Goal: Task Accomplishment & Management: Complete application form

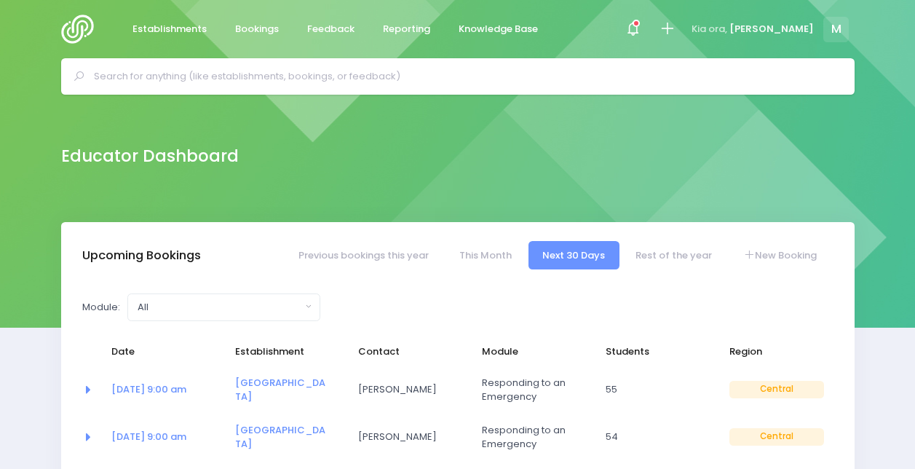
select select "5"
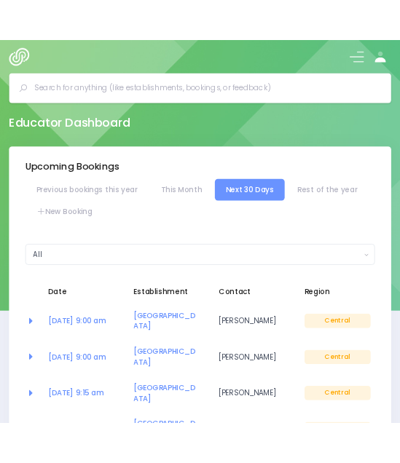
scroll to position [23, 0]
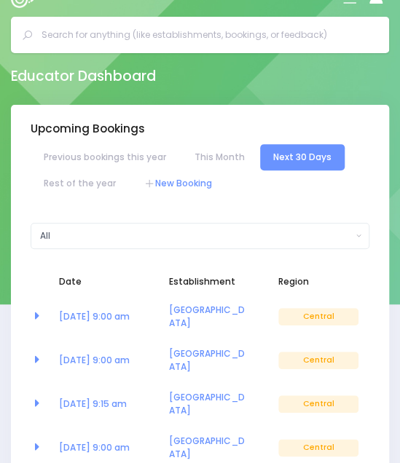
click at [167, 185] on link "New Booking" at bounding box center [178, 183] width 94 height 26
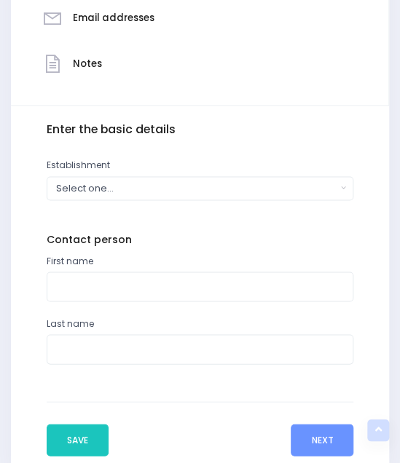
scroll to position [402, 0]
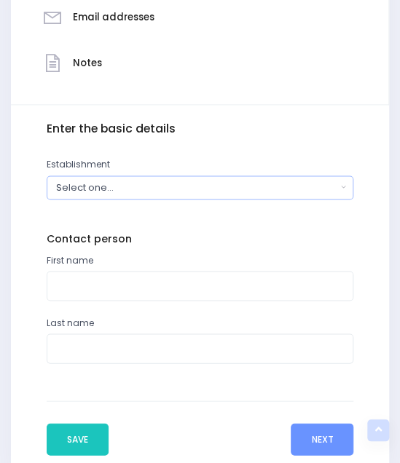
click at [98, 194] on div "Select one..." at bounding box center [196, 188] width 280 height 14
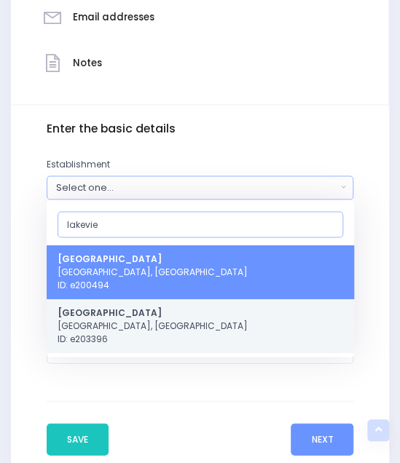
type input "lakevie"
click at [99, 322] on span "[GEOGRAPHIC_DATA] [GEOGRAPHIC_DATA], [GEOGRAPHIC_DATA] ID: e203396" at bounding box center [153, 324] width 190 height 39
select select "203396"
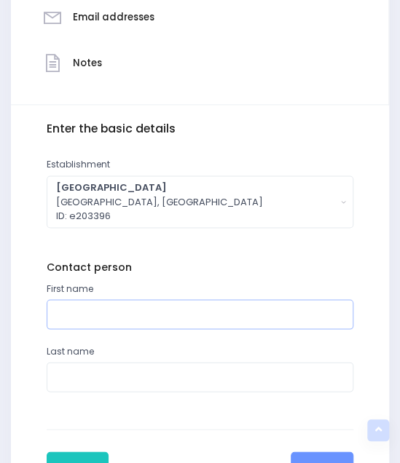
click at [99, 322] on input "text" at bounding box center [200, 314] width 307 height 30
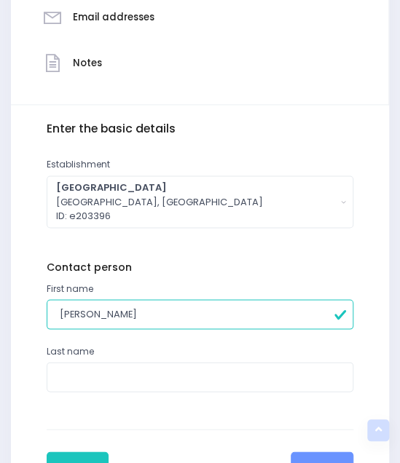
type input "[PERSON_NAME]"
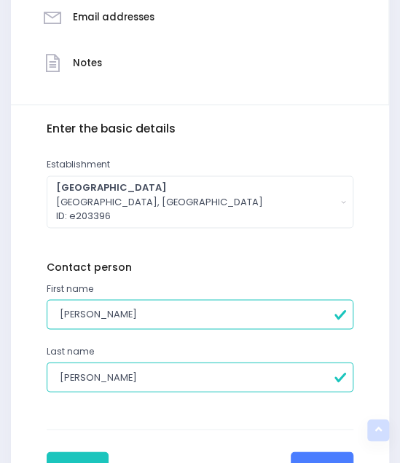
type input "Kerr"
click at [315, 454] on button "Next" at bounding box center [322, 467] width 63 height 32
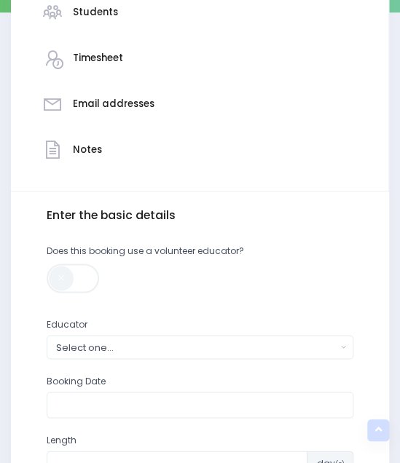
scroll to position [316, 0]
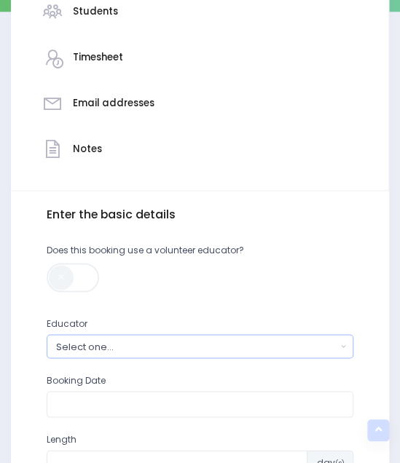
click at [103, 343] on div "Select one..." at bounding box center [196, 346] width 280 height 14
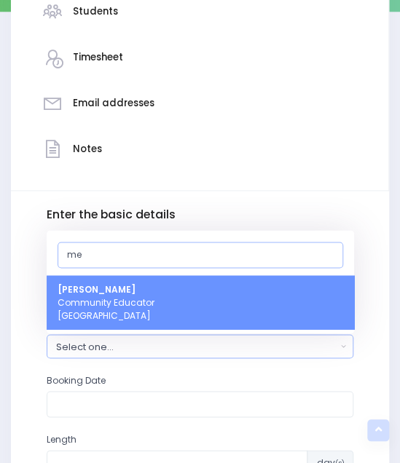
type input "me"
click at [99, 301] on span "Megan Lawton Community Educator Central Region" at bounding box center [106, 301] width 97 height 39
select select "399566"
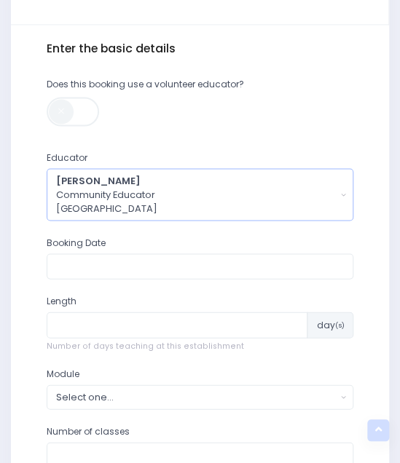
scroll to position [484, 0]
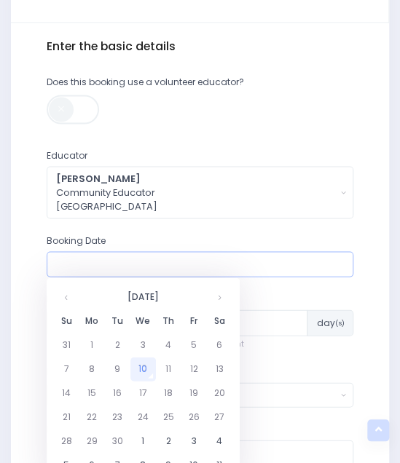
click at [84, 263] on input "text" at bounding box center [200, 264] width 307 height 26
click at [217, 302] on th at bounding box center [219, 297] width 25 height 24
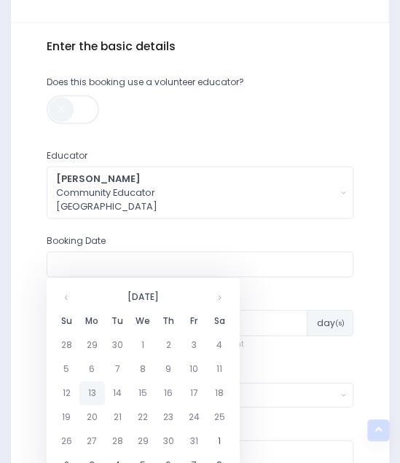
click at [89, 394] on td "13" at bounding box center [91, 393] width 25 height 24
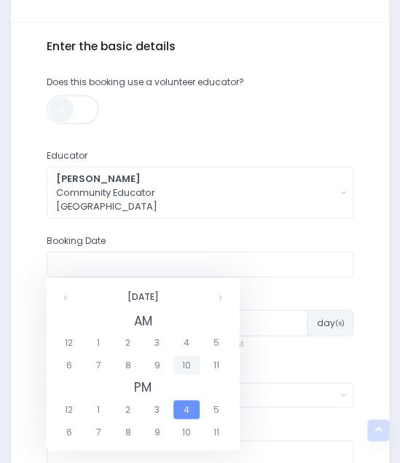
click at [188, 363] on span "10" at bounding box center [185, 364] width 25 height 19
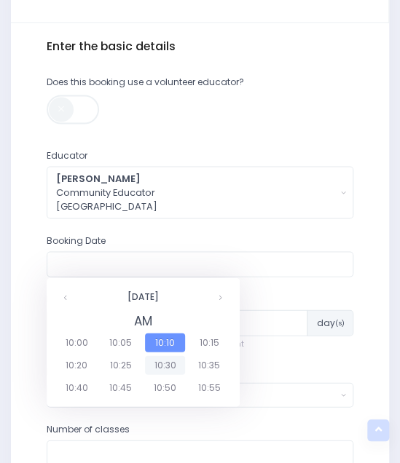
click at [167, 367] on span "10:30" at bounding box center [165, 364] width 41 height 19
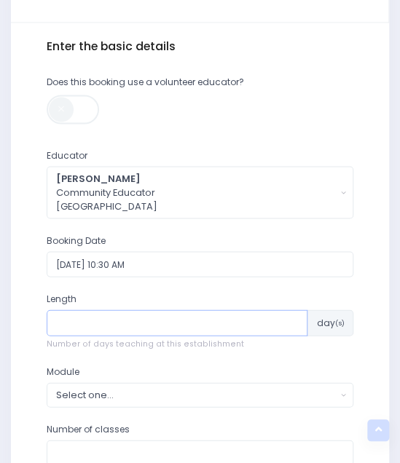
click at [114, 317] on input "number" at bounding box center [177, 322] width 261 height 26
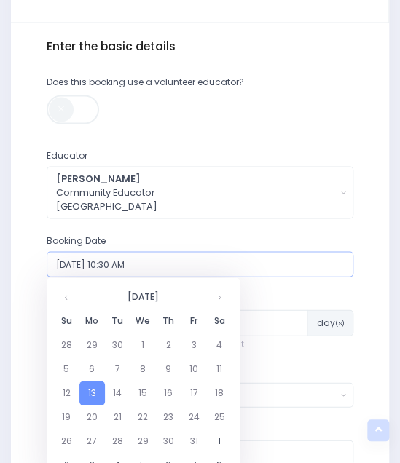
click at [131, 267] on input "13/10/2025 10:30 AM" at bounding box center [200, 264] width 307 height 26
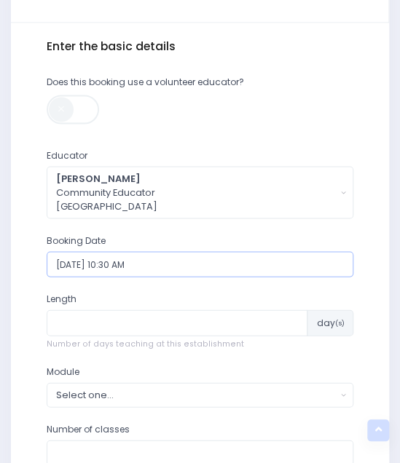
click at [135, 264] on input "13/10/2025 10:30 AM" at bounding box center [200, 264] width 307 height 26
click at [149, 263] on input "13/10/2025 10:30 AM" at bounding box center [200, 264] width 307 height 26
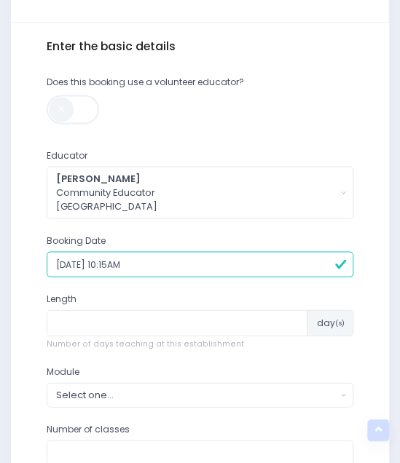
type input "13/10/2025 10:15AM"
click at [155, 318] on input "number" at bounding box center [177, 322] width 261 height 26
type input "1"
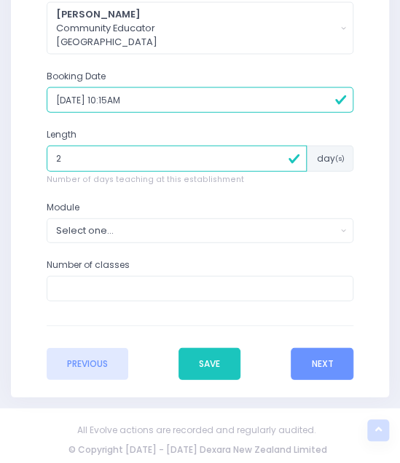
type input "2"
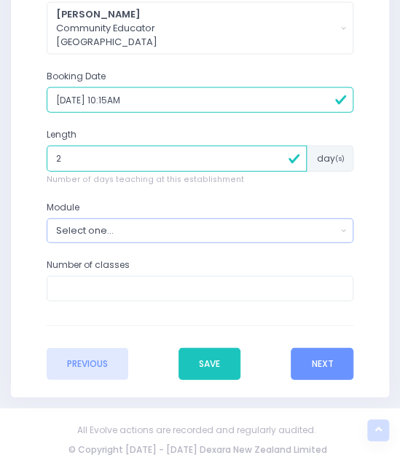
click at [111, 231] on div "Select one..." at bounding box center [196, 231] width 280 height 14
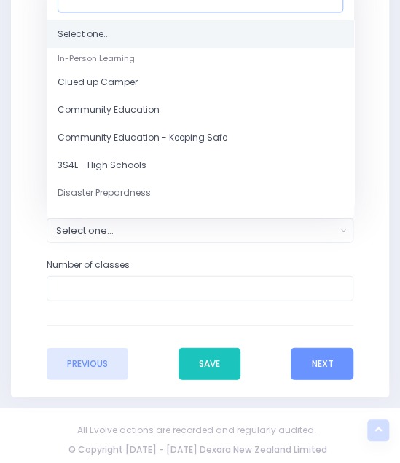
scroll to position [634, 0]
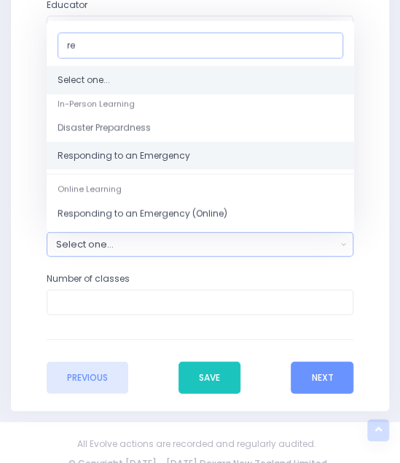
type input "re"
click at [91, 156] on span "Responding to an Emergency" at bounding box center [124, 155] width 133 height 13
select select "Responding to an Emergency"
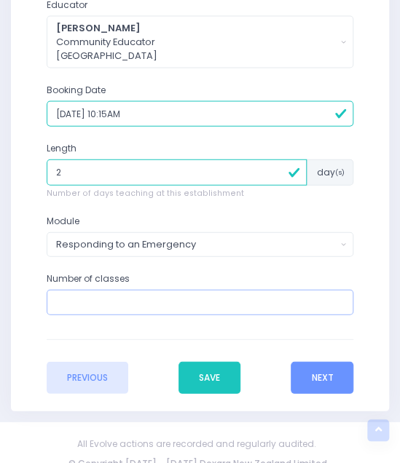
click at [95, 301] on input "number" at bounding box center [200, 303] width 307 height 26
type input "7"
click at [165, 239] on div "Responding to an Emergency" at bounding box center [196, 244] width 280 height 14
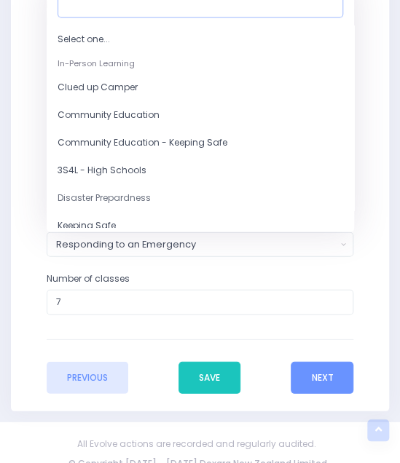
scroll to position [625, 0]
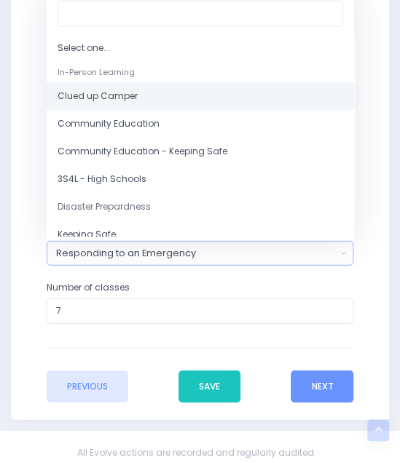
click at [137, 92] on link "Clued up Camper" at bounding box center [200, 96] width 307 height 28
select select "Clued up Camper"
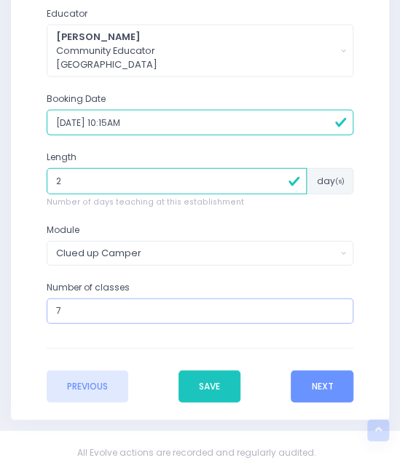
drag, startPoint x: 82, startPoint y: 311, endPoint x: -25, endPoint y: 306, distance: 106.4
type input "5"
click at [122, 123] on input "13/10/2025 10:15AM" at bounding box center [200, 123] width 307 height 26
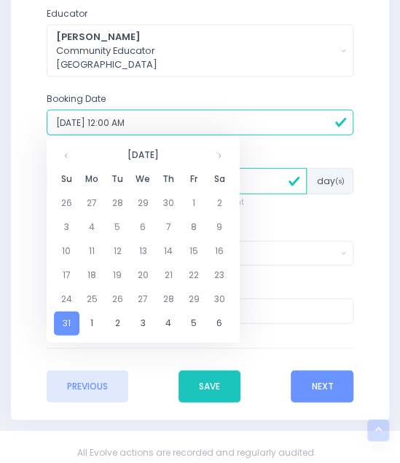
click at [176, 98] on div "Booking Date 31/12/1899 12:00 AM" at bounding box center [200, 114] width 307 height 44
click at [156, 126] on input "31/12/1899 12:00 AM" at bounding box center [200, 123] width 307 height 26
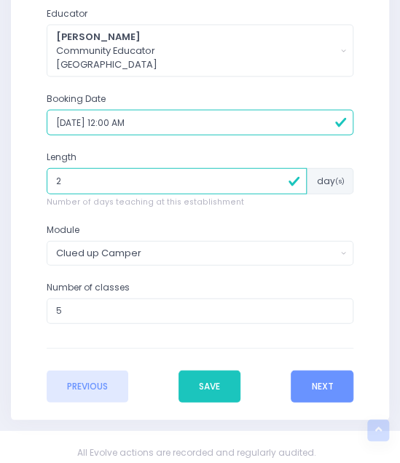
drag, startPoint x: 156, startPoint y: 126, endPoint x: -6, endPoint y: 119, distance: 161.8
click at [99, 126] on input "13/10/25" at bounding box center [200, 123] width 307 height 26
click at [96, 138] on div "Booking Date 13/10/25" at bounding box center [199, 121] width 325 height 59
click at [68, 126] on input "13/10/25" at bounding box center [200, 123] width 307 height 26
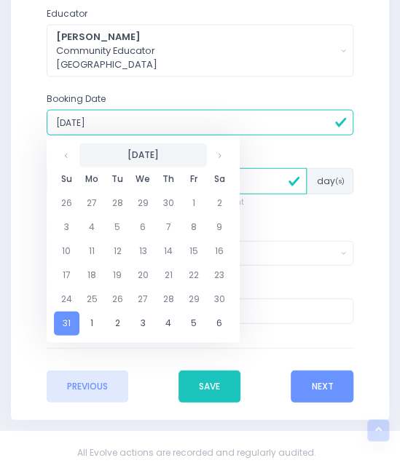
click at [170, 149] on th "December 1899" at bounding box center [142, 155] width 127 height 24
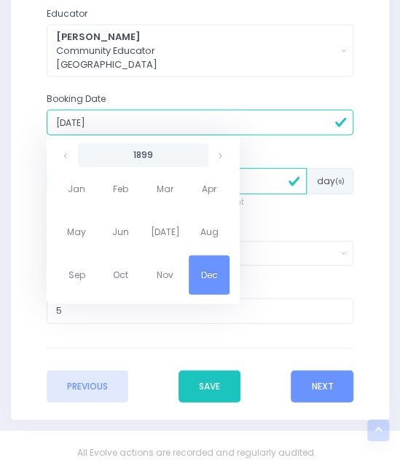
click at [157, 162] on th "1899" at bounding box center [143, 155] width 130 height 24
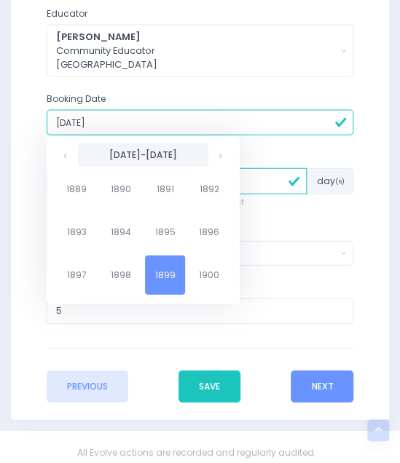
click at [184, 155] on th "1890-1899" at bounding box center [143, 155] width 130 height 24
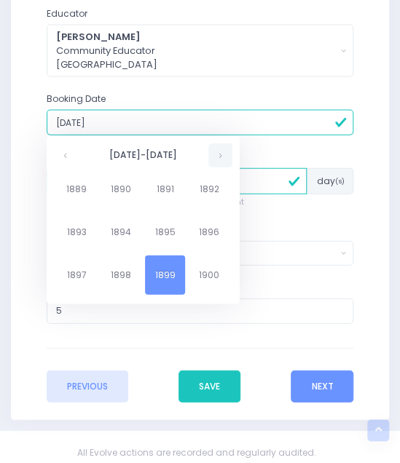
click at [217, 155] on th at bounding box center [220, 155] width 24 height 24
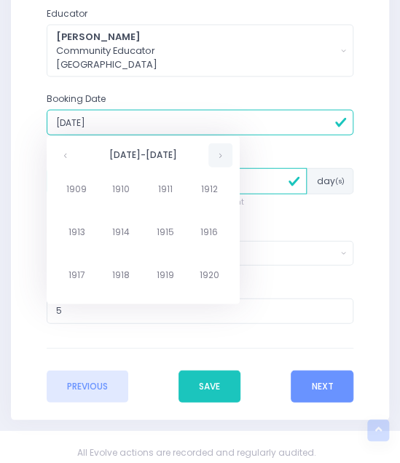
click at [217, 155] on th at bounding box center [220, 155] width 24 height 24
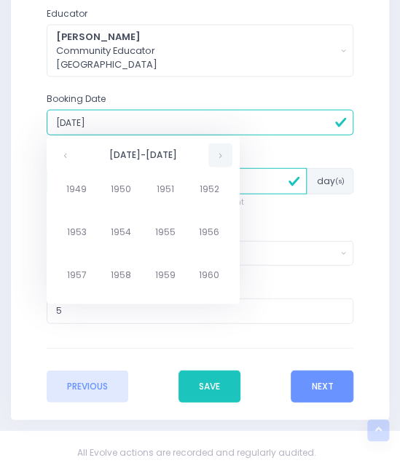
click at [217, 155] on th at bounding box center [220, 155] width 24 height 24
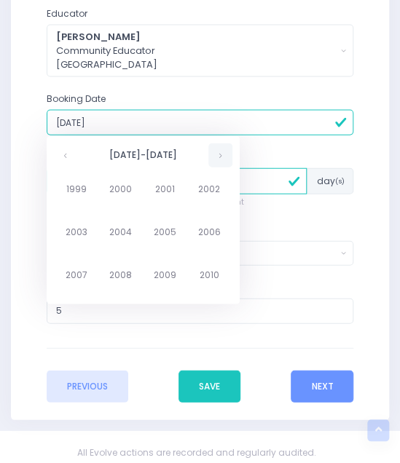
click at [217, 155] on th at bounding box center [220, 155] width 24 height 24
click at [64, 153] on th at bounding box center [66, 155] width 24 height 24
click at [174, 241] on span "2025" at bounding box center [165, 232] width 41 height 39
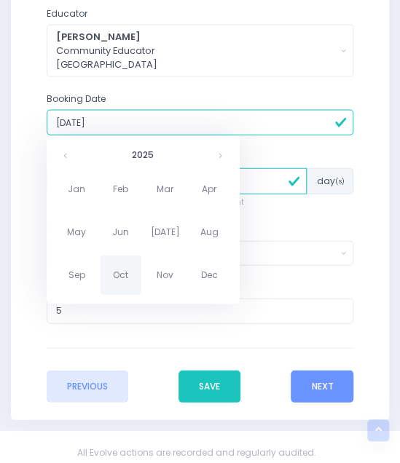
click at [118, 274] on span "Oct" at bounding box center [120, 275] width 41 height 39
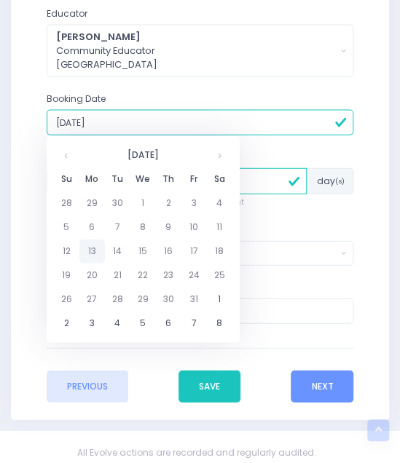
click at [92, 251] on td "13" at bounding box center [91, 252] width 25 height 24
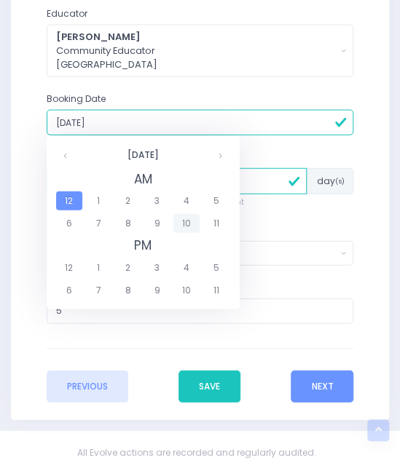
click at [187, 228] on span "10" at bounding box center [185, 223] width 25 height 19
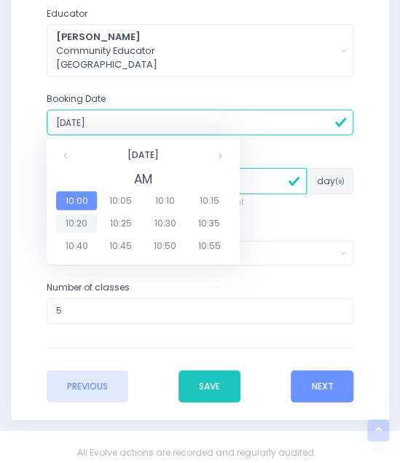
click at [83, 221] on span "10:20" at bounding box center [76, 223] width 41 height 19
type input "13/10/2025 10:20 AM"
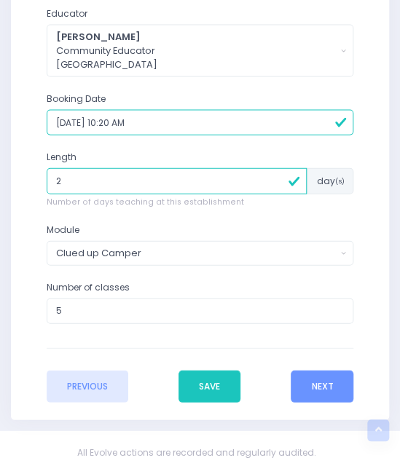
scroll to position [648, 0]
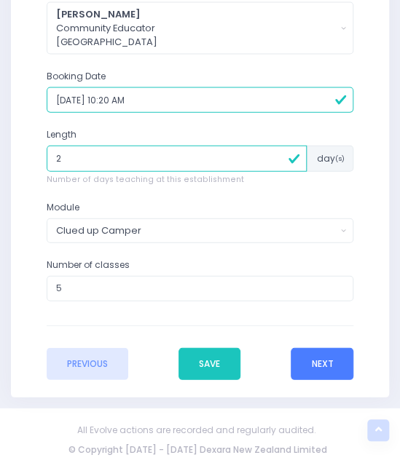
click at [320, 361] on button "Next" at bounding box center [322, 364] width 63 height 32
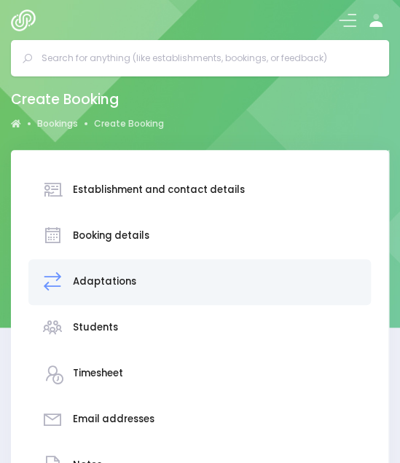
scroll to position [327, 0]
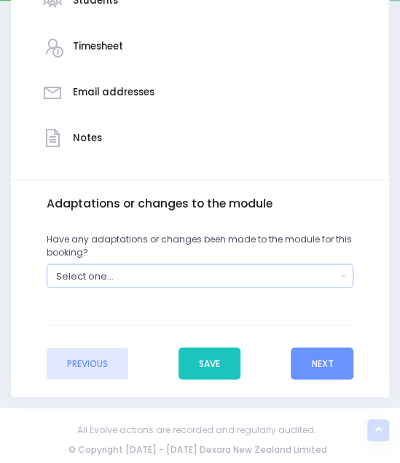
click at [202, 277] on div "Select one..." at bounding box center [196, 276] width 280 height 14
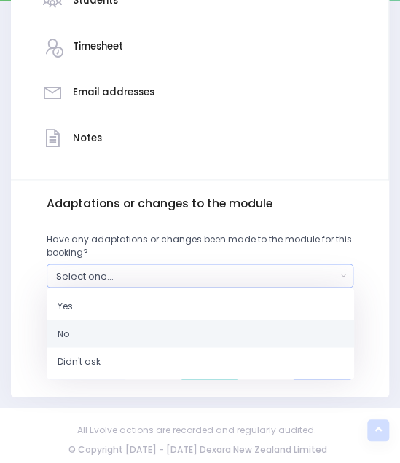
click at [144, 325] on link "No" at bounding box center [200, 334] width 307 height 28
select select "No"
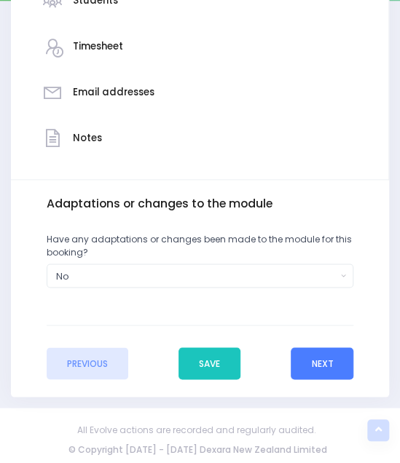
click at [310, 359] on button "Next" at bounding box center [322, 363] width 63 height 32
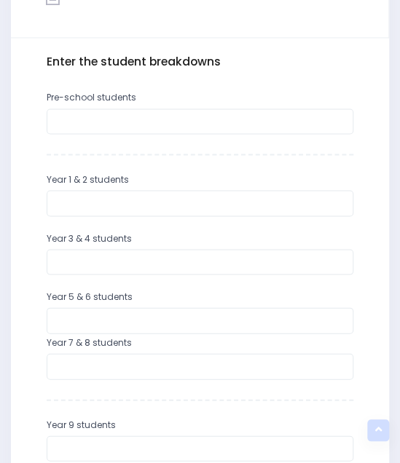
scroll to position [523, 0]
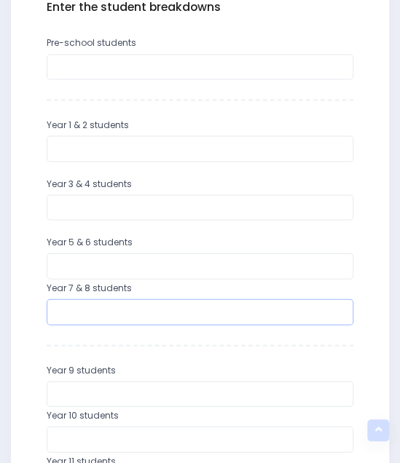
click at [119, 309] on input "number" at bounding box center [200, 312] width 307 height 26
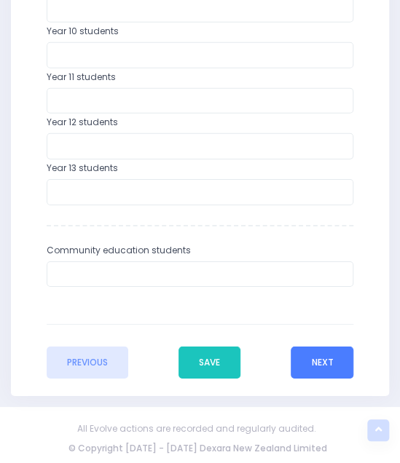
type input "119"
click at [317, 363] on button "Next" at bounding box center [322, 363] width 63 height 32
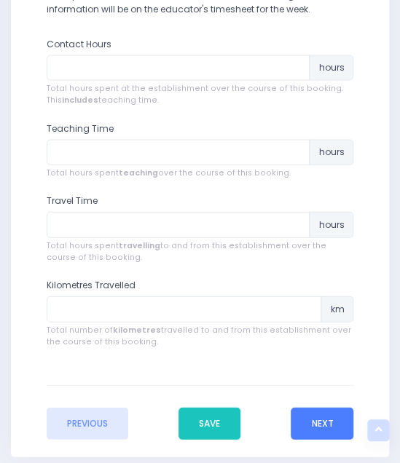
scroll to position [589, 0]
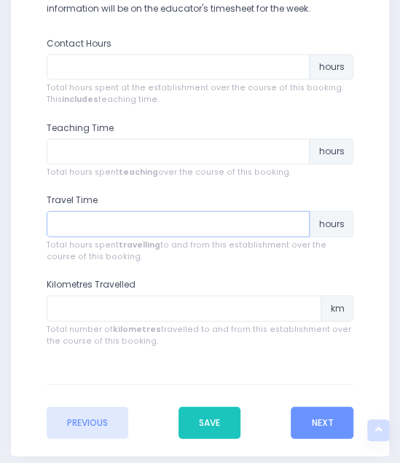
click at [111, 223] on input "number" at bounding box center [179, 223] width 264 height 26
type input "1"
type input "3"
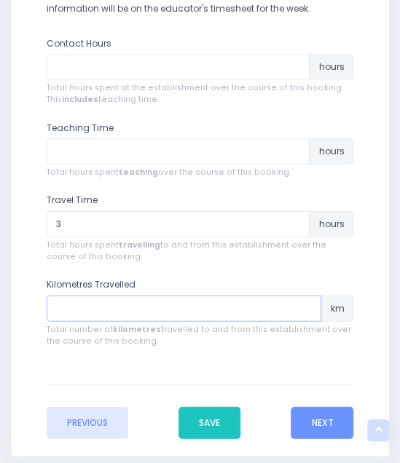
click at [90, 305] on input "number" at bounding box center [184, 308] width 275 height 26
type input "186"
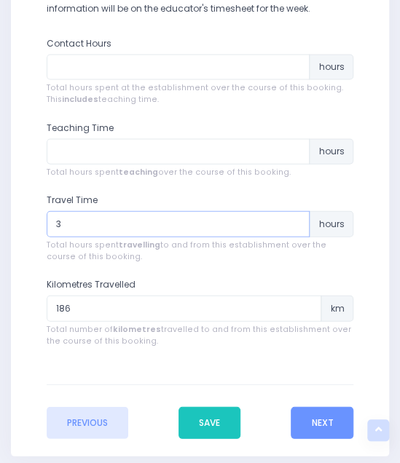
click at [68, 225] on input "3" at bounding box center [179, 223] width 264 height 26
click at [92, 149] on input "number" at bounding box center [179, 151] width 264 height 26
type input "5.5"
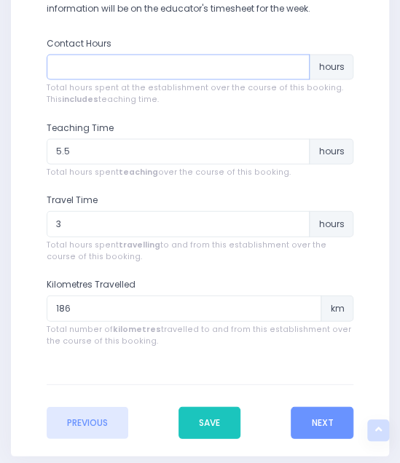
click at [118, 68] on input "number" at bounding box center [179, 67] width 264 height 26
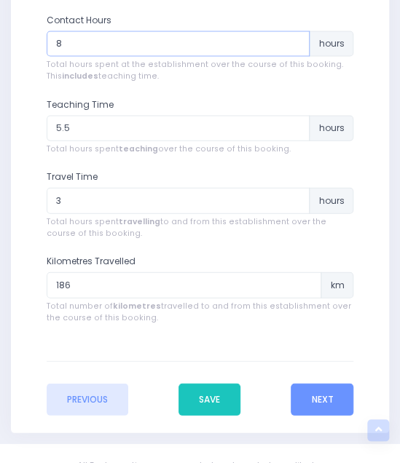
scroll to position [612, 0]
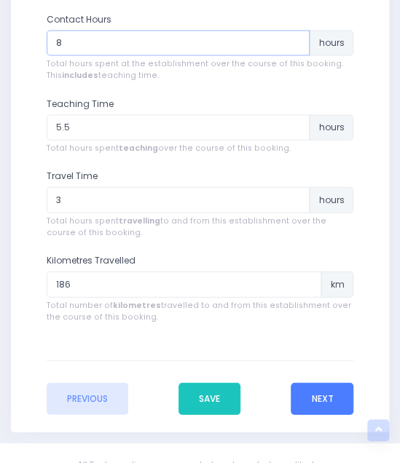
type input "8"
click at [317, 398] on button "Next" at bounding box center [322, 399] width 63 height 32
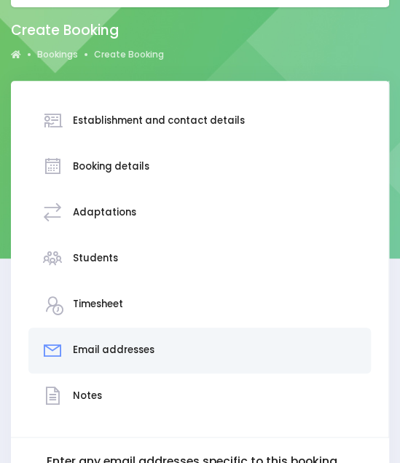
scroll to position [0, 0]
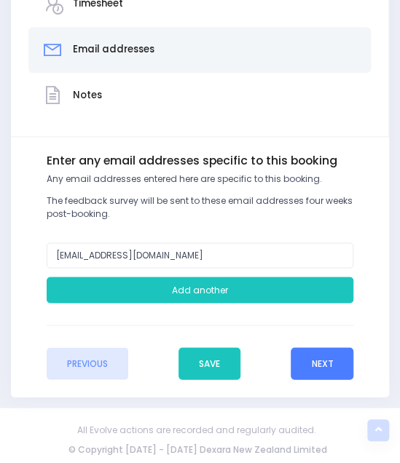
click at [317, 367] on button "Next" at bounding box center [322, 363] width 63 height 32
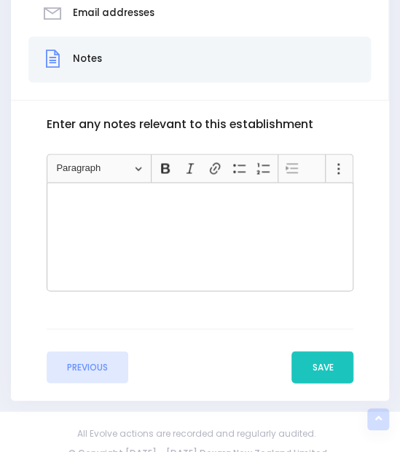
scroll to position [421, 0]
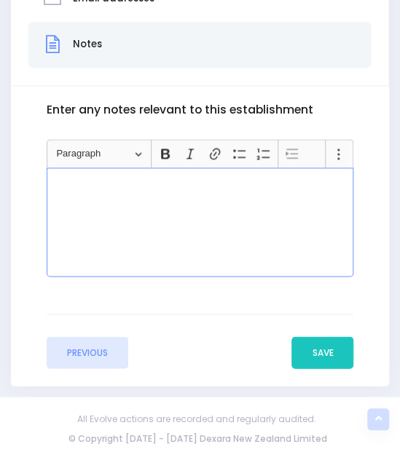
click at [215, 255] on div "Rich Text Editor, main" at bounding box center [200, 221] width 307 height 109
click at [115, 182] on p "Other classes booked separately in Oct/Nov." at bounding box center [199, 182] width 295 height 13
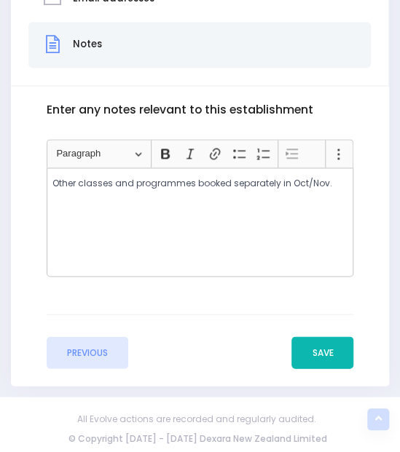
click at [324, 349] on button "Save" at bounding box center [322, 352] width 62 height 32
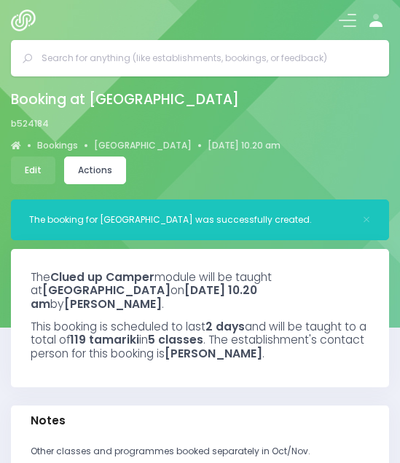
select select "5"
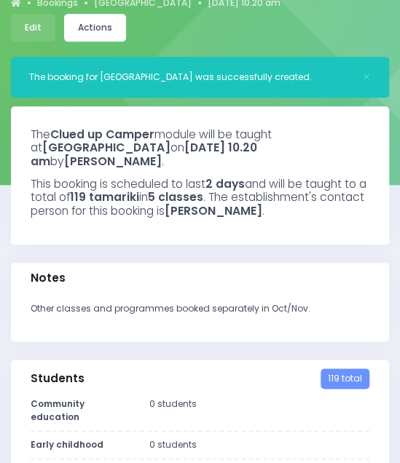
scroll to position [141, 0]
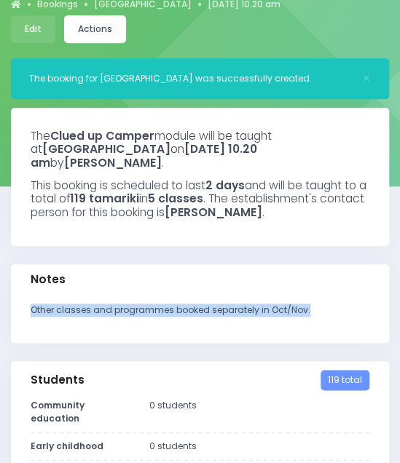
drag, startPoint x: 317, startPoint y: 308, endPoint x: 9, endPoint y: 326, distance: 309.2
click at [9, 326] on div "Notes Other classes and programmes booked separately in Oct/Nov." at bounding box center [200, 312] width 396 height 97
copy p "Other classes and programmes booked separately in Oct/Nov."
click at [33, 31] on link "Edit" at bounding box center [33, 29] width 44 height 28
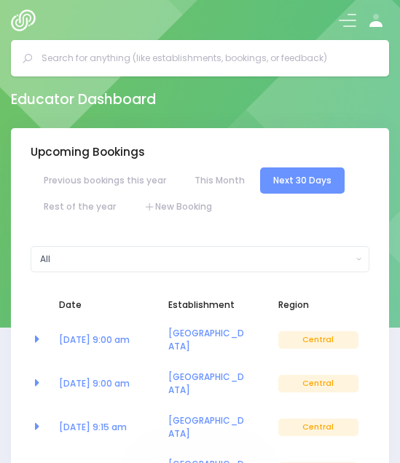
select select "5"
click at [162, 202] on link "New Booking" at bounding box center [178, 207] width 94 height 26
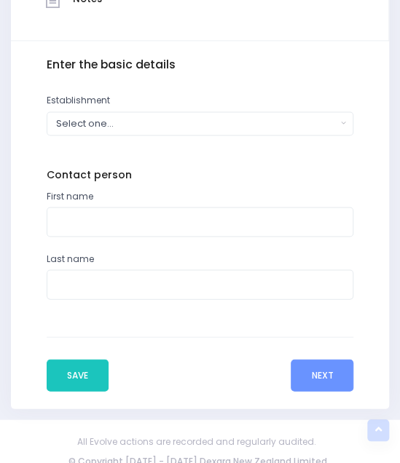
scroll to position [467, 0]
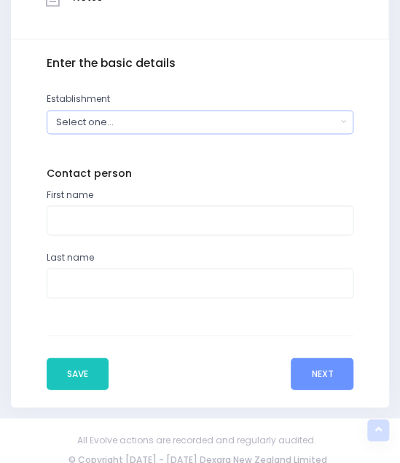
click at [100, 125] on div "Select one..." at bounding box center [196, 122] width 280 height 14
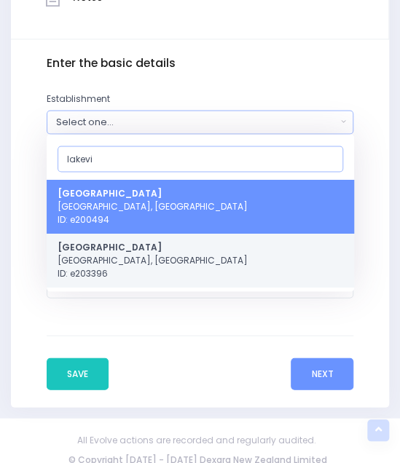
type input "lakevi"
click at [93, 253] on span "Lakeview School Masterton, Central Region ID: e203396" at bounding box center [153, 259] width 190 height 39
select select "203396"
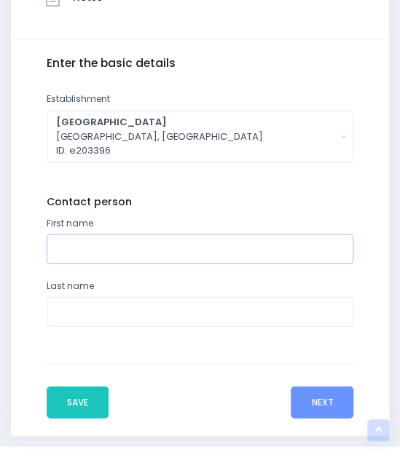
click at [84, 244] on input "text" at bounding box center [200, 249] width 307 height 30
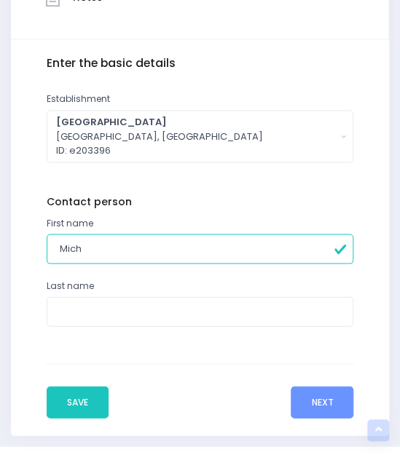
type input "Michelle"
type input "Kerr"
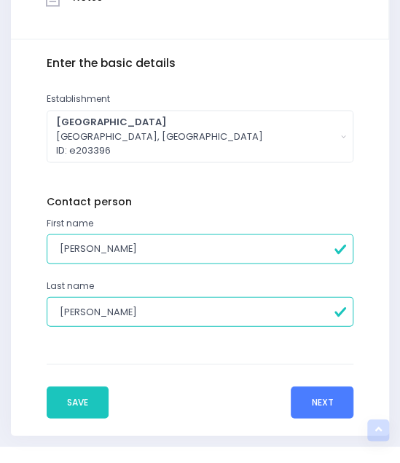
click at [321, 401] on button "Next" at bounding box center [322, 402] width 63 height 32
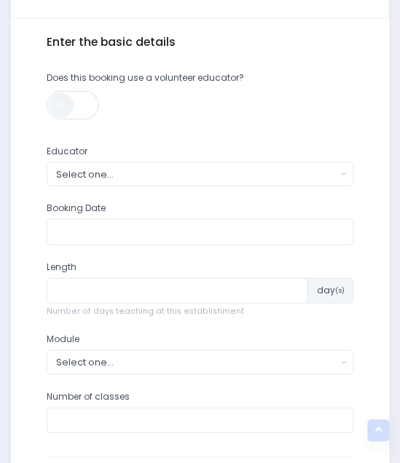
scroll to position [489, 0]
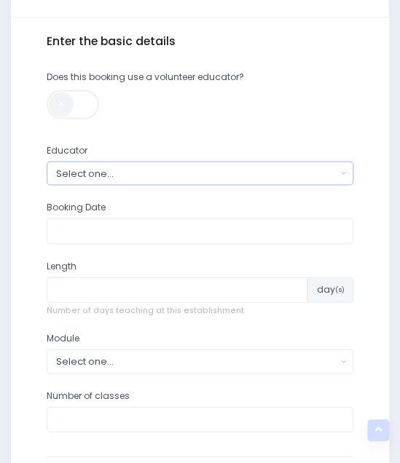
click at [160, 167] on div "Select one..." at bounding box center [196, 173] width 280 height 14
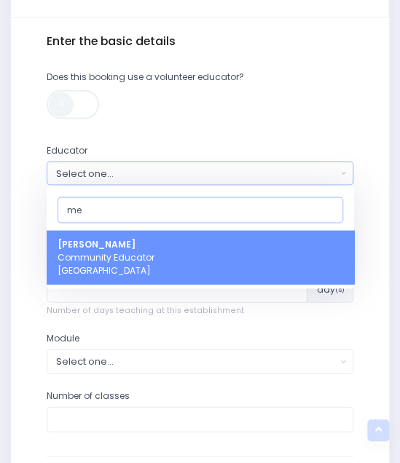
type input "me"
click at [124, 251] on span "Megan Lawton Community Educator Central Region" at bounding box center [106, 256] width 97 height 39
select select "399566"
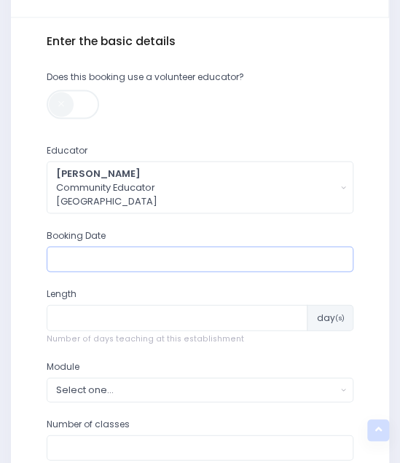
click at [124, 251] on input "text" at bounding box center [200, 259] width 307 height 26
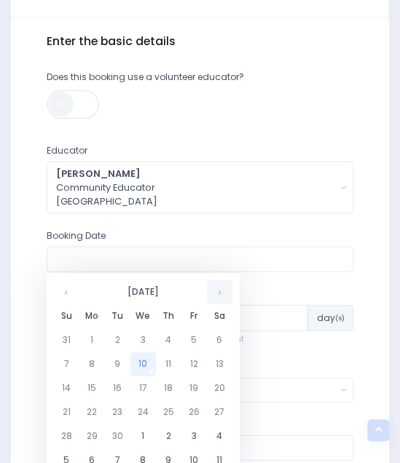
click at [216, 293] on th at bounding box center [219, 292] width 25 height 24
click at [119, 387] on td "14" at bounding box center [117, 388] width 25 height 24
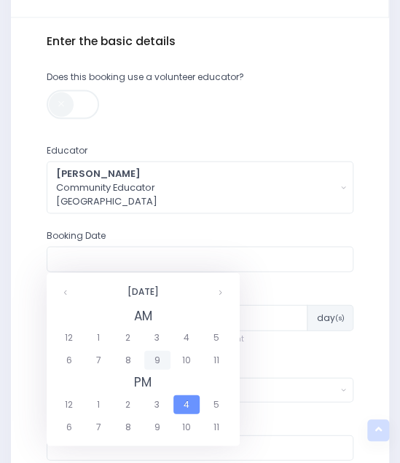
click at [155, 359] on span "9" at bounding box center [156, 359] width 25 height 19
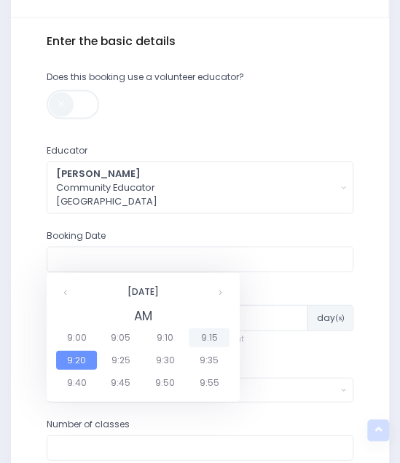
click at [210, 337] on span "9:15" at bounding box center [209, 337] width 41 height 19
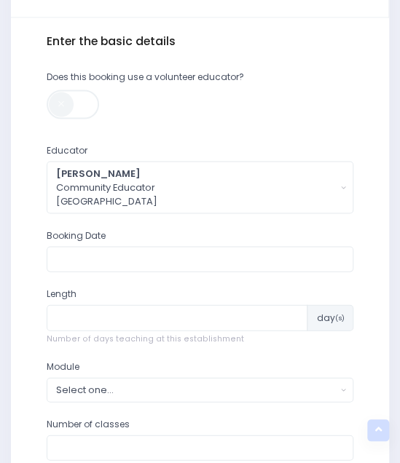
type input "14/10/2025 09:15 AM"
click at [138, 321] on input "number" at bounding box center [177, 317] width 261 height 26
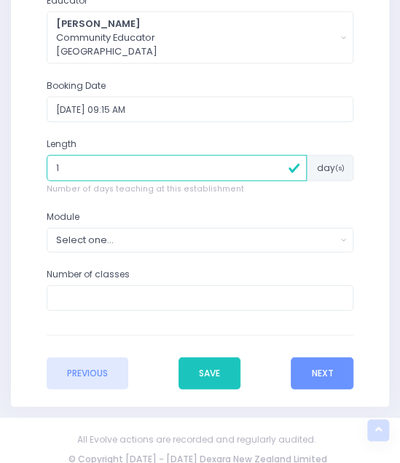
scroll to position [648, 0]
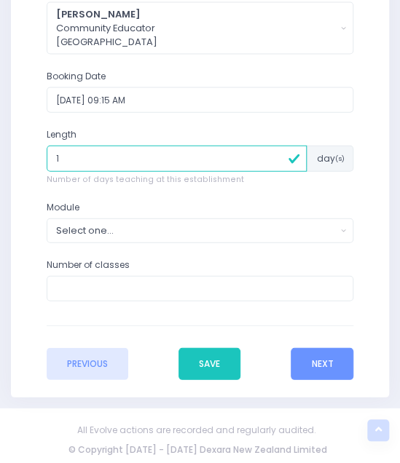
type input "1"
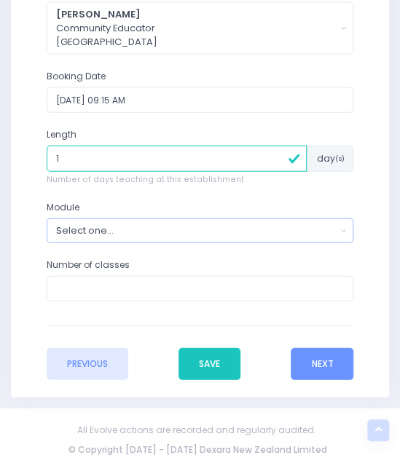
click at [96, 224] on div "Select one..." at bounding box center [196, 231] width 280 height 14
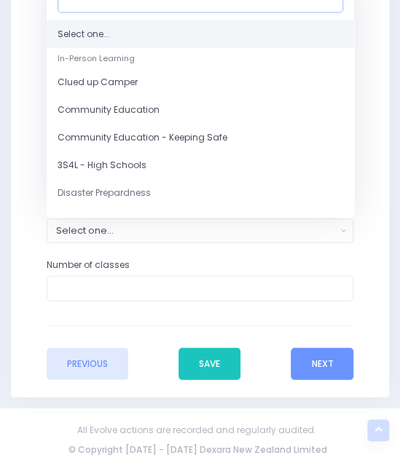
scroll to position [634, 0]
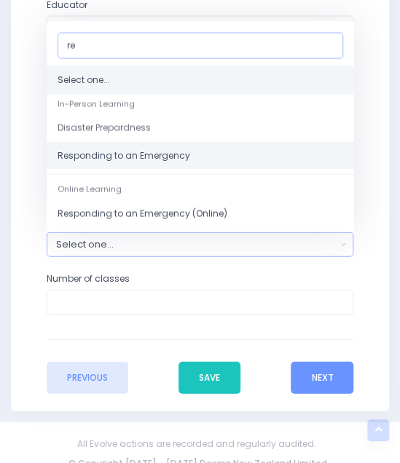
type input "re"
click at [99, 154] on span "Responding to an Emergency" at bounding box center [124, 155] width 133 height 13
select select "Responding to an Emergency"
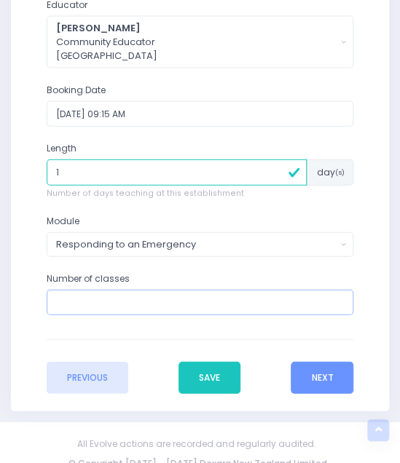
click at [94, 298] on input "number" at bounding box center [200, 303] width 307 height 26
type input "2"
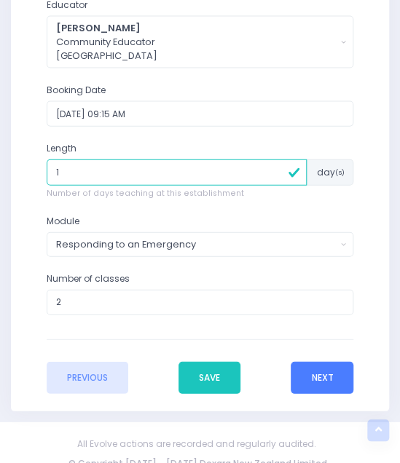
click at [326, 370] on button "Next" at bounding box center [322, 378] width 63 height 32
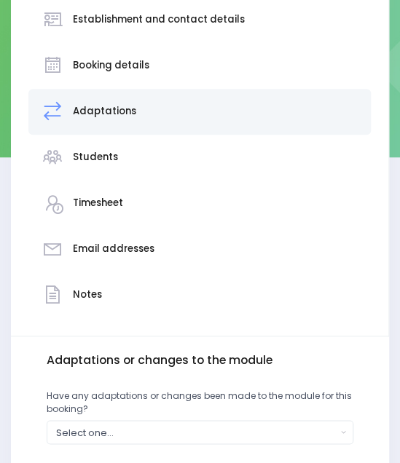
scroll to position [327, 0]
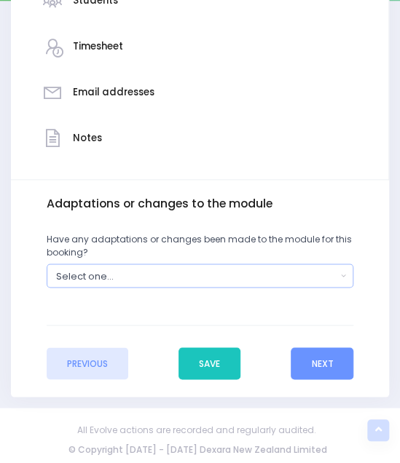
click at [107, 272] on div "Select one..." at bounding box center [196, 276] width 280 height 14
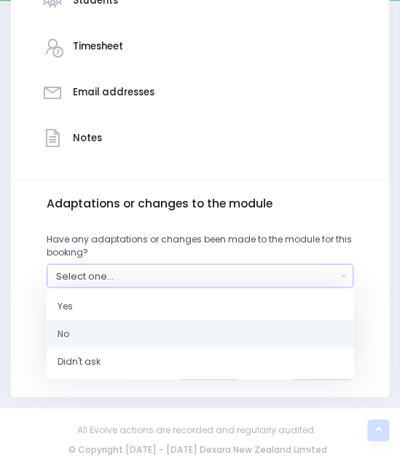
click at [77, 322] on link "No" at bounding box center [200, 334] width 307 height 28
select select "No"
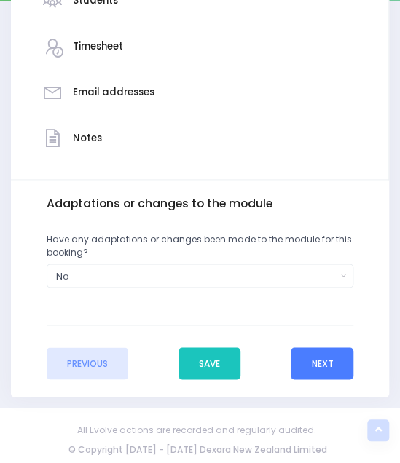
click at [320, 360] on button "Next" at bounding box center [322, 363] width 63 height 32
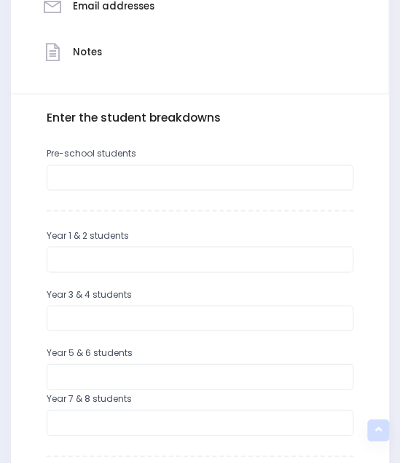
scroll to position [414, 0]
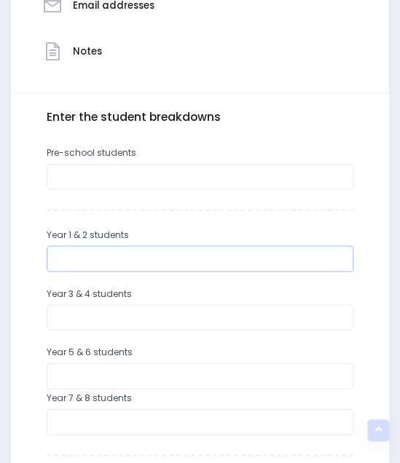
click at [165, 263] on input "number" at bounding box center [200, 258] width 307 height 26
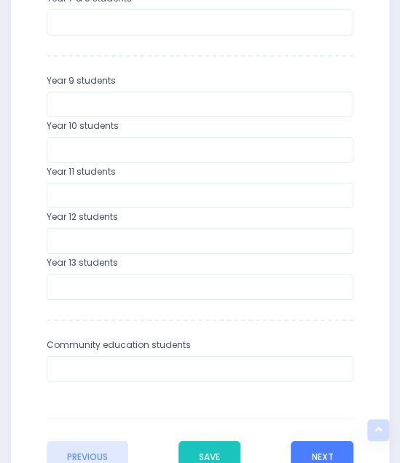
type input "38"
click at [316, 446] on button "Next" at bounding box center [322, 457] width 63 height 32
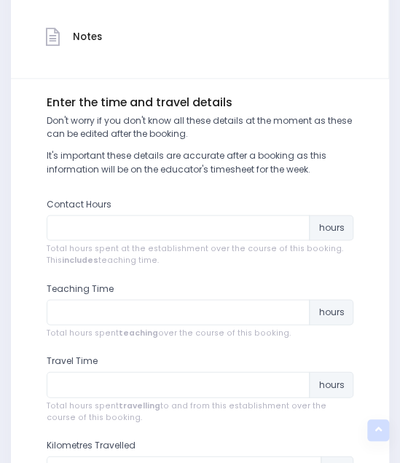
scroll to position [550, 0]
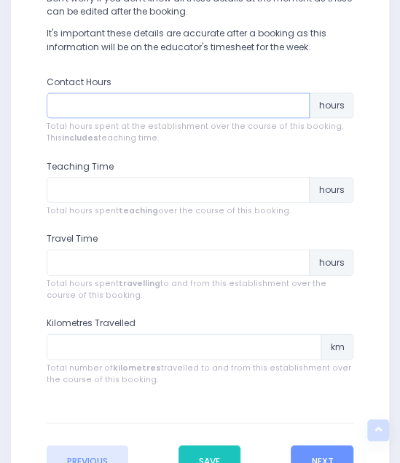
click at [125, 103] on input "number" at bounding box center [179, 105] width 264 height 26
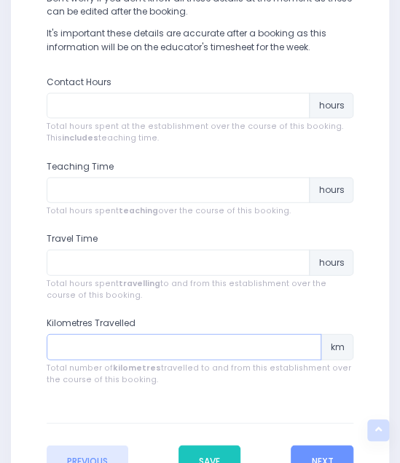
click at [113, 341] on input "number" at bounding box center [184, 346] width 275 height 26
type input "0"
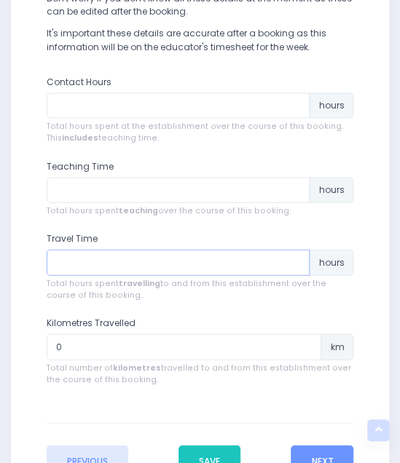
click at [96, 258] on input "number" at bounding box center [179, 262] width 264 height 26
type input "0"
click at [95, 106] on input "number" at bounding box center [179, 105] width 264 height 26
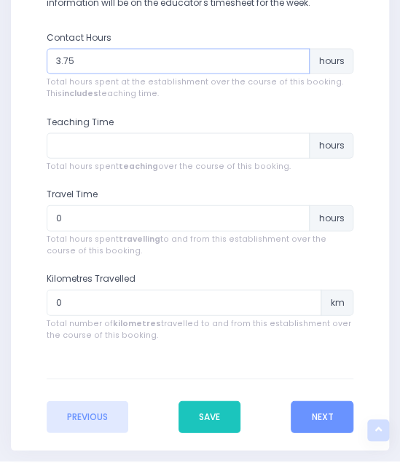
scroll to position [599, 0]
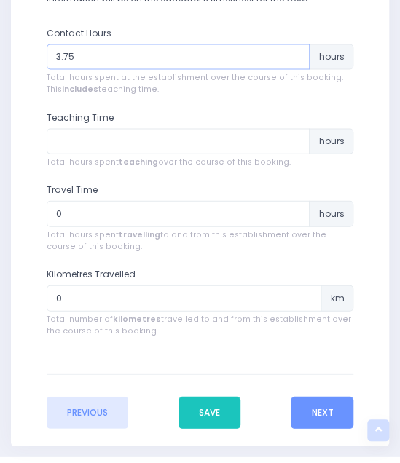
type input "3.75"
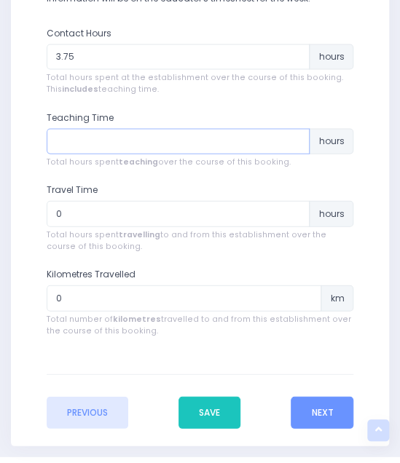
click at [82, 141] on input "number" at bounding box center [179, 141] width 264 height 26
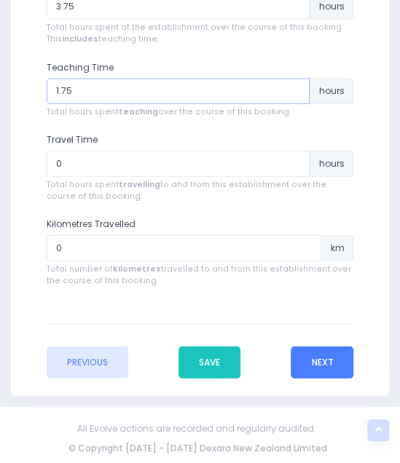
type input "1.75"
click at [309, 359] on button "Next" at bounding box center [322, 363] width 63 height 32
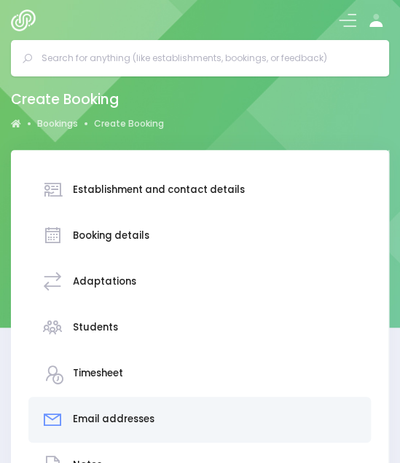
scroll to position [370, 0]
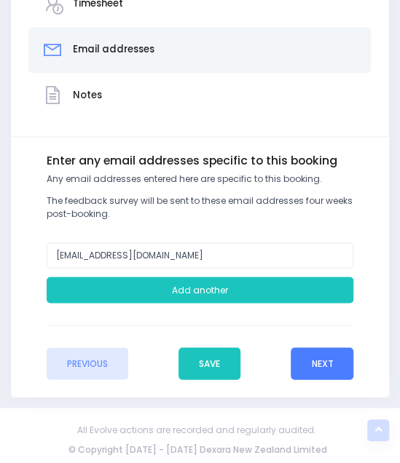
click at [315, 365] on button "Next" at bounding box center [322, 363] width 63 height 32
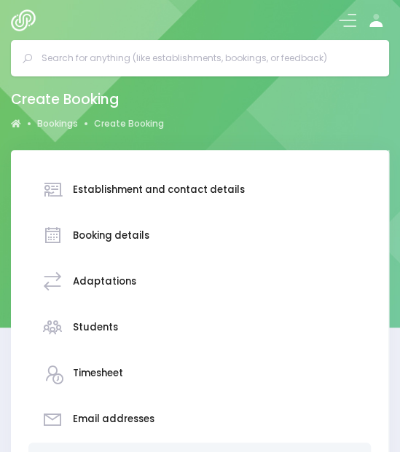
scroll to position [421, 0]
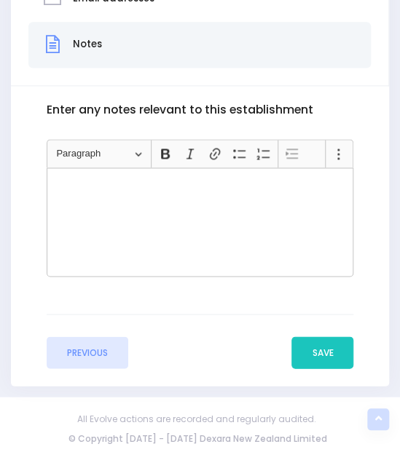
click at [201, 224] on div "Rich Text Editor, main" at bounding box center [200, 221] width 307 height 109
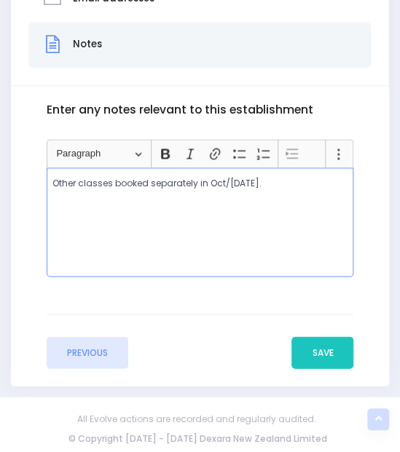
drag, startPoint x: 296, startPoint y: 173, endPoint x: 39, endPoint y: 181, distance: 257.2
click at [39, 181] on div "Enter the basic details Establishment Select one... ** Do not use, double up **…" at bounding box center [200, 235] width 361 height 265
copy p "Other classes booked separately in Oct/[DATE]."
click at [191, 242] on div "Other classes booked separately in Oct/Nov 2025." at bounding box center [200, 221] width 307 height 109
click at [288, 183] on p "Other classes booked separately in Oct/Nov 2025." at bounding box center [199, 182] width 295 height 13
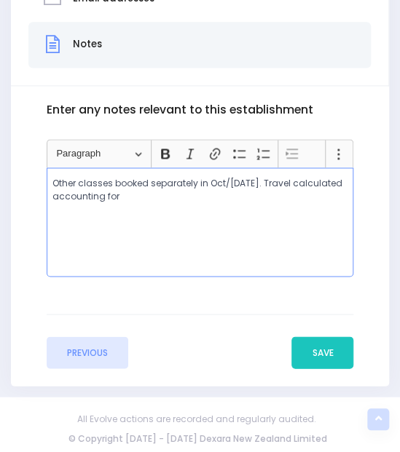
drag, startPoint x: 297, startPoint y: 194, endPoint x: 274, endPoint y: 183, distance: 26.0
click at [274, 183] on p "Other classes booked separately in Oct/Nov 2025. Travel calculated accounting f…" at bounding box center [199, 189] width 295 height 26
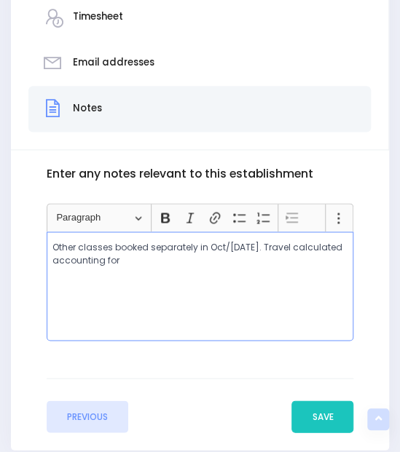
scroll to position [364, 0]
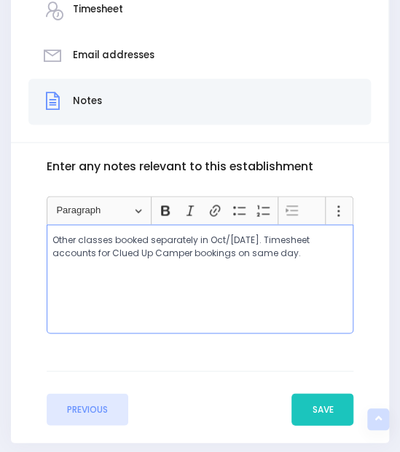
click at [230, 252] on p "Other classes booked separately in Oct/Nov 2025. Timesheet accounts for Clued U…" at bounding box center [199, 246] width 295 height 26
click at [316, 406] on button "Save" at bounding box center [322, 409] width 62 height 32
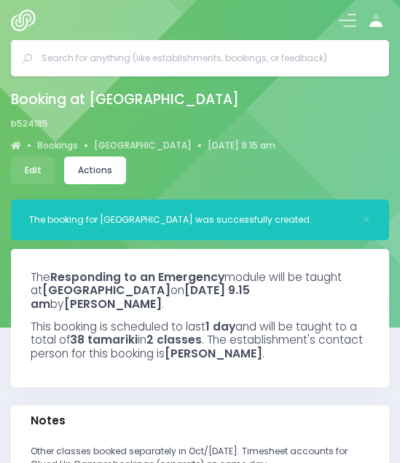
select select "5"
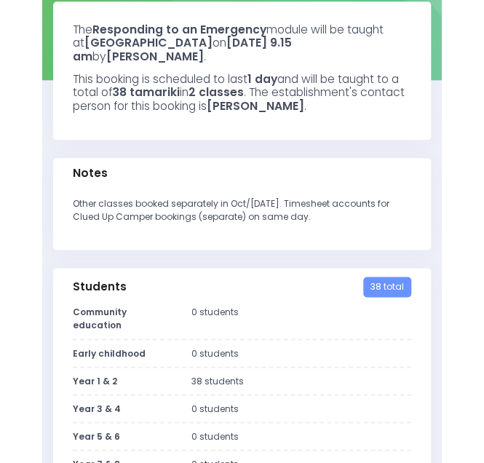
scroll to position [247, 0]
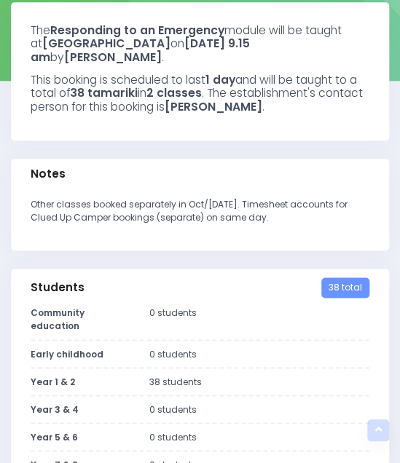
drag, startPoint x: 281, startPoint y: 221, endPoint x: 25, endPoint y: 203, distance: 256.9
click at [25, 203] on div "Other classes booked separately in Oct/[DATE]. Timesheet accounts for Clued Up …" at bounding box center [200, 219] width 378 height 61
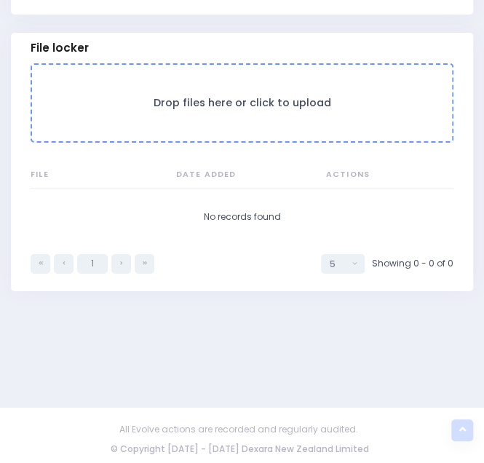
scroll to position [1295, 0]
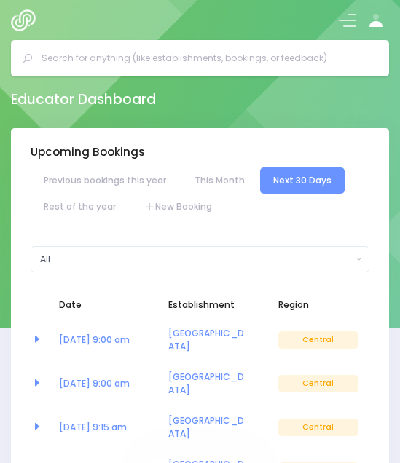
select select "5"
click at [182, 199] on link "New Booking" at bounding box center [178, 207] width 94 height 26
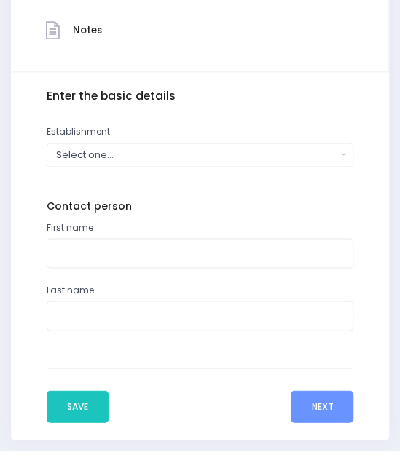
scroll to position [435, 0]
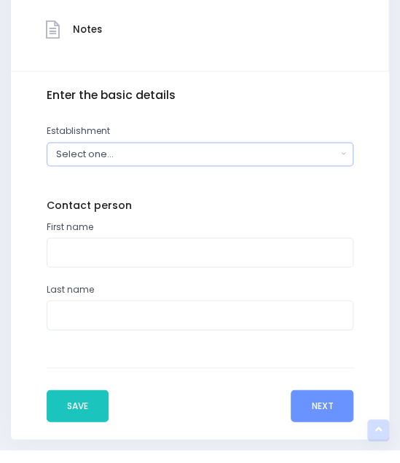
click at [106, 148] on div "Select one..." at bounding box center [196, 154] width 280 height 14
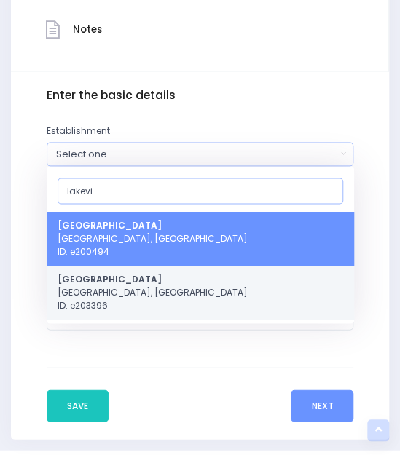
type input "lakevi"
click at [99, 291] on span "[GEOGRAPHIC_DATA] [GEOGRAPHIC_DATA], [GEOGRAPHIC_DATA] ID: e203396" at bounding box center [153, 291] width 190 height 39
select select "203396"
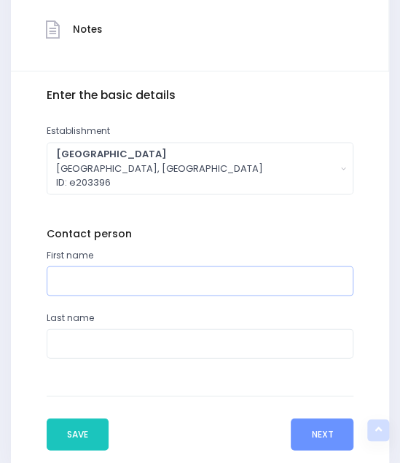
click at [86, 283] on input "text" at bounding box center [200, 281] width 307 height 30
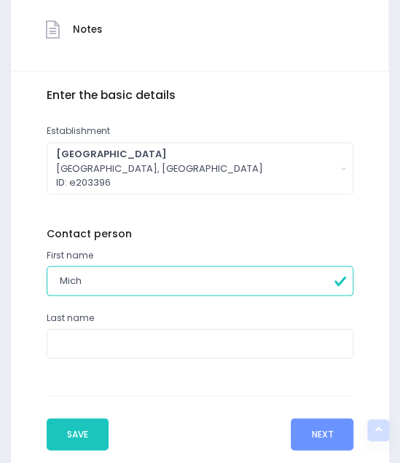
type input "Michelle"
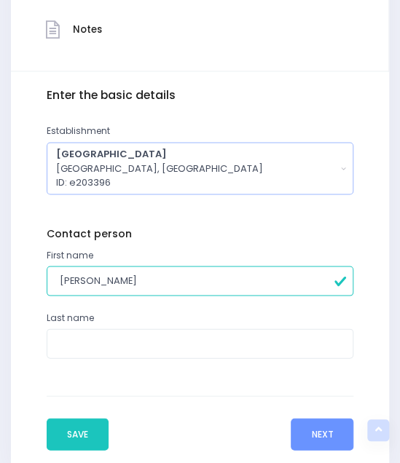
type input "Kerr"
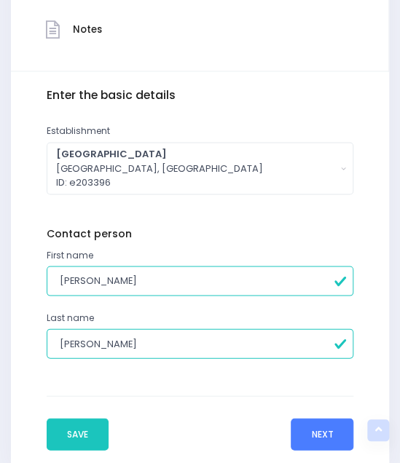
click at [336, 432] on button "Next" at bounding box center [322, 434] width 63 height 32
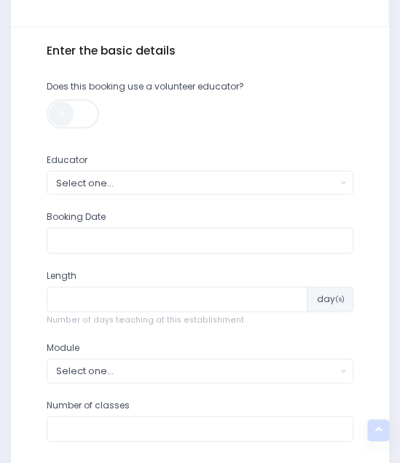
scroll to position [483, 0]
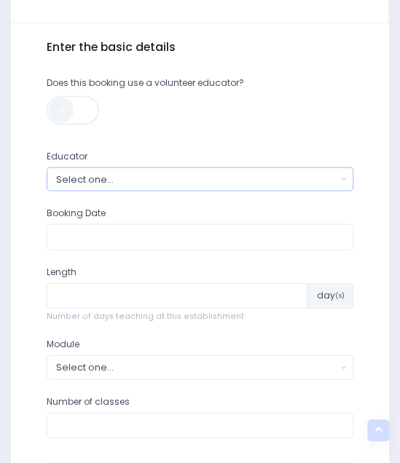
click at [105, 186] on button "Select one..." at bounding box center [200, 179] width 307 height 24
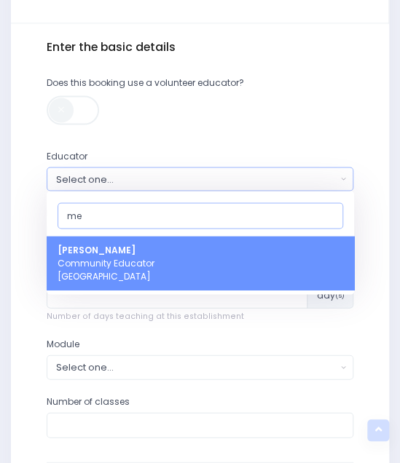
type input "me"
click at [91, 264] on span "Megan Lawton Community Educator Central Region" at bounding box center [106, 261] width 97 height 39
select select "399566"
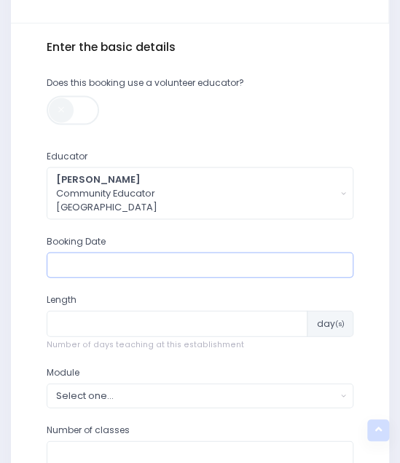
click at [108, 272] on input "text" at bounding box center [200, 265] width 307 height 26
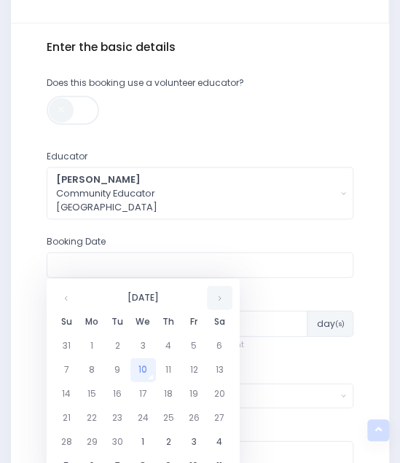
click at [226, 301] on th at bounding box center [219, 297] width 25 height 24
click at [92, 411] on td "20" at bounding box center [91, 418] width 25 height 24
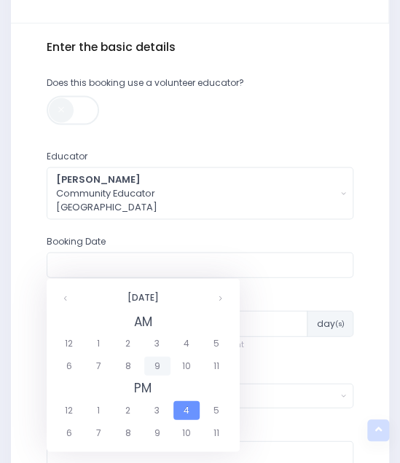
click at [160, 364] on span "9" at bounding box center [156, 365] width 25 height 19
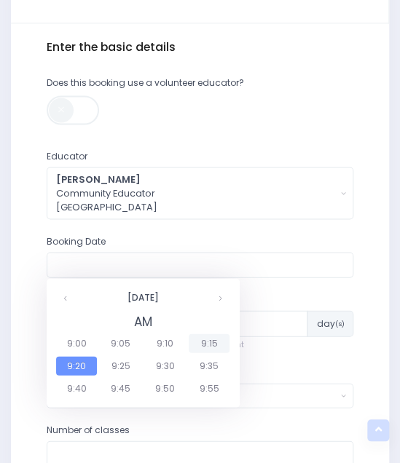
click at [205, 341] on span "9:15" at bounding box center [209, 342] width 41 height 19
type input "20/10/2025 09:15 AM"
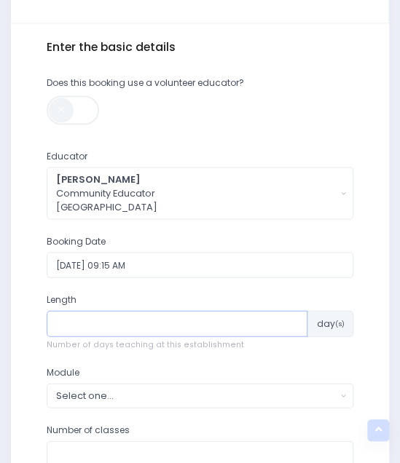
click at [146, 317] on input "number" at bounding box center [177, 323] width 261 height 26
type input "1"
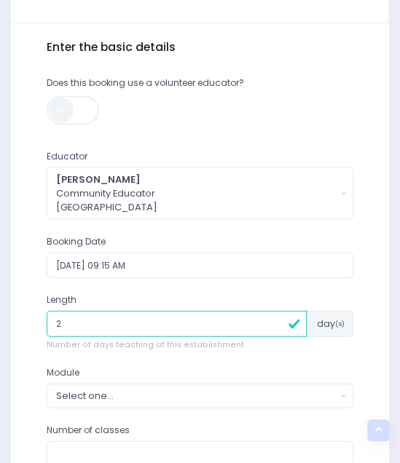
scroll to position [648, 0]
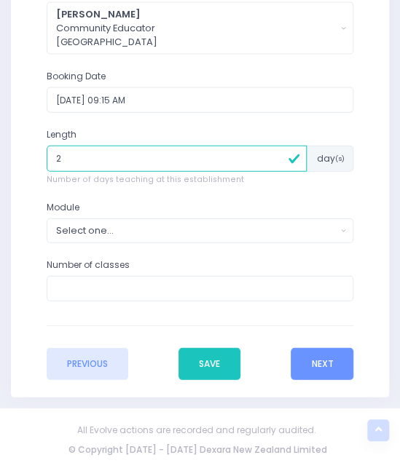
type input "2"
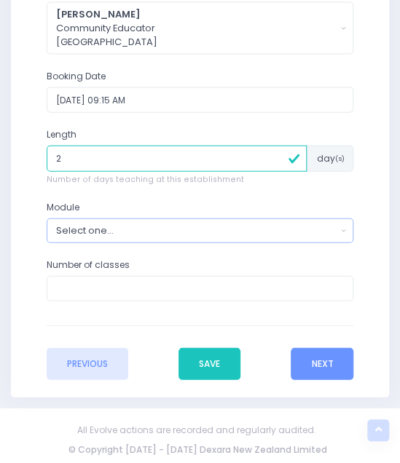
click at [125, 224] on div "Select one..." at bounding box center [196, 231] width 280 height 14
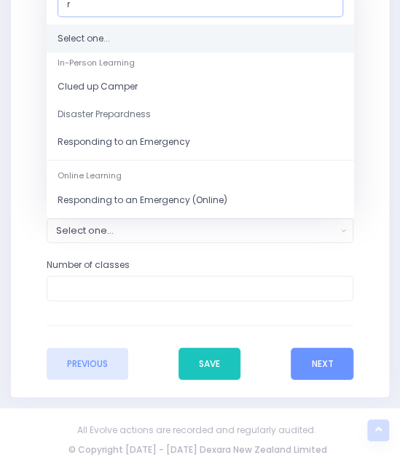
scroll to position [634, 0]
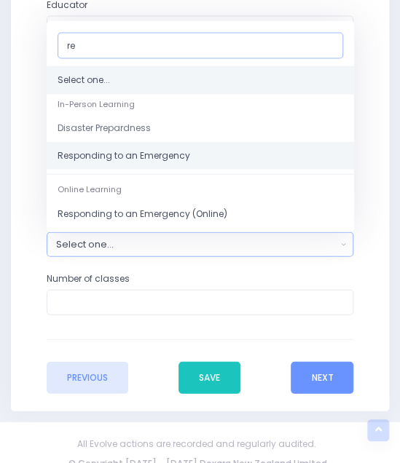
type input "re"
click at [130, 152] on span "Responding to an Emergency" at bounding box center [124, 155] width 133 height 13
select select "Responding to an Emergency"
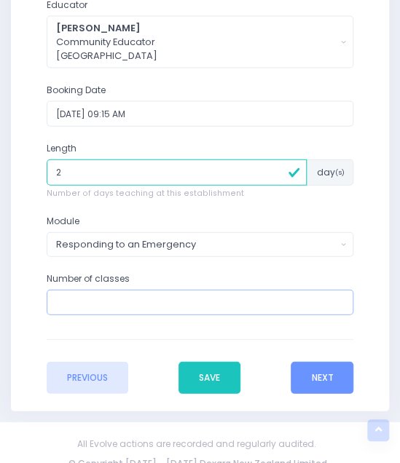
click at [112, 299] on input "number" at bounding box center [200, 303] width 307 height 26
type input "8"
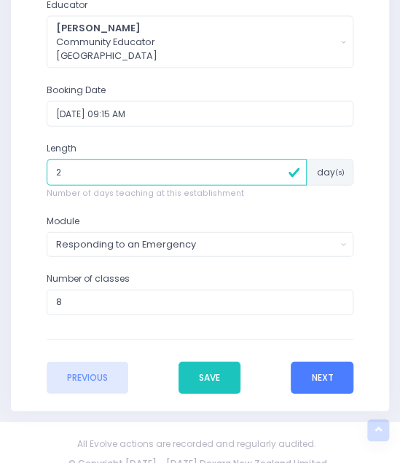
click at [315, 373] on button "Next" at bounding box center [322, 378] width 63 height 32
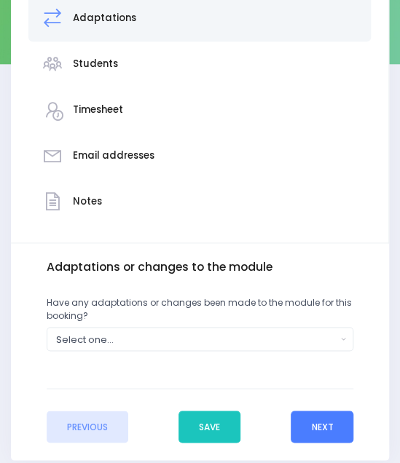
scroll to position [327, 0]
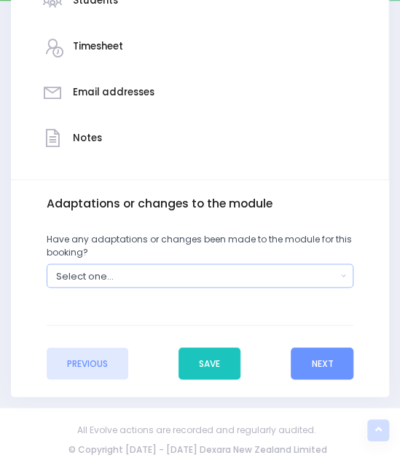
click at [224, 272] on div "Select one..." at bounding box center [196, 276] width 280 height 14
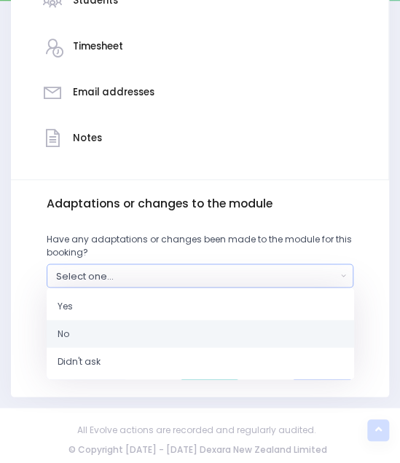
click at [87, 322] on link "No" at bounding box center [200, 334] width 307 height 28
select select "No"
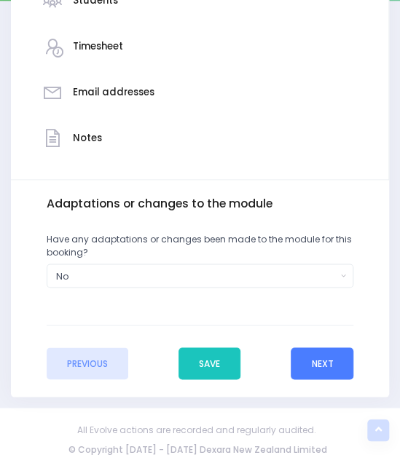
click at [307, 368] on button "Next" at bounding box center [322, 363] width 63 height 32
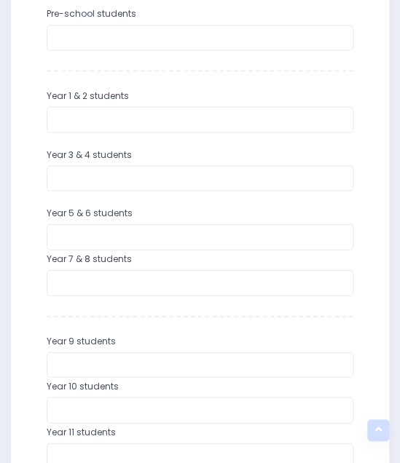
scroll to position [553, 0]
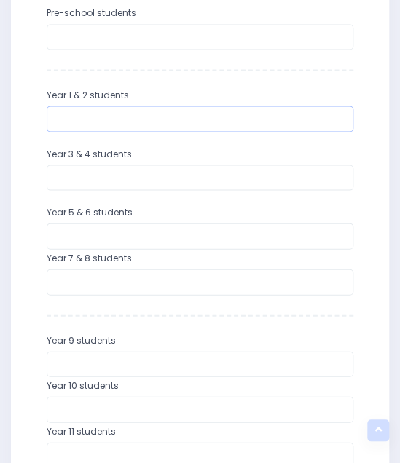
click at [102, 112] on input "number" at bounding box center [200, 119] width 307 height 26
type input "64"
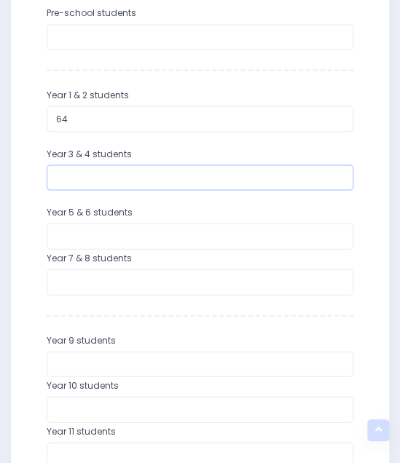
click at [93, 170] on input "number" at bounding box center [200, 178] width 307 height 26
type input "7"
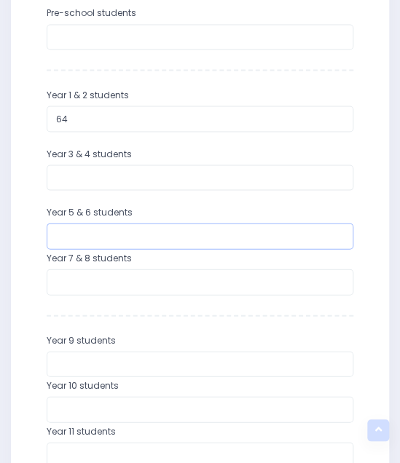
click at [76, 234] on input "number" at bounding box center [200, 236] width 307 height 26
type input "72"
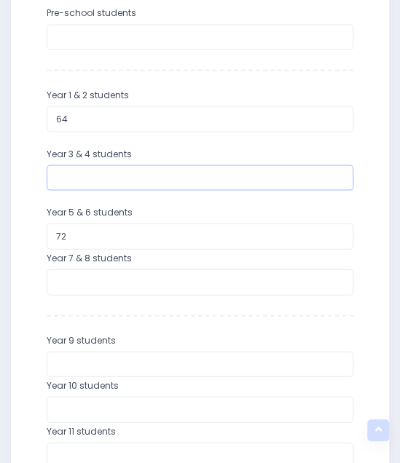
click at [103, 175] on input "number" at bounding box center [200, 178] width 307 height 26
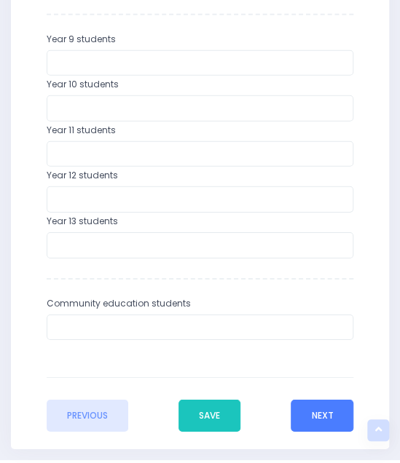
type input "48"
click at [318, 413] on button "Next" at bounding box center [322, 416] width 63 height 32
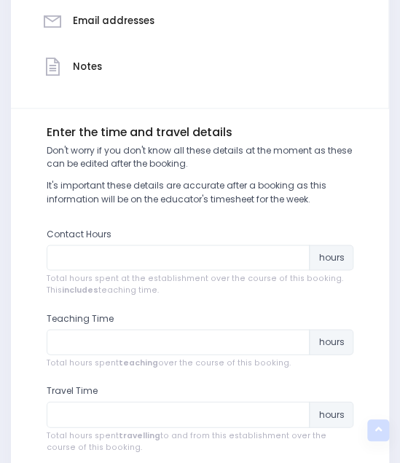
scroll to position [558, 0]
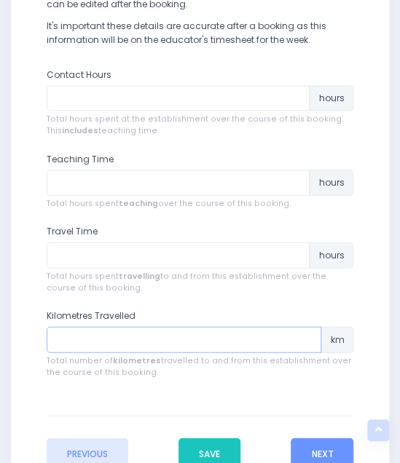
click at [128, 339] on input "number" at bounding box center [184, 339] width 275 height 26
type input "186"
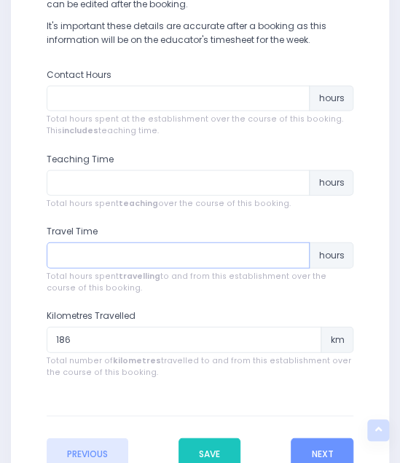
click at [116, 261] on input "number" at bounding box center [179, 255] width 264 height 26
type input "3"
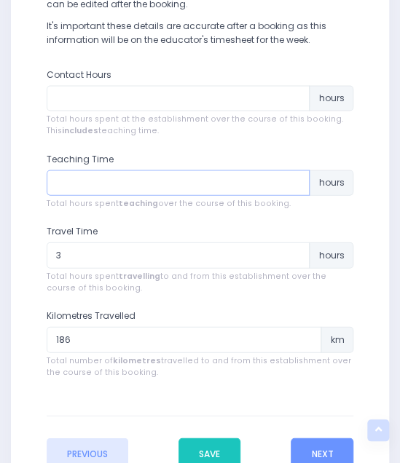
click at [87, 181] on input "number" at bounding box center [179, 183] width 264 height 26
type input "8"
click at [83, 98] on input "number" at bounding box center [179, 98] width 264 height 26
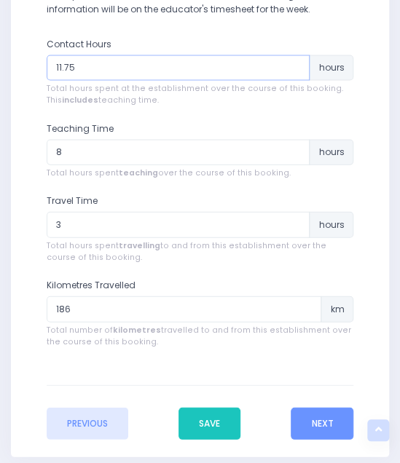
scroll to position [589, 0]
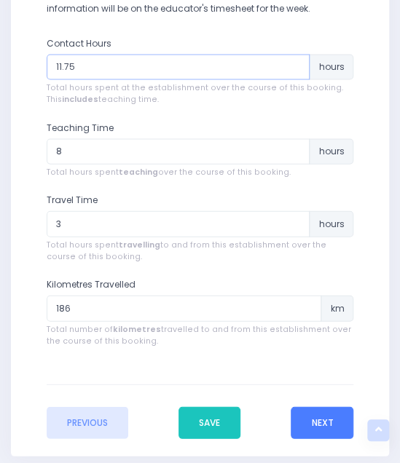
type input "11.75"
click at [315, 422] on button "Next" at bounding box center [322, 422] width 63 height 32
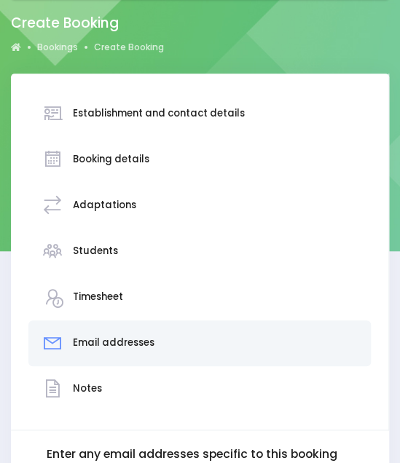
scroll to position [370, 0]
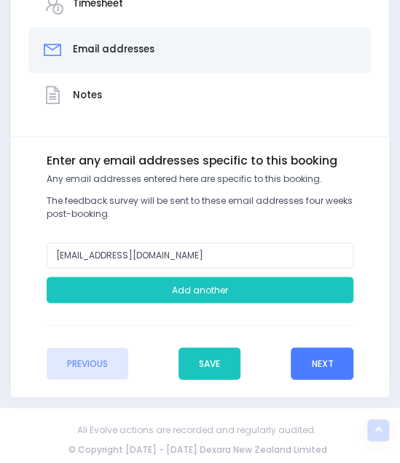
click at [317, 363] on button "Next" at bounding box center [322, 363] width 63 height 32
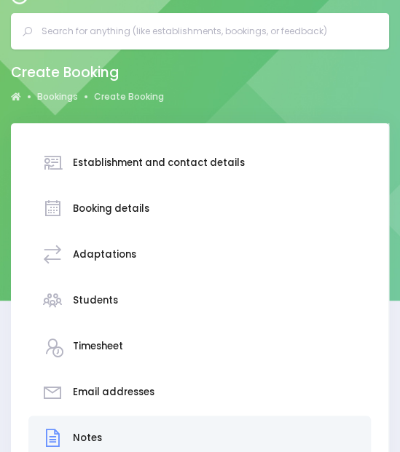
scroll to position [352, 0]
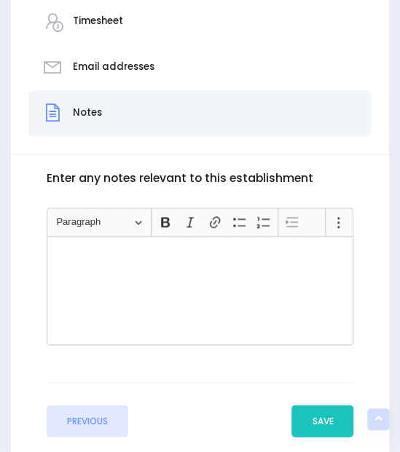
click at [256, 312] on div "Rich Text Editor, main" at bounding box center [200, 290] width 307 height 109
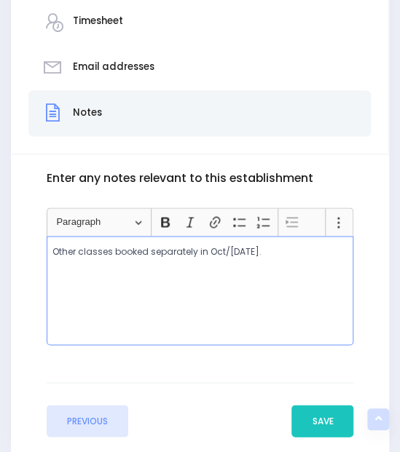
scroll to position [421, 0]
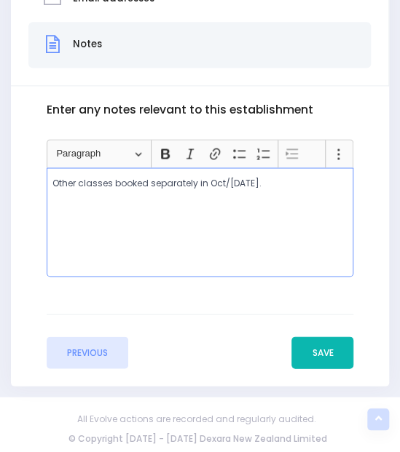
click at [332, 349] on button "Save" at bounding box center [322, 352] width 62 height 32
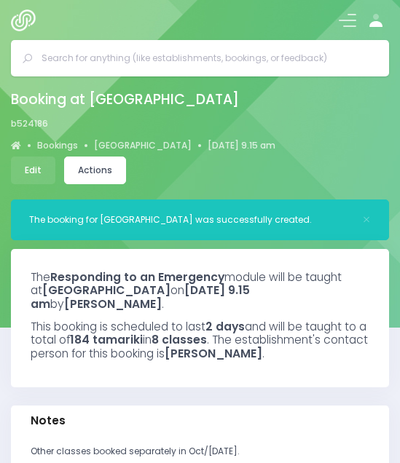
select select "5"
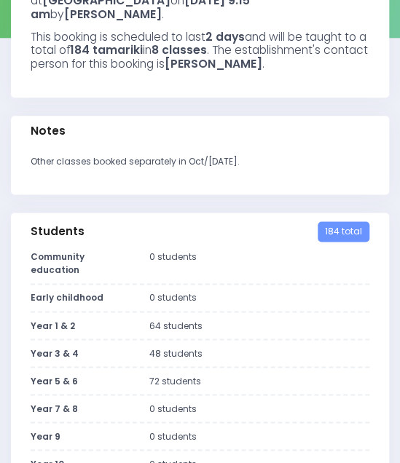
scroll to position [297, 0]
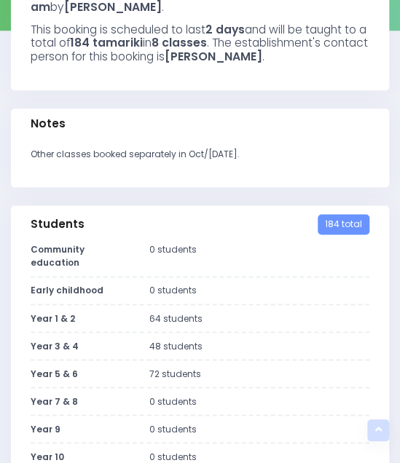
drag, startPoint x: 260, startPoint y: 157, endPoint x: 15, endPoint y: 173, distance: 245.8
click at [15, 173] on div "Other classes booked separately in Oct/[DATE]." at bounding box center [200, 163] width 378 height 48
copy p "Other classes booked separately in Oct/[DATE]."
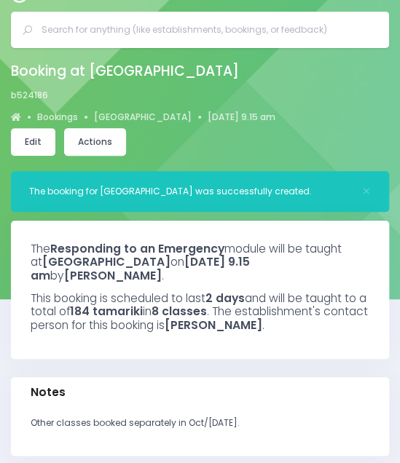
click at [41, 145] on link "Edit" at bounding box center [33, 142] width 44 height 28
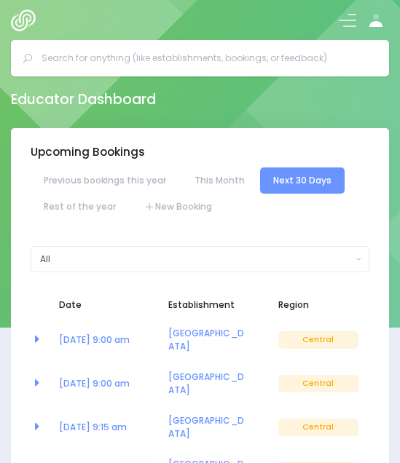
select select "5"
click at [169, 205] on link "New Booking" at bounding box center [178, 207] width 94 height 26
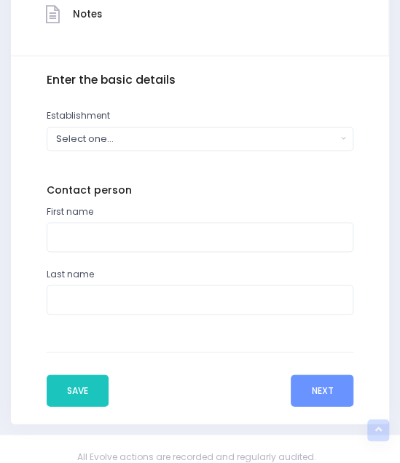
scroll to position [455, 0]
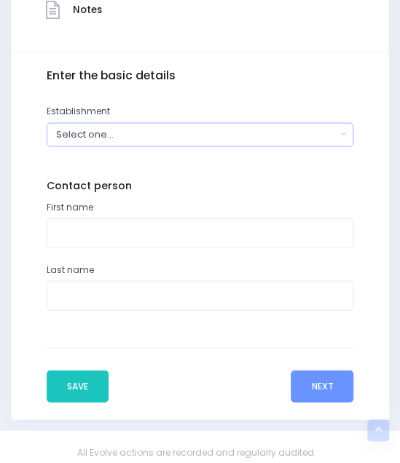
click at [95, 125] on button "Select one..." at bounding box center [200, 134] width 307 height 24
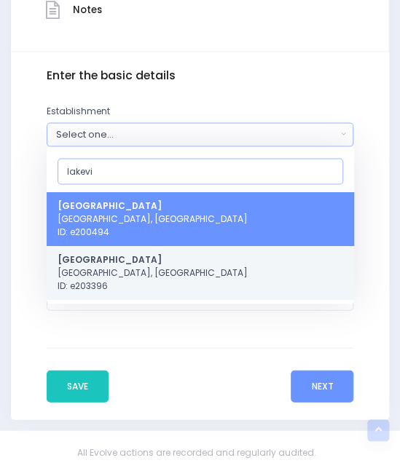
type input "lakevi"
click at [104, 278] on span "Lakeview School Masterton, Central Region ID: e203396" at bounding box center [153, 271] width 190 height 39
select select "203396"
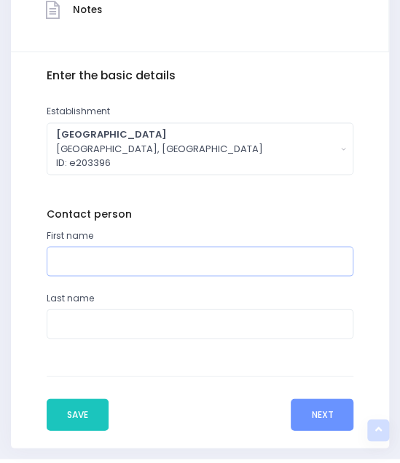
click at [95, 260] on input "text" at bounding box center [200, 261] width 307 height 30
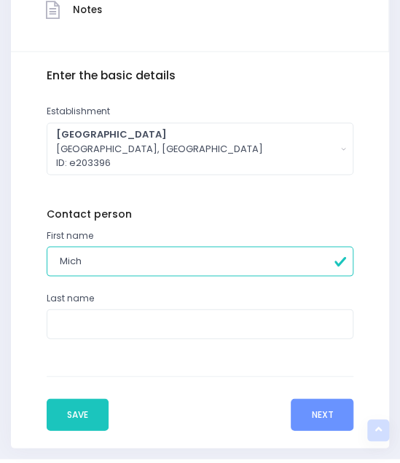
type input "[PERSON_NAME]"
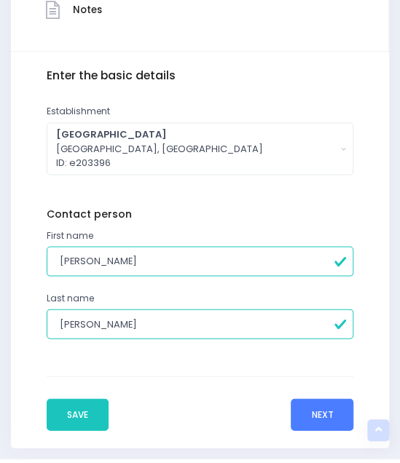
click at [304, 404] on button "Next" at bounding box center [322, 414] width 63 height 32
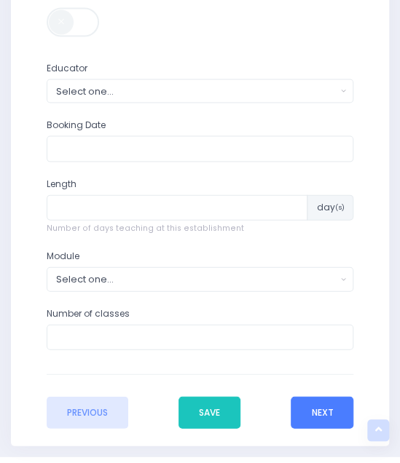
scroll to position [572, 0]
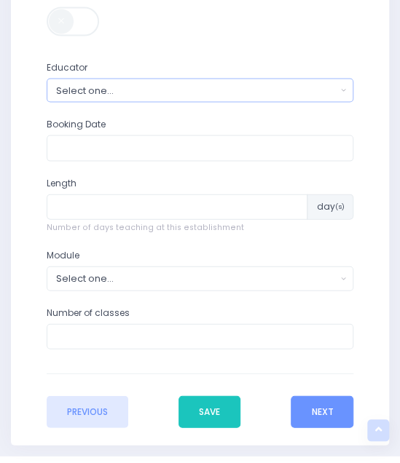
click at [146, 87] on div "Select one..." at bounding box center [196, 90] width 280 height 14
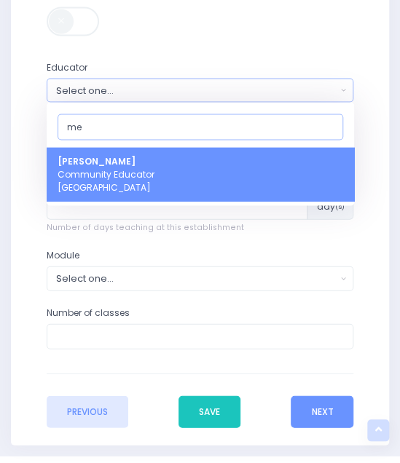
type input "me"
click at [137, 170] on span "Megan Lawton Community Educator Central Region" at bounding box center [106, 173] width 97 height 39
select select "399566"
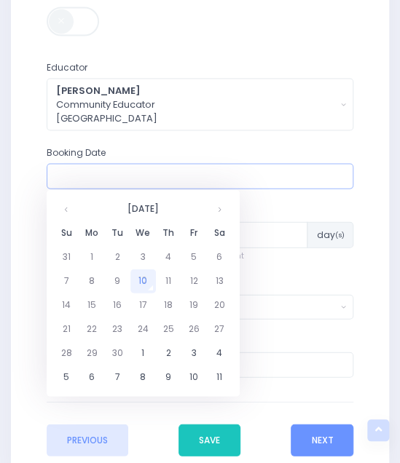
click at [108, 165] on input "text" at bounding box center [200, 176] width 307 height 26
click at [220, 209] on th at bounding box center [219, 209] width 25 height 24
click at [220, 210] on th at bounding box center [219, 209] width 25 height 24
click at [93, 325] on td "17" at bounding box center [91, 329] width 25 height 24
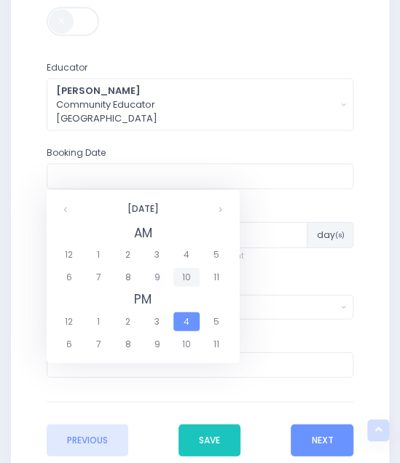
click at [185, 274] on span "10" at bounding box center [185, 276] width 25 height 19
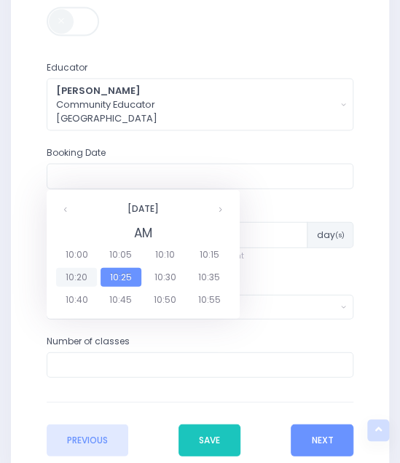
click at [74, 276] on span "10:20" at bounding box center [76, 276] width 41 height 19
type input "17/11/2025 10:20 AM"
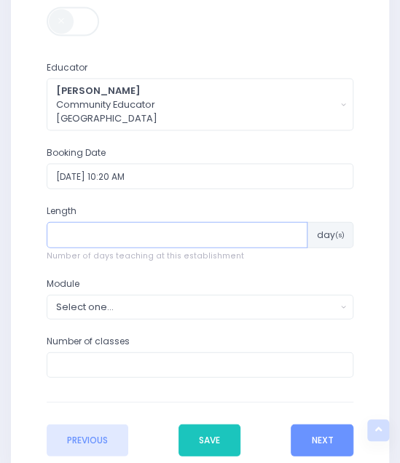
click at [105, 229] on input "number" at bounding box center [177, 234] width 261 height 26
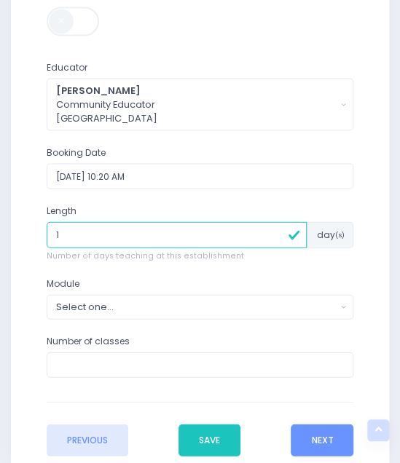
type input "1"
click at [215, 199] on div "Booking Date 17/11/2025 10:20 AM" at bounding box center [199, 175] width 325 height 59
click at [65, 303] on div "Select one..." at bounding box center [196, 306] width 280 height 14
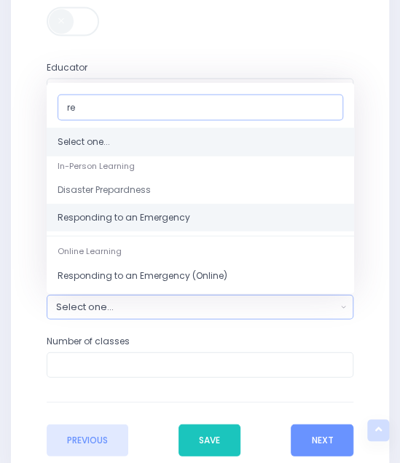
type input "re"
click at [92, 215] on span "Responding to an Emergency" at bounding box center [124, 216] width 133 height 13
select select "Responding to an Emergency"
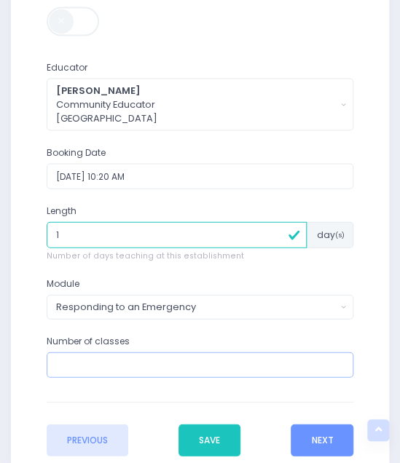
click at [83, 365] on input "number" at bounding box center [200, 365] width 307 height 26
type input "3"
click at [323, 438] on button "Next" at bounding box center [322, 440] width 63 height 32
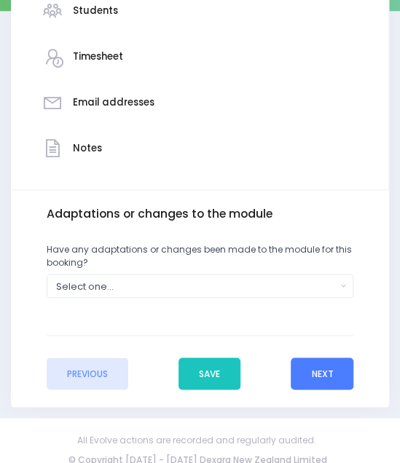
scroll to position [317, 0]
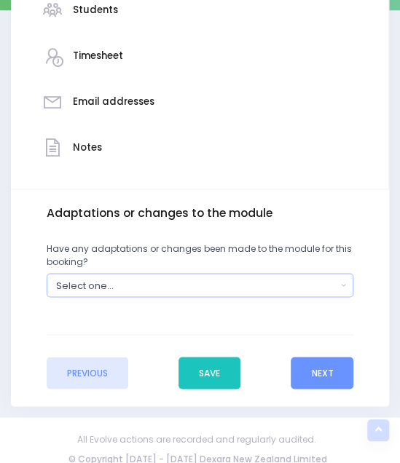
click at [149, 278] on div "Select one..." at bounding box center [196, 285] width 280 height 14
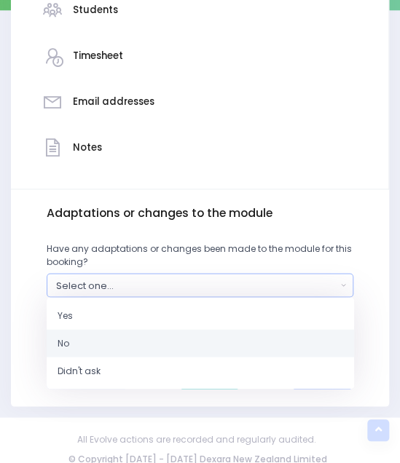
click at [71, 341] on link "No" at bounding box center [200, 343] width 307 height 28
select select "No"
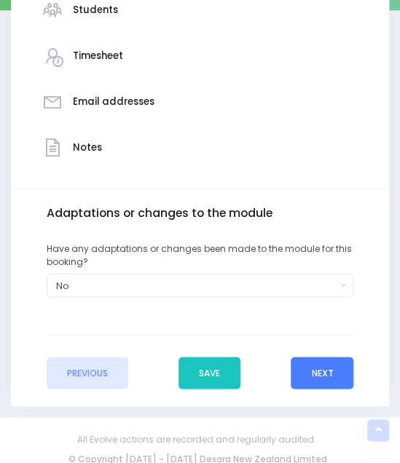
click at [322, 363] on button "Next" at bounding box center [322, 373] width 63 height 32
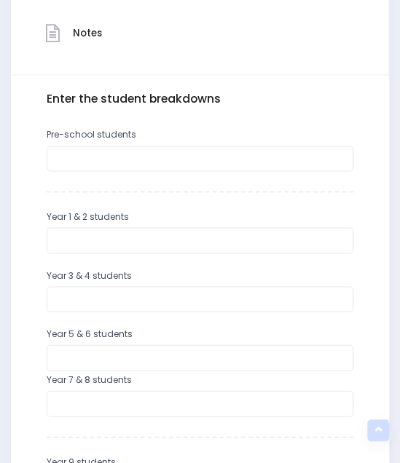
scroll to position [459, 0]
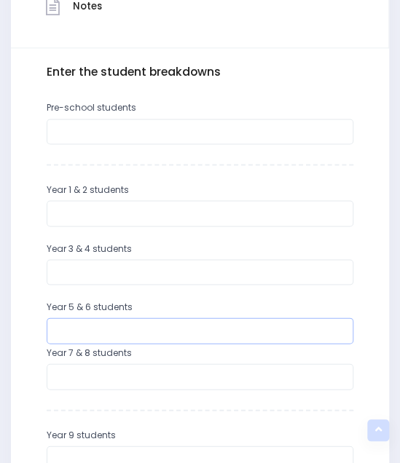
click at [111, 331] on input "number" at bounding box center [200, 330] width 307 height 26
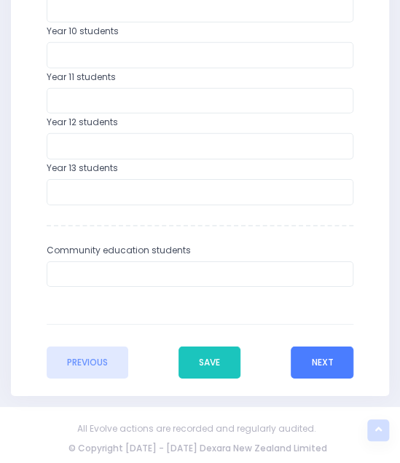
type input "73"
click at [322, 359] on button "Next" at bounding box center [322, 363] width 63 height 32
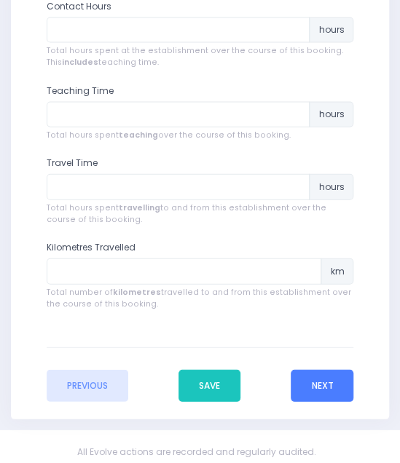
scroll to position [649, 0]
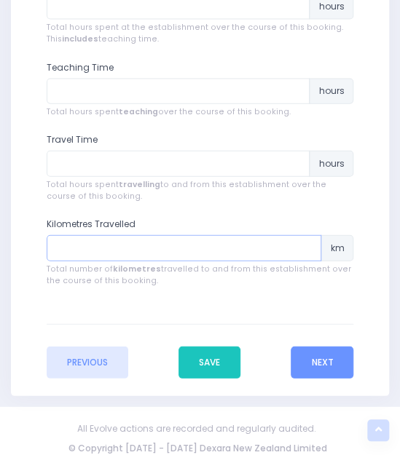
click at [114, 249] on input "number" at bounding box center [184, 248] width 275 height 26
type input "186"
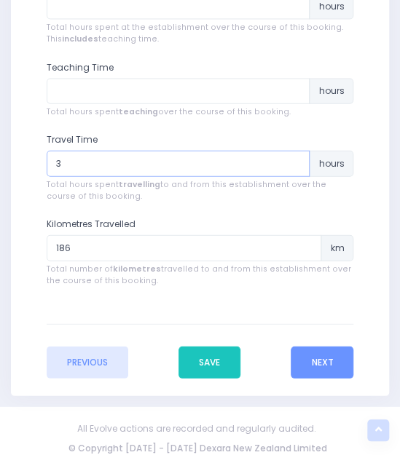
click at [91, 158] on input "3" at bounding box center [179, 164] width 264 height 26
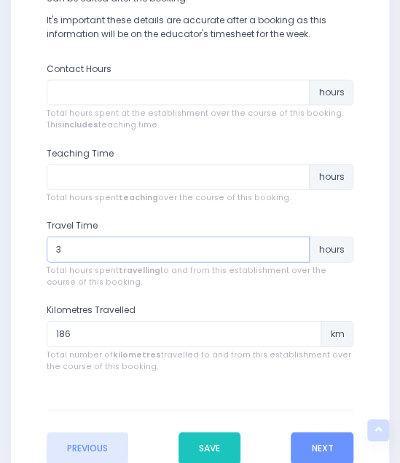
scroll to position [563, 0]
type input "3"
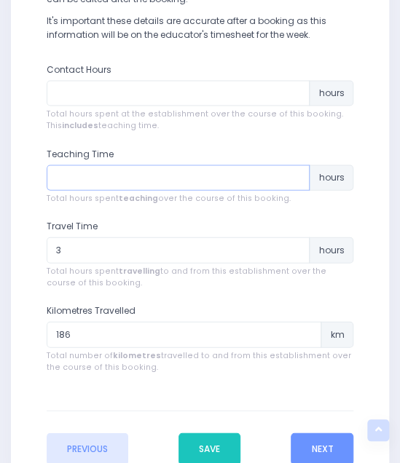
click at [86, 177] on input "number" at bounding box center [179, 178] width 264 height 26
type input "3.25"
click at [79, 91] on input "number" at bounding box center [179, 93] width 264 height 26
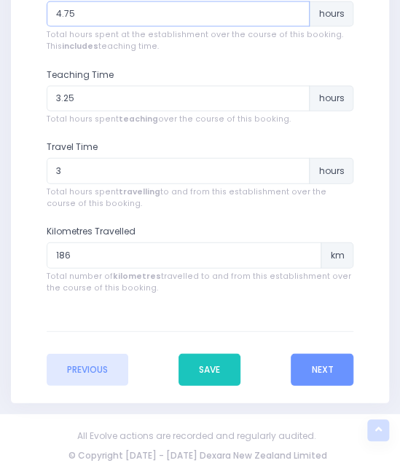
scroll to position [642, 0]
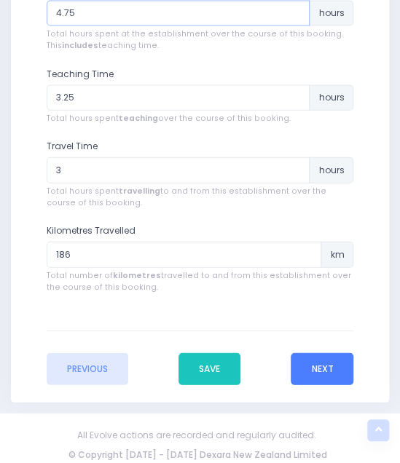
type input "4.75"
click at [328, 371] on button "Next" at bounding box center [322, 369] width 63 height 32
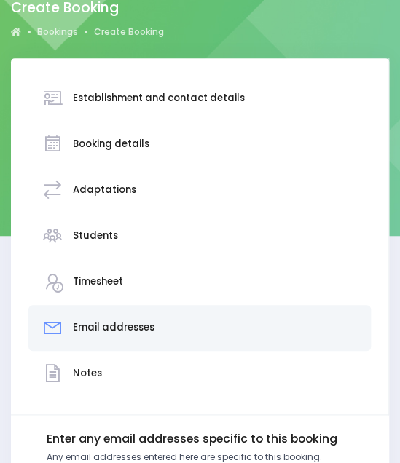
scroll to position [0, 0]
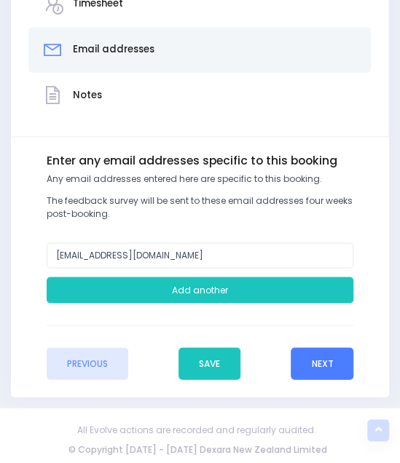
click at [316, 363] on button "Next" at bounding box center [322, 363] width 63 height 32
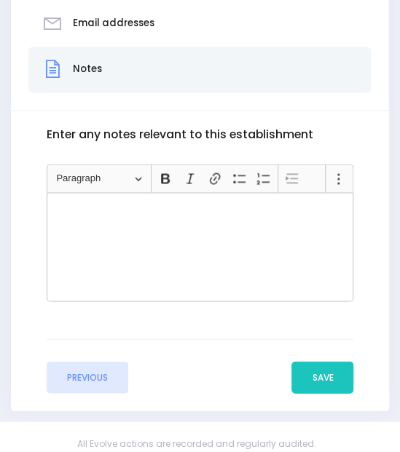
scroll to position [400, 1]
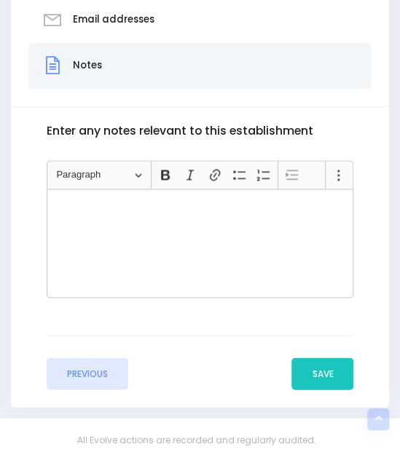
click at [192, 257] on div "Rich Text Editor, main" at bounding box center [200, 243] width 307 height 109
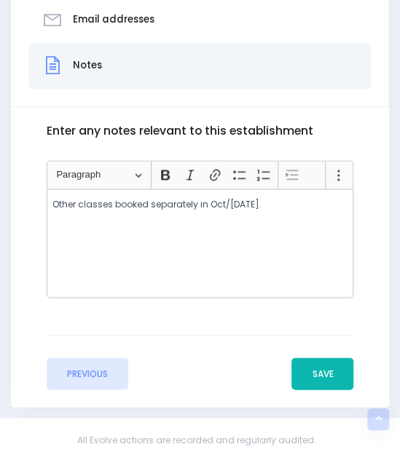
click at [309, 380] on button "Save" at bounding box center [322, 373] width 62 height 32
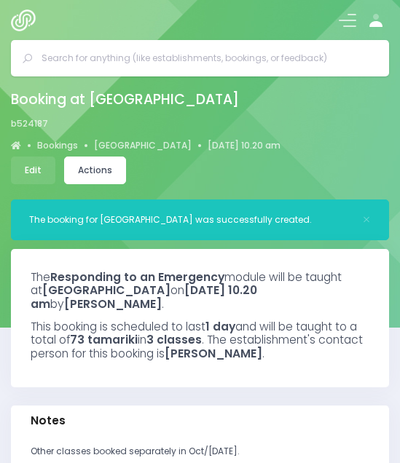
select select "5"
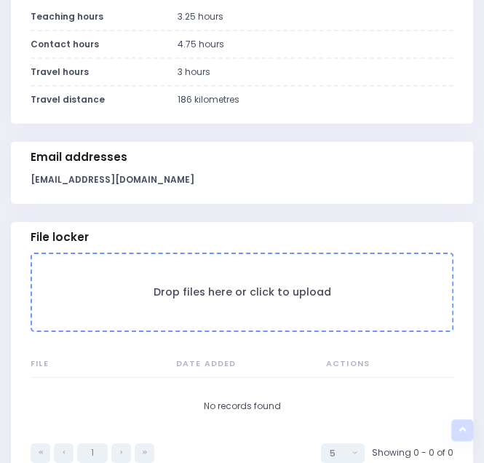
scroll to position [1094, 0]
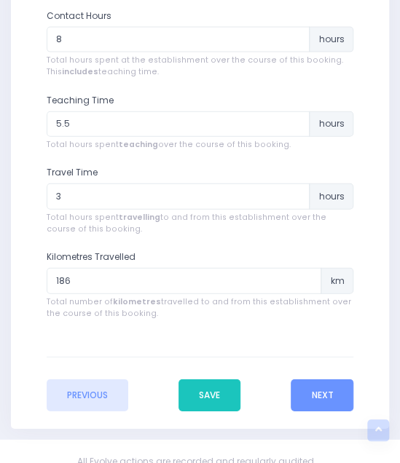
scroll to position [708, 0]
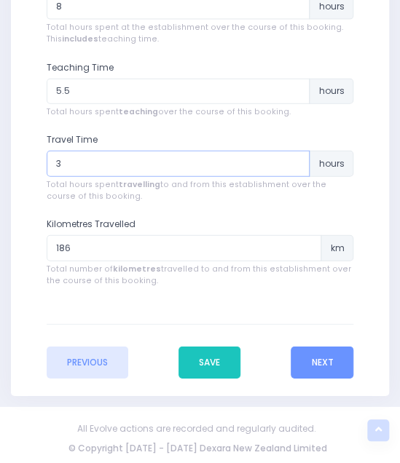
drag, startPoint x: 48, startPoint y: 167, endPoint x: -16, endPoint y: 174, distance: 64.4
type input "5.75"
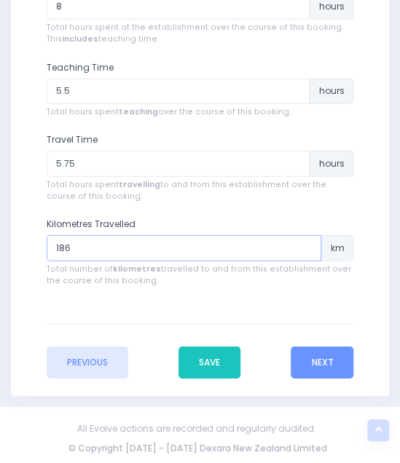
drag, startPoint x: 100, startPoint y: 252, endPoint x: -22, endPoint y: 258, distance: 122.5
type input "372"
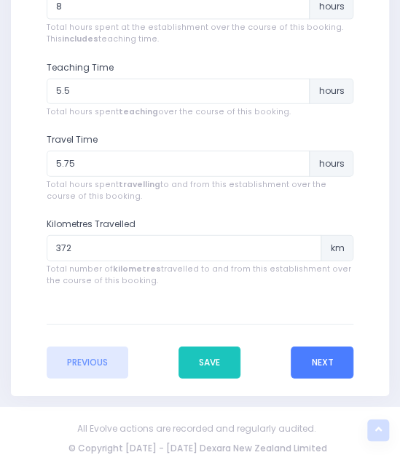
click at [340, 366] on button "Next" at bounding box center [322, 363] width 63 height 32
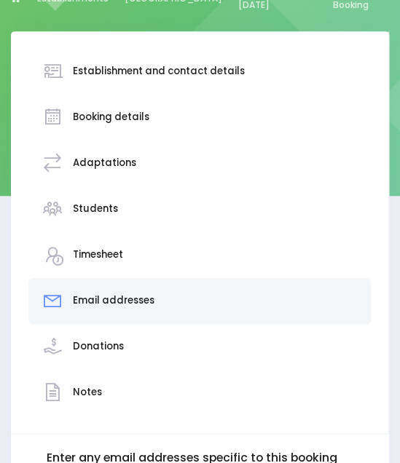
scroll to position [0, 0]
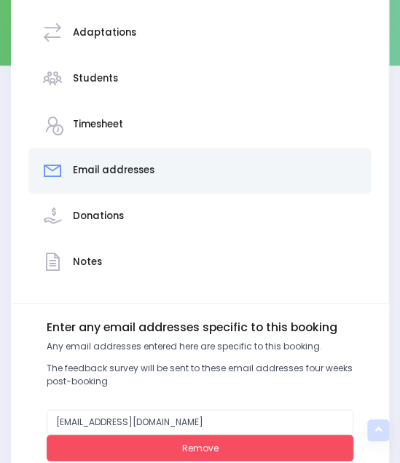
click at [106, 264] on div "Notes" at bounding box center [200, 262] width 316 height 33
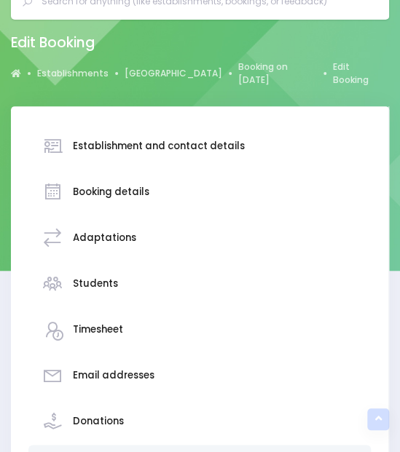
scroll to position [413, 0]
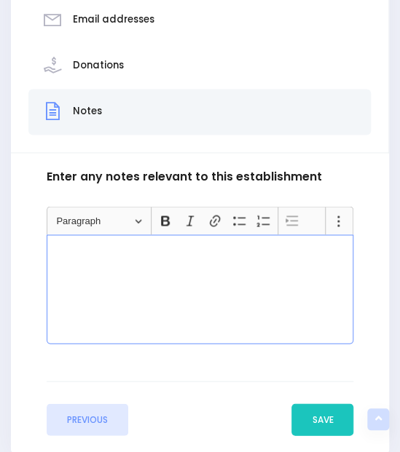
click at [112, 266] on div "Rich Text Editor, main" at bounding box center [200, 288] width 307 height 109
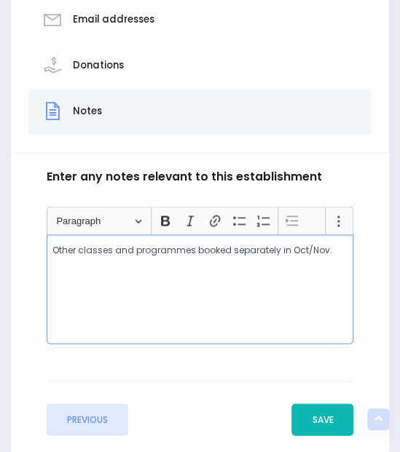
click at [312, 424] on button "Save" at bounding box center [322, 419] width 62 height 32
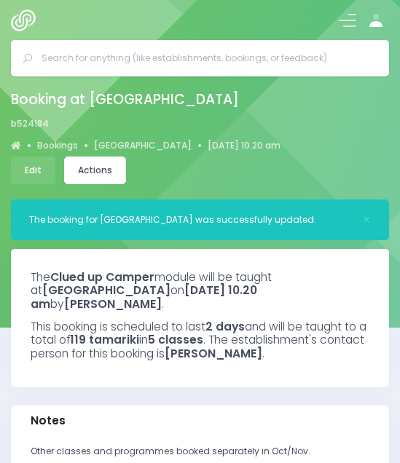
select select "5"
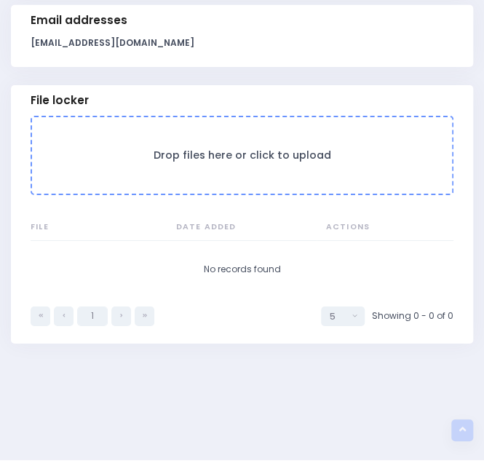
scroll to position [1228, 0]
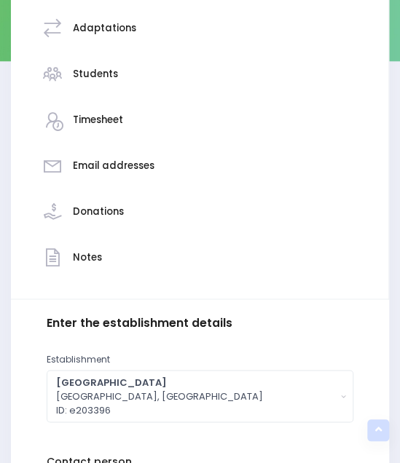
click at [103, 119] on h3 "Timesheet" at bounding box center [98, 120] width 50 height 12
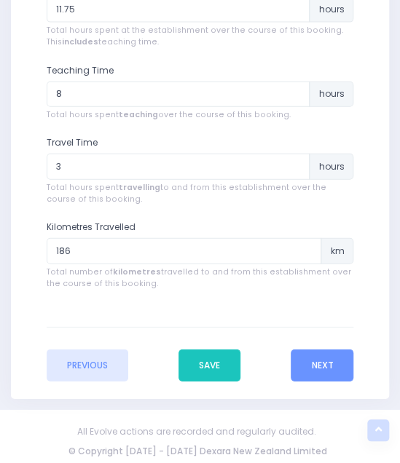
scroll to position [706, 0]
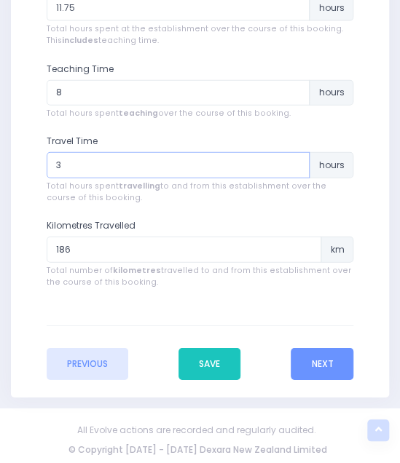
drag, startPoint x: 87, startPoint y: 157, endPoint x: -10, endPoint y: 174, distance: 99.0
type input "5.75"
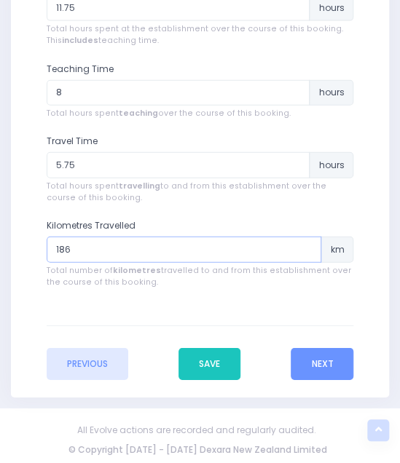
drag, startPoint x: 67, startPoint y: 251, endPoint x: 20, endPoint y: 254, distance: 46.7
click at [20, 254] on div "Enter the establishment details Establishment Select one... ** Do not use, doub…" at bounding box center [200, 129] width 361 height 504
type input "372"
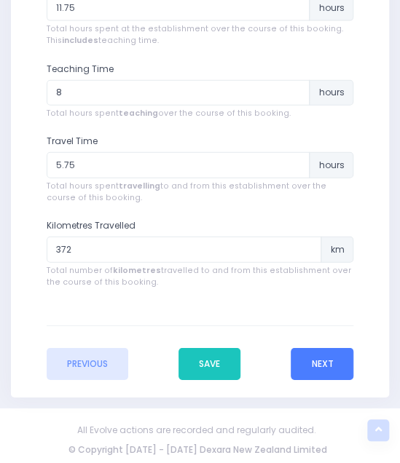
click at [306, 357] on button "Next" at bounding box center [322, 364] width 63 height 32
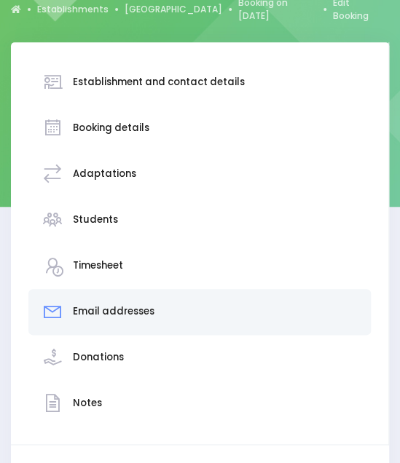
scroll to position [0, 0]
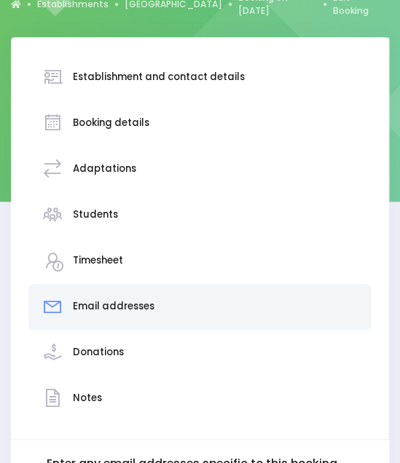
click at [79, 392] on h3 "Notes" at bounding box center [87, 398] width 29 height 12
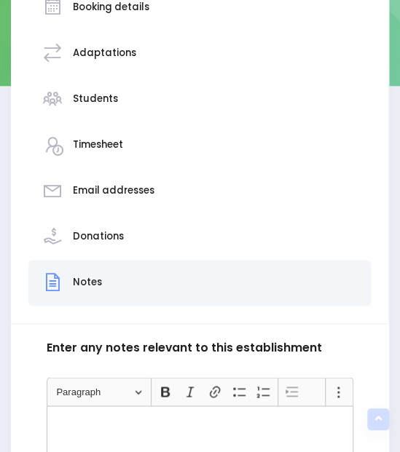
scroll to position [248, 0]
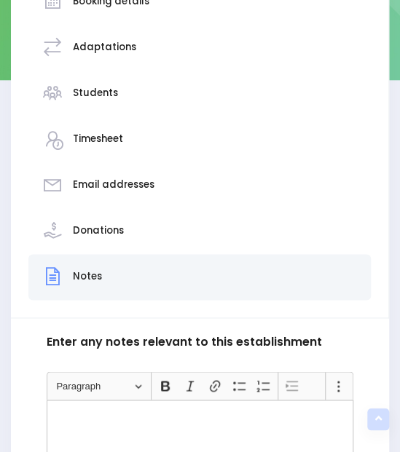
click at [64, 424] on div "Rich Text Editor, main" at bounding box center [200, 454] width 307 height 109
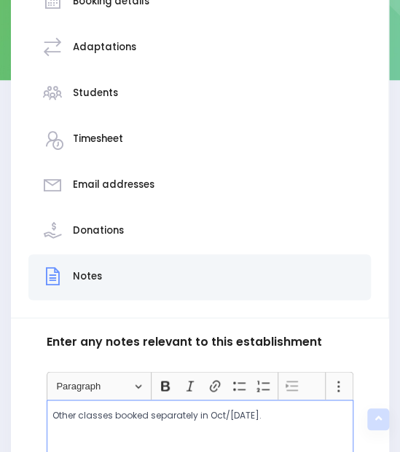
scroll to position [480, 0]
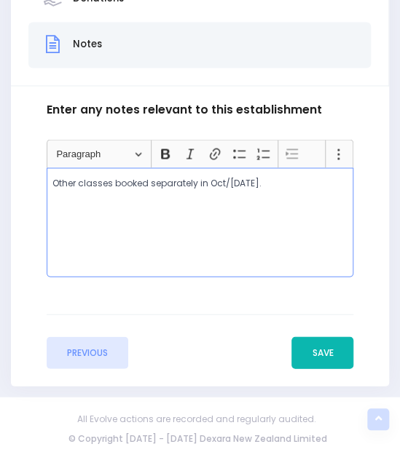
click at [303, 357] on button "Save" at bounding box center [322, 352] width 62 height 32
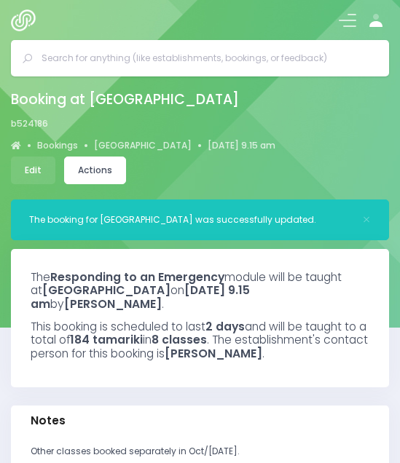
select select "5"
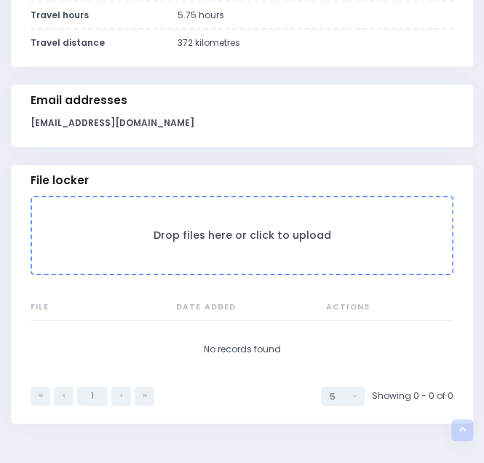
scroll to position [1150, 0]
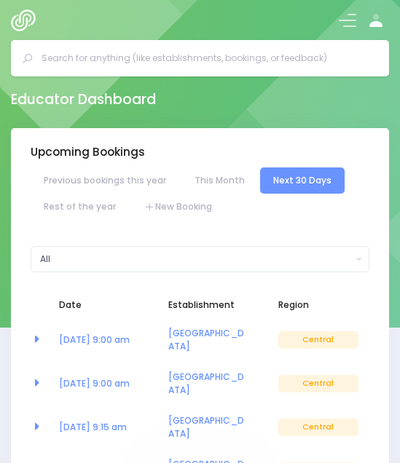
select select "5"
click at [170, 199] on link "New Booking" at bounding box center [178, 207] width 94 height 26
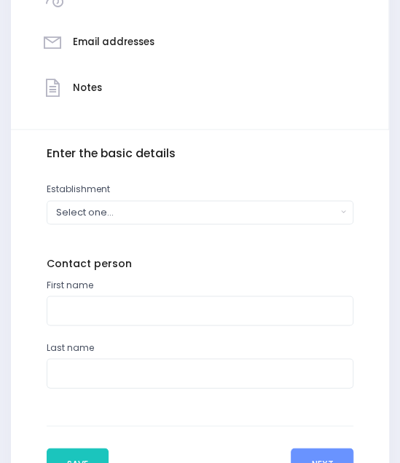
scroll to position [378, 0]
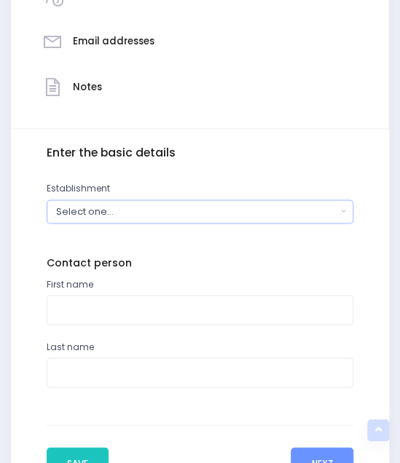
click at [98, 209] on div "Select one..." at bounding box center [196, 212] width 280 height 14
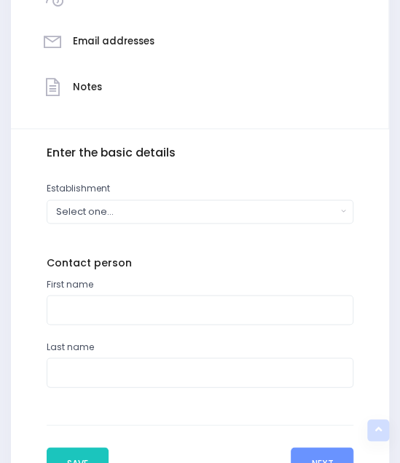
scroll to position [127, 0]
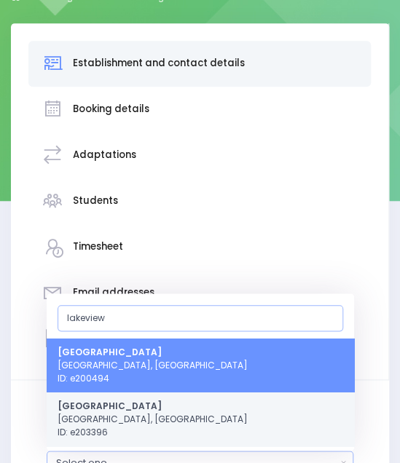
type input "lakeview"
click at [110, 423] on span "[GEOGRAPHIC_DATA] [GEOGRAPHIC_DATA], [GEOGRAPHIC_DATA] ID: e203396" at bounding box center [153, 418] width 190 height 39
select select "203396"
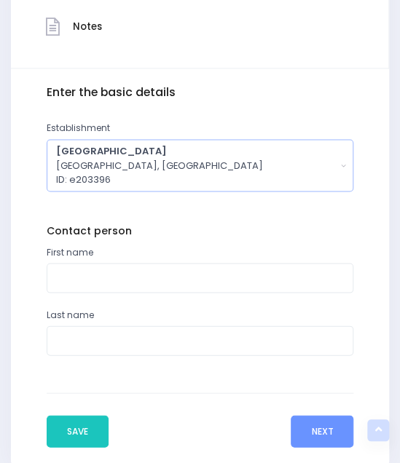
scroll to position [439, 0]
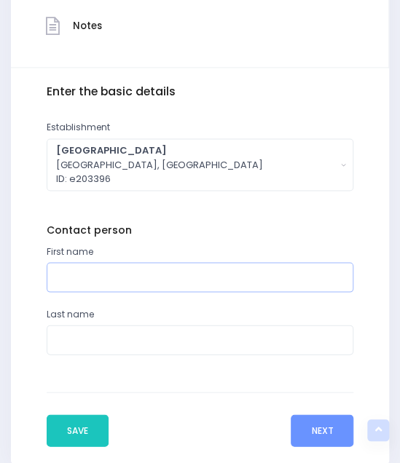
click at [96, 274] on input "text" at bounding box center [200, 277] width 307 height 30
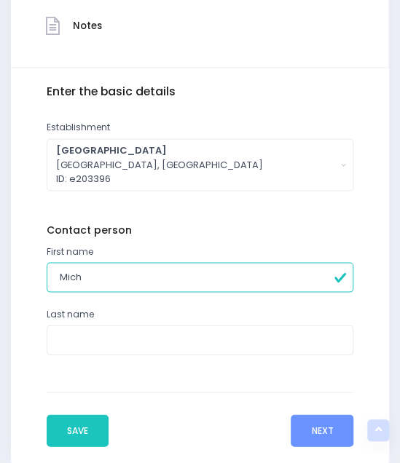
type input "[PERSON_NAME]"
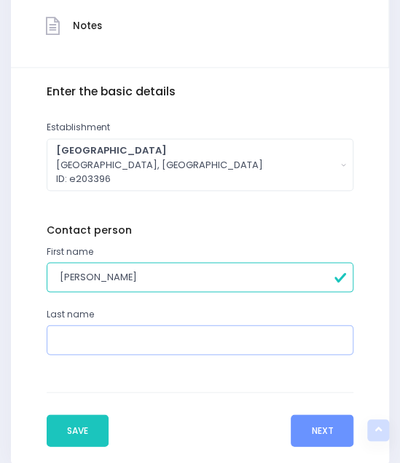
type input "[PERSON_NAME]"
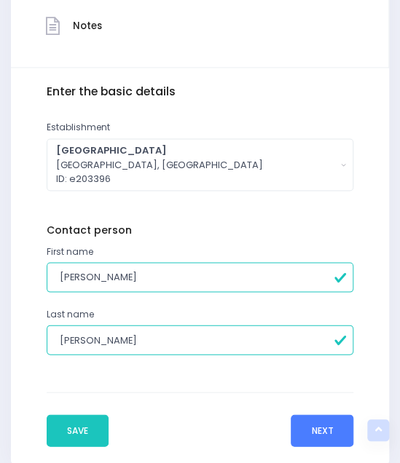
click at [311, 435] on button "Next" at bounding box center [322, 430] width 63 height 32
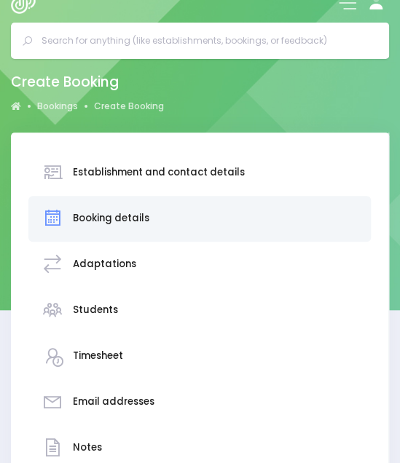
scroll to position [620, 0]
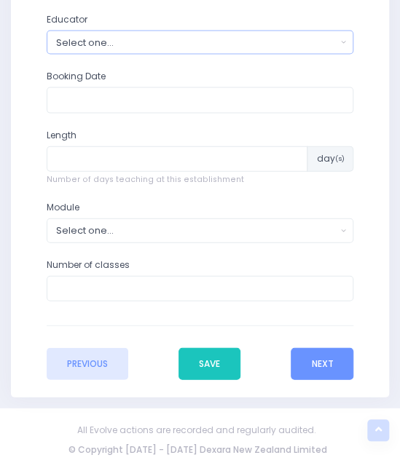
click at [214, 49] on button "Select one..." at bounding box center [200, 43] width 307 height 24
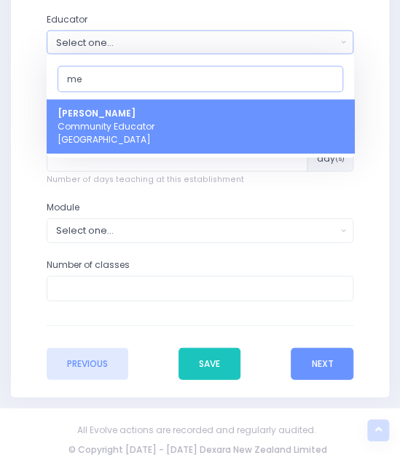
type input "me"
click at [173, 122] on link "[PERSON_NAME] Community Educator [GEOGRAPHIC_DATA]" at bounding box center [200, 126] width 307 height 54
select select "399566"
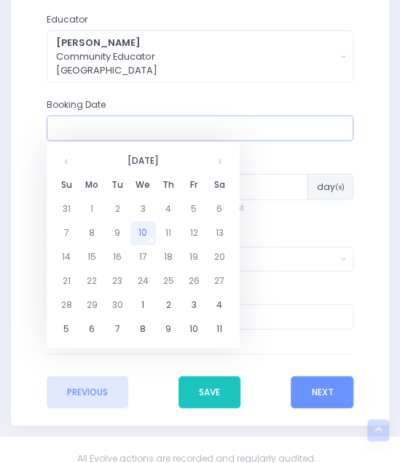
click at [153, 124] on input "text" at bounding box center [200, 129] width 307 height 26
type input "m"
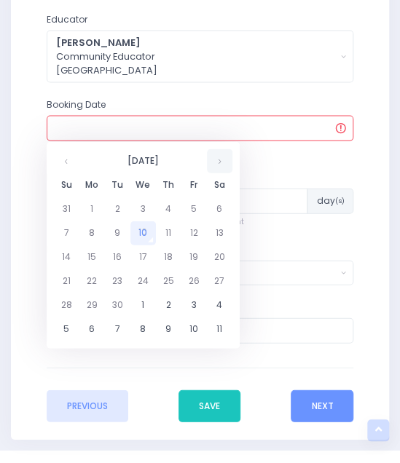
click at [222, 161] on th at bounding box center [219, 161] width 25 height 24
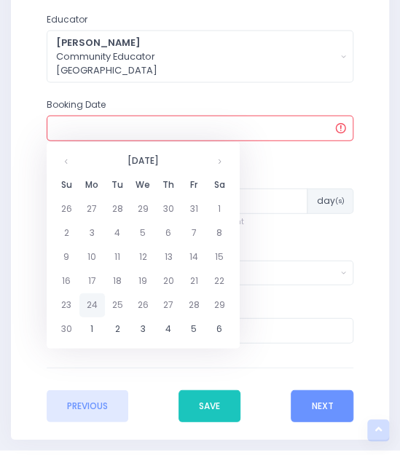
click at [93, 311] on td "24" at bounding box center [91, 305] width 25 height 24
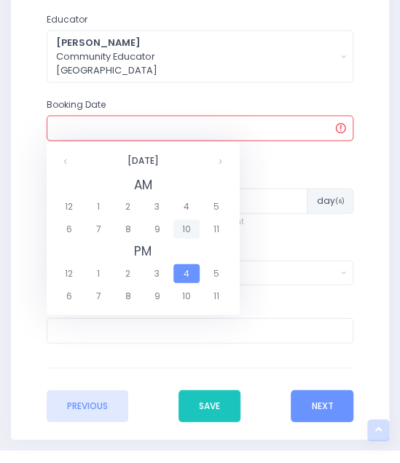
click at [186, 229] on span "10" at bounding box center [185, 229] width 25 height 19
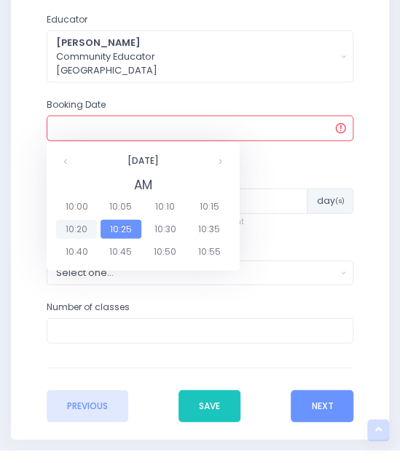
click at [75, 222] on span "10:20" at bounding box center [76, 229] width 41 height 19
type input "24/11/2025 10:20 AM"
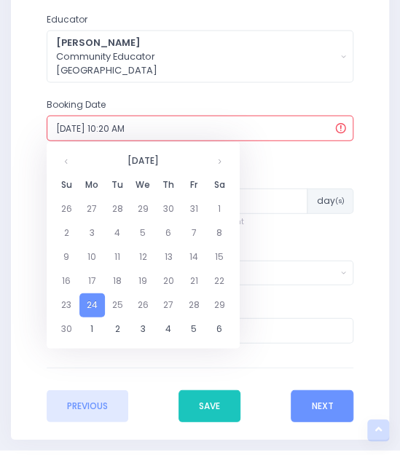
click at [157, 133] on input "24/11/2025 10:20 AM" at bounding box center [200, 129] width 307 height 26
click at [93, 304] on td "24" at bounding box center [91, 305] width 25 height 24
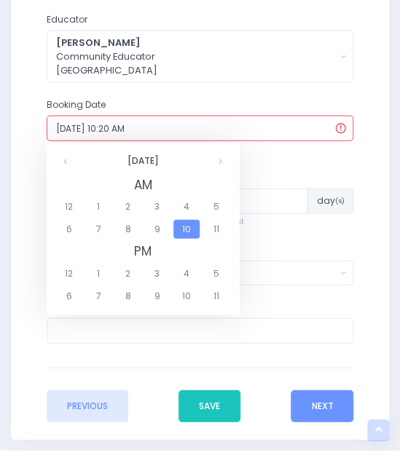
click at [186, 230] on span "10" at bounding box center [185, 229] width 25 height 19
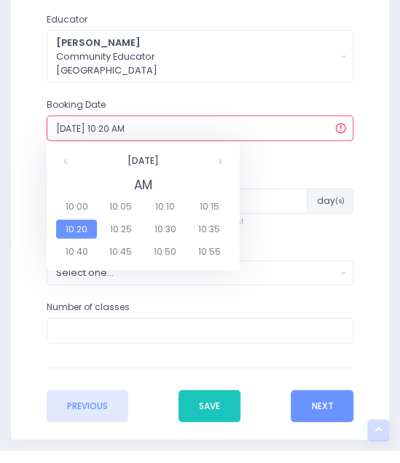
click at [82, 229] on span "10:20" at bounding box center [76, 229] width 41 height 19
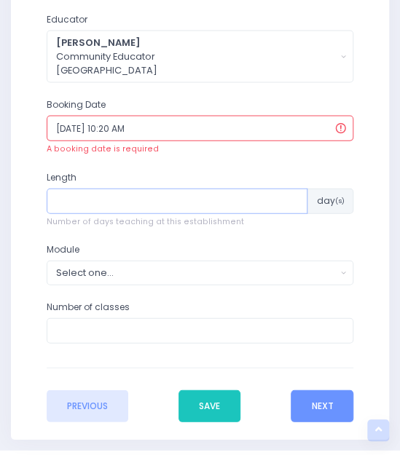
click at [103, 206] on input "number" at bounding box center [177, 202] width 261 height 26
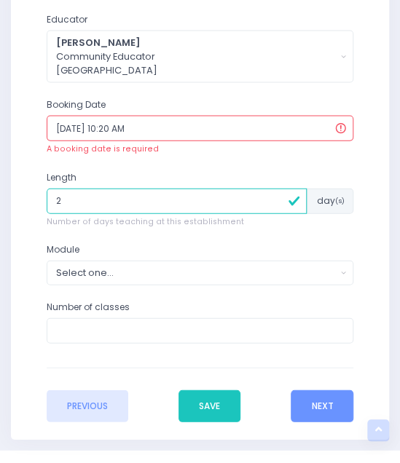
type input "2"
click at [71, 271] on div "Select one..." at bounding box center [196, 273] width 280 height 14
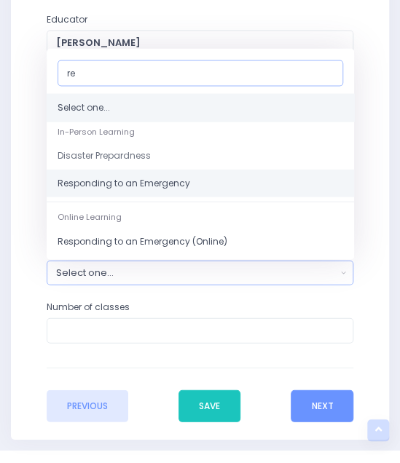
type input "re"
click at [87, 184] on span "Responding to an Emergency" at bounding box center [124, 184] width 133 height 13
select select "Responding to an Emergency"
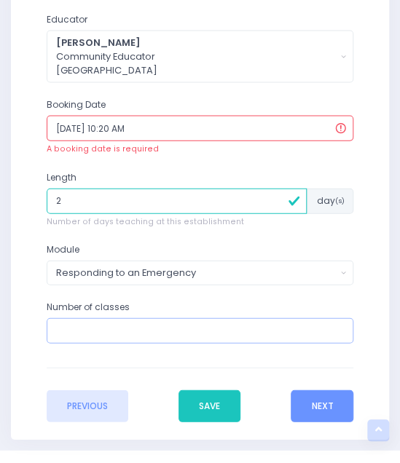
click at [76, 331] on input "number" at bounding box center [200, 331] width 307 height 26
type input "7"
click at [330, 408] on button "Next" at bounding box center [322, 406] width 63 height 32
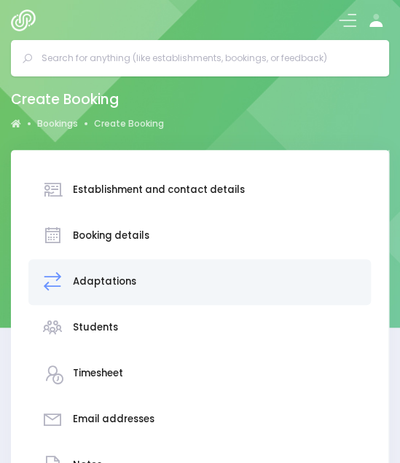
scroll to position [327, 0]
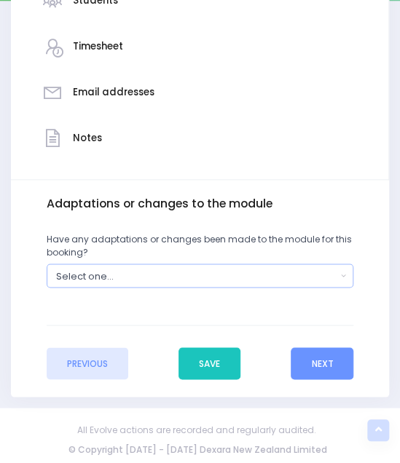
click at [197, 271] on div "Select one..." at bounding box center [196, 276] width 280 height 14
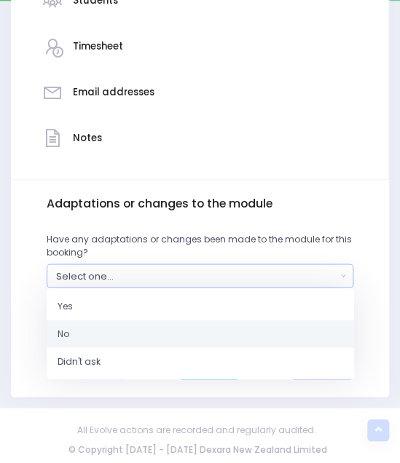
click at [137, 333] on link "No" at bounding box center [200, 334] width 307 height 28
select select "No"
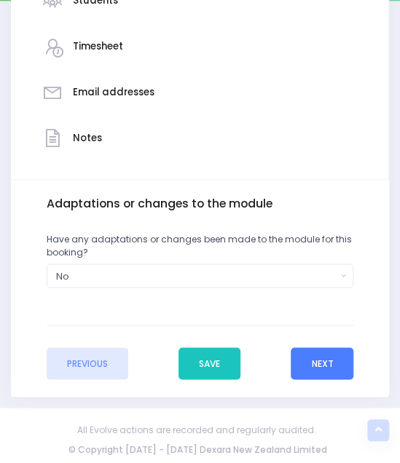
click at [318, 360] on button "Next" at bounding box center [322, 363] width 63 height 32
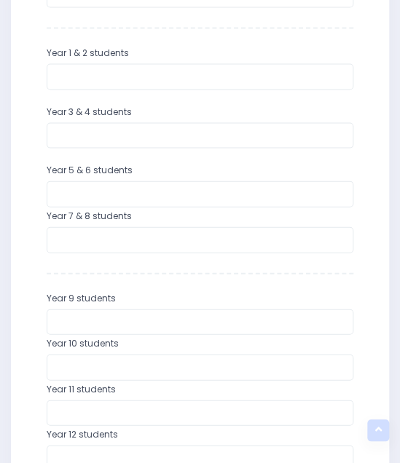
scroll to position [595, 0]
click at [99, 76] on input "number" at bounding box center [200, 77] width 307 height 26
type input "61"
click at [83, 133] on input "number" at bounding box center [200, 136] width 307 height 26
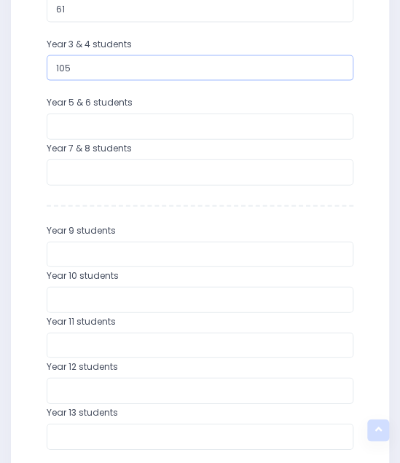
scroll to position [907, 0]
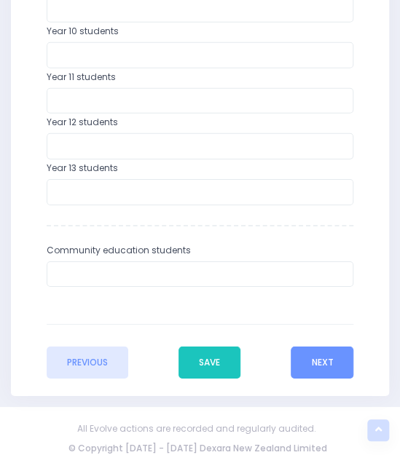
type input "105"
click at [328, 341] on div "Previous Save Next" at bounding box center [200, 351] width 307 height 55
click at [317, 355] on button "Next" at bounding box center [322, 363] width 63 height 32
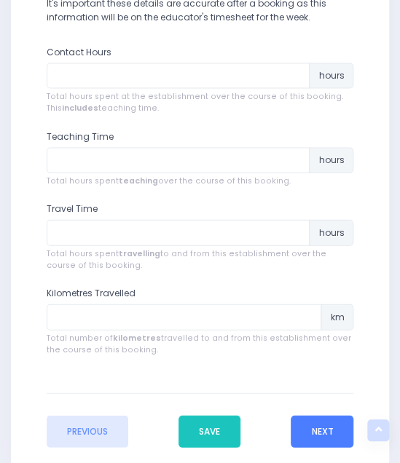
scroll to position [585, 0]
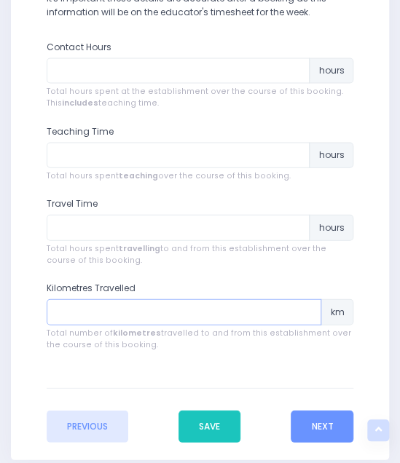
click at [167, 317] on input "number" at bounding box center [184, 312] width 275 height 26
type input "372"
click at [152, 225] on input "number" at bounding box center [179, 227] width 264 height 26
type input "5.75"
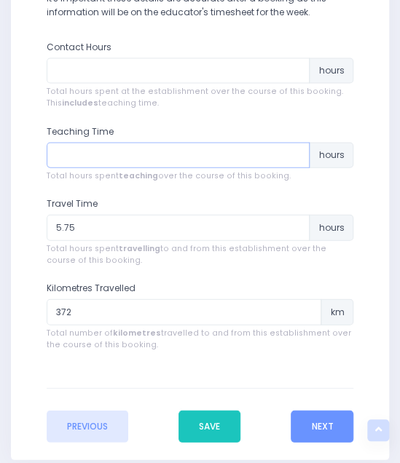
click at [113, 153] on input "number" at bounding box center [179, 155] width 264 height 26
type input "7"
click at [111, 71] on input "number" at bounding box center [179, 71] width 264 height 26
click at [126, 71] on input "number" at bounding box center [179, 71] width 264 height 26
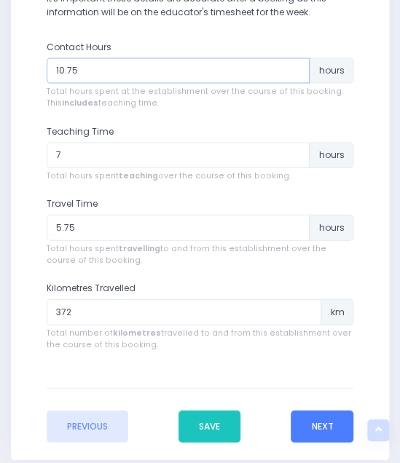
type input "10.75"
click at [328, 424] on button "Next" at bounding box center [322, 426] width 63 height 32
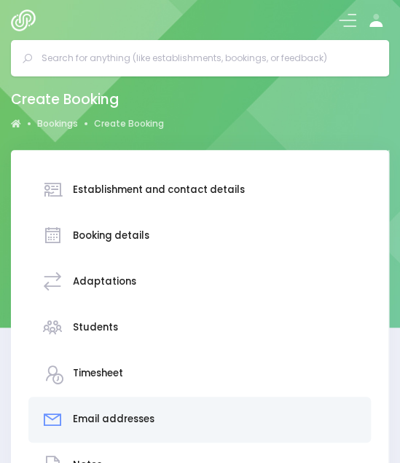
scroll to position [370, 0]
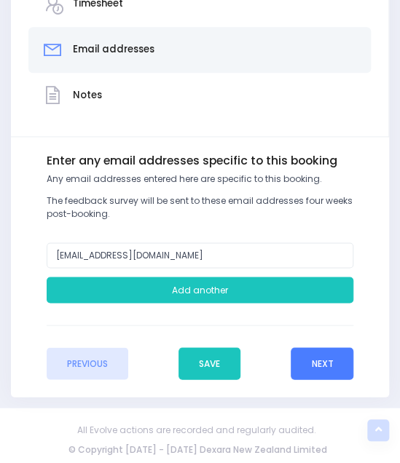
click at [315, 359] on button "Next" at bounding box center [322, 363] width 63 height 32
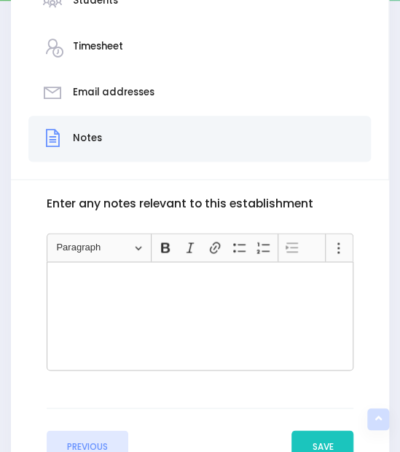
scroll to position [330, 0]
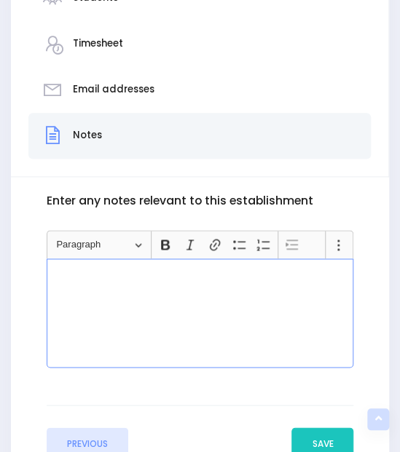
click at [207, 331] on div "Rich Text Editor, main" at bounding box center [200, 312] width 307 height 109
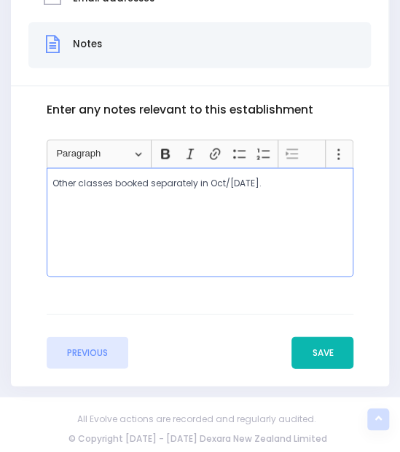
click at [325, 346] on button "Save" at bounding box center [322, 352] width 62 height 32
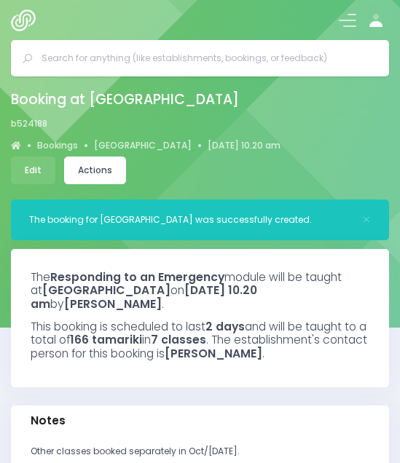
select select "5"
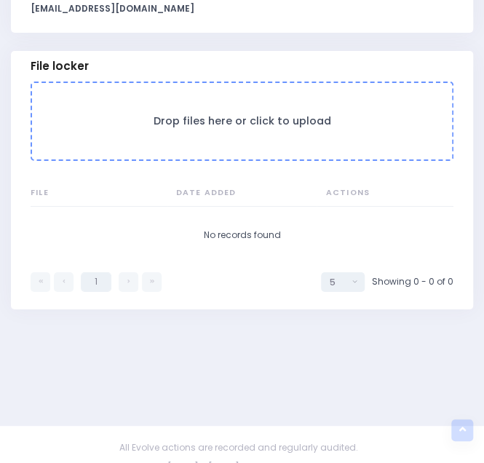
scroll to position [1264, 0]
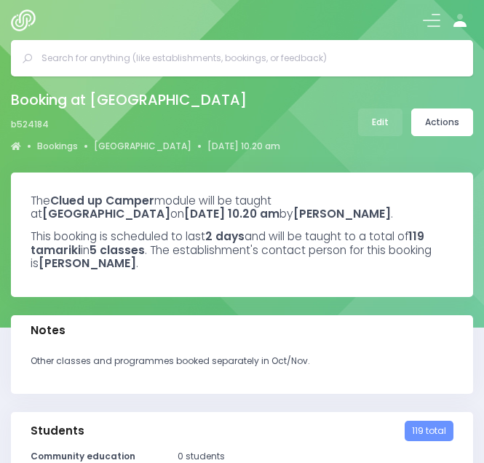
select select "5"
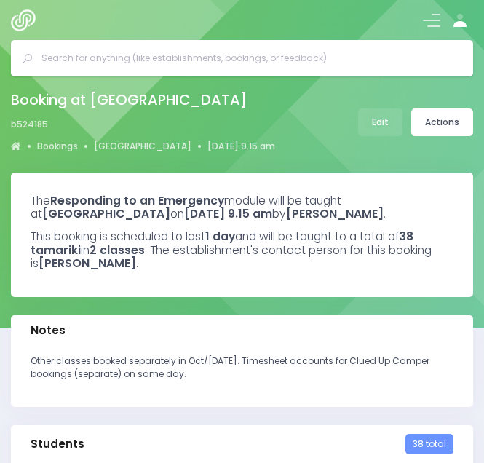
select select "5"
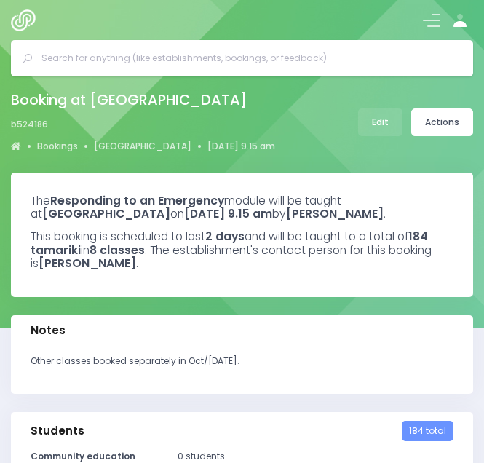
select select "5"
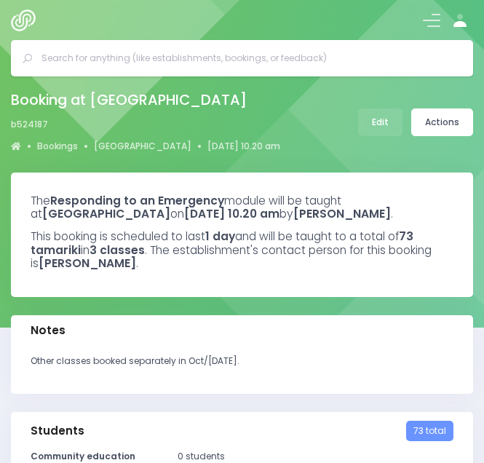
select select "5"
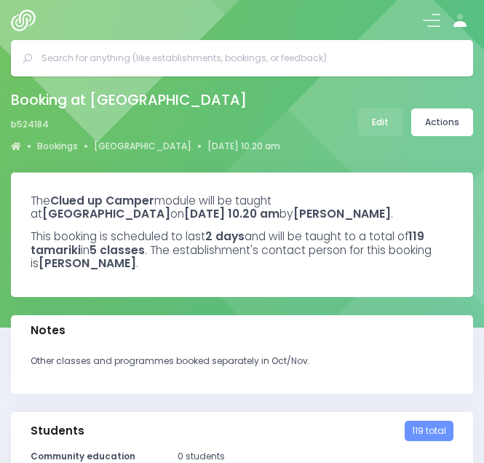
select select "5"
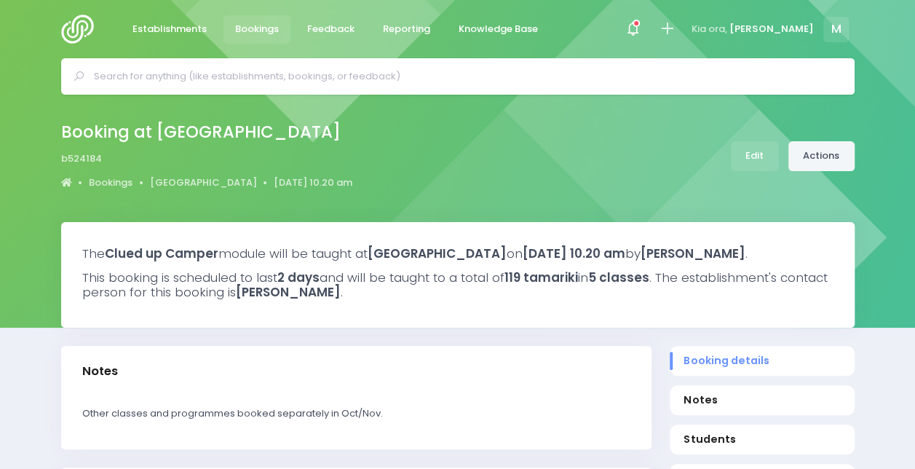
click at [483, 157] on link "Actions" at bounding box center [822, 156] width 66 height 30
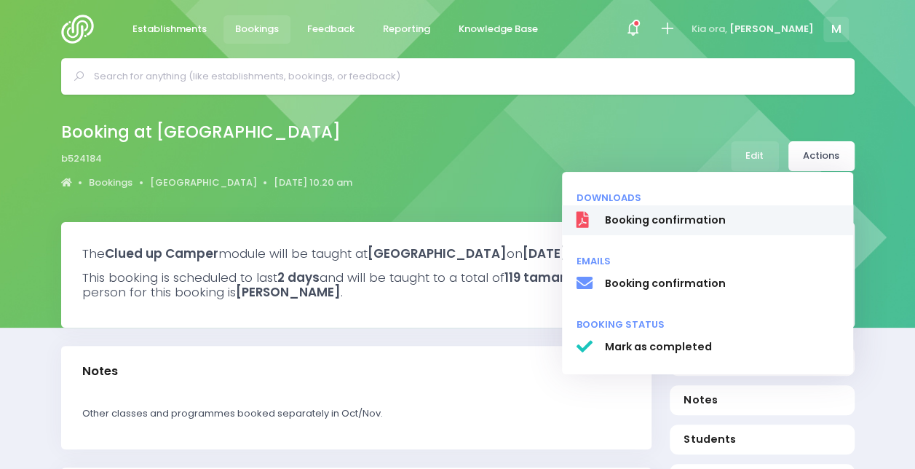
click at [483, 216] on span "Booking confirmation" at bounding box center [721, 220] width 234 height 15
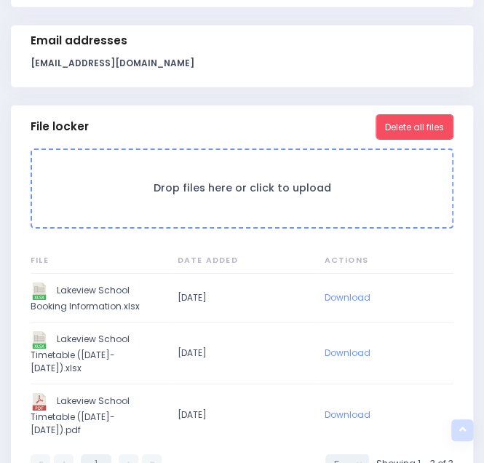
scroll to position [1191, 0]
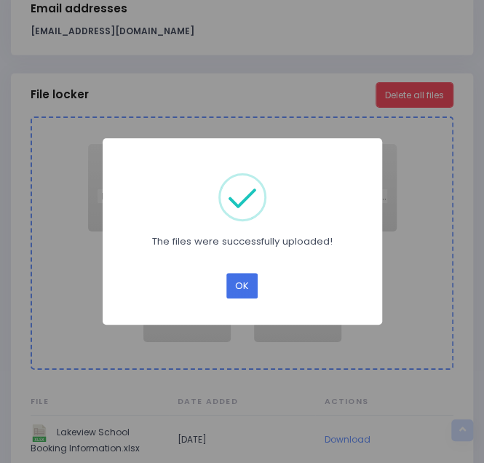
click at [246, 288] on button "OK" at bounding box center [241, 285] width 31 height 25
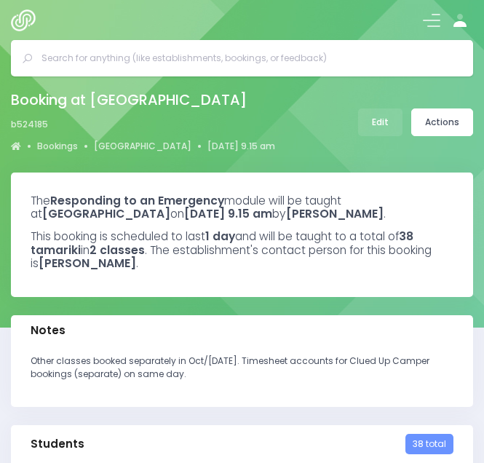
select select "5"
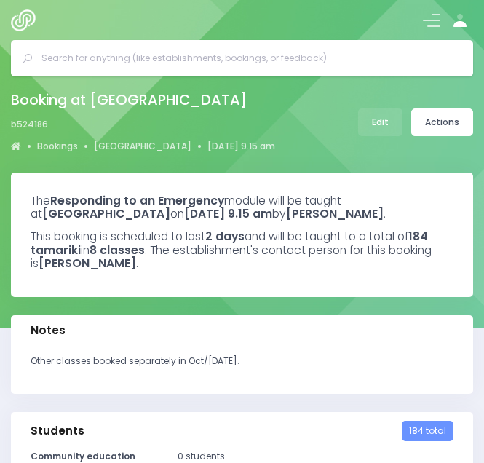
select select "5"
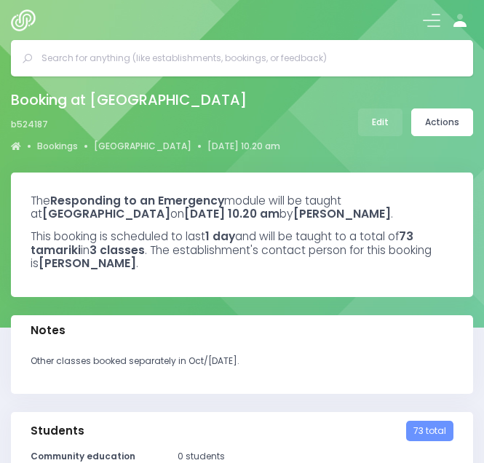
select select "5"
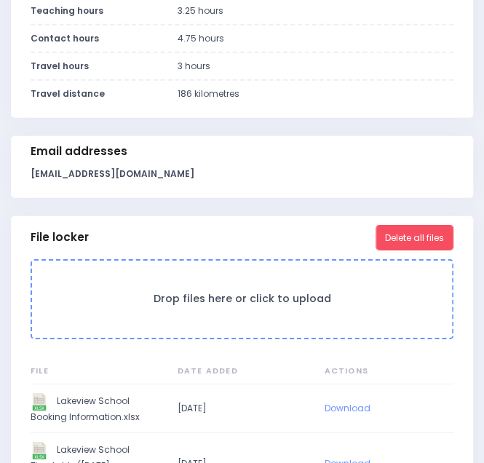
scroll to position [1048, 0]
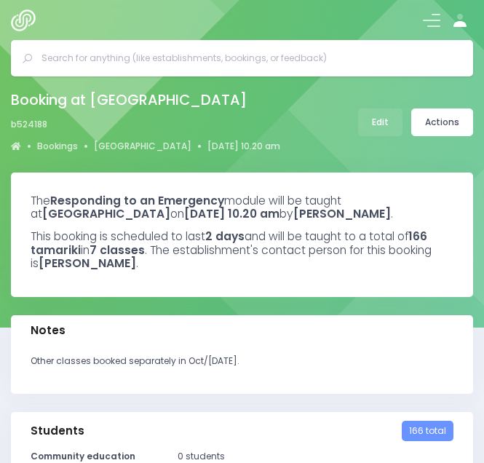
select select "5"
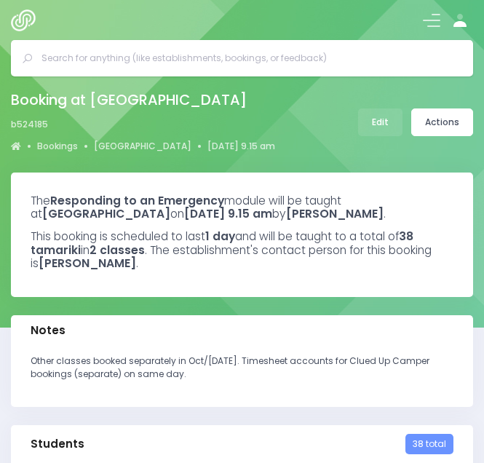
select select "5"
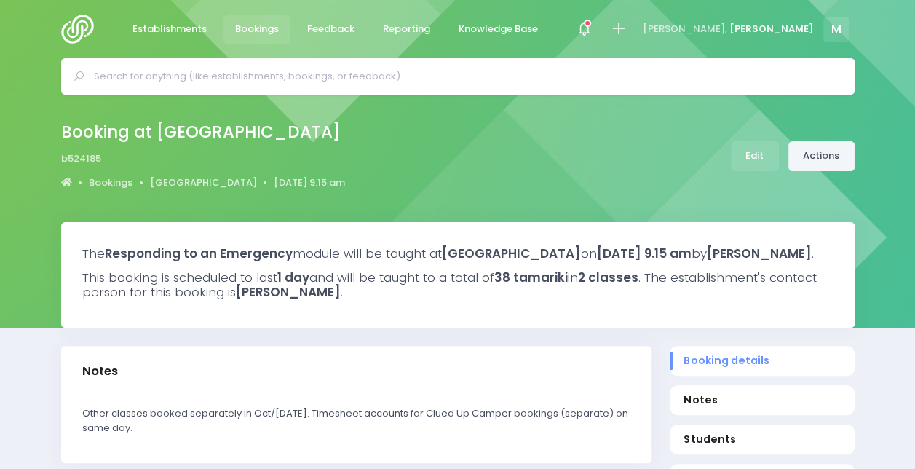
click at [483, 157] on link "Actions" at bounding box center [822, 156] width 66 height 30
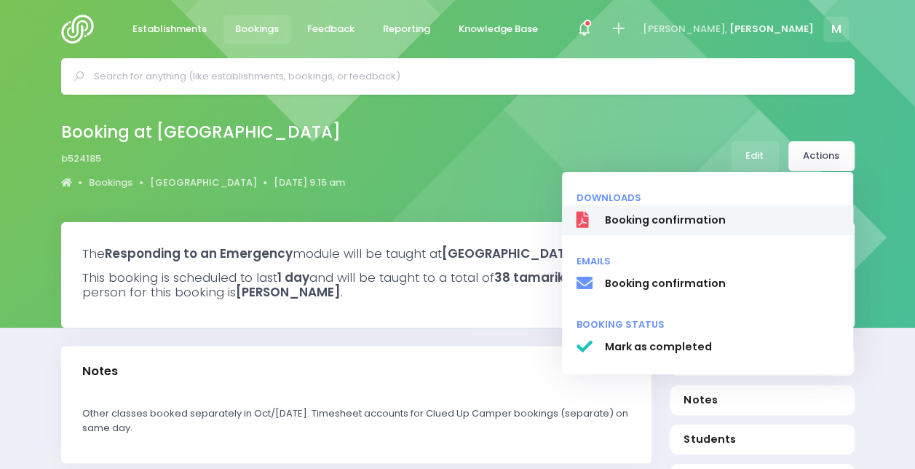
click at [483, 220] on span "Booking confirmation" at bounding box center [721, 220] width 234 height 15
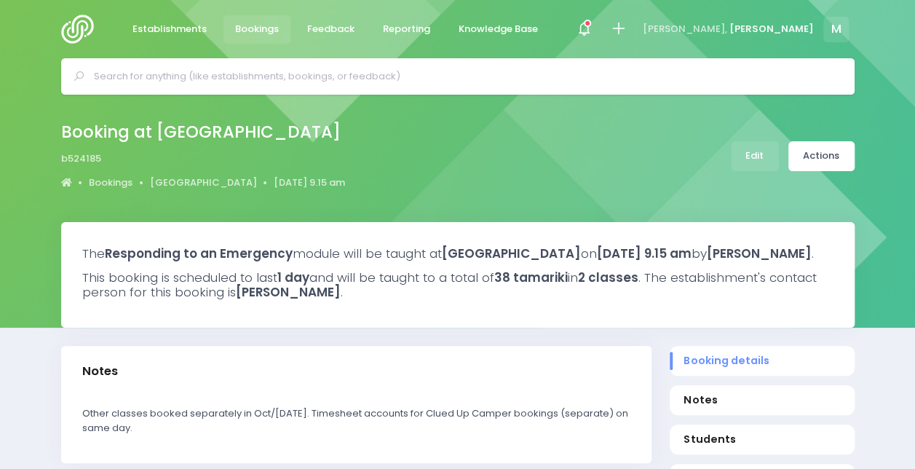
click at [483, 170] on div "Booking at [GEOGRAPHIC_DATA] b524185 Bookings [GEOGRAPHIC_DATA] [DATE] 9.15 am …" at bounding box center [458, 156] width 830 height 76
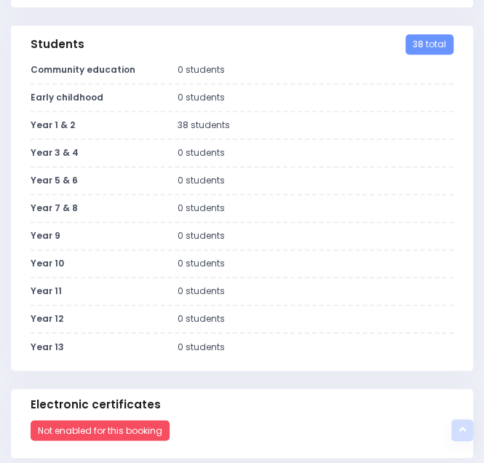
scroll to position [399, 0]
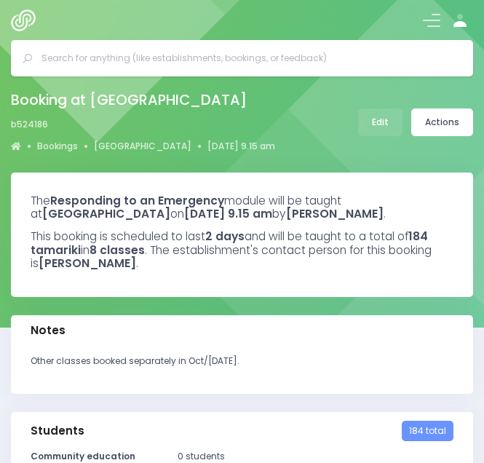
select select "5"
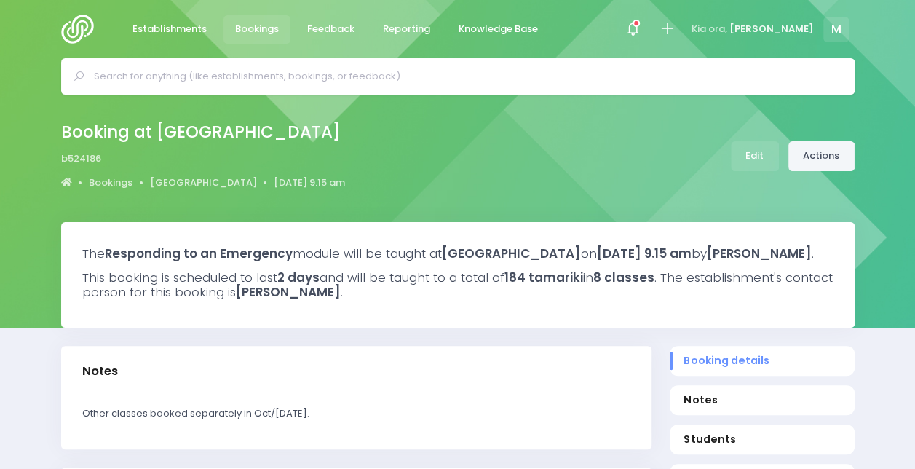
click at [483, 154] on link "Actions" at bounding box center [822, 156] width 66 height 30
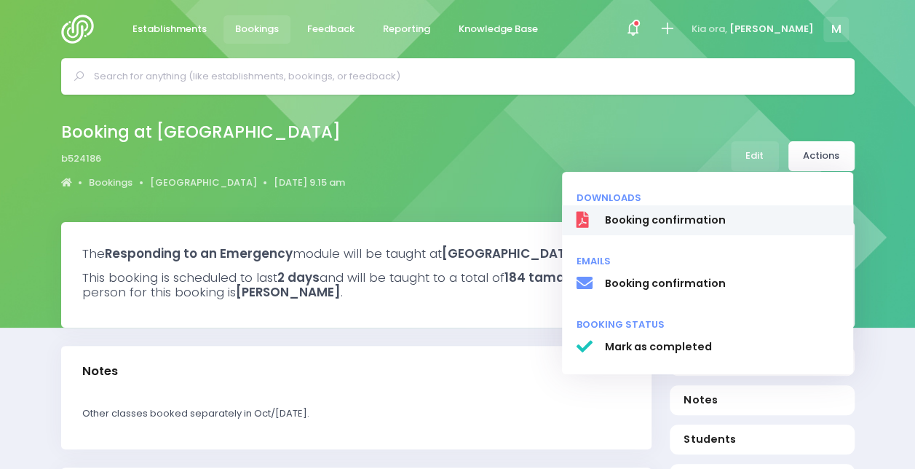
click at [483, 223] on span "Booking confirmation" at bounding box center [721, 220] width 234 height 15
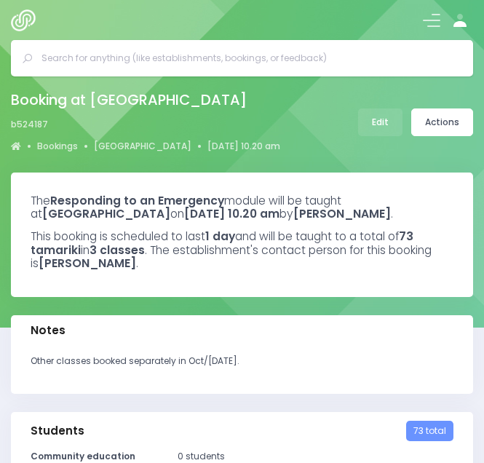
select select "5"
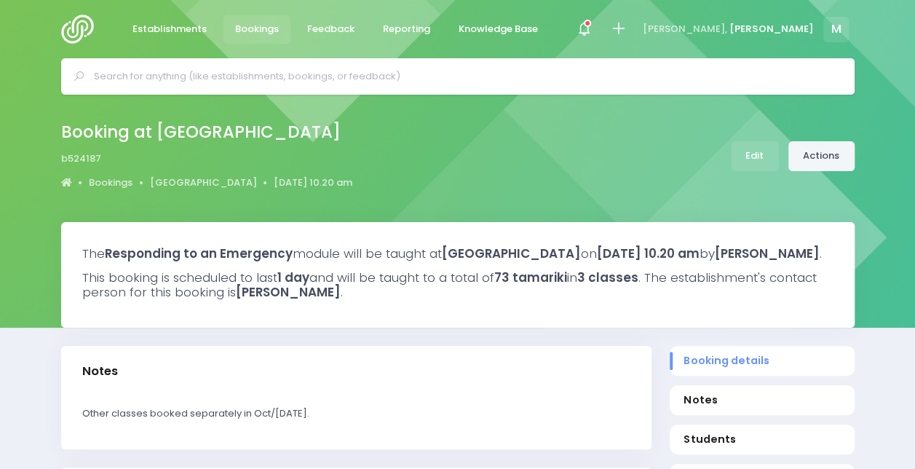
click at [483, 155] on link "Actions" at bounding box center [822, 156] width 66 height 30
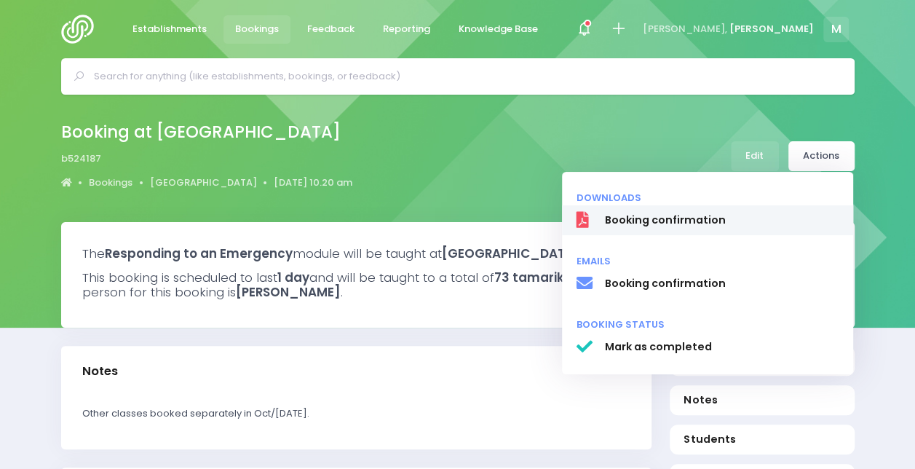
click at [483, 218] on span "Booking confirmation" at bounding box center [721, 220] width 234 height 15
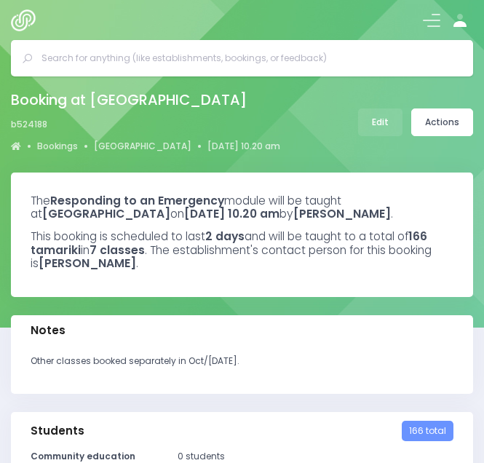
select select "5"
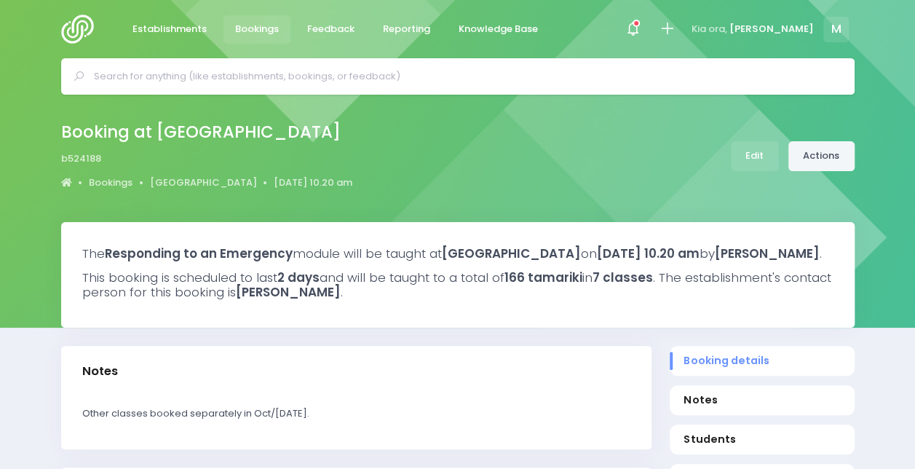
click at [483, 155] on link "Actions" at bounding box center [822, 156] width 66 height 30
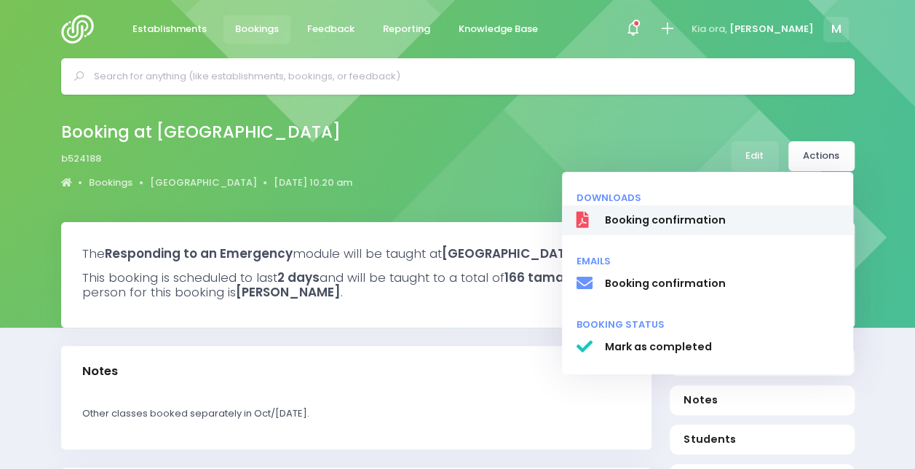
click at [483, 205] on link "Booking confirmation" at bounding box center [707, 220] width 291 height 31
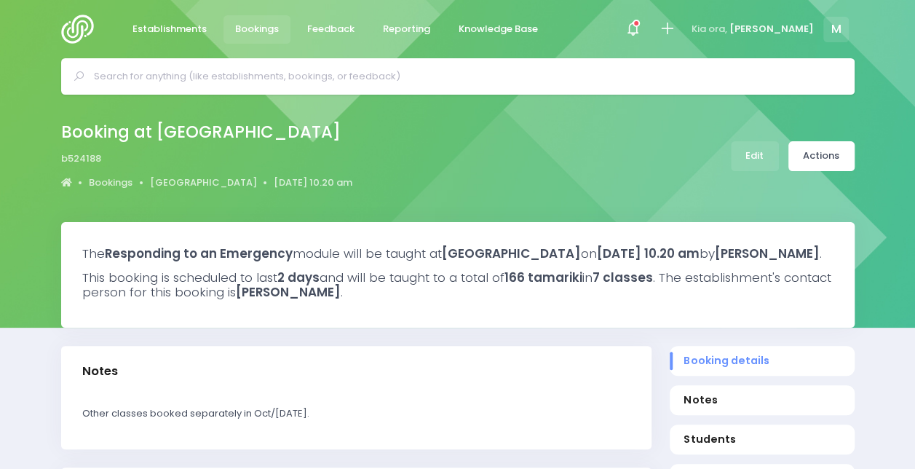
click at [440, 155] on div "Booking at [GEOGRAPHIC_DATA] b524188 Bookings [GEOGRAPHIC_DATA] [DATE] 10.20 am…" at bounding box center [458, 156] width 830 height 76
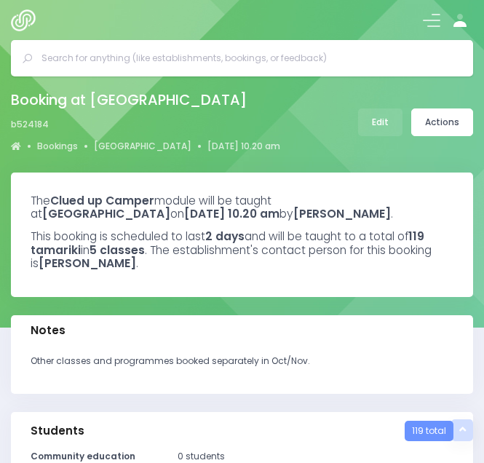
select select "5"
click at [438, 127] on link "Actions" at bounding box center [442, 122] width 62 height 28
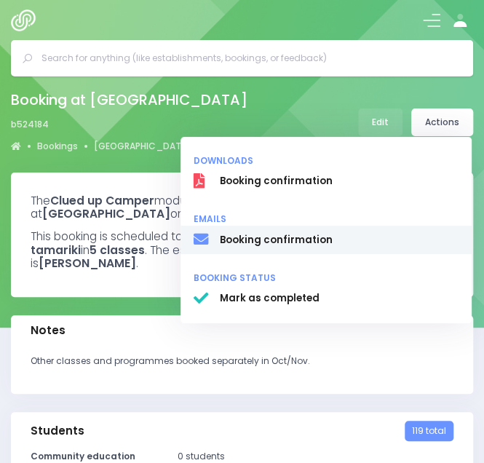
click at [283, 242] on span "Booking confirmation" at bounding box center [339, 240] width 239 height 15
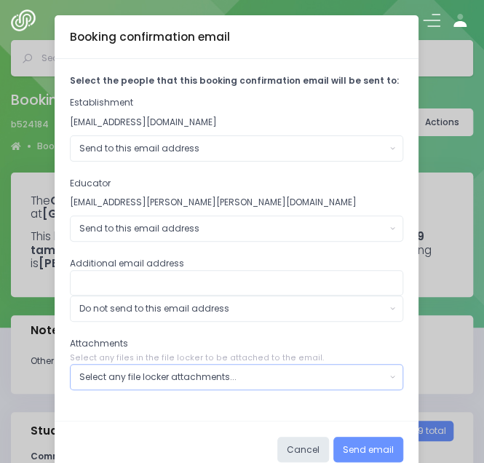
click at [154, 374] on div "Select any file locker attachments..." at bounding box center [232, 377] width 307 height 13
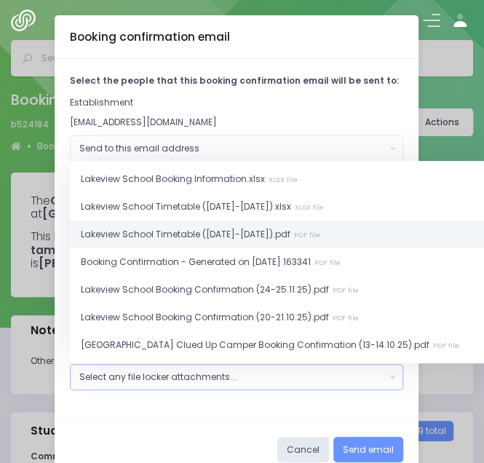
click at [223, 234] on span "Lakeview School Timetable (Oct-Nov 2025).pdf PDF file" at bounding box center [201, 234] width 240 height 13
select select "11258"
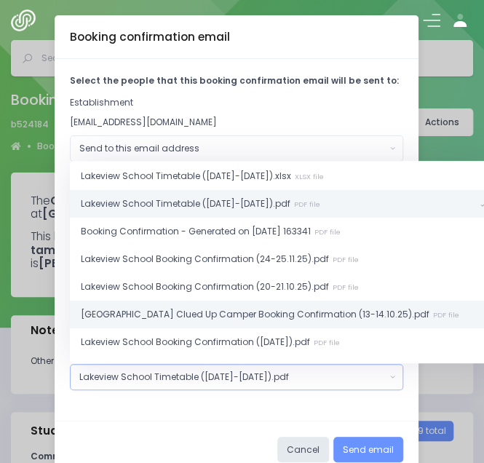
scroll to position [55, 0]
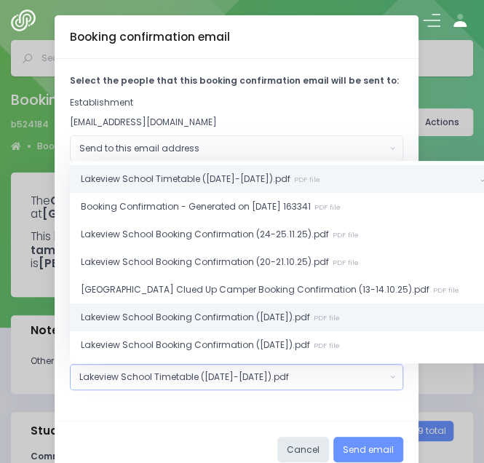
click at [227, 317] on span "Lakeview School Booking Confirmation (14.10.25).pdf PDF file" at bounding box center [210, 317] width 259 height 13
click at [236, 314] on span "Lakeview School Booking Confirmation (14.10.25).pdf PDF file" at bounding box center [210, 317] width 259 height 13
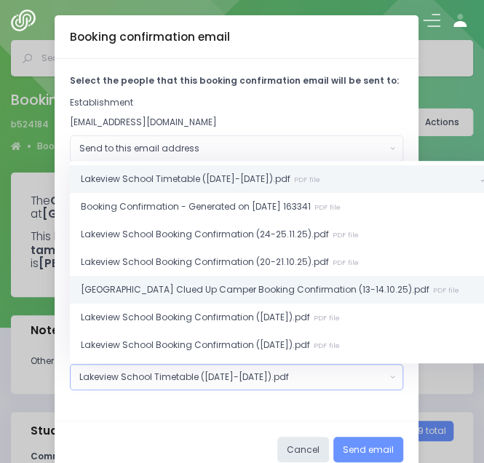
click at [241, 283] on span "Lakeview School Clued Up Camper Booking Confirmation (13-14.10.25).pdf PDF file" at bounding box center [270, 289] width 379 height 13
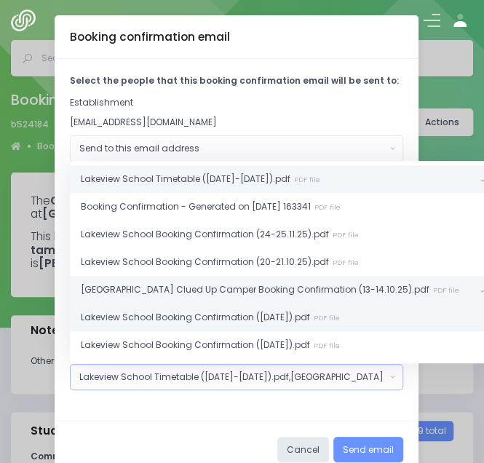
click at [237, 317] on span "Lakeview School Booking Confirmation (14.10.25).pdf PDF file" at bounding box center [210, 317] width 259 height 13
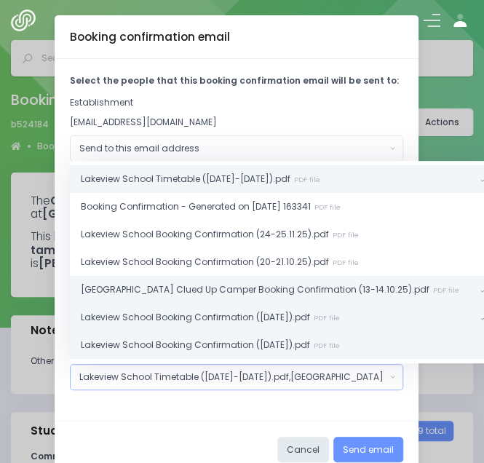
click at [230, 340] on span "Lakeview School Booking Confirmation (17.11.25).pdf PDF file" at bounding box center [210, 345] width 259 height 13
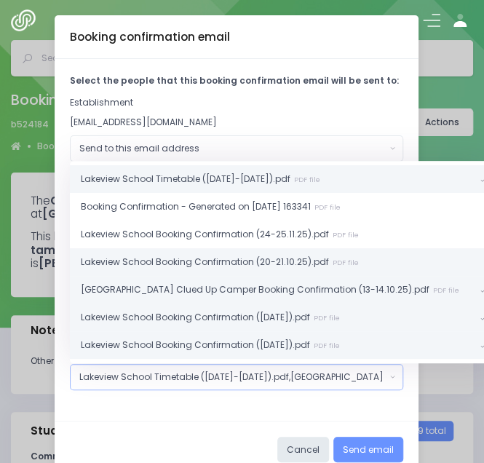
click at [232, 257] on span "Lakeview School Booking Confirmation (20-21.10.25).pdf PDF file" at bounding box center [220, 262] width 278 height 13
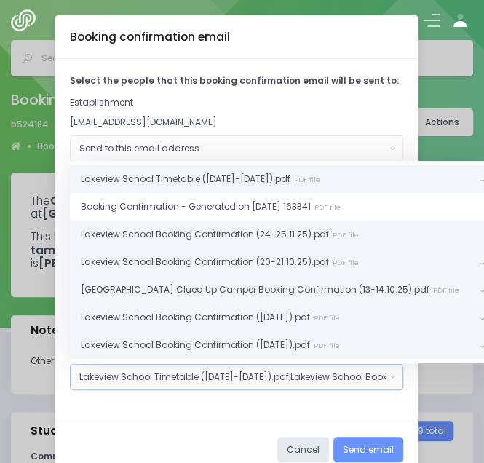
click at [232, 228] on span "Lakeview School Booking Confirmation (24-25.11.25).pdf PDF file" at bounding box center [220, 234] width 278 height 13
click at [367, 446] on button "Send email" at bounding box center [368, 450] width 70 height 26
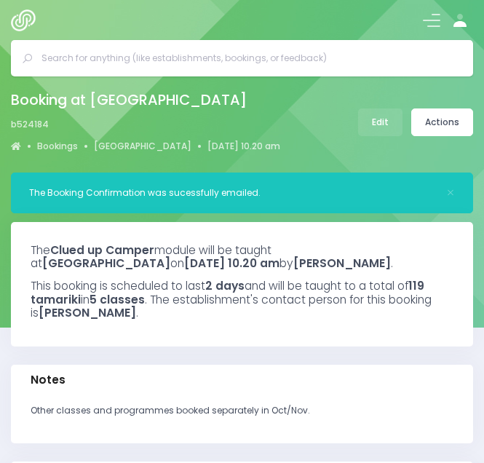
select select "5"
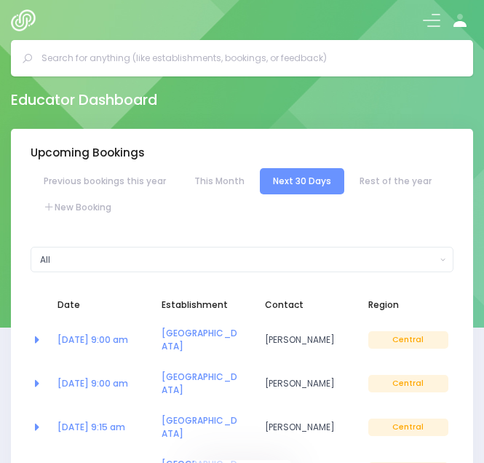
select select "5"
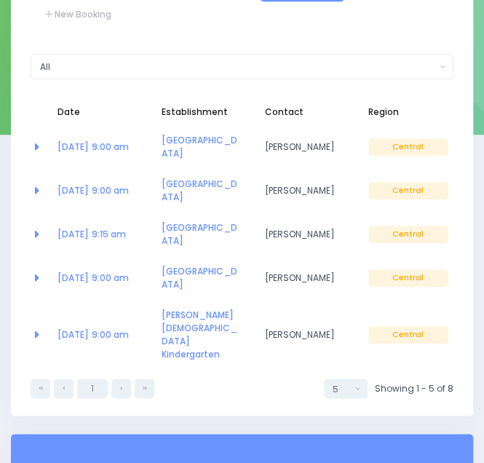
scroll to position [192, 0]
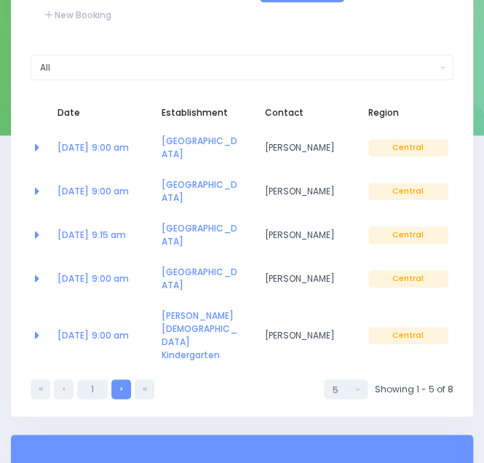
click at [116, 379] on link at bounding box center [121, 389] width 20 height 20
select select "5"
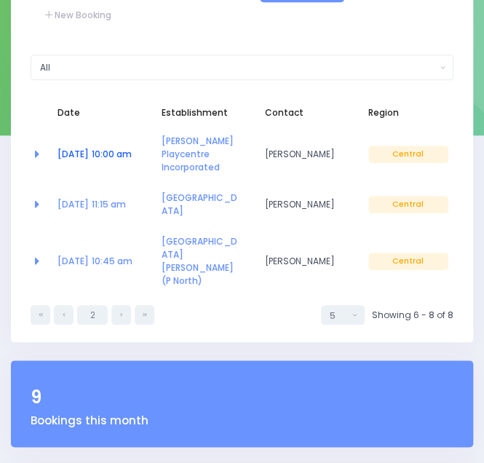
click at [98, 148] on link "19 Sep at 10:00 am" at bounding box center [95, 154] width 74 height 12
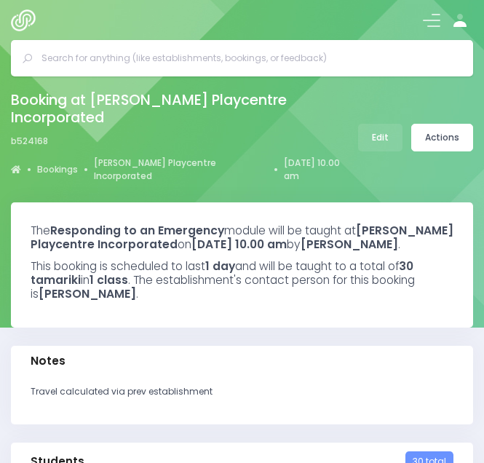
select select "5"
click at [445, 124] on link "Actions" at bounding box center [442, 138] width 62 height 28
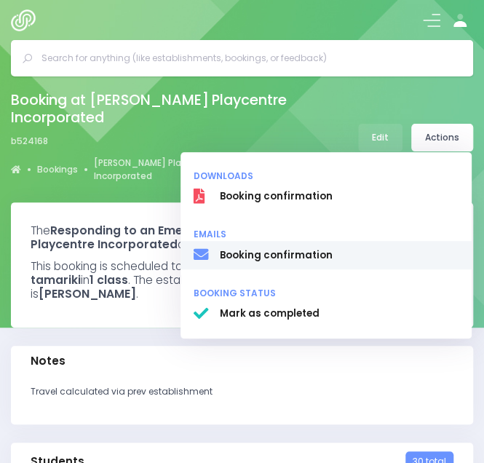
click at [264, 249] on span "Booking confirmation" at bounding box center [339, 255] width 239 height 15
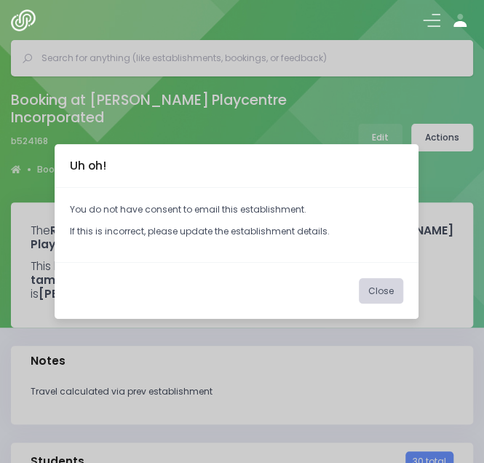
click at [383, 293] on button "Close" at bounding box center [381, 291] width 44 height 26
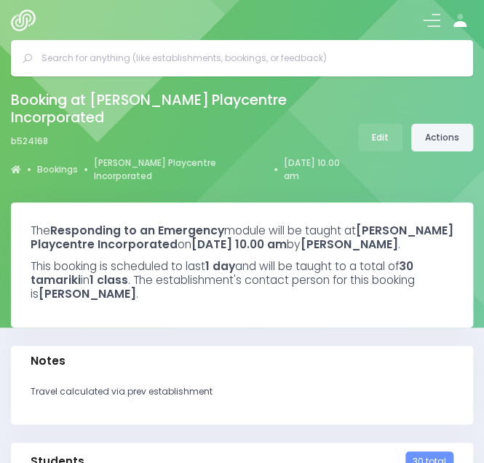
click at [437, 124] on link "Actions" at bounding box center [442, 138] width 62 height 28
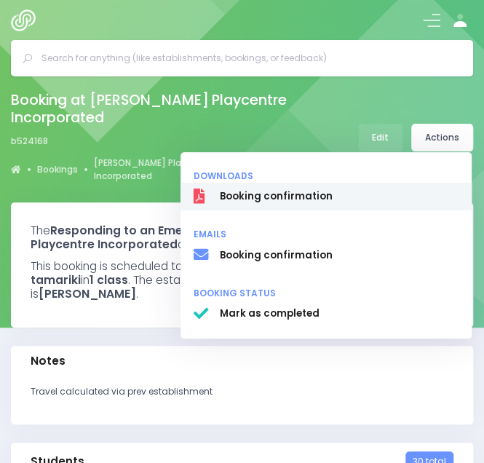
click at [316, 189] on span "Booking confirmation" at bounding box center [339, 196] width 239 height 15
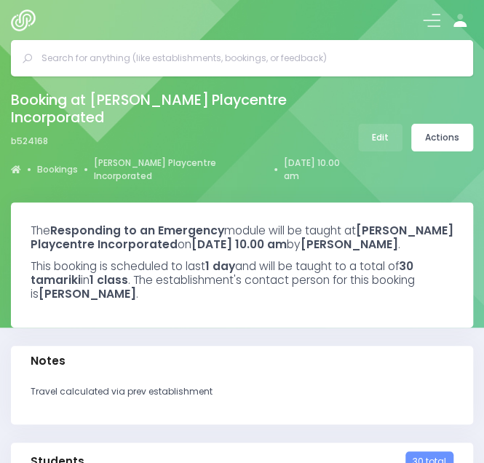
click at [355, 435] on div "Notes Travel calculated via prev establishment" at bounding box center [242, 394] width 481 height 97
click at [441, 133] on link "Actions" at bounding box center [442, 138] width 62 height 28
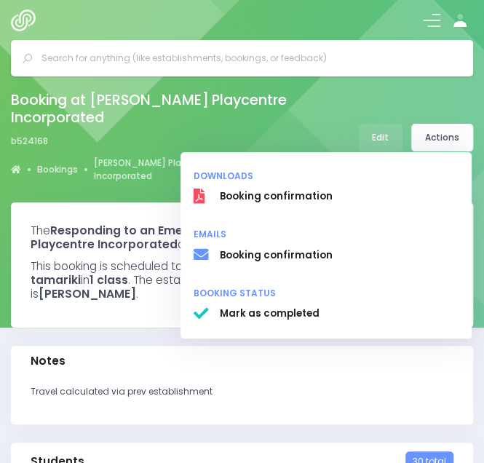
click at [329, 114] on div "Booking at Levin Playcentre Incorporated b524168 Bookings Levin Playcentre Inco…" at bounding box center [182, 137] width 343 height 100
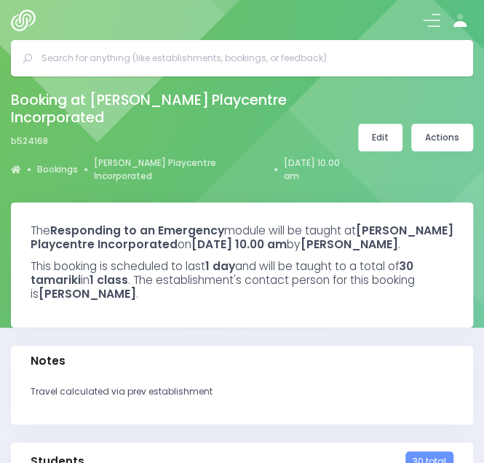
click at [379, 130] on link "Edit" at bounding box center [380, 138] width 44 height 28
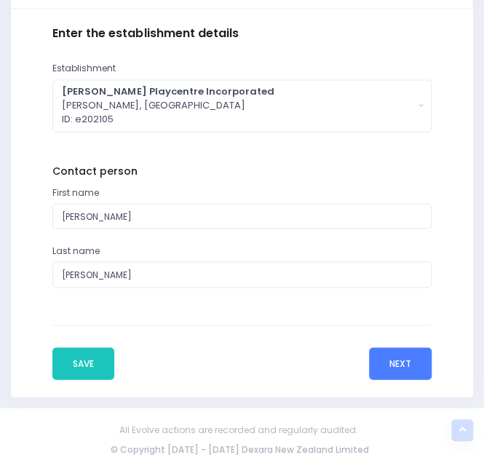
click at [384, 362] on button "Next" at bounding box center [400, 363] width 63 height 32
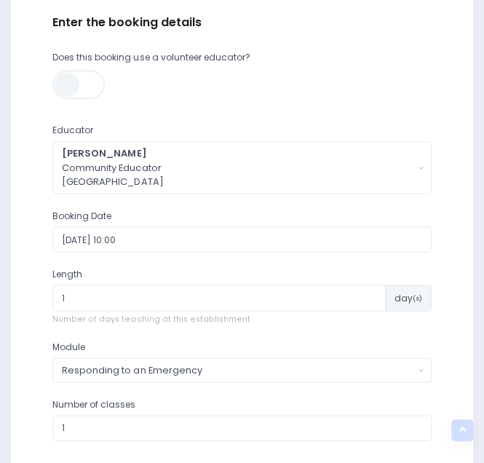
scroll to position [569, 0]
click at [159, 240] on input "[DATE] 10:00" at bounding box center [241, 239] width 379 height 26
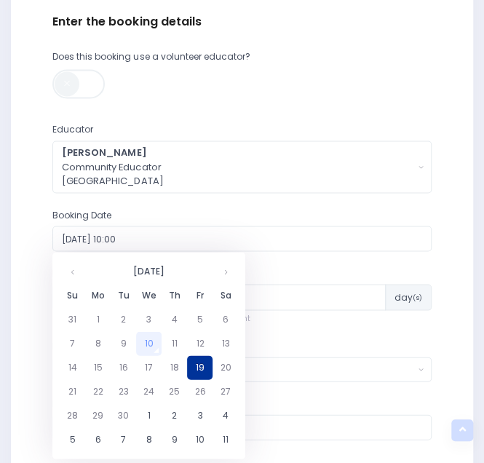
click at [205, 371] on td "19" at bounding box center [199, 367] width 25 height 24
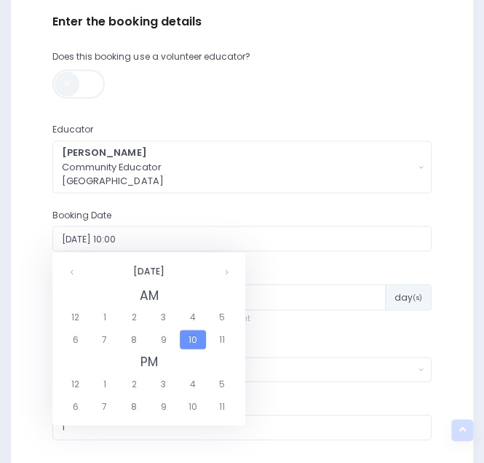
click at [197, 336] on span "10" at bounding box center [192, 339] width 25 height 19
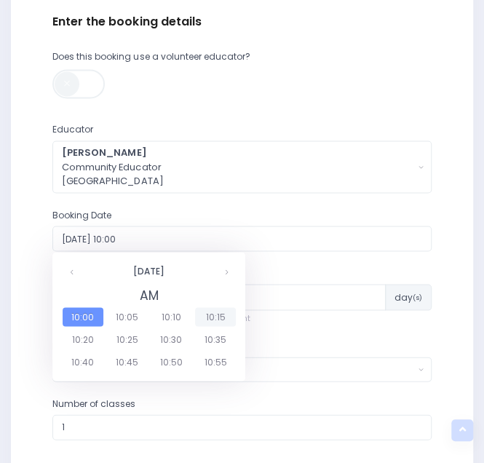
click at [213, 312] on span "10:15" at bounding box center [215, 316] width 41 height 19
type input "[DATE] 10:15"
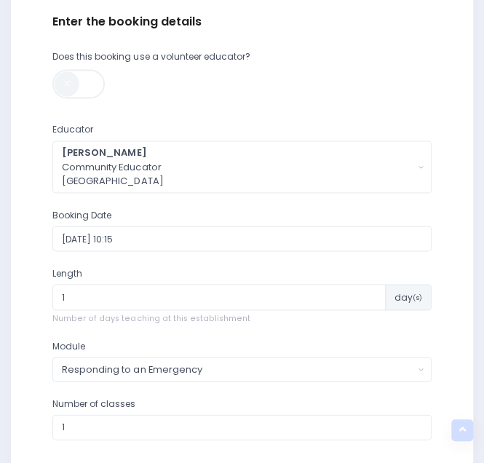
scroll to position [708, 0]
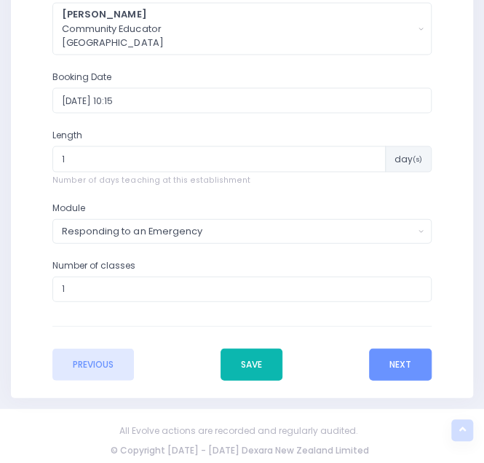
click at [255, 359] on button "Save" at bounding box center [252, 364] width 62 height 32
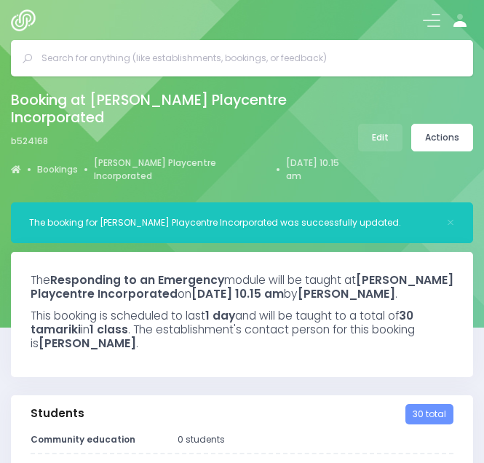
select select "5"
click at [443, 131] on link "Actions" at bounding box center [442, 138] width 62 height 28
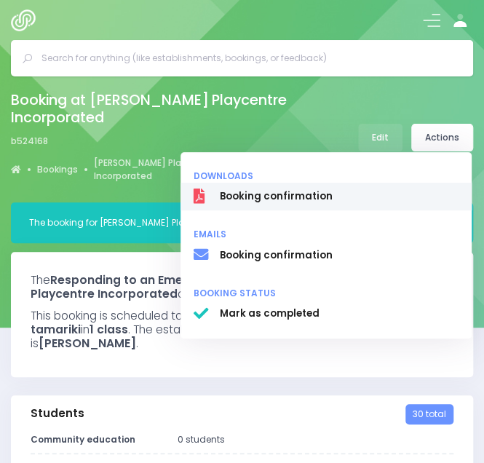
click at [315, 191] on span "Booking confirmation" at bounding box center [339, 196] width 239 height 15
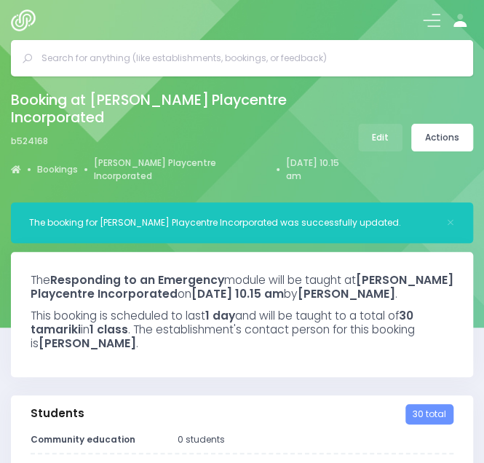
click at [125, 111] on div "Booking at [PERSON_NAME] Playcentre Incorporated b524168 Bookings [PERSON_NAME]…" at bounding box center [182, 137] width 343 height 100
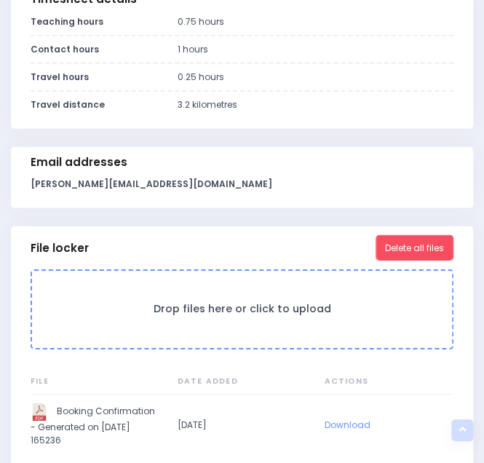
scroll to position [1023, 0]
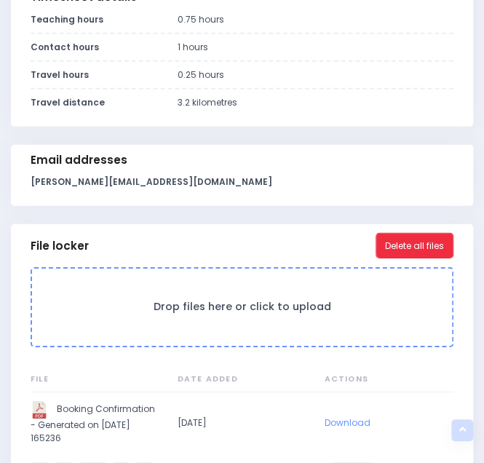
click at [427, 241] on button "Delete all files" at bounding box center [415, 246] width 78 height 26
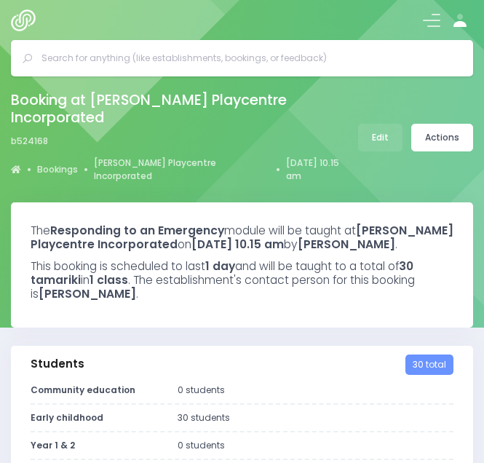
select select "5"
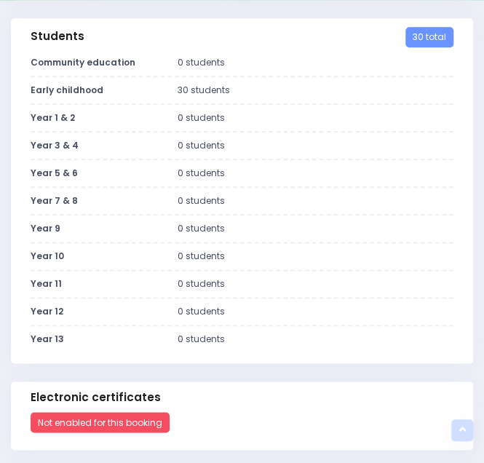
scroll to position [34, 0]
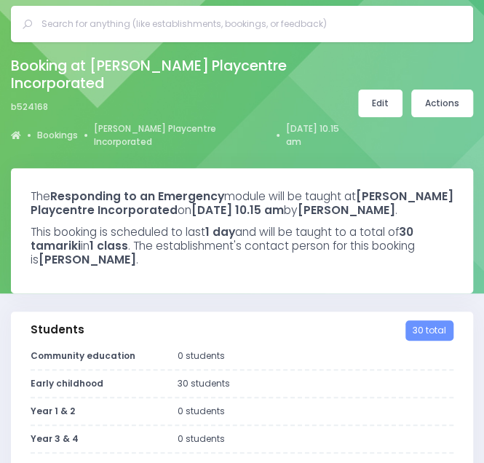
click at [386, 94] on link "Edit" at bounding box center [380, 104] width 44 height 28
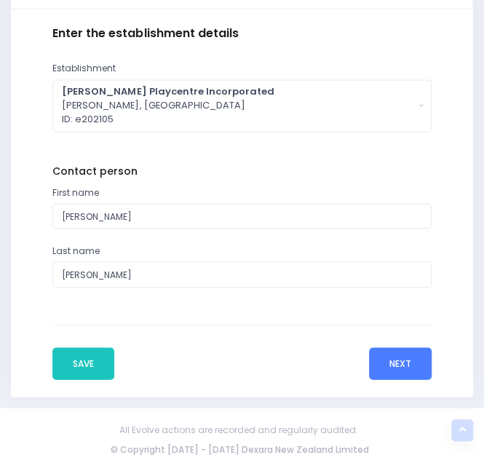
click at [396, 362] on button "Next" at bounding box center [400, 363] width 63 height 32
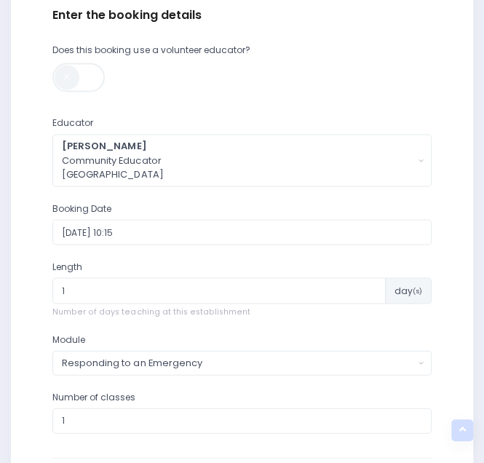
scroll to position [577, 0]
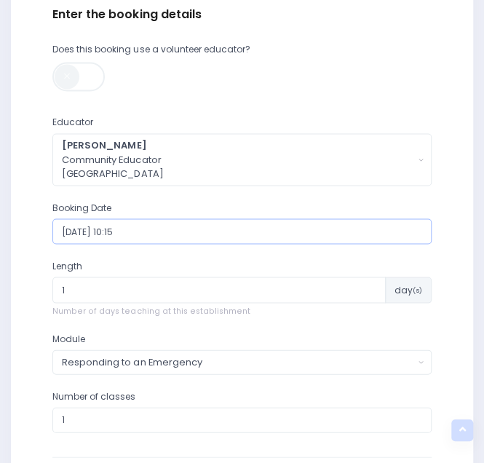
click at [146, 231] on input "2025-09-19 10:15" at bounding box center [241, 231] width 379 height 26
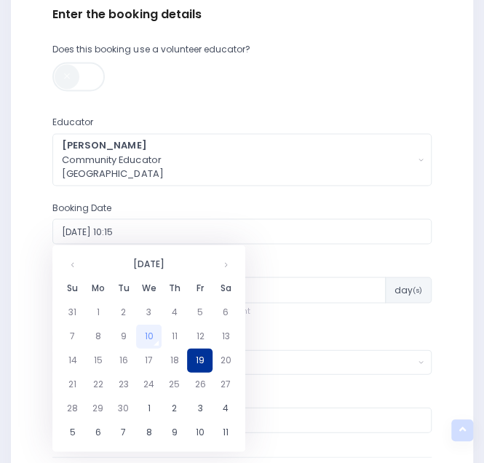
click at [200, 356] on td "19" at bounding box center [199, 360] width 25 height 24
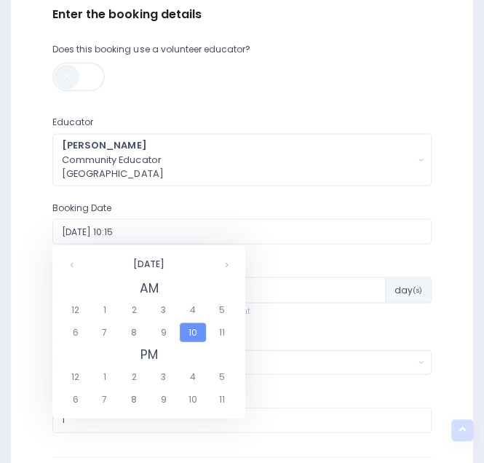
click at [189, 335] on span "10" at bounding box center [192, 332] width 25 height 19
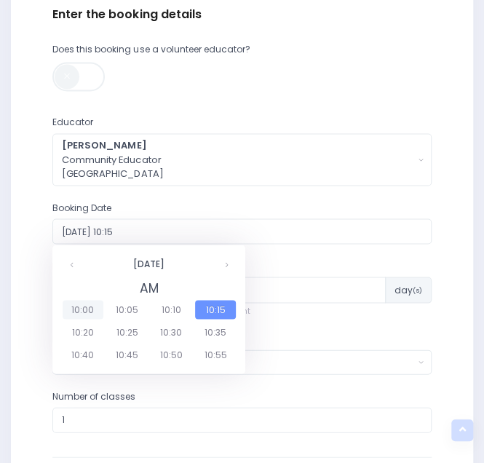
click at [92, 309] on span "10:00" at bounding box center [83, 309] width 41 height 19
type input "2025-09-19 10:00"
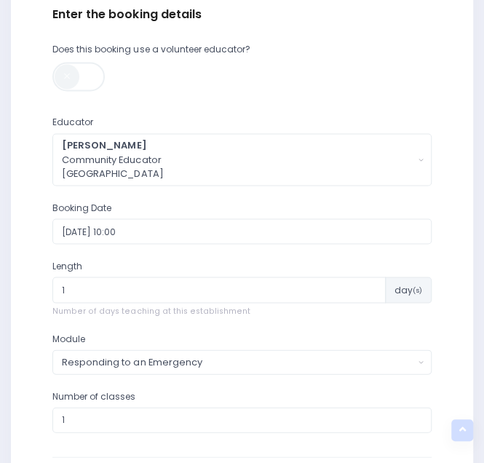
scroll to position [708, 0]
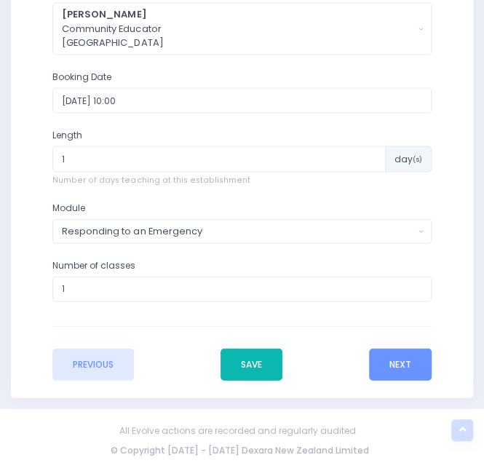
click at [268, 364] on button "Save" at bounding box center [252, 364] width 62 height 32
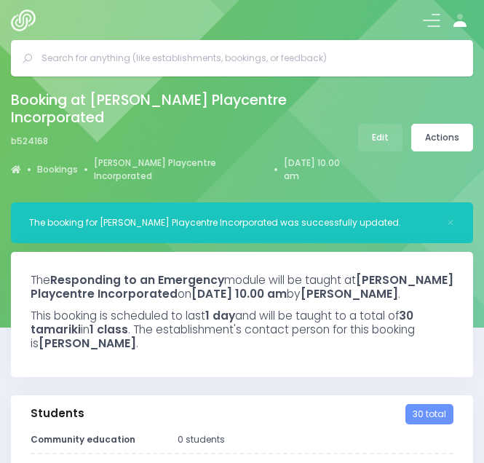
select select "5"
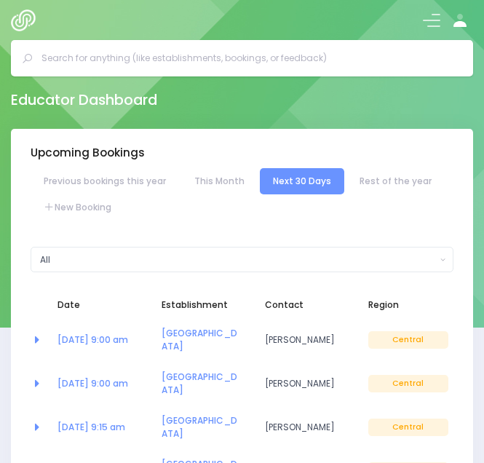
select select "5"
click at [162, 53] on input "text" at bounding box center [248, 58] width 413 height 22
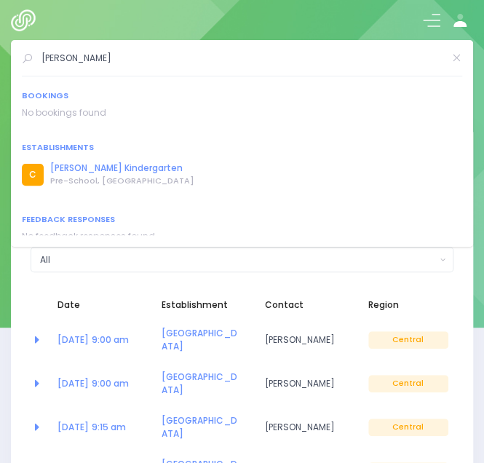
type input "[PERSON_NAME]"
click at [93, 175] on span "Pre-School, [GEOGRAPHIC_DATA]" at bounding box center [122, 181] width 144 height 12
click at [82, 166] on link "[PERSON_NAME] Kindergarten" at bounding box center [122, 168] width 144 height 13
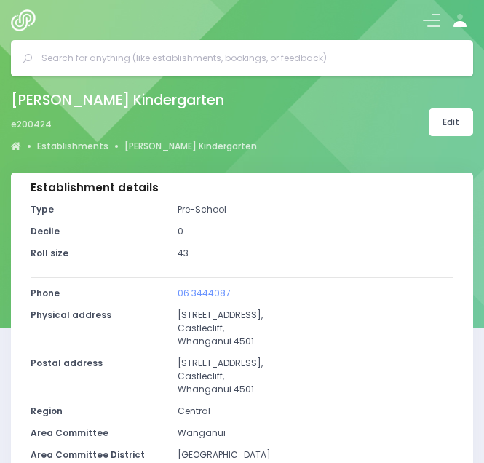
select select "5"
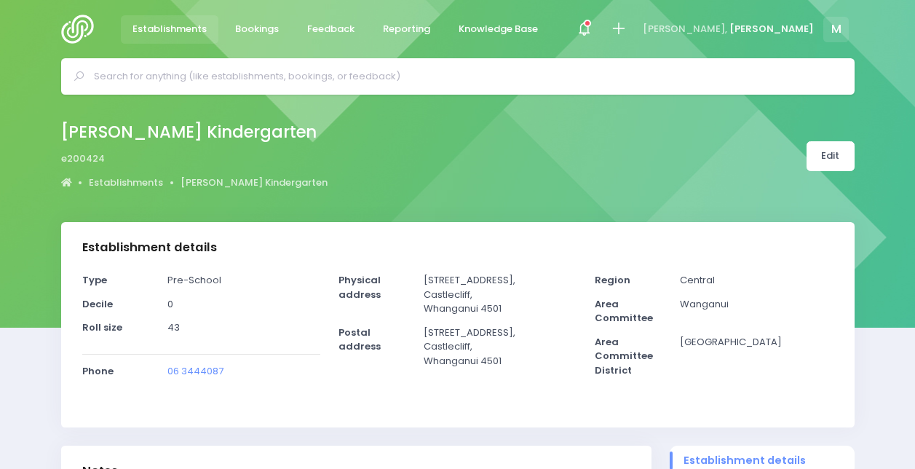
select select "5"
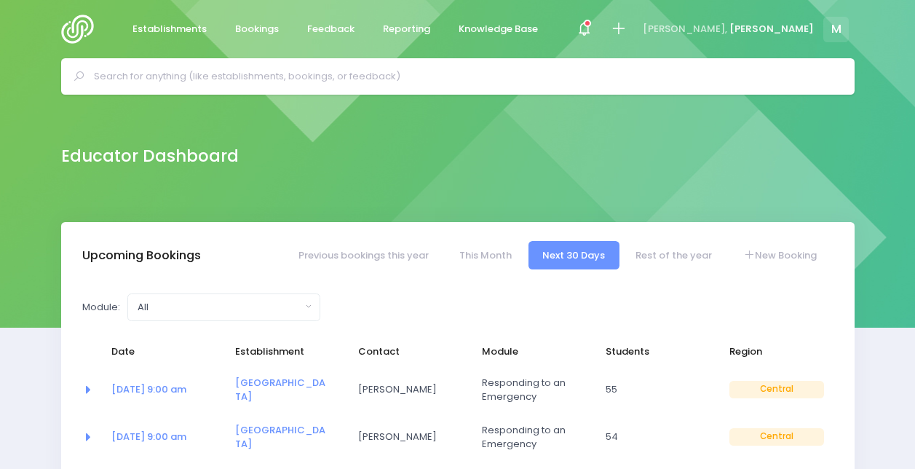
select select "5"
click at [792, 252] on link "New Booking" at bounding box center [780, 255] width 102 height 28
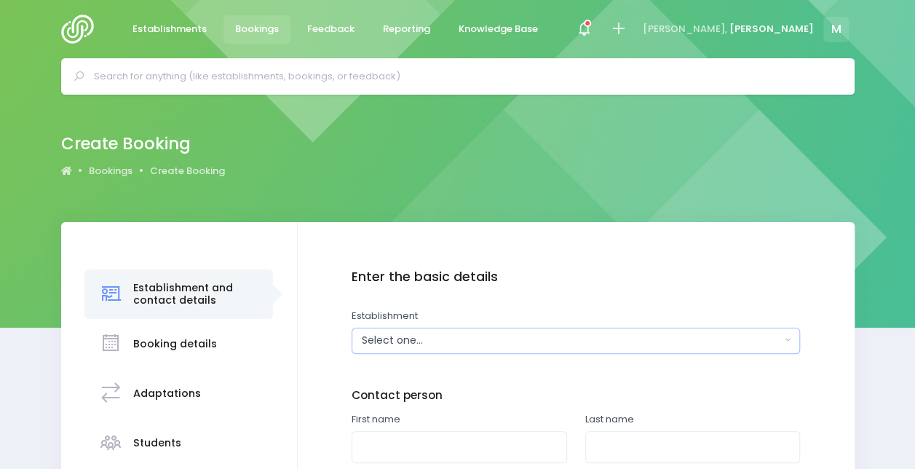
click at [467, 339] on div "Select one..." at bounding box center [571, 340] width 419 height 15
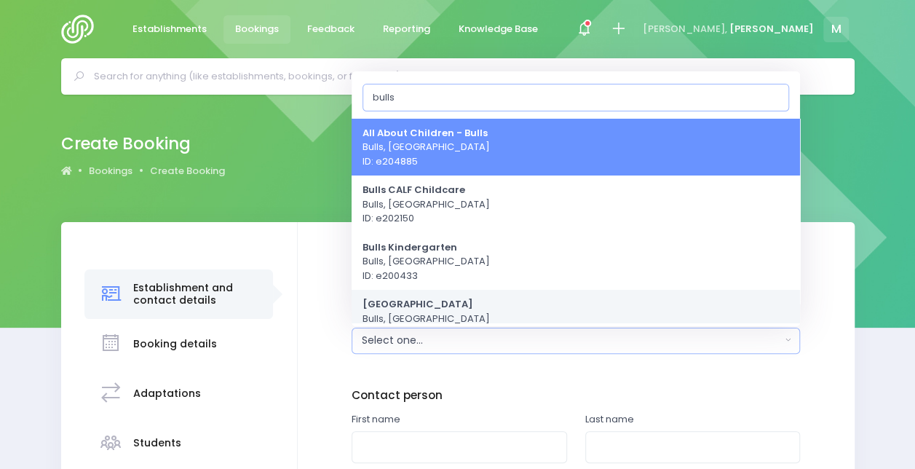
type input "bulls"
click at [439, 312] on span "Bulls Primary School Bulls, Central Region ID: e204879" at bounding box center [426, 318] width 127 height 43
select select "204879"
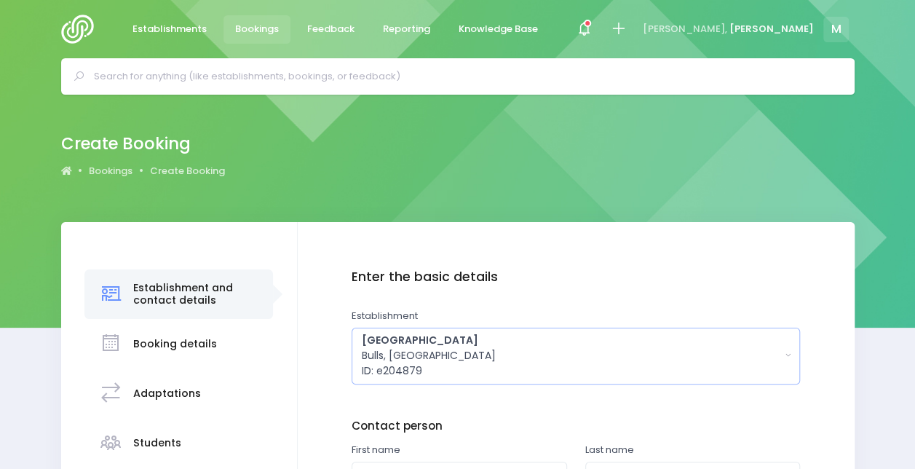
scroll to position [182, 0]
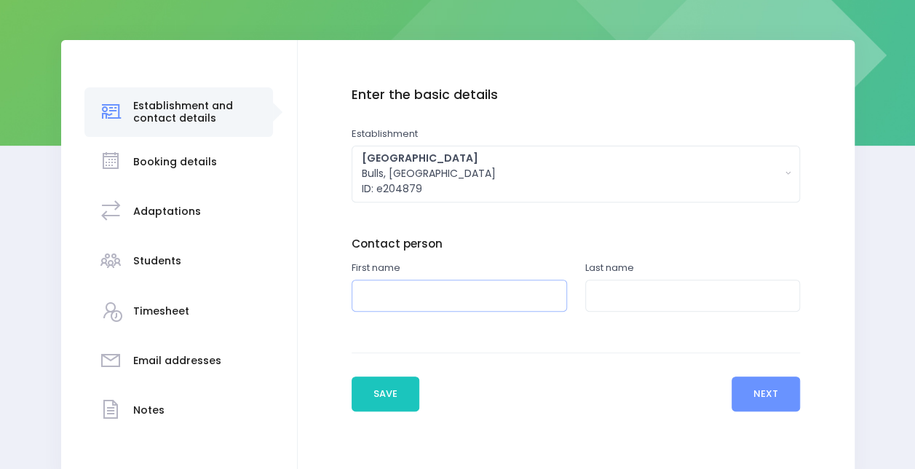
click at [430, 290] on input "text" at bounding box center [460, 296] width 216 height 33
type input "Jen"
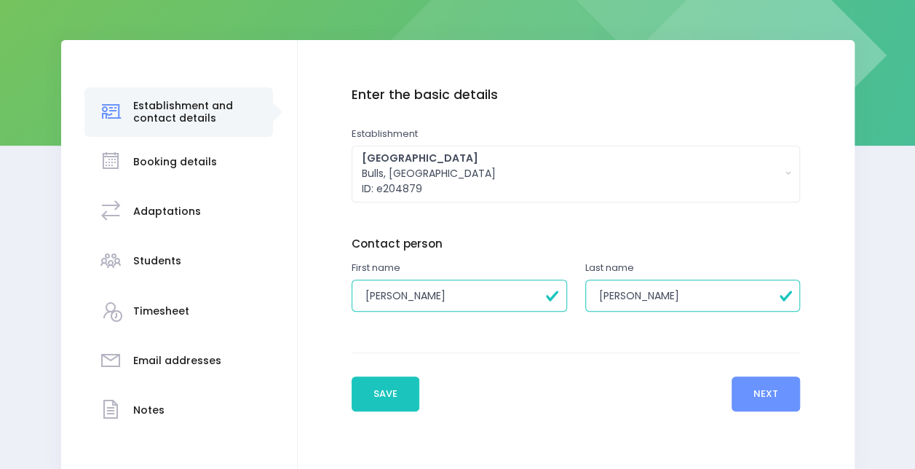
type input "Weir"
click at [765, 388] on button "Next" at bounding box center [766, 393] width 69 height 35
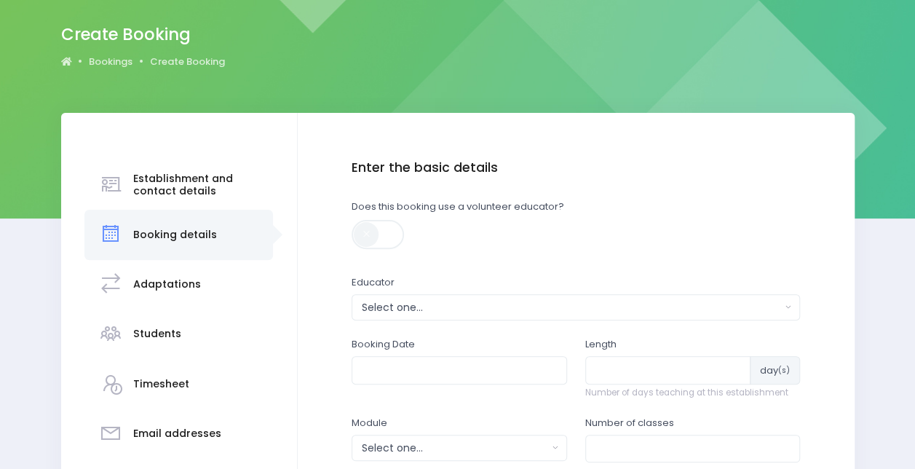
scroll to position [114, 0]
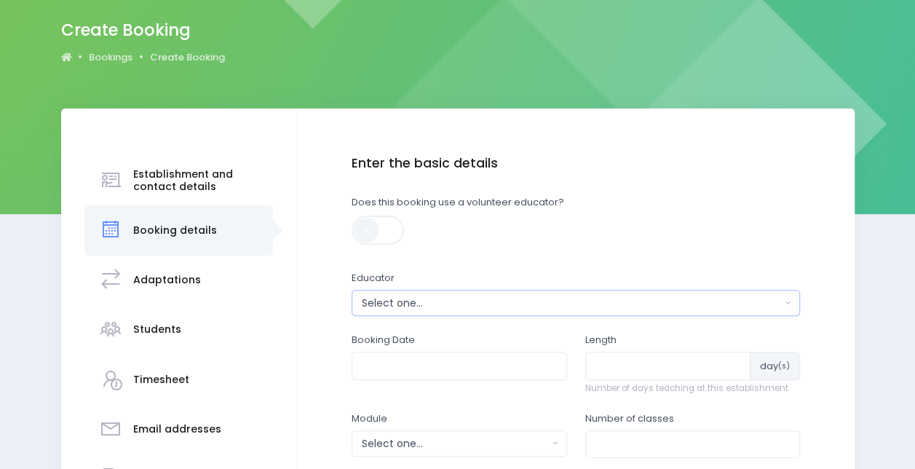
click at [453, 309] on div "Select one..." at bounding box center [571, 303] width 419 height 15
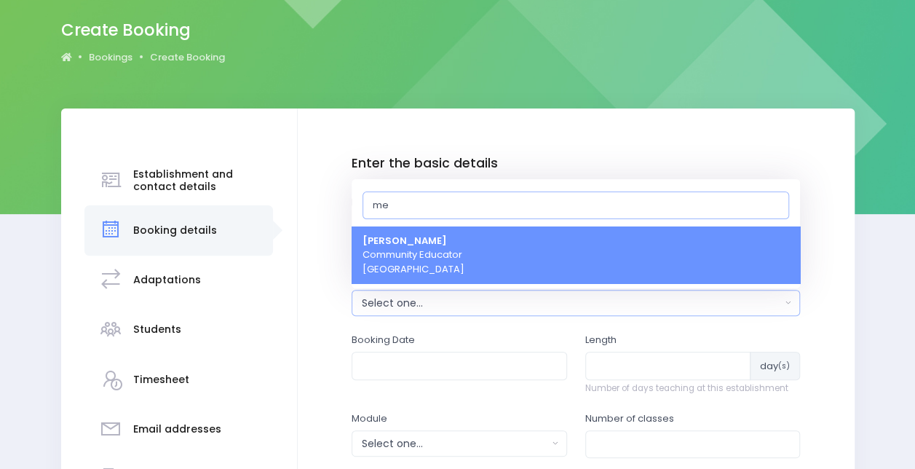
type input "me"
click at [430, 248] on span "Megan Lawton Community Educator Central Region" at bounding box center [414, 255] width 102 height 43
select select "399566"
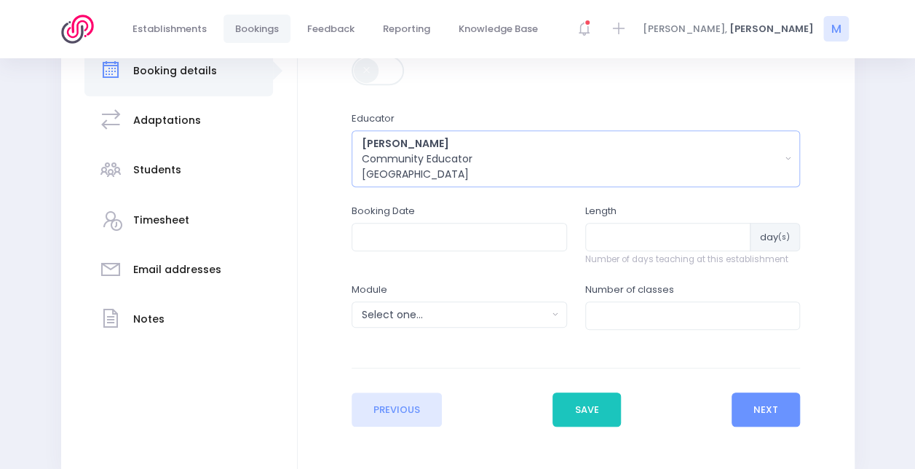
scroll to position [304, 0]
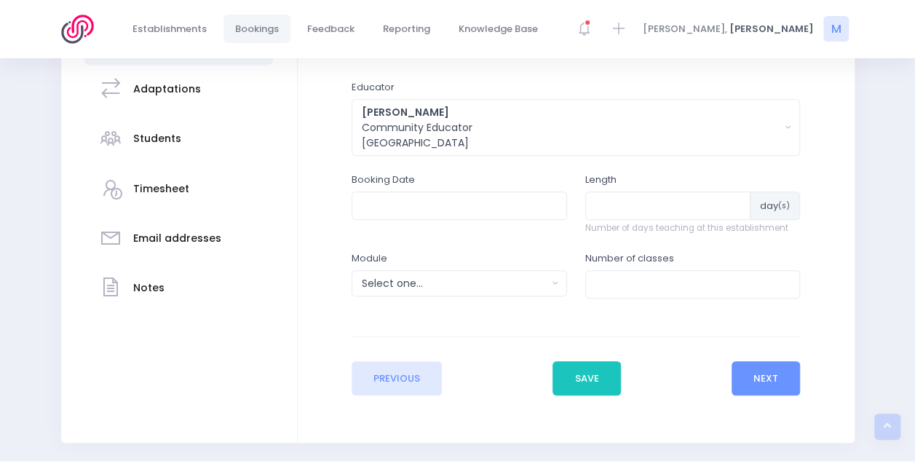
click at [419, 183] on div "Booking Date" at bounding box center [460, 196] width 216 height 47
click at [421, 202] on input "text" at bounding box center [460, 205] width 216 height 28
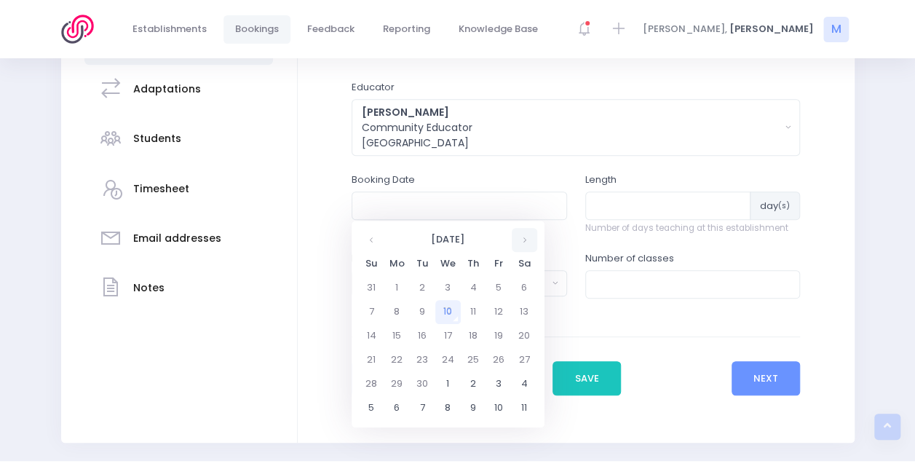
click at [529, 242] on th at bounding box center [524, 240] width 25 height 24
click at [498, 335] on td "17" at bounding box center [498, 336] width 25 height 24
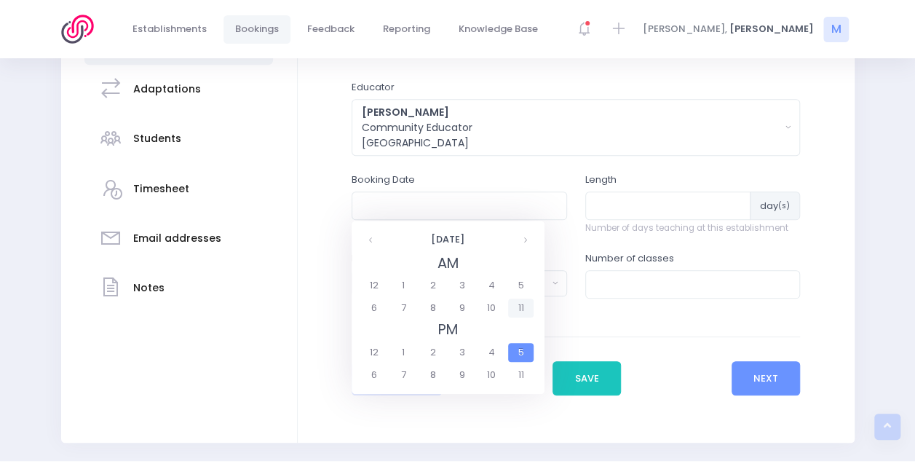
click at [520, 306] on span "11" at bounding box center [520, 308] width 25 height 19
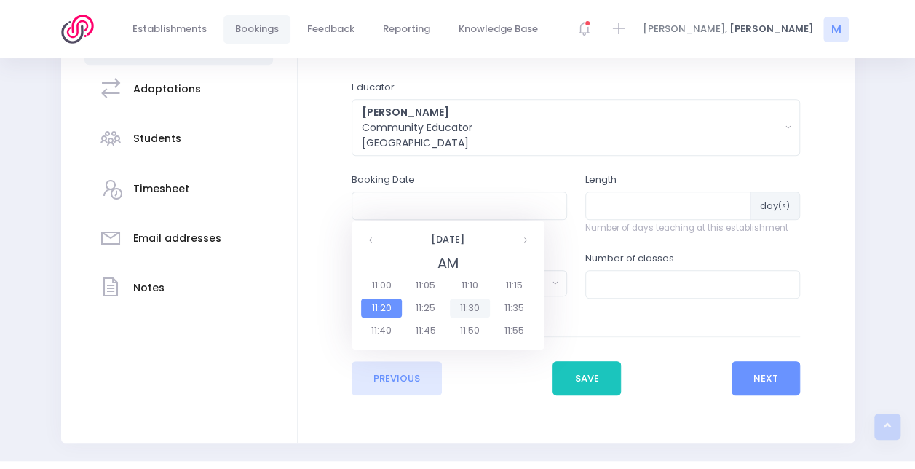
click at [480, 308] on span "11:30" at bounding box center [470, 308] width 41 height 19
type input "17/10/2025 11:30 AM"
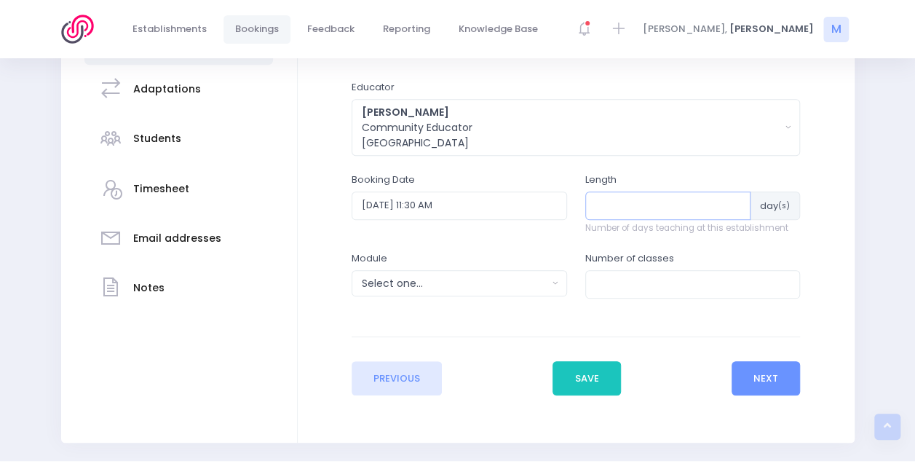
click at [634, 199] on input "number" at bounding box center [668, 205] width 166 height 28
type input "6"
click at [442, 283] on div "Select one..." at bounding box center [455, 283] width 186 height 15
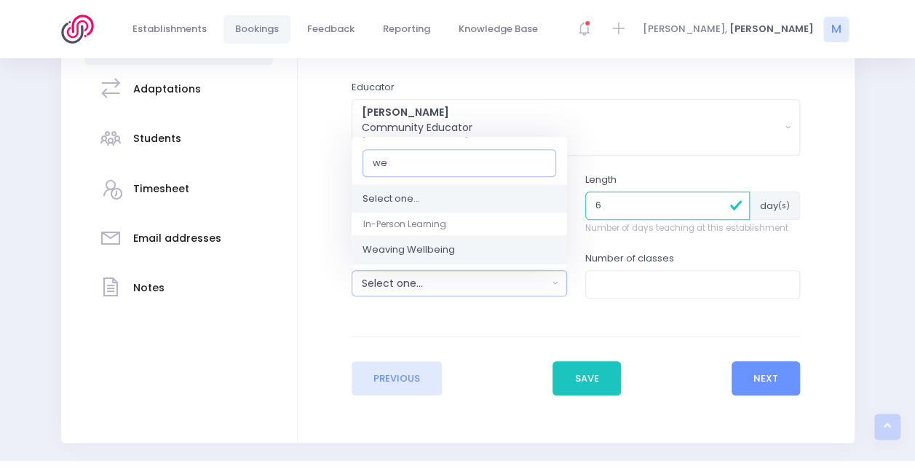
type input "we"
click at [436, 247] on span "Weaving Wellbeing" at bounding box center [409, 250] width 92 height 15
select select "Weaving Wellbeing"
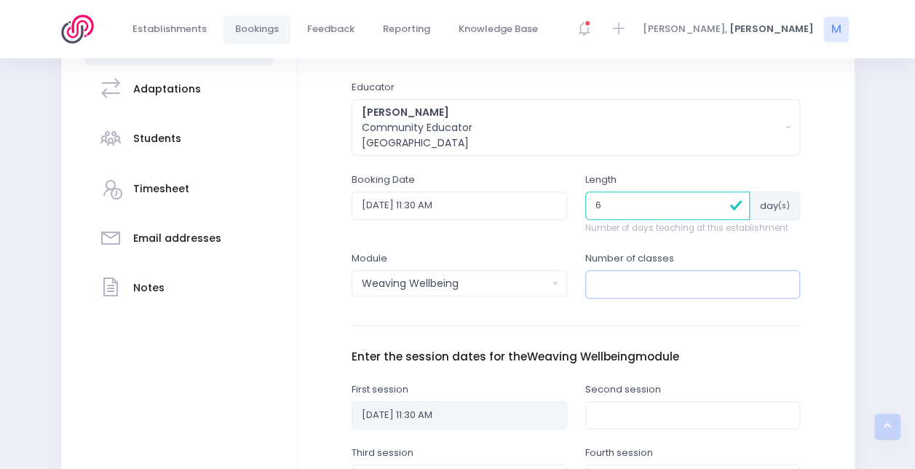
click at [609, 280] on input "number" at bounding box center [693, 284] width 216 height 28
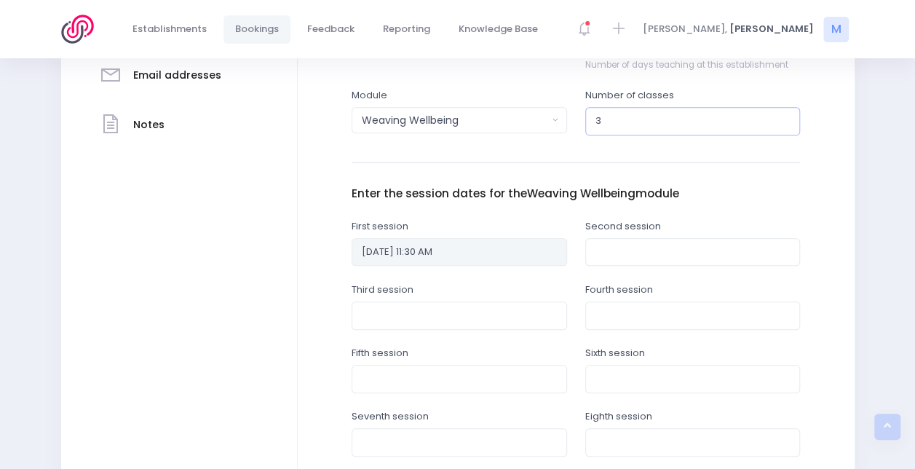
scroll to position [574, 0]
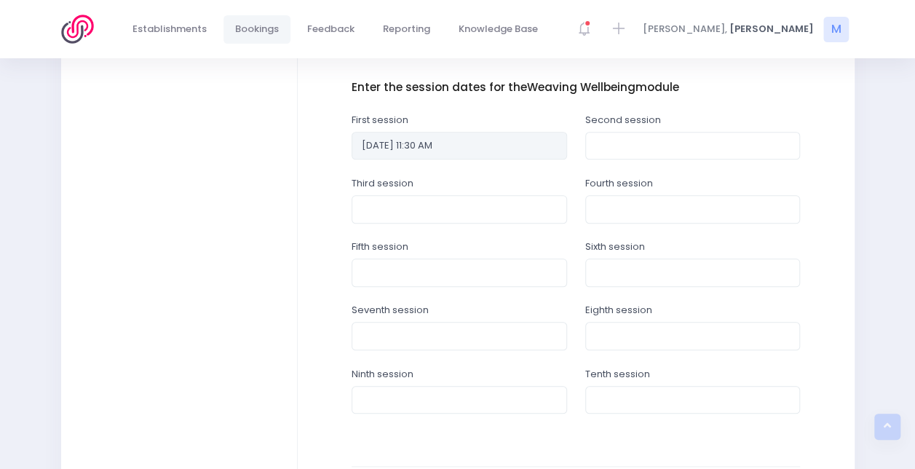
type input "3"
click at [607, 151] on input "text" at bounding box center [693, 146] width 216 height 28
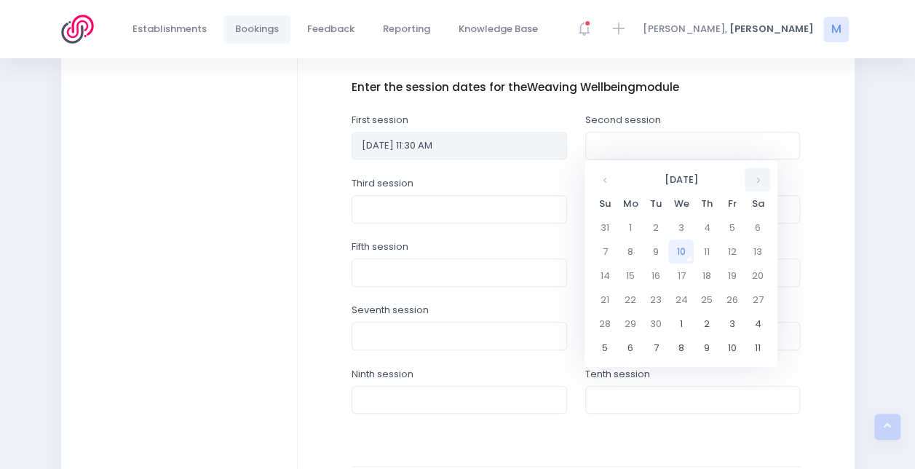
click at [761, 182] on th at bounding box center [757, 179] width 25 height 24
click at [734, 299] on td "24" at bounding box center [731, 300] width 25 height 24
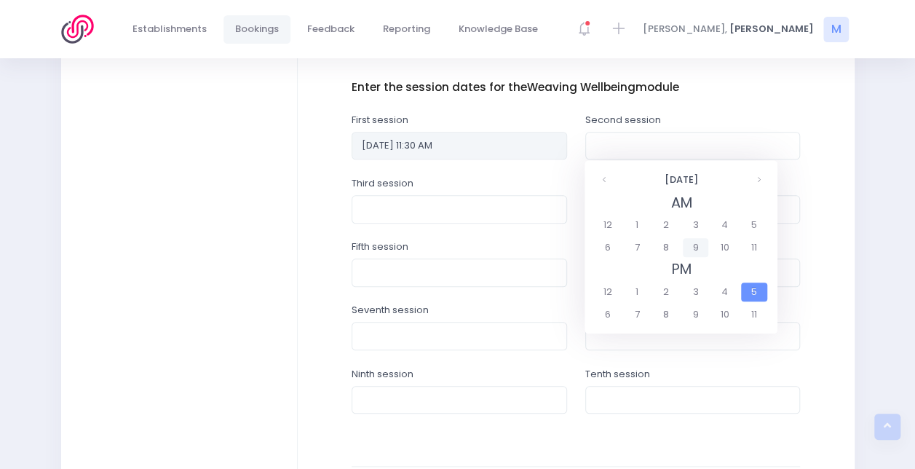
click at [699, 247] on span "9" at bounding box center [695, 247] width 25 height 19
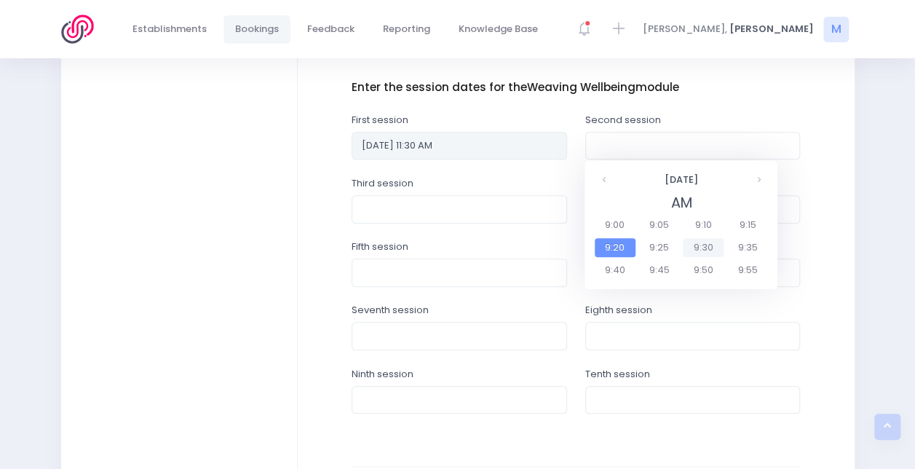
click at [703, 250] on span "9:30" at bounding box center [703, 247] width 41 height 19
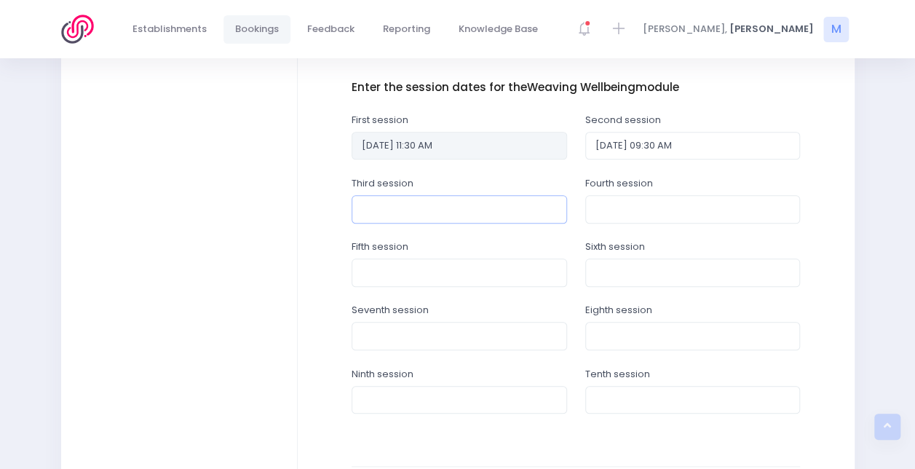
click at [542, 201] on input "text" at bounding box center [460, 209] width 216 height 28
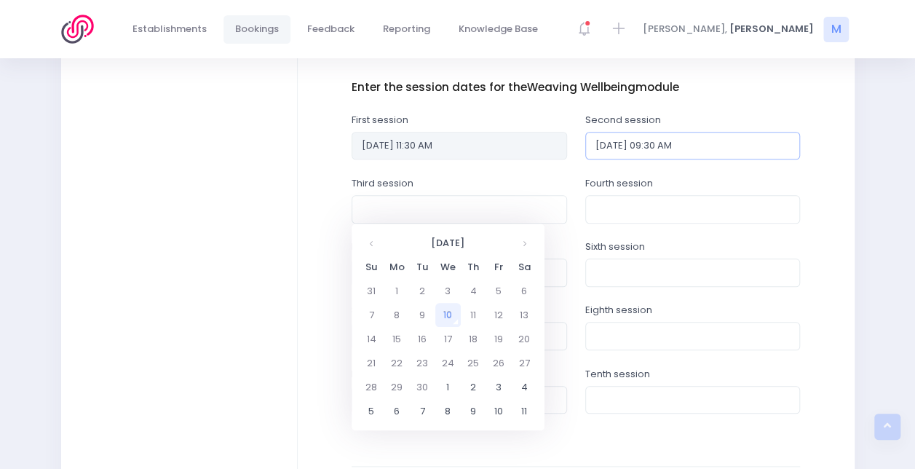
click at [711, 143] on input "24/10/2025 09:30 AM" at bounding box center [693, 146] width 216 height 28
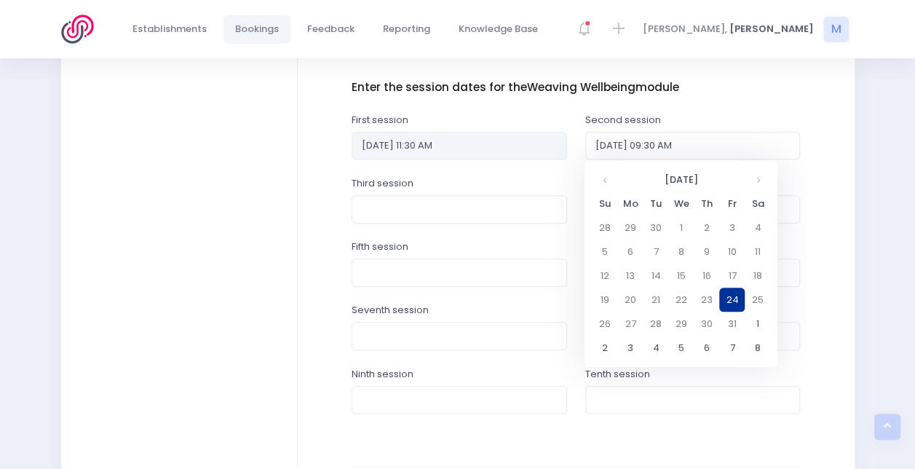
click at [736, 296] on td "24" at bounding box center [731, 300] width 25 height 24
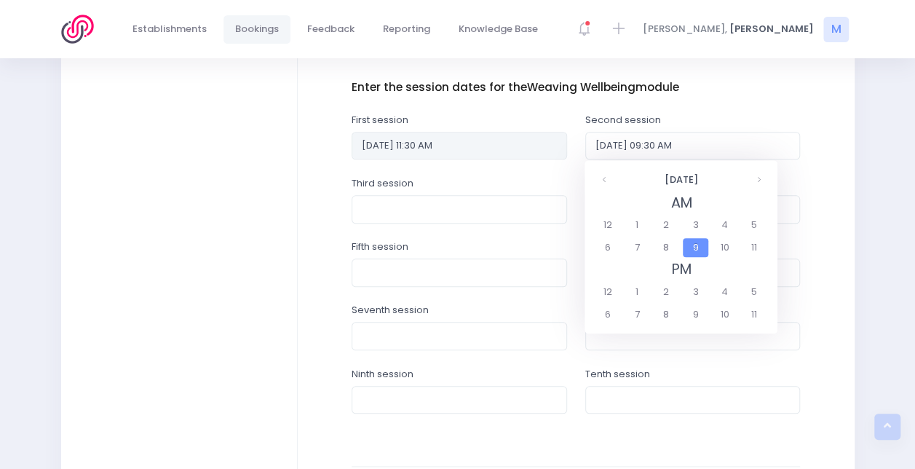
click at [690, 249] on span "9" at bounding box center [695, 247] width 25 height 19
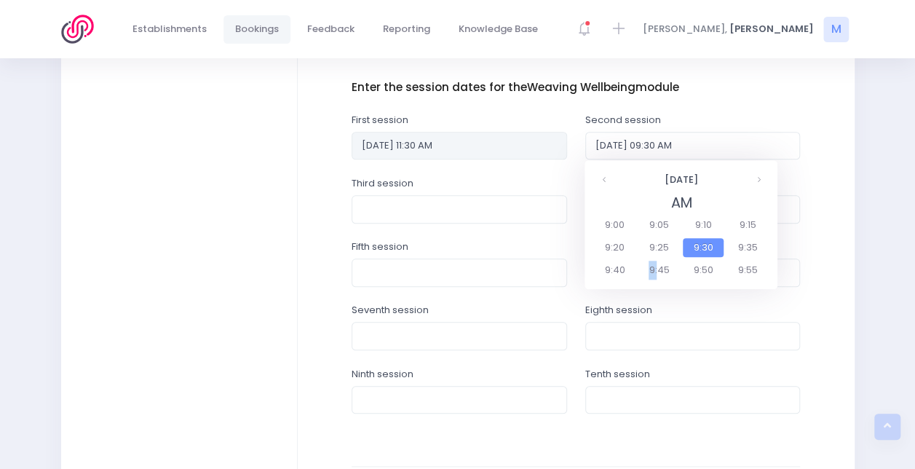
drag, startPoint x: 623, startPoint y: 271, endPoint x: 657, endPoint y: 271, distance: 33.5
click at [657, 271] on fieldset "AM 9:00 9:05 9:10 9:15 9:20 9:25 9:30 9:35 9:40 9:45 9:50 9:55" at bounding box center [681, 237] width 177 height 90
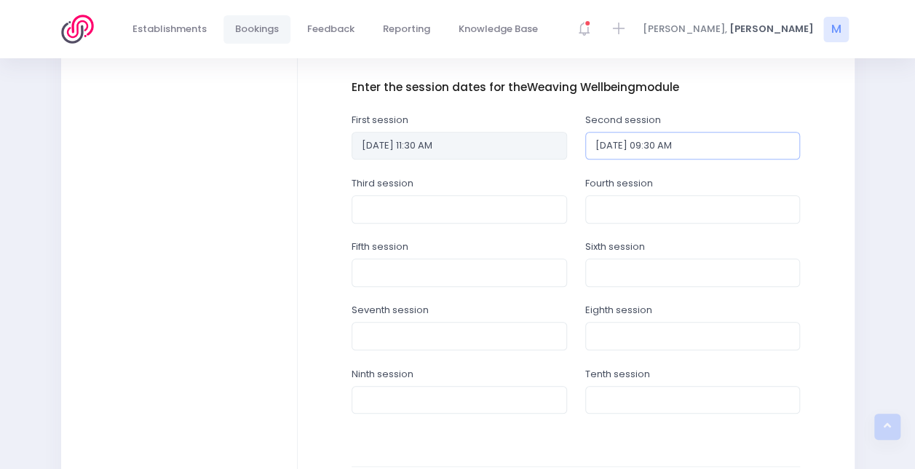
click at [690, 149] on input "24/10/2025 09:30 AM" at bounding box center [693, 146] width 216 height 28
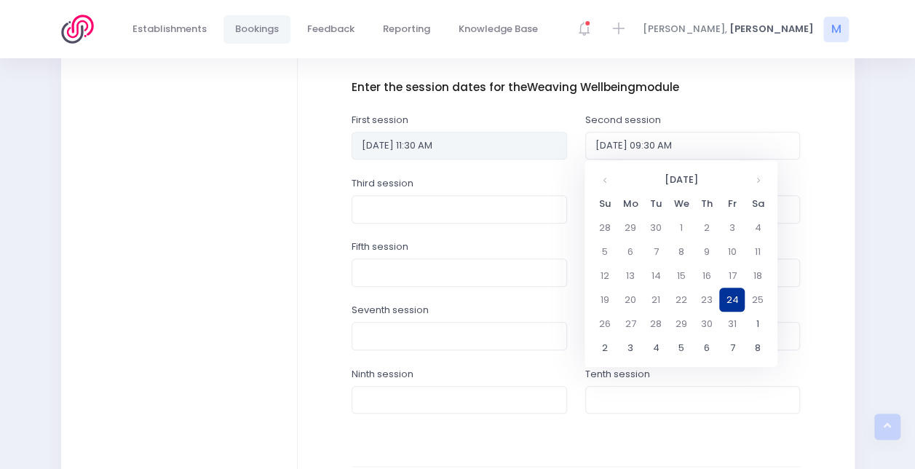
click at [724, 295] on td "24" at bounding box center [731, 300] width 25 height 24
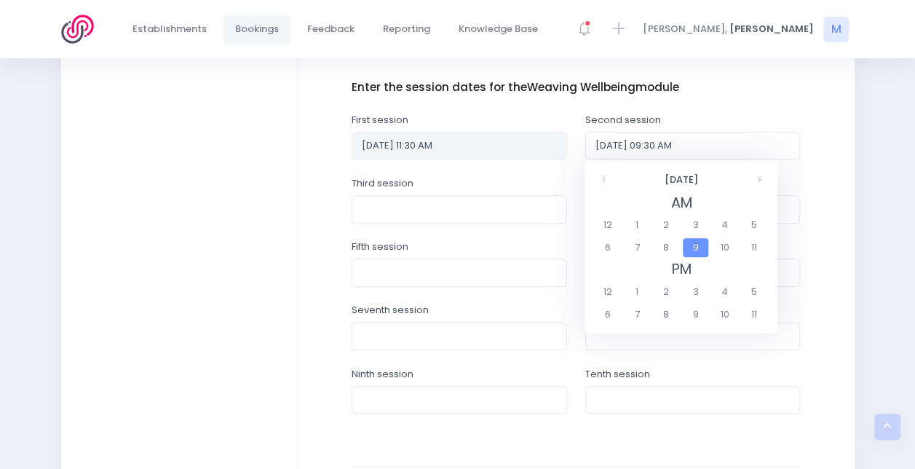
click at [695, 247] on span "9" at bounding box center [695, 247] width 25 height 19
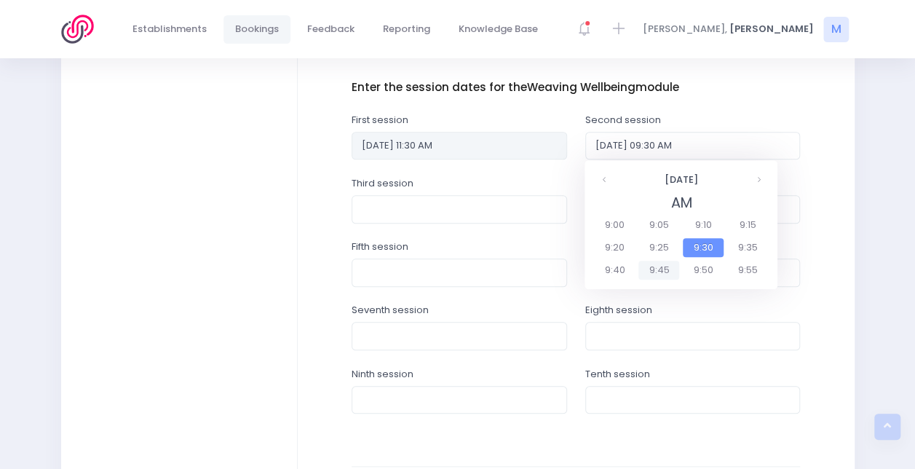
click at [660, 269] on span "9:45" at bounding box center [659, 270] width 41 height 19
type input "24/10/2025 09:45 AM"
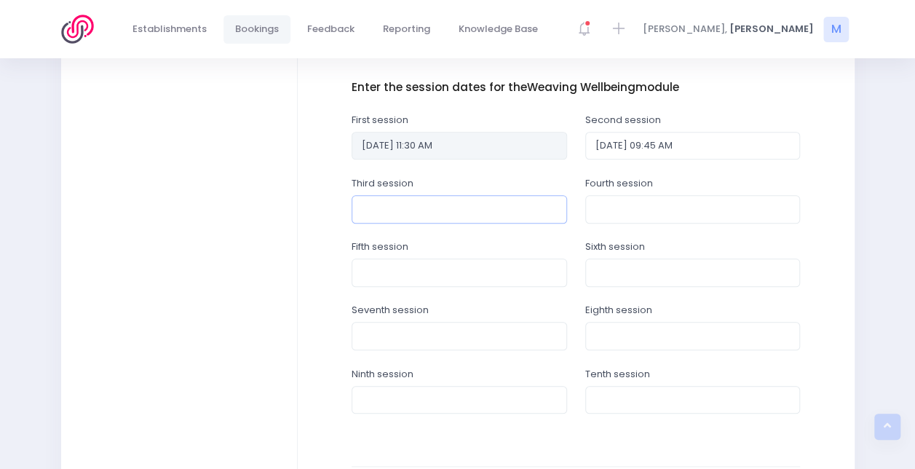
click at [489, 207] on input "text" at bounding box center [460, 209] width 216 height 28
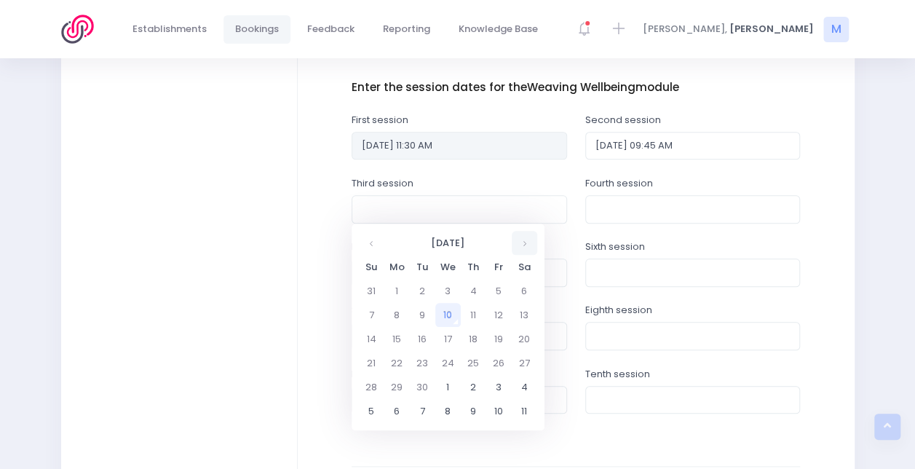
click at [524, 236] on th at bounding box center [524, 243] width 25 height 24
click at [495, 387] on td "31" at bounding box center [498, 387] width 25 height 24
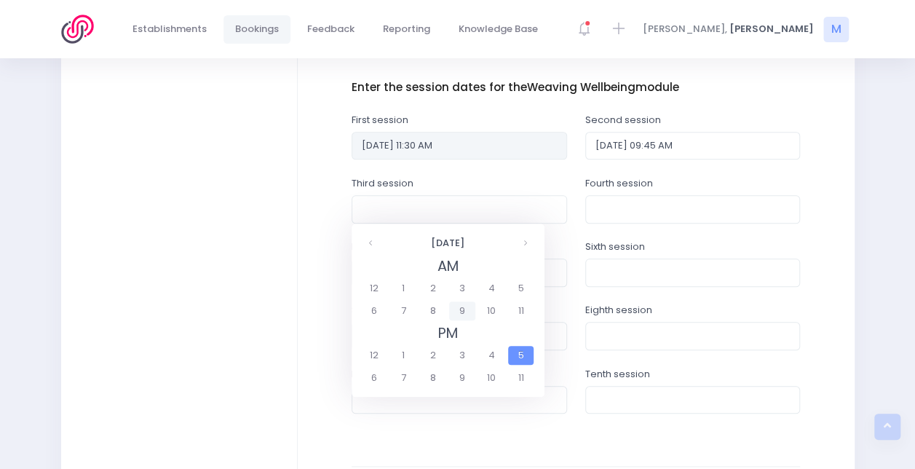
click at [462, 312] on span "9" at bounding box center [461, 310] width 25 height 19
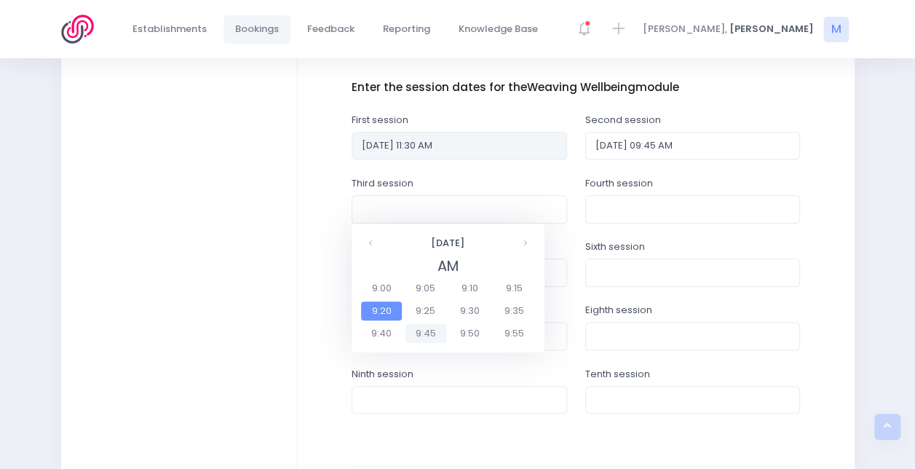
click at [431, 333] on span "9:45" at bounding box center [426, 333] width 41 height 19
type input "31/10/2025 09:45 AM"
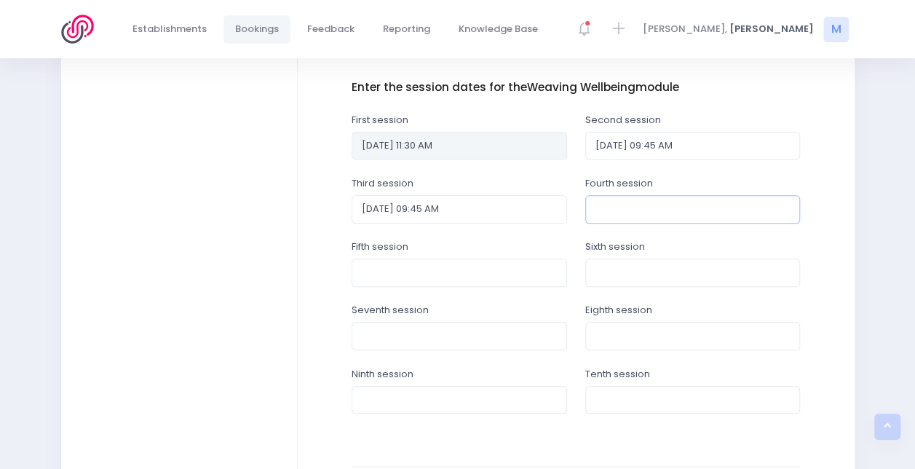
click at [634, 216] on input "text" at bounding box center [693, 209] width 216 height 28
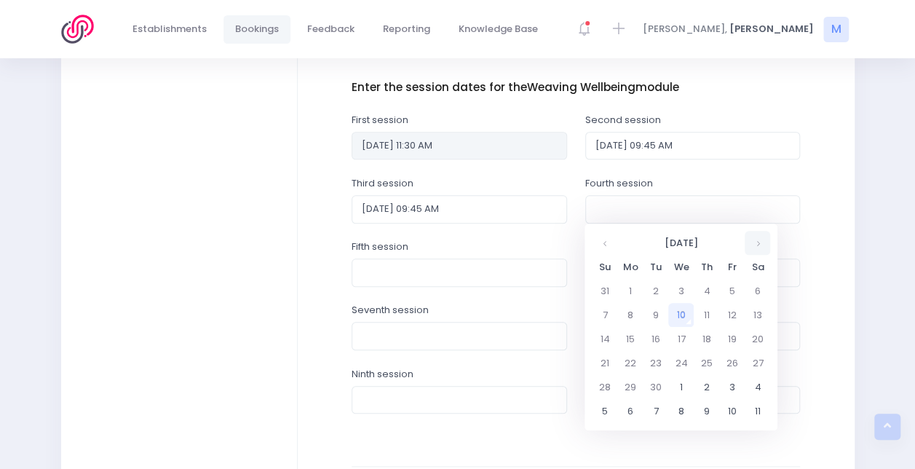
click at [756, 240] on th at bounding box center [757, 243] width 25 height 24
click at [735, 313] on td "7" at bounding box center [731, 315] width 25 height 24
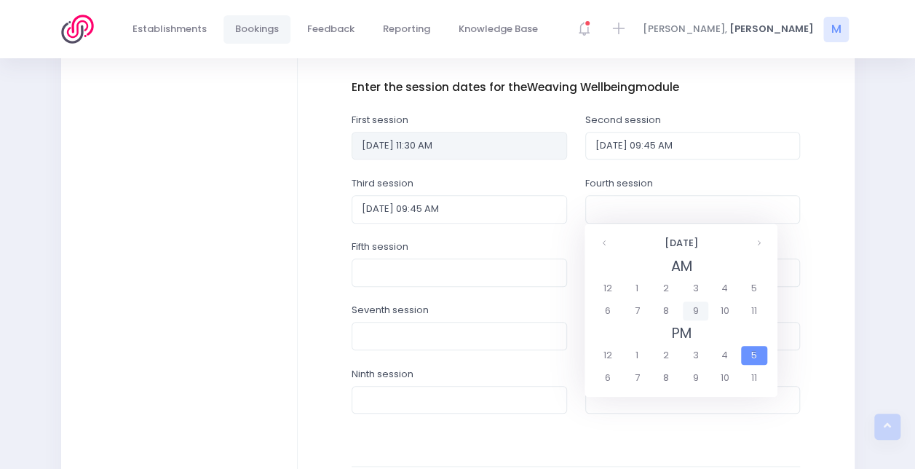
click at [696, 313] on span "9" at bounding box center [695, 310] width 25 height 19
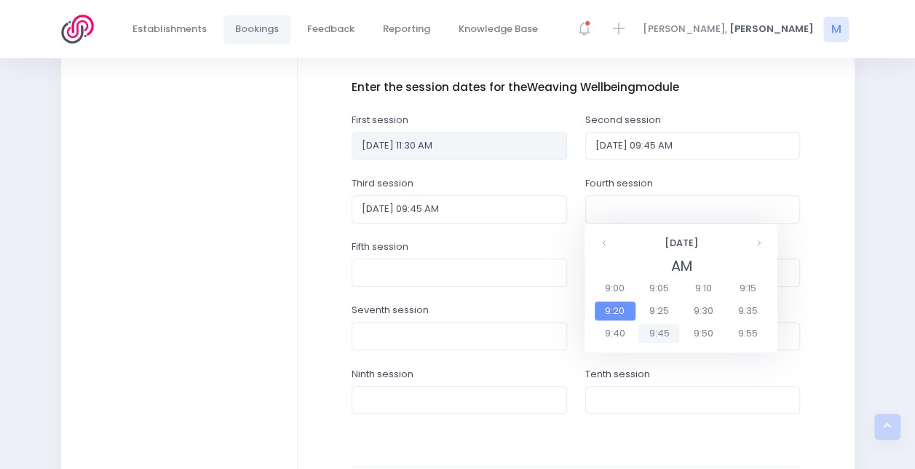
click at [657, 334] on span "9:45" at bounding box center [659, 333] width 41 height 19
type input "07/11/2025 09:45 AM"
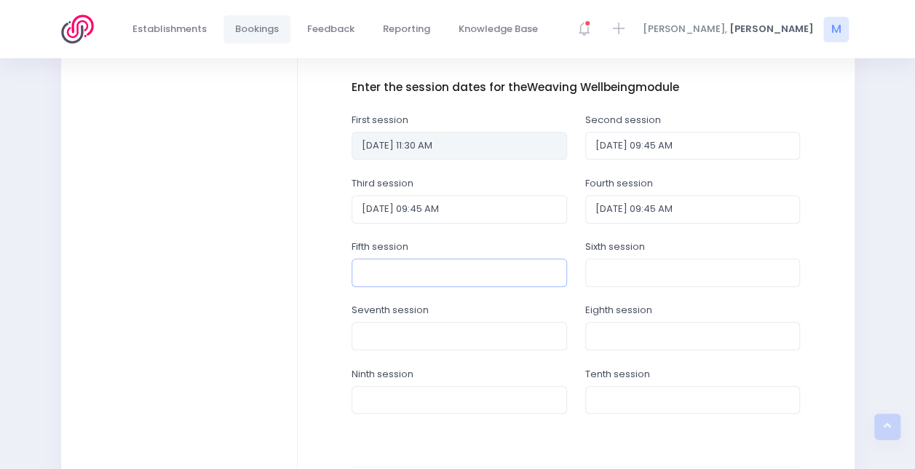
click at [539, 270] on input "text" at bounding box center [460, 272] width 216 height 28
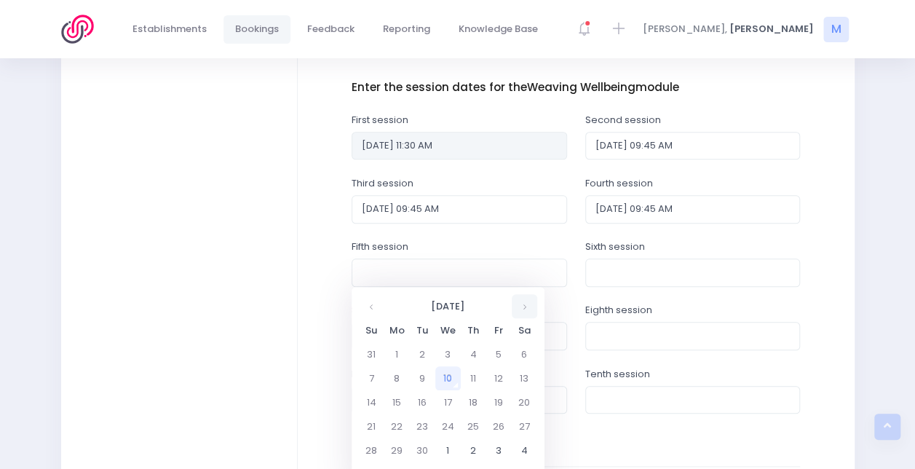
click at [522, 305] on th at bounding box center [524, 306] width 25 height 24
click at [499, 401] on td "14" at bounding box center [498, 402] width 25 height 24
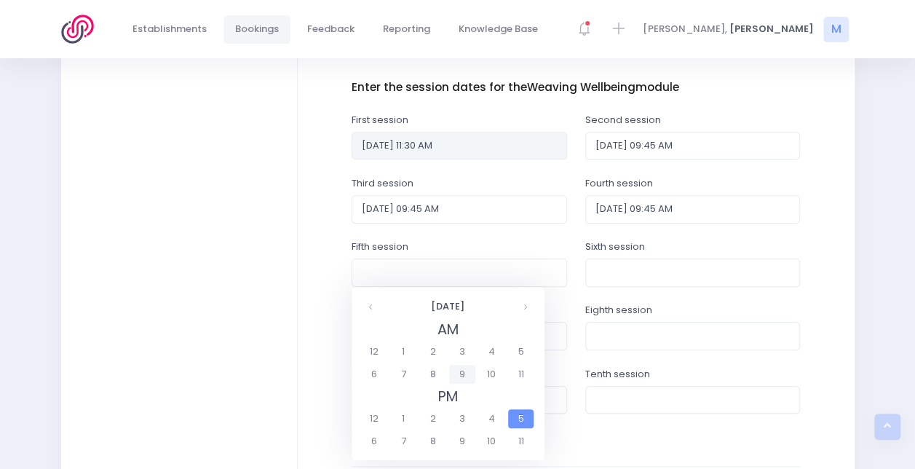
click at [456, 370] on span "9" at bounding box center [461, 374] width 25 height 19
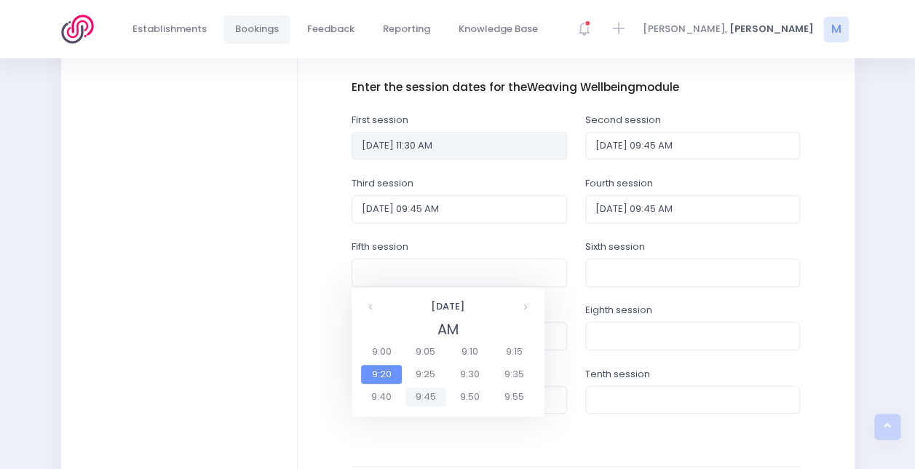
click at [428, 395] on span "9:45" at bounding box center [426, 396] width 41 height 19
type input "14/11/2025 09:45 AM"
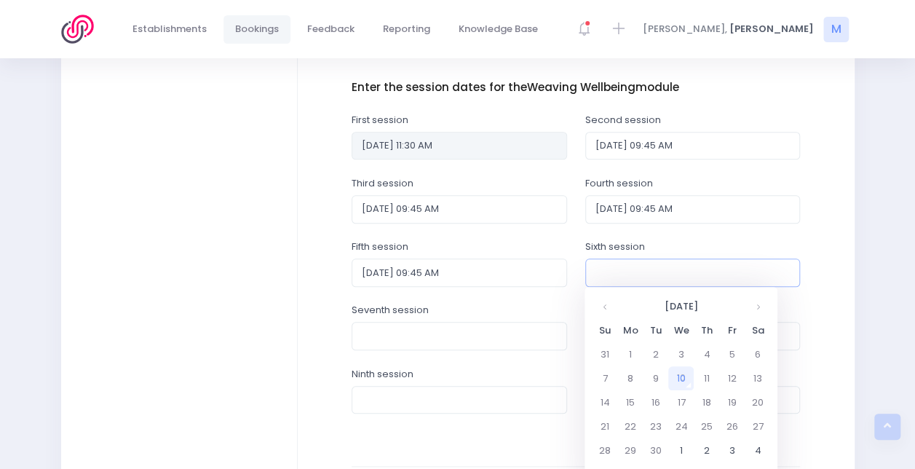
click at [663, 264] on input "text" at bounding box center [693, 272] width 216 height 28
click at [753, 311] on th at bounding box center [757, 306] width 25 height 24
click at [732, 430] on td "21" at bounding box center [731, 426] width 25 height 24
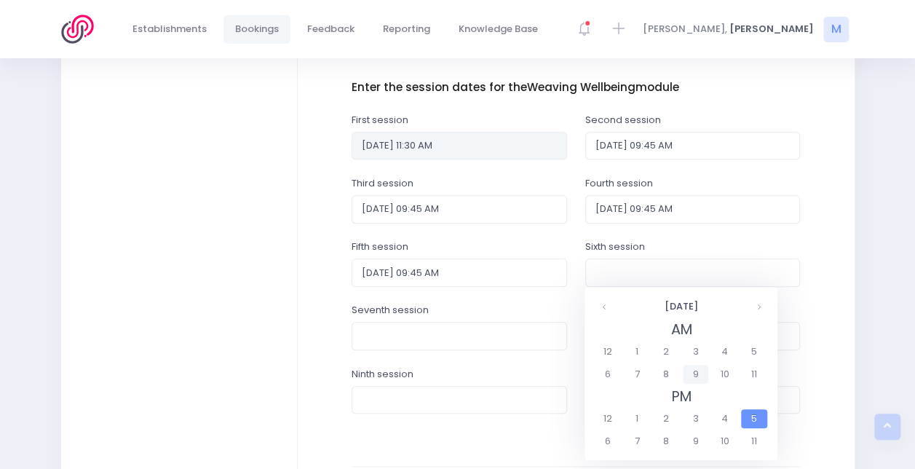
click at [701, 368] on span "9" at bounding box center [695, 374] width 25 height 19
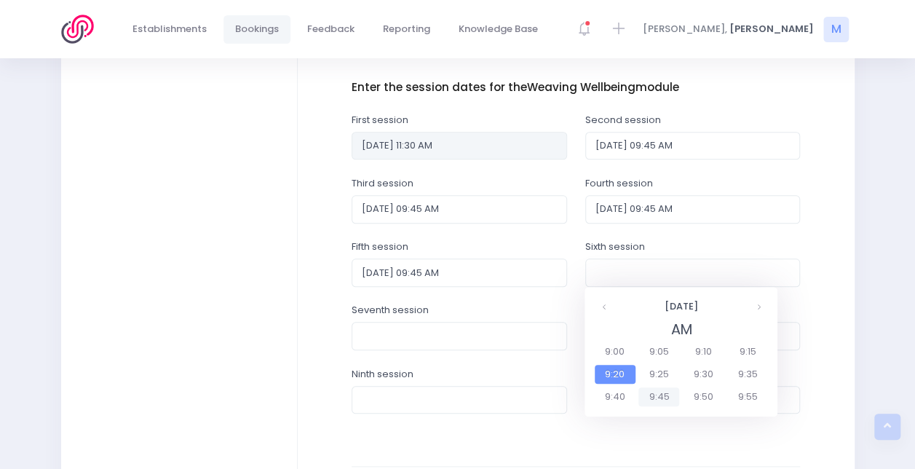
click at [654, 393] on span "9:45" at bounding box center [659, 396] width 41 height 19
type input "21/11/2025 09:45 AM"
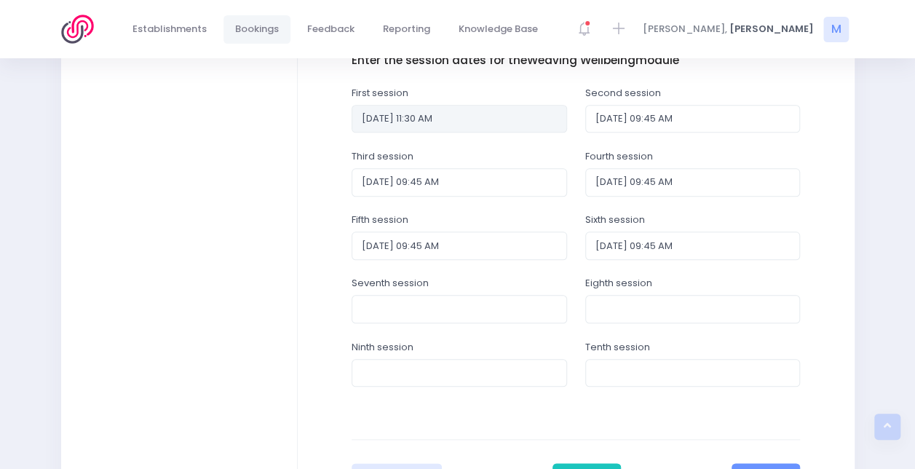
scroll to position [740, 0]
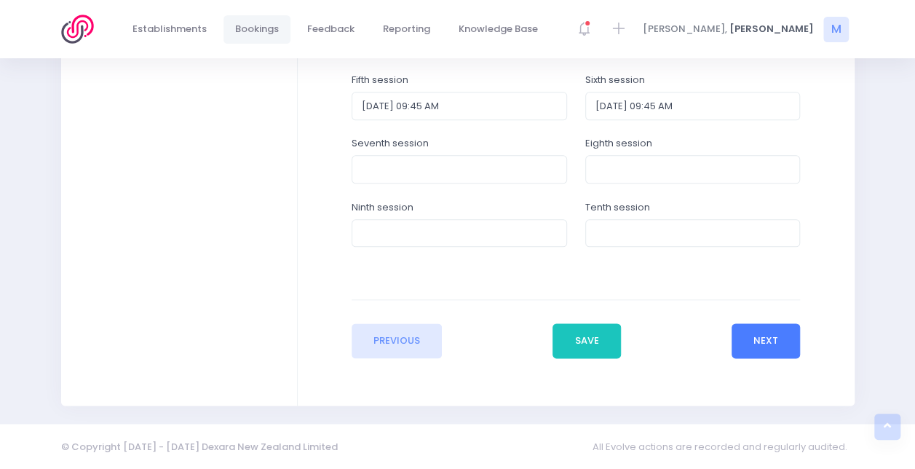
click at [754, 338] on button "Next" at bounding box center [766, 340] width 69 height 35
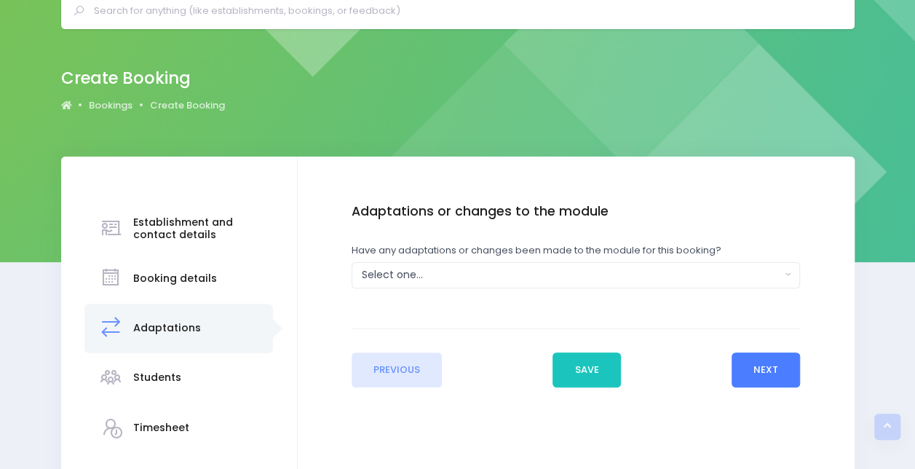
scroll to position [0, 0]
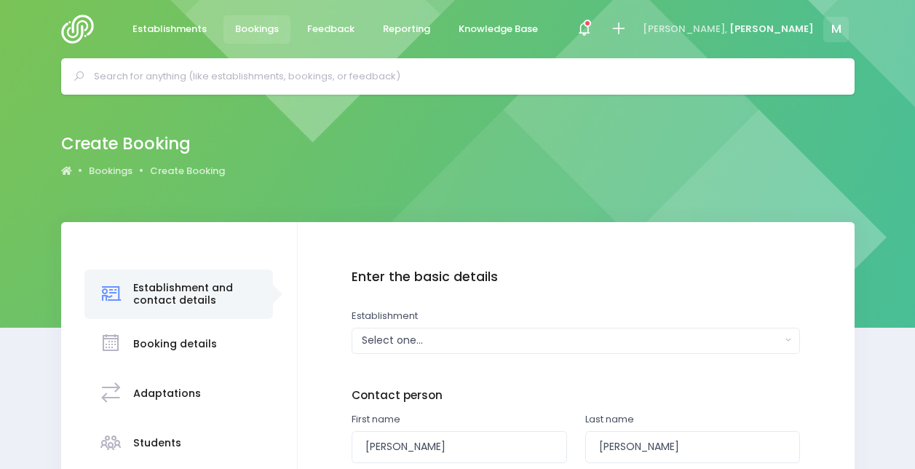
select select "204879"
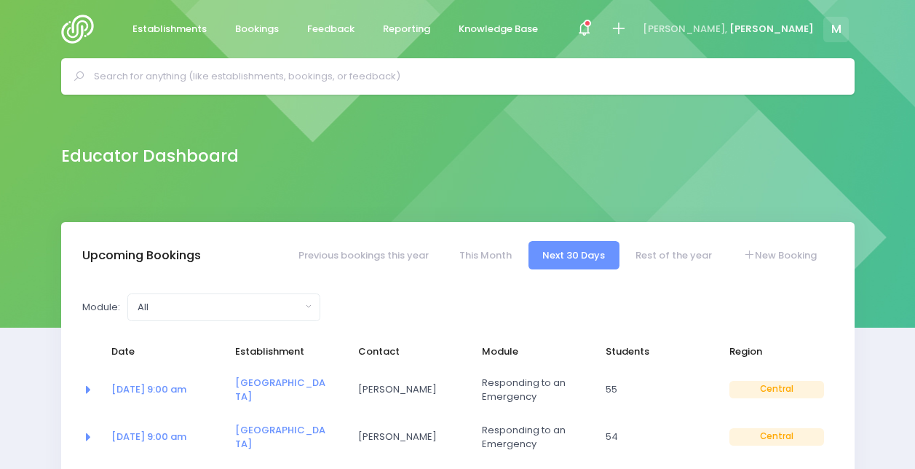
select select "5"
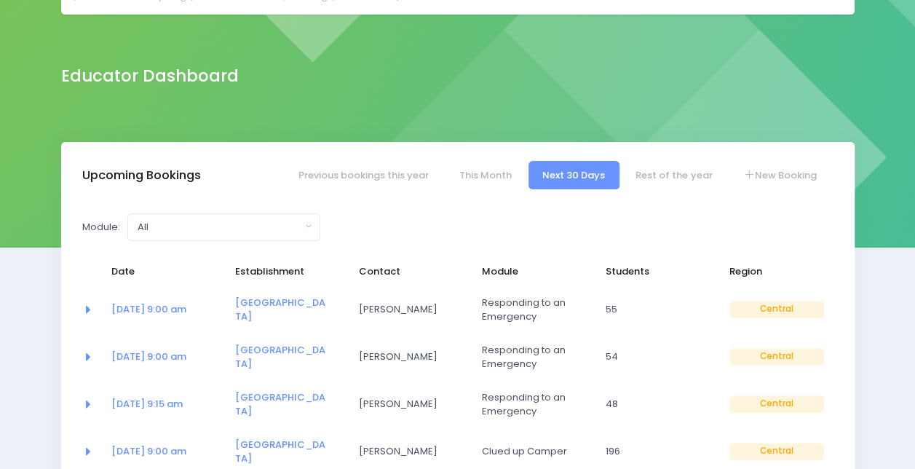
scroll to position [81, 0]
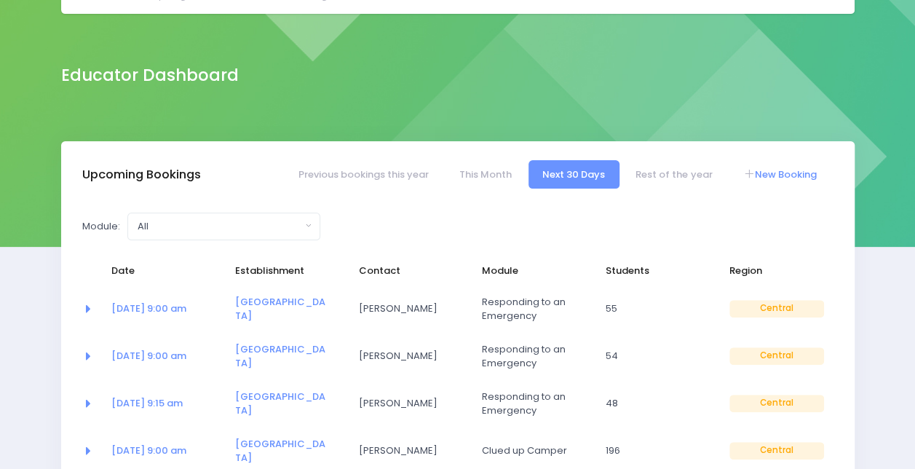
click at [778, 165] on link "New Booking" at bounding box center [780, 174] width 102 height 28
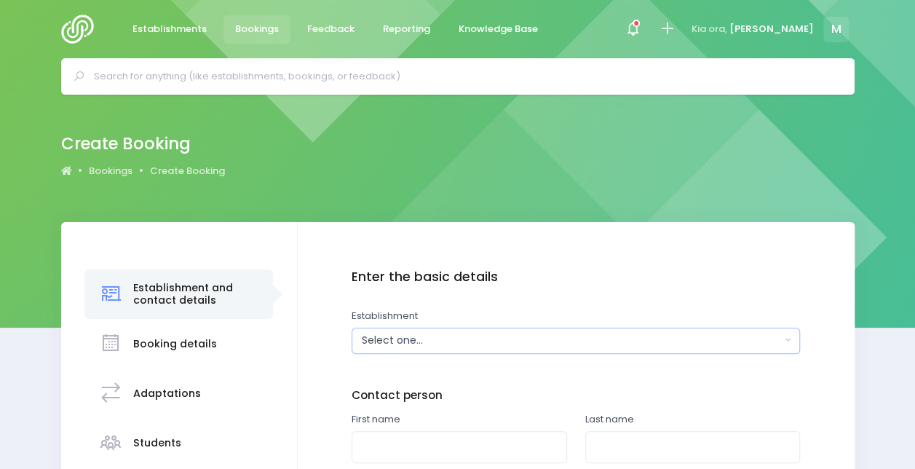
click at [395, 335] on div "Select one..." at bounding box center [571, 340] width 419 height 15
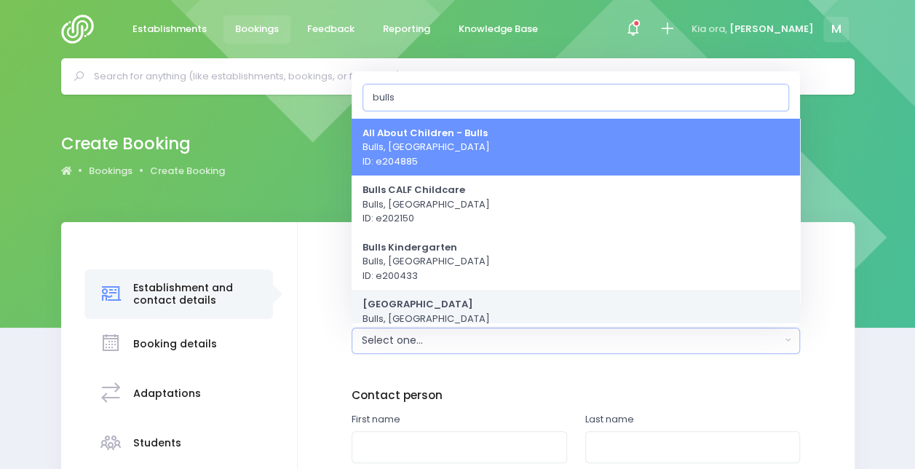
type input "bulls"
click at [433, 309] on strong "[GEOGRAPHIC_DATA]" at bounding box center [418, 304] width 111 height 14
select select "204879"
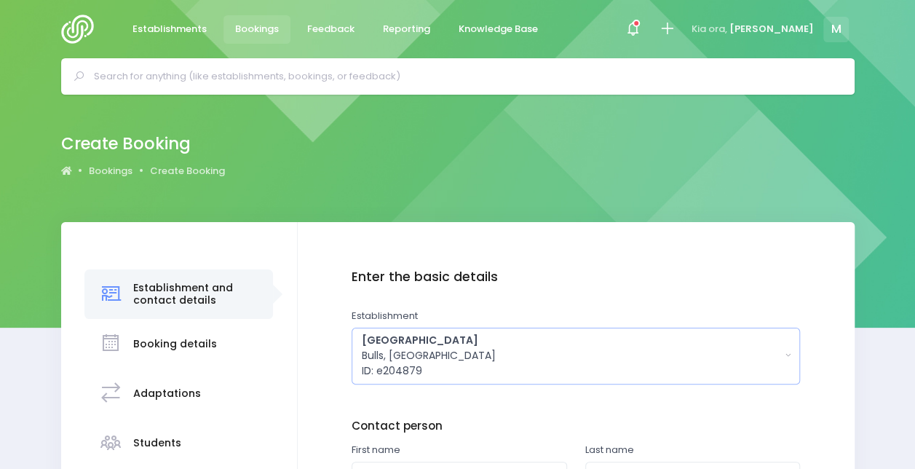
scroll to position [261, 0]
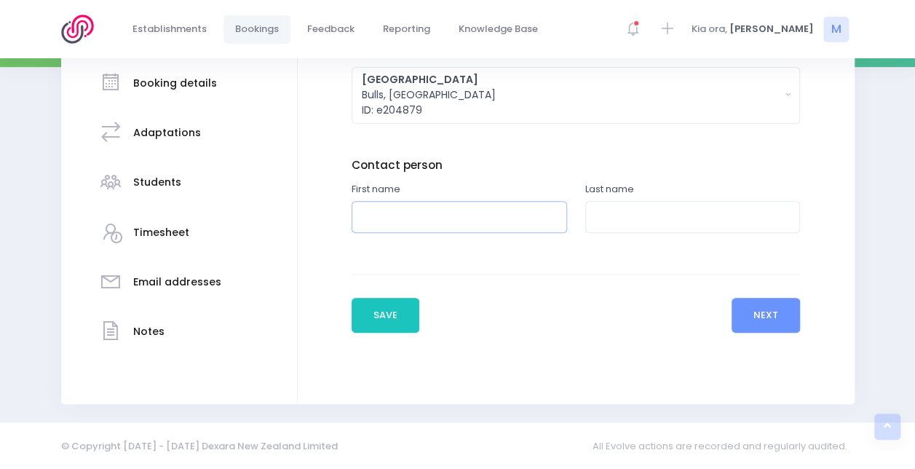
click at [418, 208] on input "text" at bounding box center [460, 217] width 216 height 33
type input "[PERSON_NAME]"
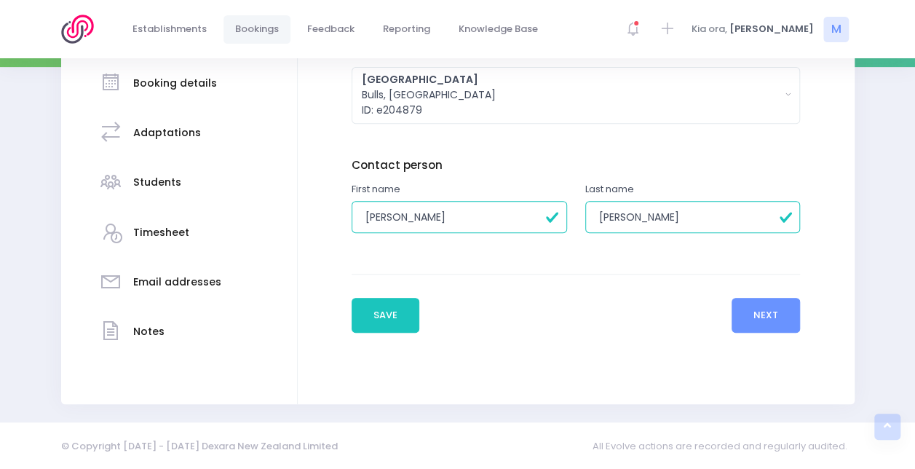
type input "[PERSON_NAME]"
click button "Add another" at bounding box center [0, 0] width 0 height 0
click at [742, 312] on button "Next" at bounding box center [766, 315] width 69 height 35
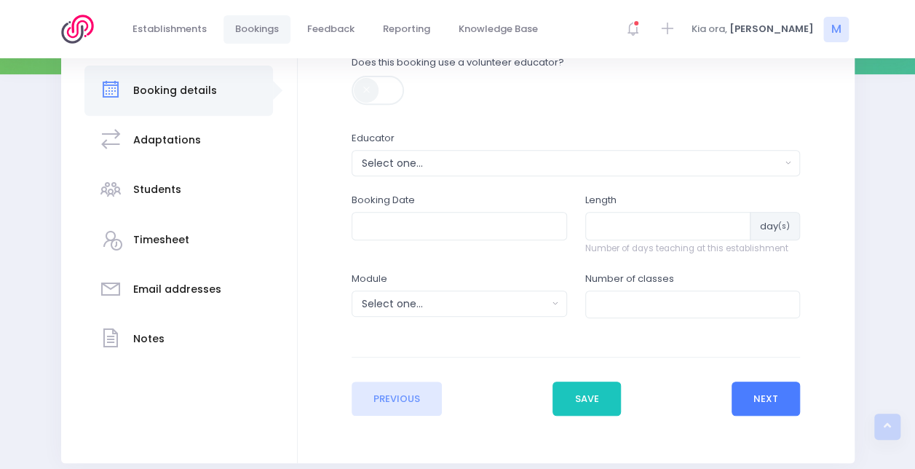
scroll to position [262, 0]
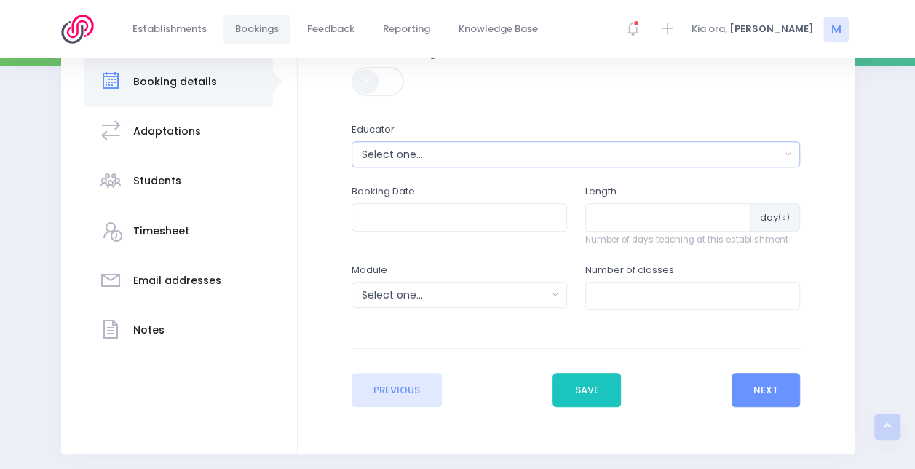
click at [520, 151] on div "Select one..." at bounding box center [571, 154] width 419 height 15
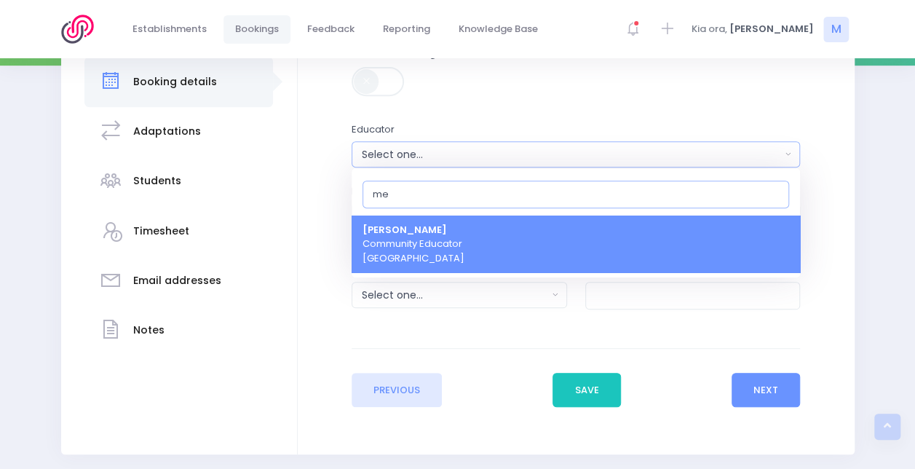
type input "me"
click at [441, 232] on span "Megan Lawton Community Educator Central Region" at bounding box center [414, 244] width 102 height 43
select select "399566"
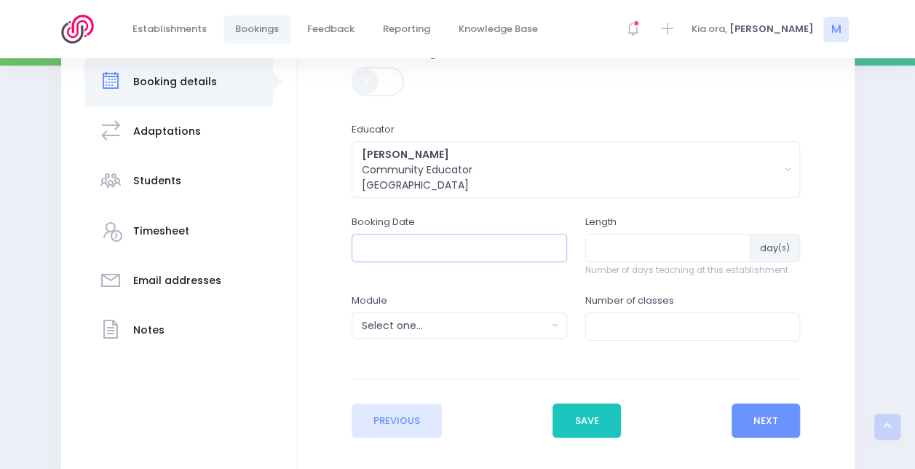
click at [440, 244] on input "text" at bounding box center [460, 248] width 216 height 28
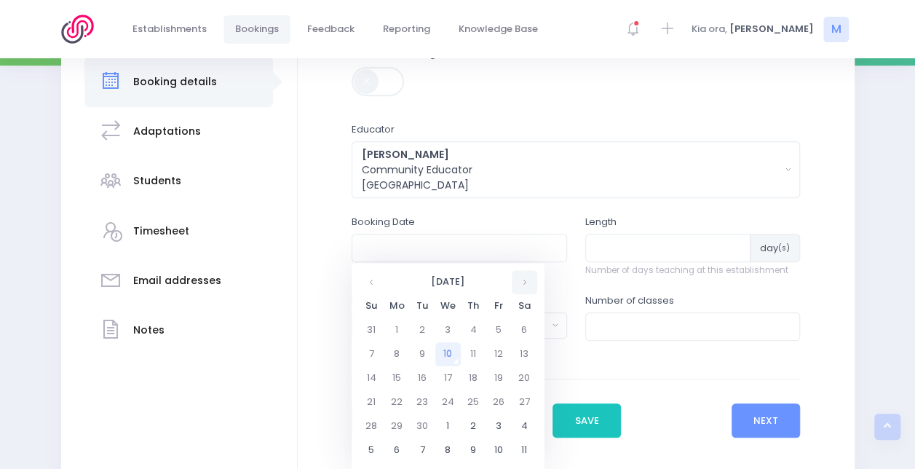
click at [518, 281] on th at bounding box center [524, 282] width 25 height 24
click at [498, 374] on td "17" at bounding box center [498, 378] width 25 height 24
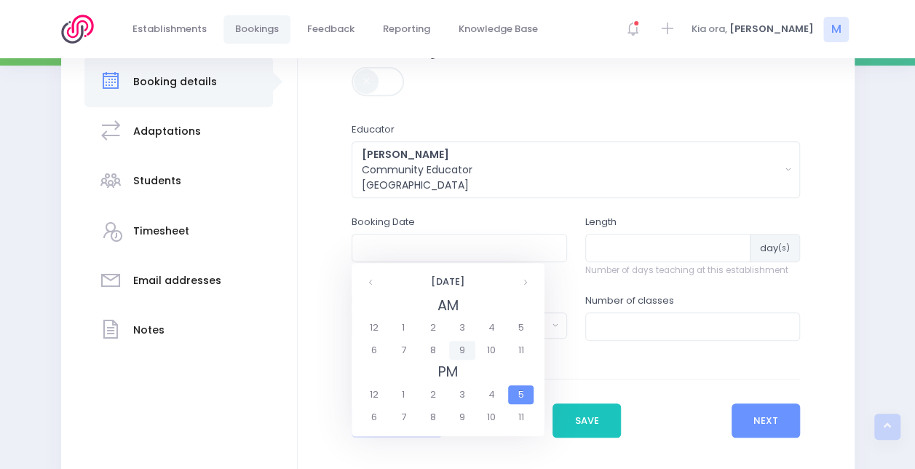
click at [457, 352] on span "9" at bounding box center [461, 350] width 25 height 19
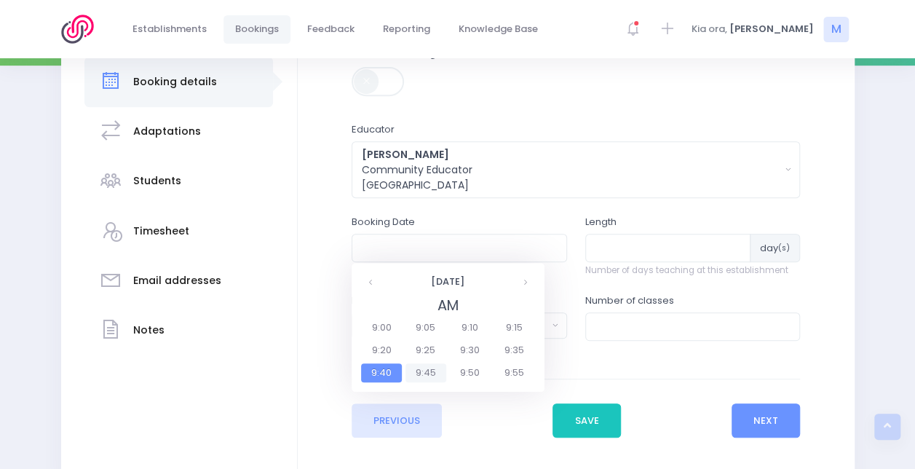
click at [423, 372] on span "9:45" at bounding box center [426, 372] width 41 height 19
type input "17/10/2025 09:45 AM"
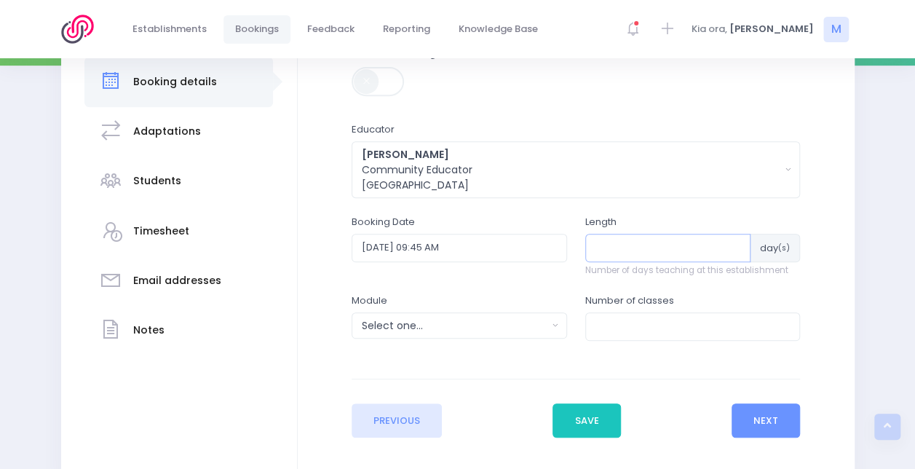
click at [622, 246] on input "number" at bounding box center [668, 248] width 166 height 28
type input "6"
click at [547, 325] on div "Select one..." at bounding box center [455, 325] width 186 height 15
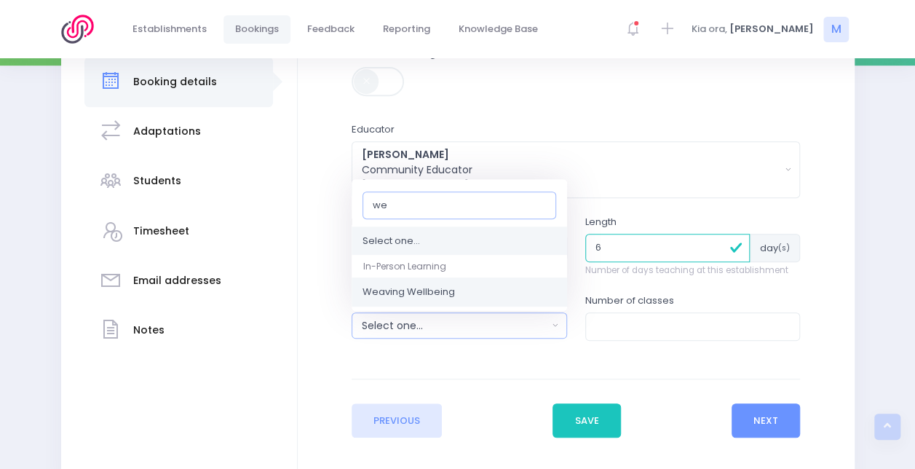
type input "we"
click at [517, 295] on link "Weaving Wellbeing" at bounding box center [460, 292] width 216 height 29
select select "Weaving Wellbeing"
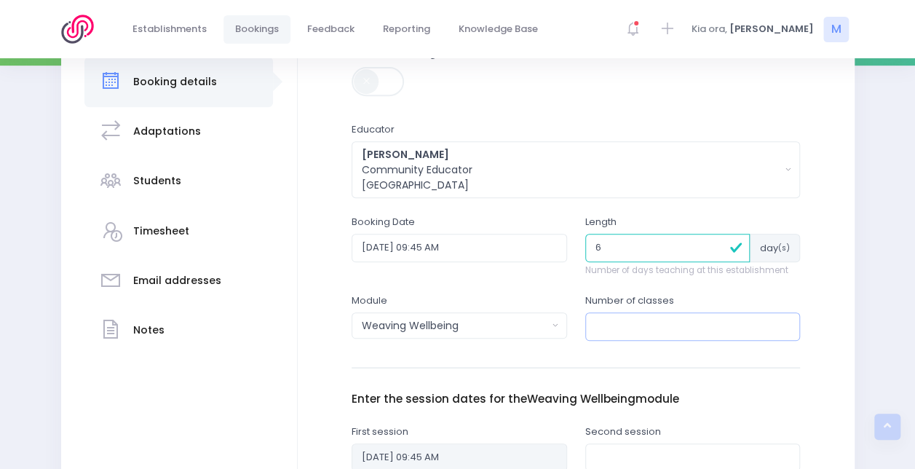
click at [644, 328] on input "number" at bounding box center [693, 326] width 216 height 28
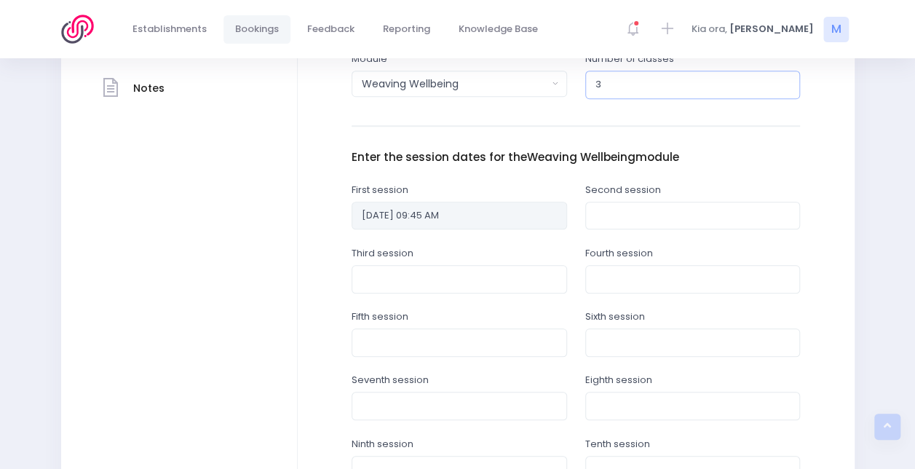
scroll to position [505, 0]
type input "3"
click at [617, 211] on input "text" at bounding box center [693, 214] width 216 height 28
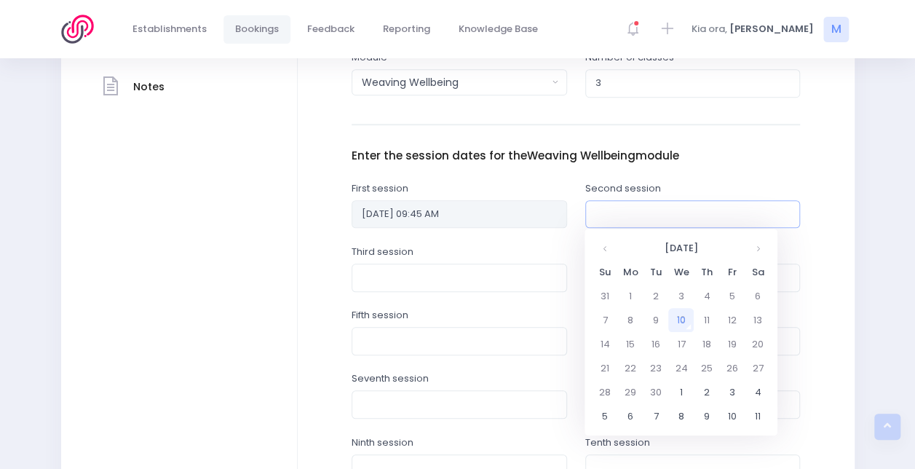
click at [758, 210] on input "text" at bounding box center [693, 214] width 216 height 28
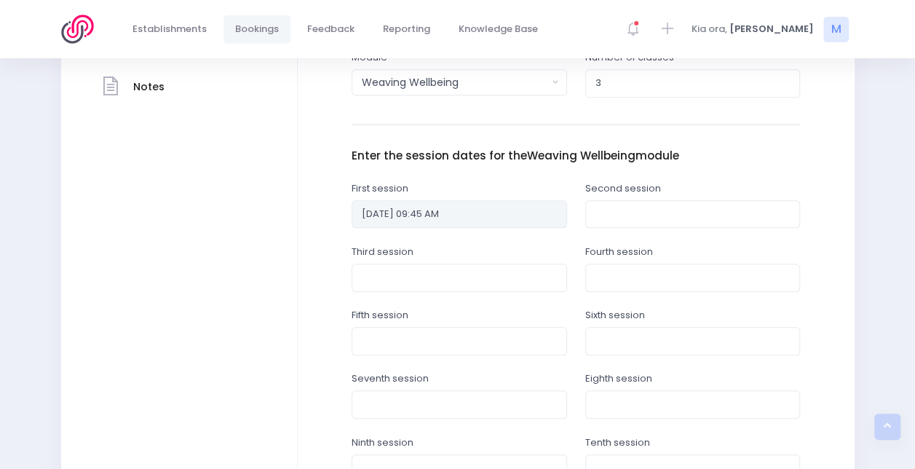
click at [807, 201] on div "Second session" at bounding box center [693, 212] width 234 height 63
click at [709, 217] on input "text" at bounding box center [693, 214] width 216 height 28
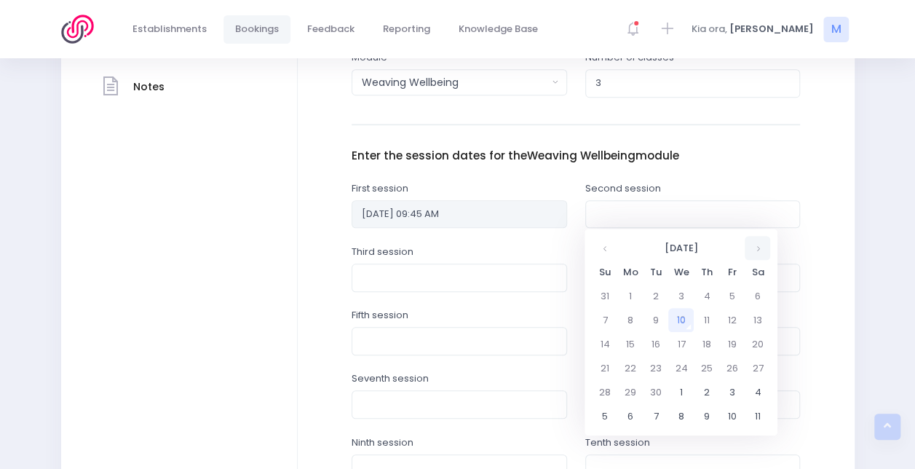
click at [757, 246] on th at bounding box center [757, 248] width 25 height 24
click at [732, 368] on td "24" at bounding box center [731, 368] width 25 height 24
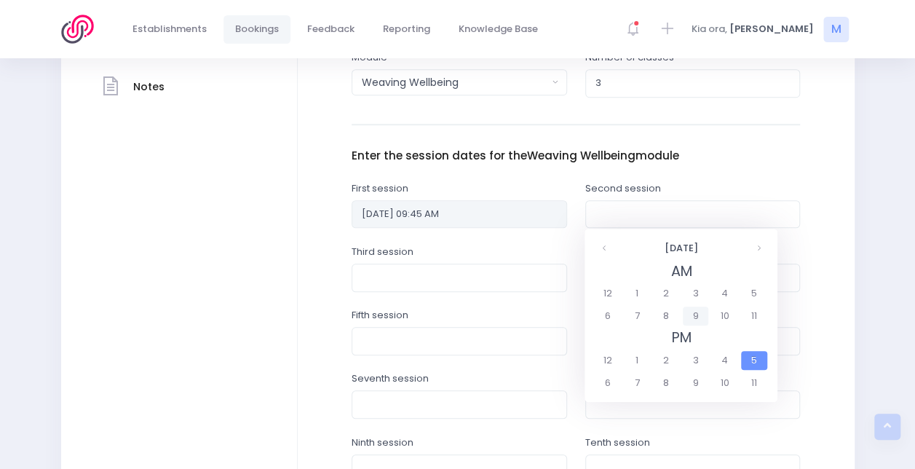
click at [702, 313] on span "9" at bounding box center [695, 316] width 25 height 19
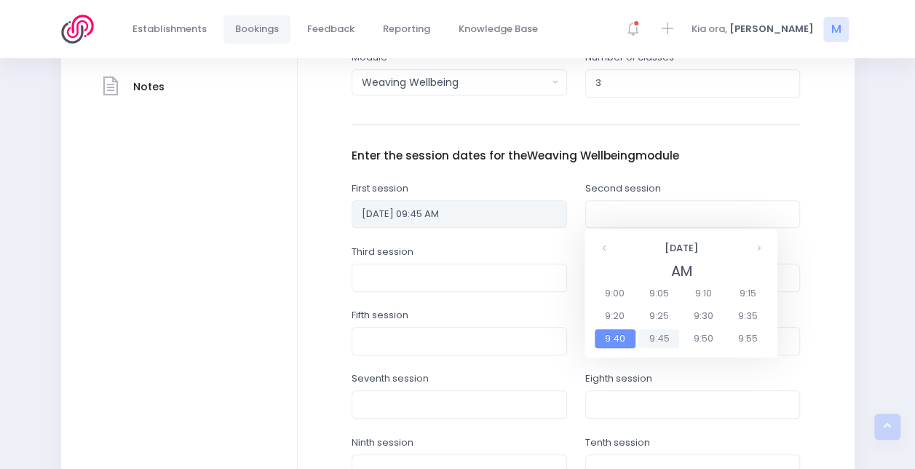
click at [656, 335] on span "9:45" at bounding box center [659, 338] width 41 height 19
type input "24/10/2025 09:45 AM"
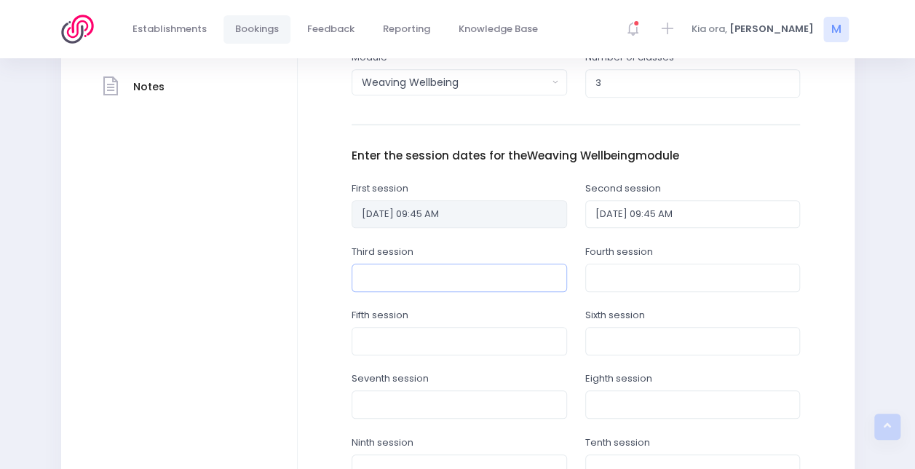
click at [509, 284] on input "text" at bounding box center [460, 278] width 216 height 28
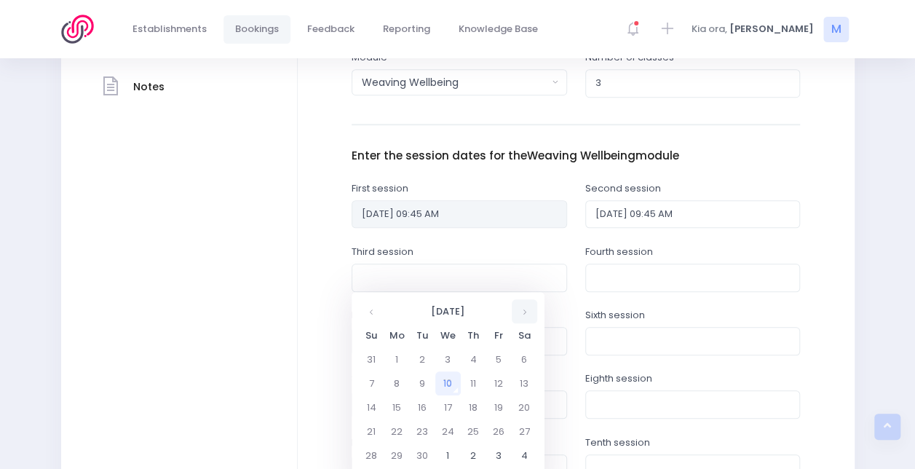
click at [522, 312] on th at bounding box center [524, 311] width 25 height 24
click at [502, 452] on td "31" at bounding box center [498, 455] width 25 height 24
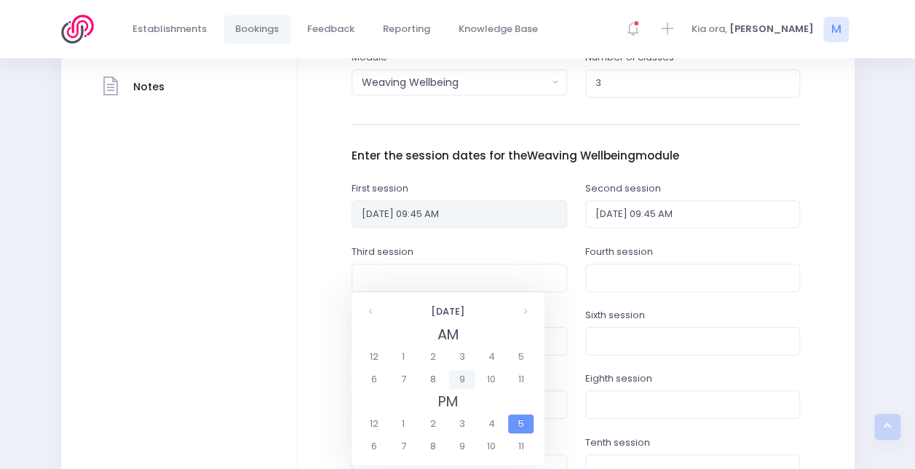
click at [468, 381] on span "9" at bounding box center [461, 379] width 25 height 19
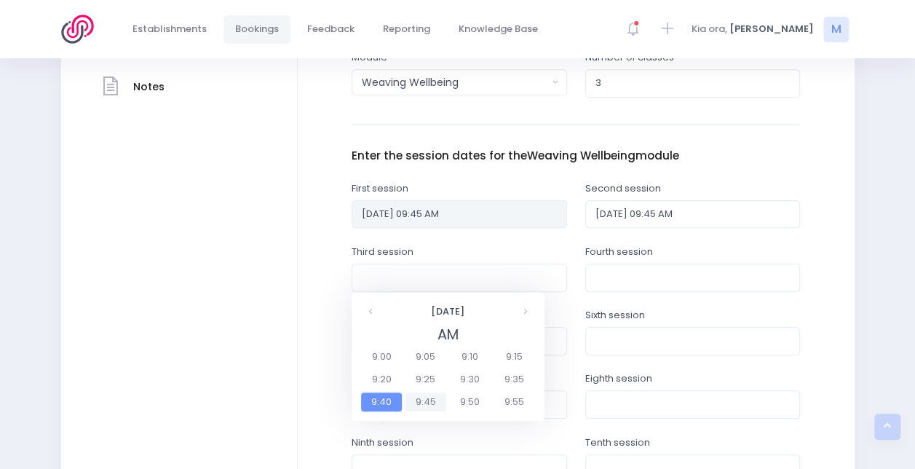
click at [432, 408] on span "9:45" at bounding box center [426, 401] width 41 height 19
type input "31/10/2025 09:45 AM"
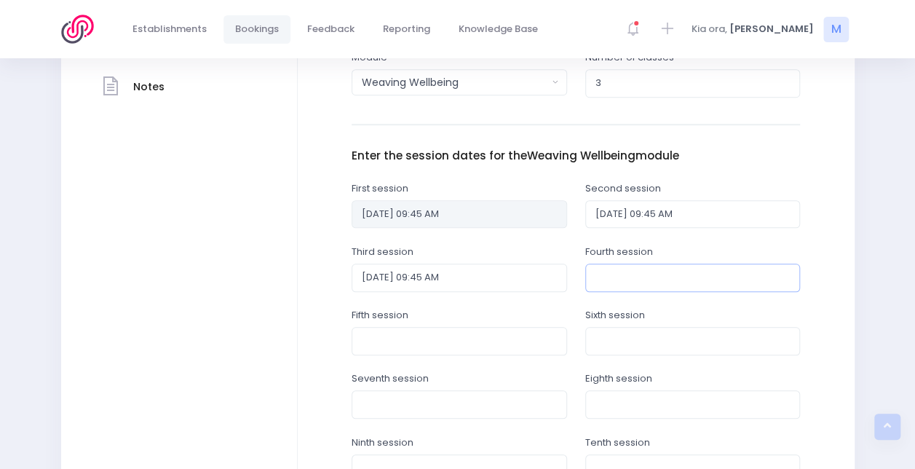
click at [666, 269] on input "text" at bounding box center [693, 278] width 216 height 28
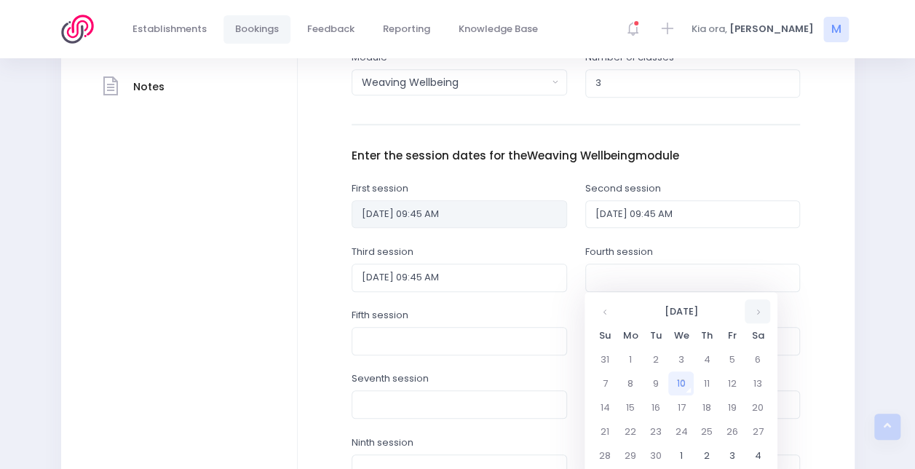
click at [759, 310] on th at bounding box center [757, 311] width 25 height 24
click at [732, 378] on td "7" at bounding box center [731, 383] width 25 height 24
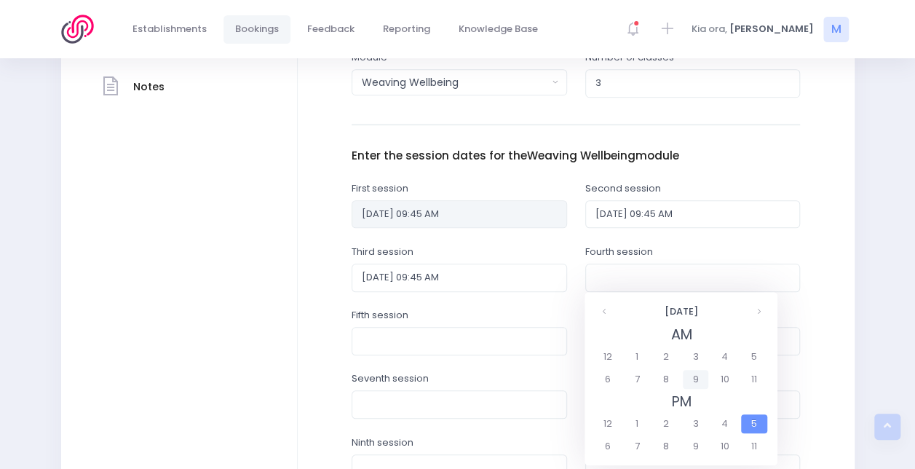
click at [702, 377] on span "9" at bounding box center [695, 379] width 25 height 19
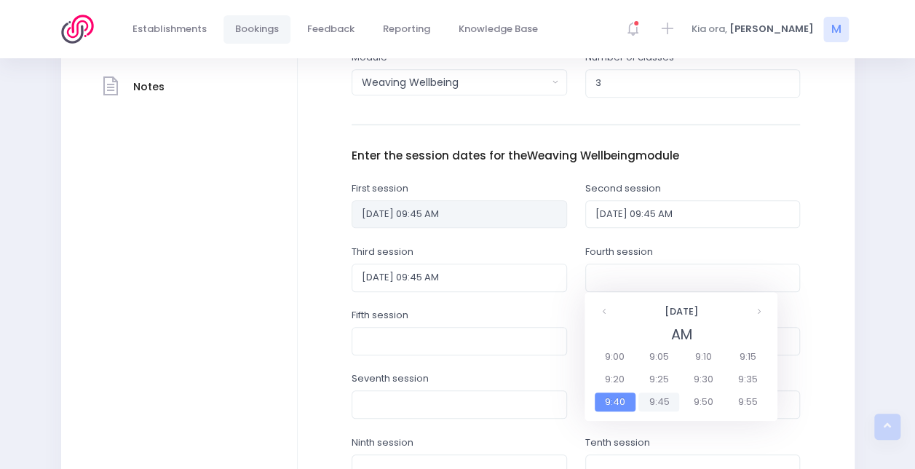
click at [657, 402] on span "9:45" at bounding box center [659, 401] width 41 height 19
type input "07/11/2025 09:45 AM"
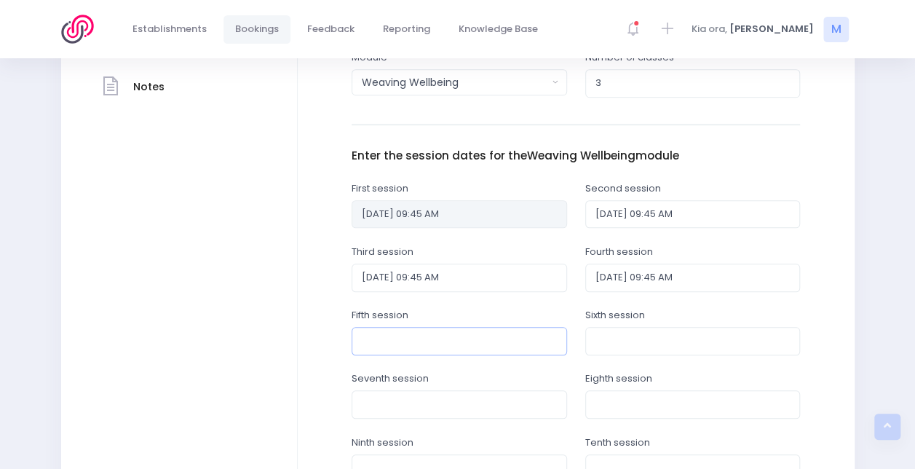
click at [533, 349] on input "text" at bounding box center [460, 341] width 216 height 28
click at [525, 376] on th at bounding box center [524, 375] width 25 height 24
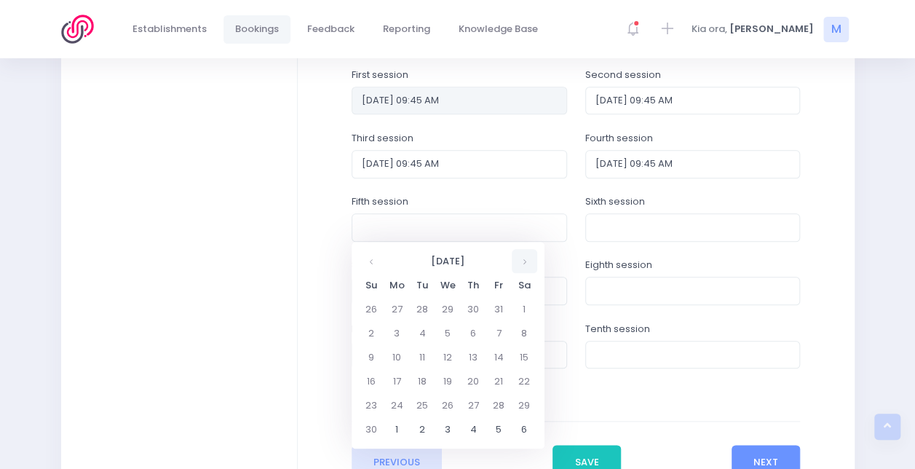
scroll to position [620, 0]
click at [498, 357] on td "14" at bounding box center [498, 356] width 25 height 24
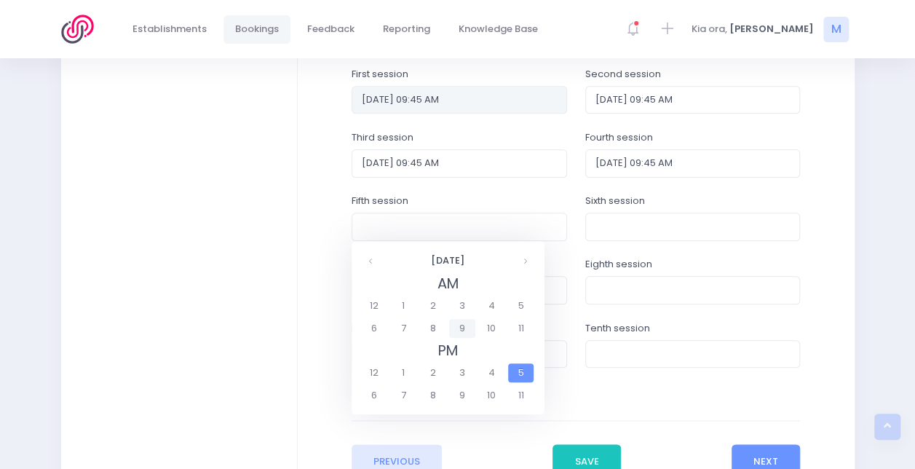
click at [467, 330] on span "9" at bounding box center [461, 328] width 25 height 19
click at [424, 351] on span "9:45" at bounding box center [426, 350] width 41 height 19
type input "14/11/2025 09:45 AM"
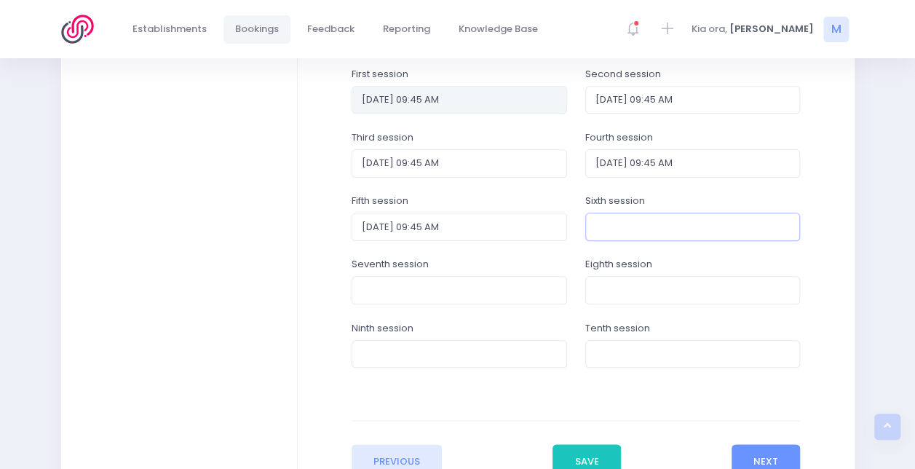
click at [641, 221] on input "text" at bounding box center [693, 227] width 216 height 28
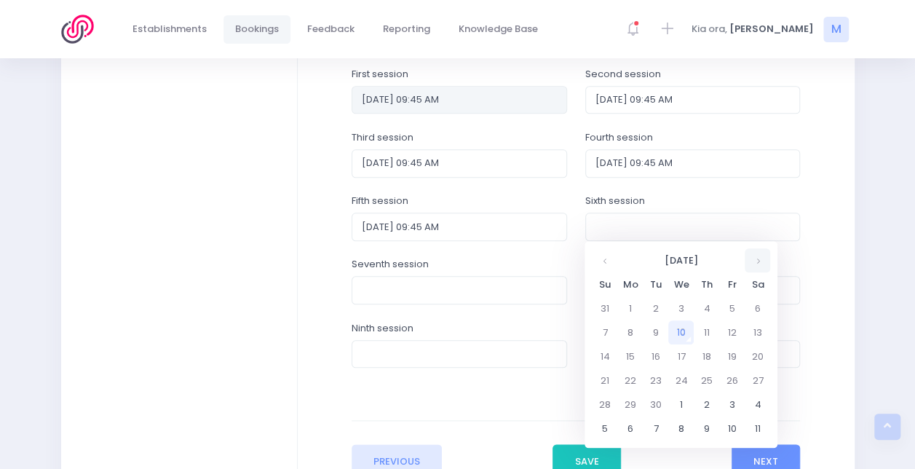
click at [754, 259] on th at bounding box center [757, 260] width 25 height 24
click at [732, 376] on td "21" at bounding box center [731, 380] width 25 height 24
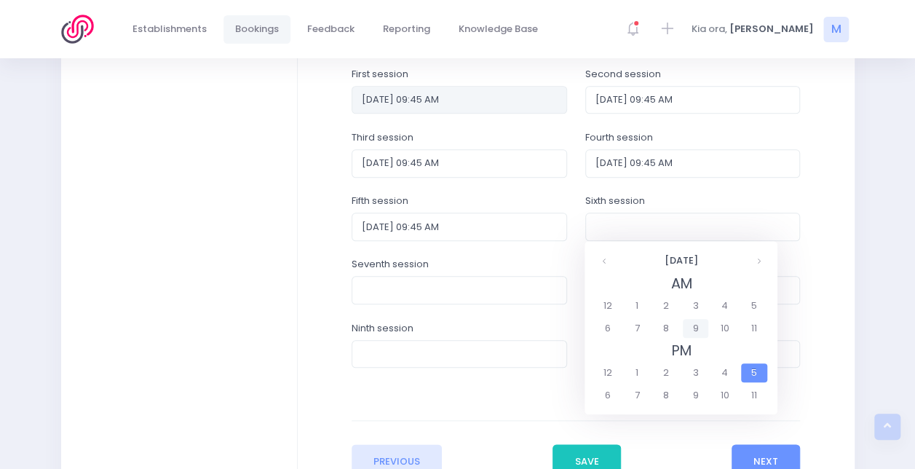
click at [703, 326] on span "9" at bounding box center [695, 328] width 25 height 19
click at [665, 352] on span "9:45" at bounding box center [659, 350] width 41 height 19
type input "21/11/2025 09:45 AM"
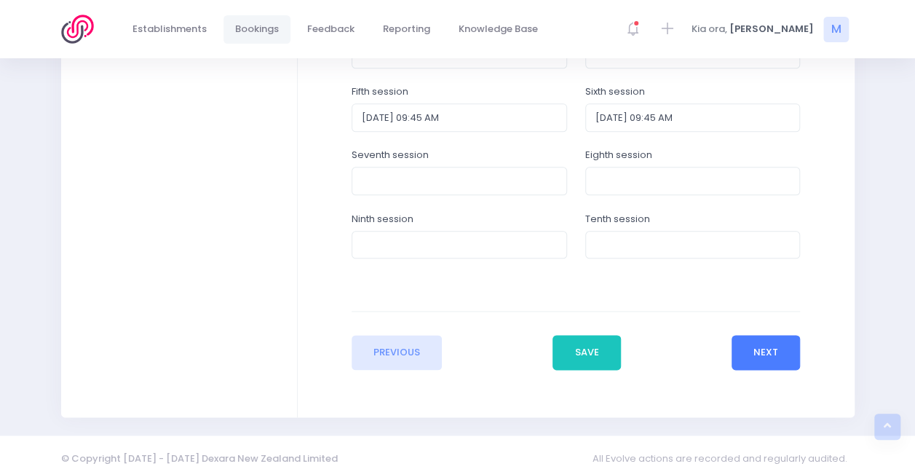
click at [773, 360] on button "Next" at bounding box center [766, 352] width 69 height 35
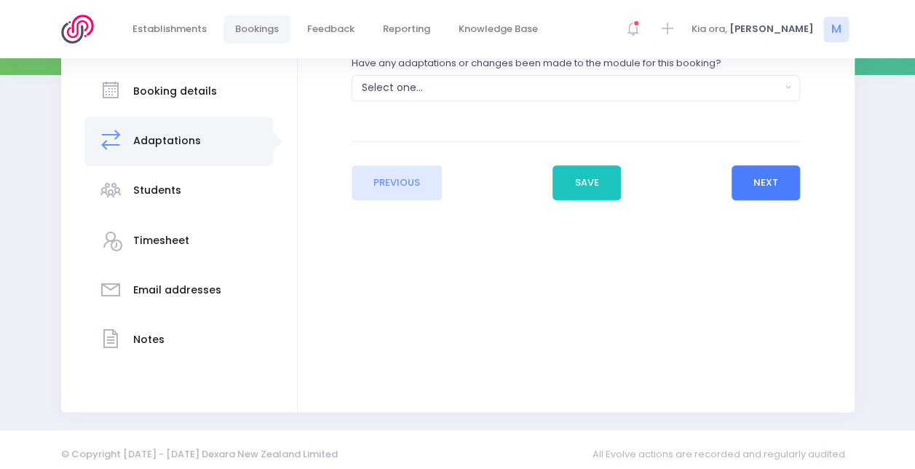
scroll to position [261, 0]
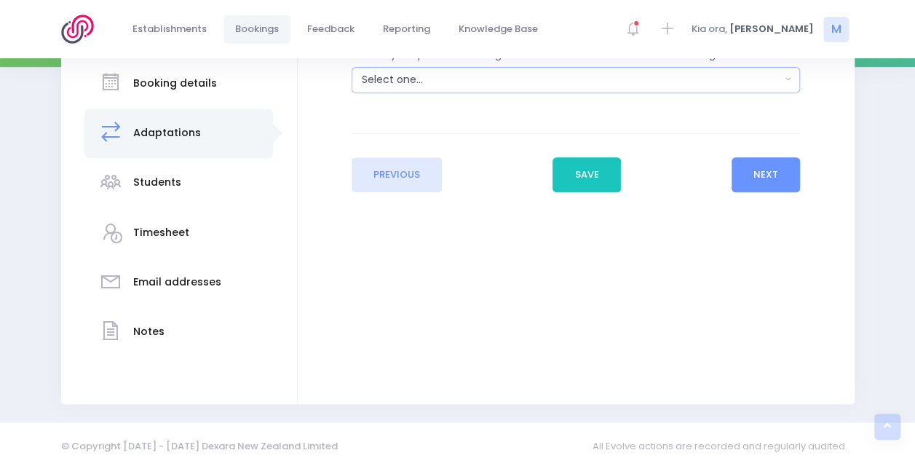
click at [515, 84] on div "Select one..." at bounding box center [571, 79] width 419 height 15
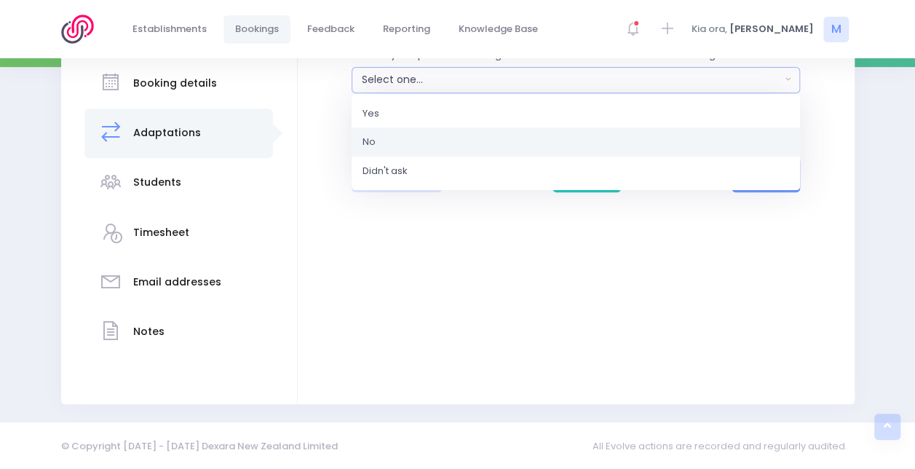
click at [475, 147] on link "No" at bounding box center [576, 141] width 449 height 29
select select "No"
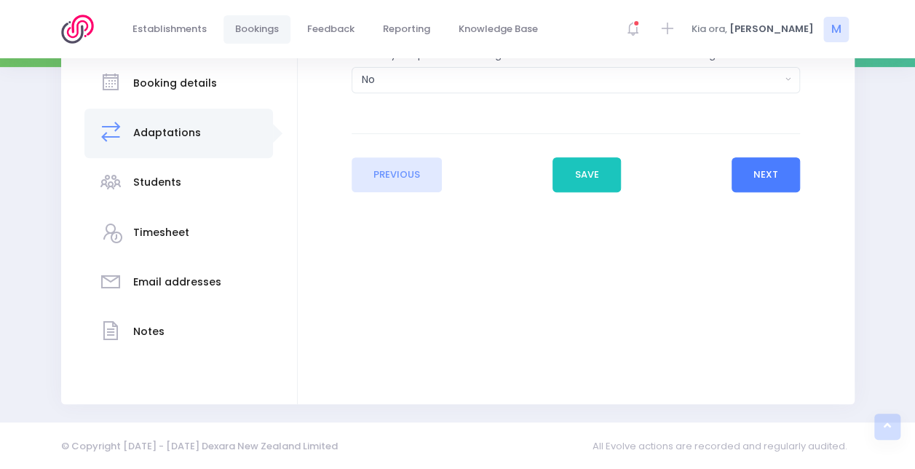
click at [753, 182] on button "Next" at bounding box center [766, 174] width 69 height 35
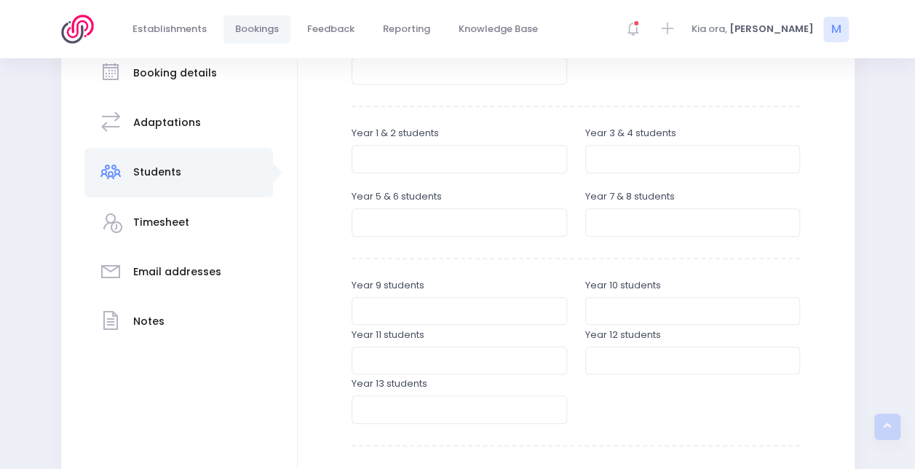
scroll to position [272, 0]
click at [731, 243] on div "Enter the student breakdowns Pre-school students Year 1 & 2 students Year 3 & 4…" at bounding box center [576, 269] width 449 height 542
click at [529, 217] on input "4" at bounding box center [460, 222] width 216 height 28
type input "45"
click at [621, 226] on input "4" at bounding box center [693, 222] width 216 height 28
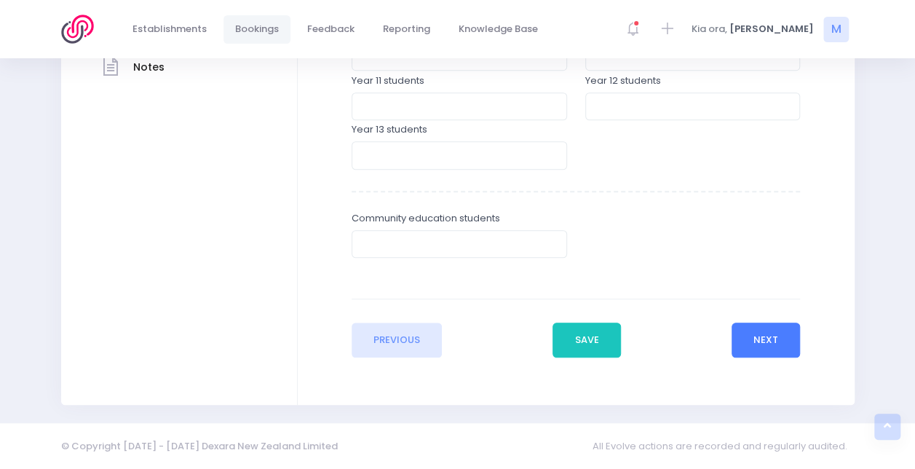
type input "41"
click at [780, 335] on button "Next" at bounding box center [766, 340] width 69 height 35
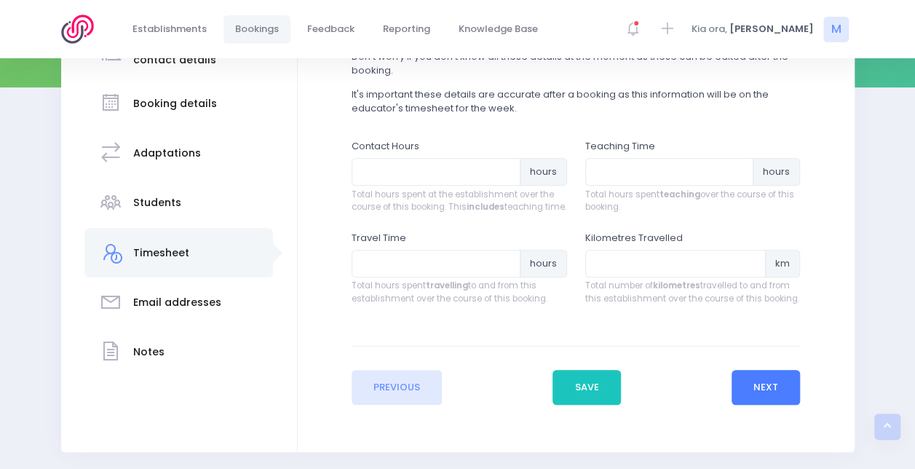
scroll to position [242, 0]
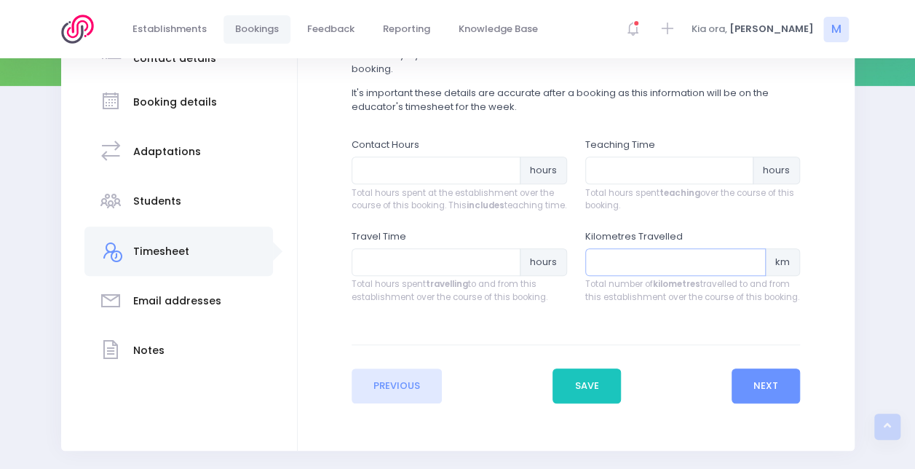
click at [622, 276] on input "number" at bounding box center [675, 262] width 181 height 28
click at [415, 271] on input "number" at bounding box center [436, 262] width 169 height 28
type input "7"
click at [629, 276] on input "number" at bounding box center [675, 262] width 181 height 28
type input "7"
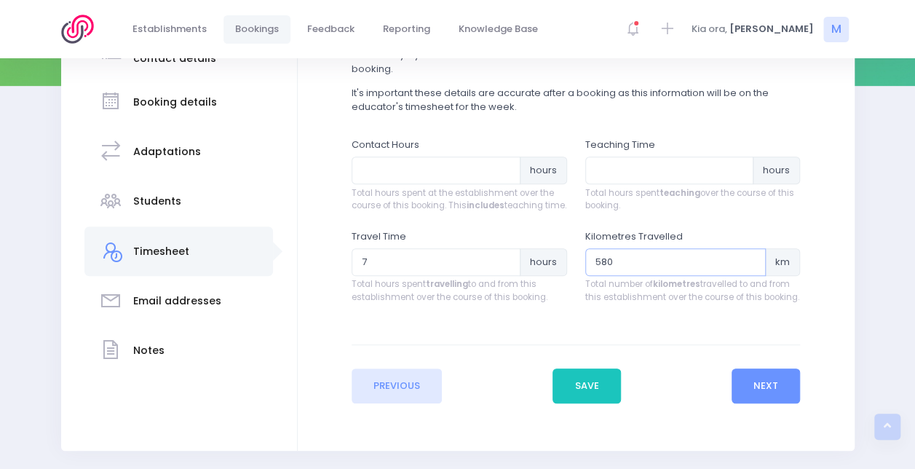
drag, startPoint x: 633, startPoint y: 270, endPoint x: 515, endPoint y: 283, distance: 119.3
click at [515, 283] on div "Travel Time 7 hours Total hours spent travelling to and from this establishment…" at bounding box center [575, 274] width 467 height 91
type input "432"
click at [649, 174] on input "number" at bounding box center [669, 171] width 169 height 28
type input "21"
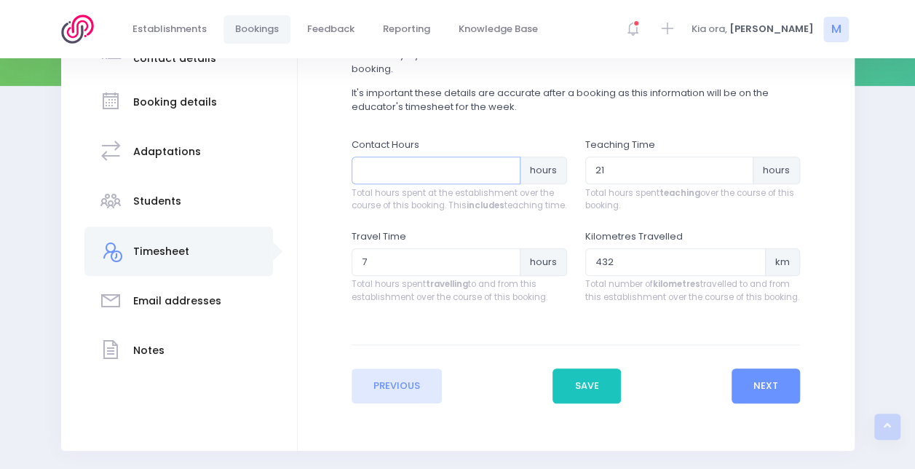
click at [451, 173] on input "number" at bounding box center [436, 171] width 169 height 28
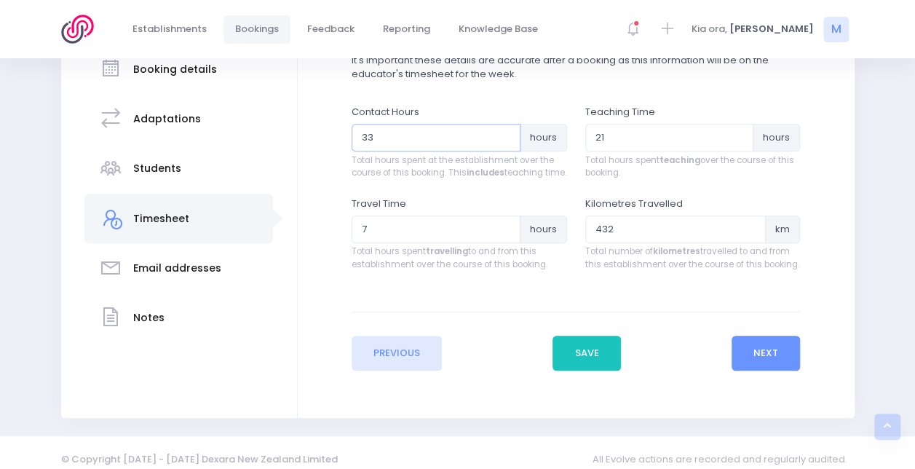
scroll to position [292, 0]
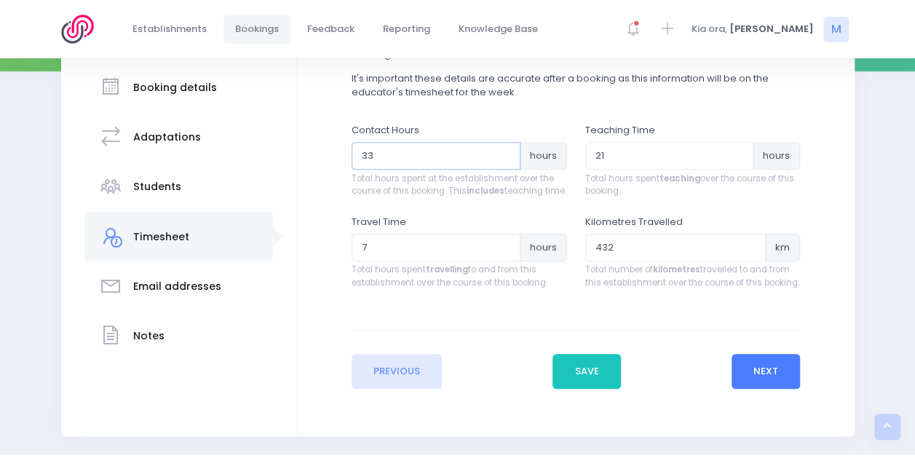
type input "33"
click at [770, 384] on button "Next" at bounding box center [766, 371] width 69 height 35
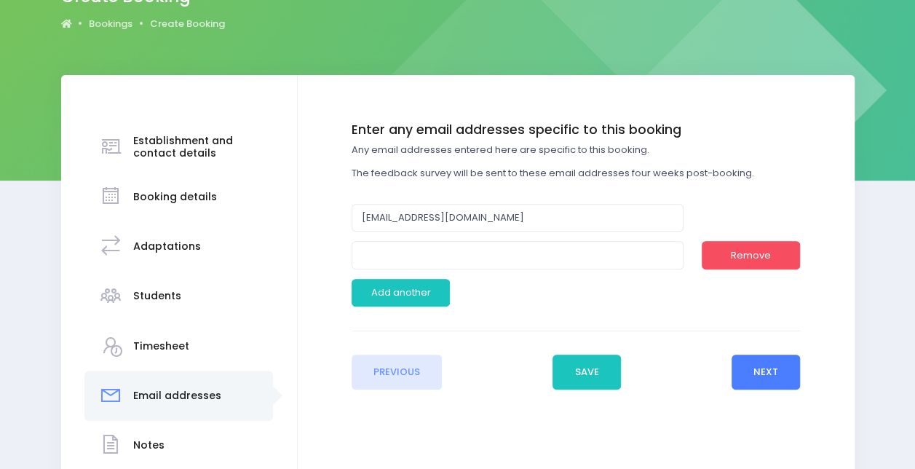
scroll to position [148, 0]
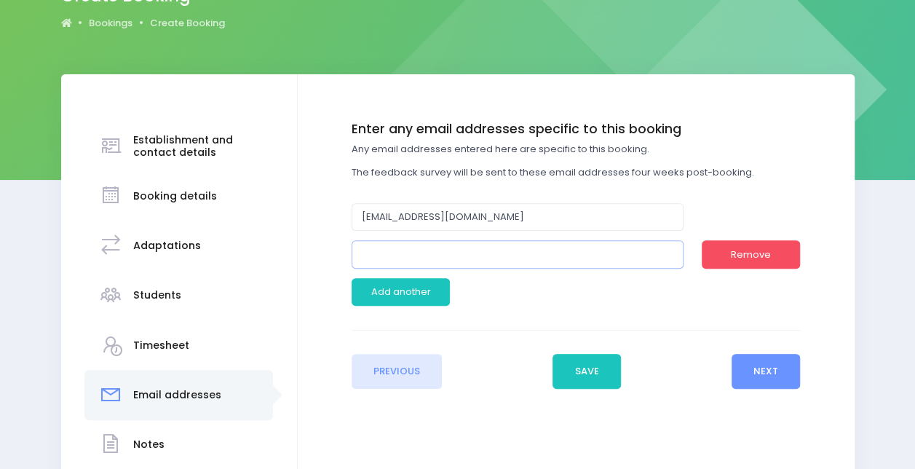
click at [483, 254] on input "email" at bounding box center [518, 254] width 332 height 28
type input "[EMAIL_ADDRESS][DOMAIN_NAME]"
click at [754, 368] on button "Next" at bounding box center [766, 371] width 69 height 35
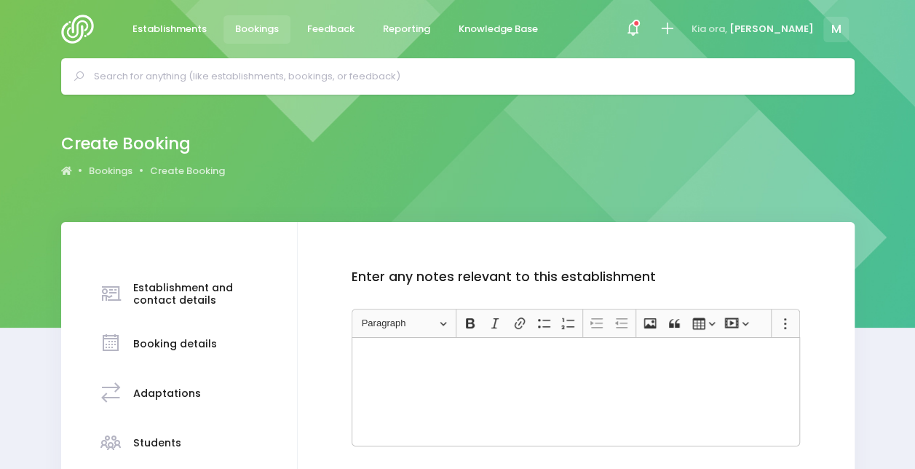
scroll to position [181, 0]
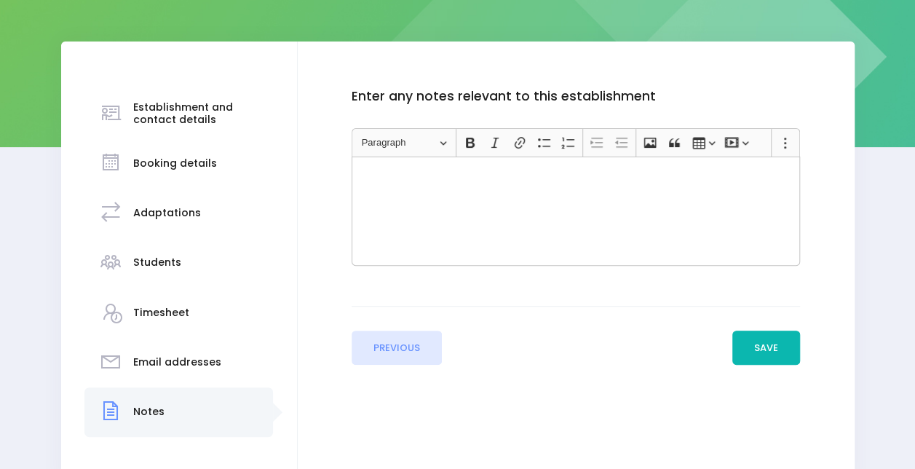
drag, startPoint x: 770, startPoint y: 352, endPoint x: 803, endPoint y: 274, distance: 85.2
click at [803, 274] on div "Enter the basic details Establishment Select one... ** Do not use, double up **…" at bounding box center [576, 227] width 528 height 276
click at [699, 205] on div "Rich Text Editor, main" at bounding box center [576, 211] width 449 height 109
click at [771, 352] on button "Save" at bounding box center [766, 348] width 68 height 35
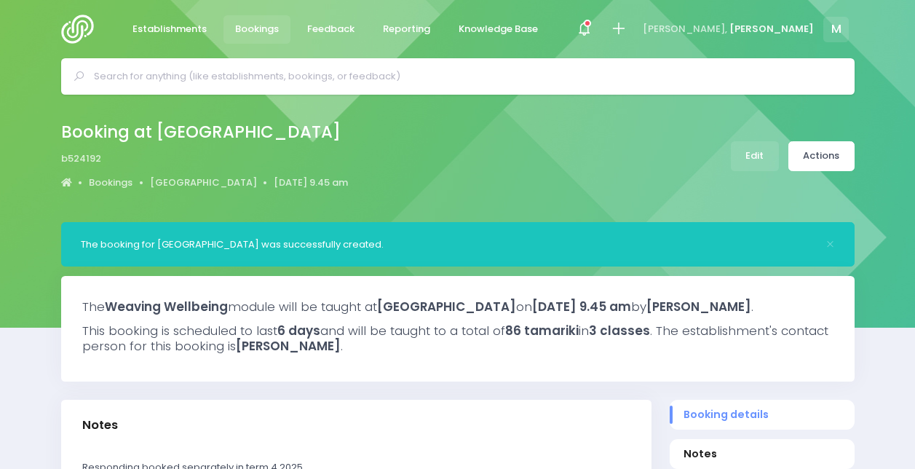
select select "5"
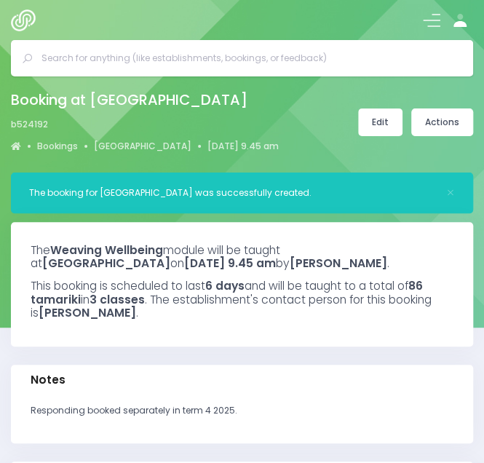
click at [377, 119] on link "Edit" at bounding box center [380, 122] width 44 height 28
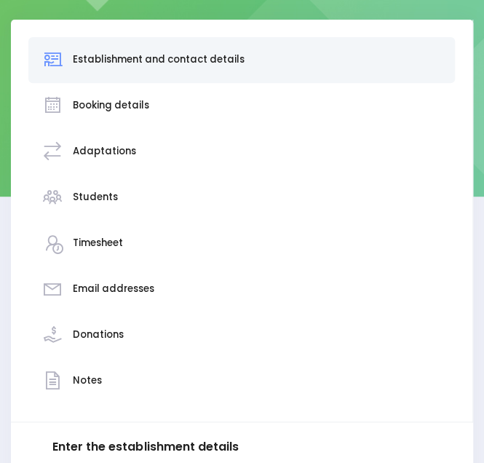
click at [114, 92] on div "Booking details" at bounding box center [111, 106] width 76 height 33
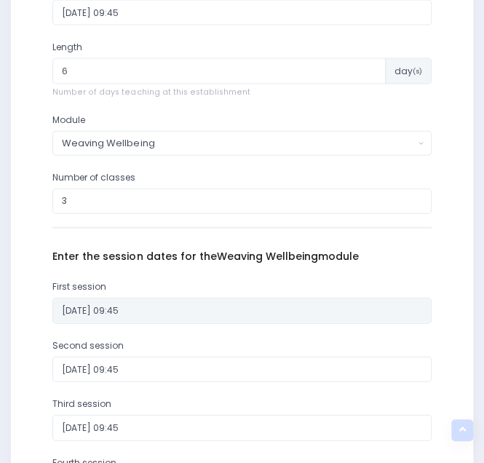
scroll to position [677, 0]
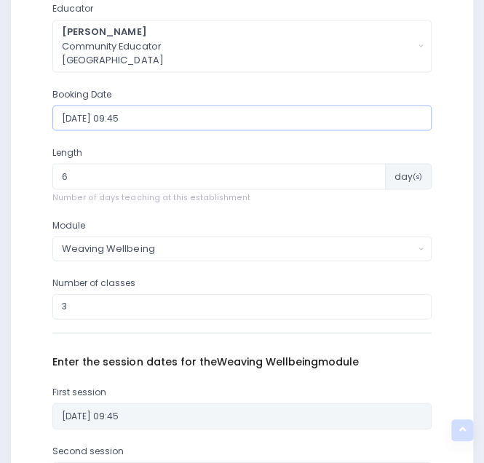
click at [119, 117] on input "[DATE] 09:45" at bounding box center [241, 118] width 379 height 26
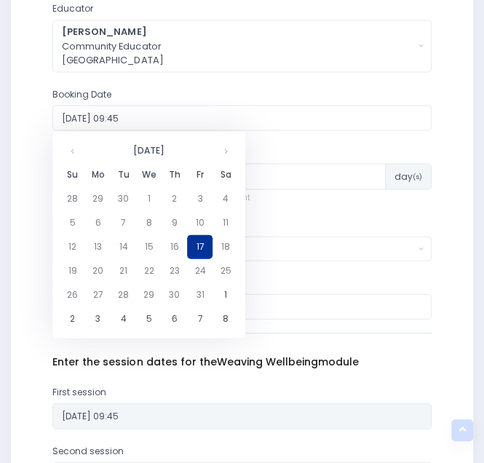
click at [199, 247] on td "17" at bounding box center [199, 246] width 25 height 24
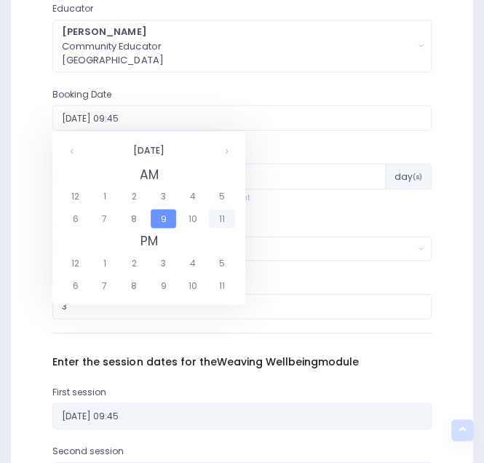
click at [223, 218] on span "11" at bounding box center [221, 218] width 25 height 19
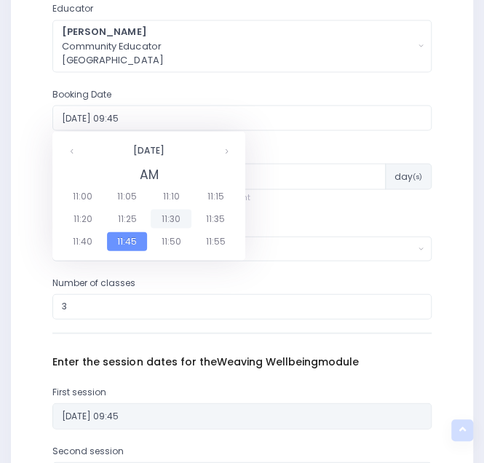
click at [172, 218] on span "11:30" at bounding box center [171, 218] width 41 height 19
type input "2025-10-17 11:30"
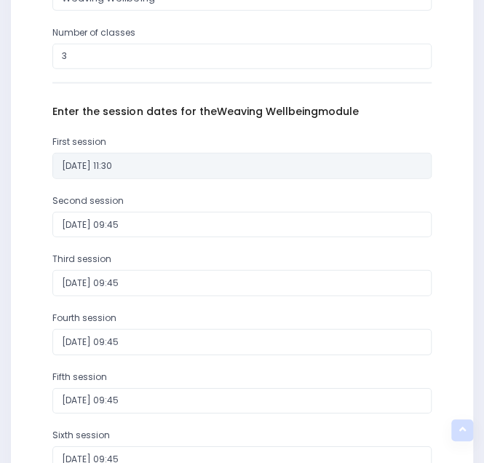
scroll to position [1356, 0]
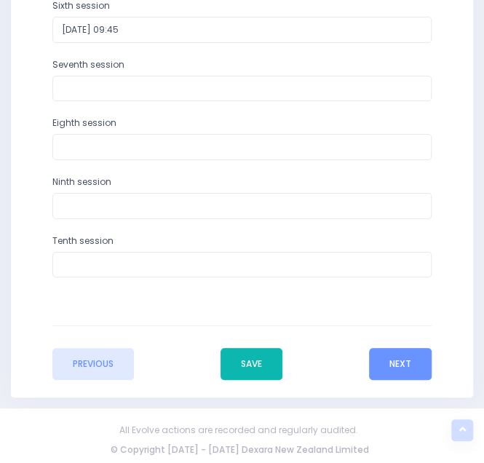
click at [244, 360] on button "Save" at bounding box center [252, 364] width 62 height 32
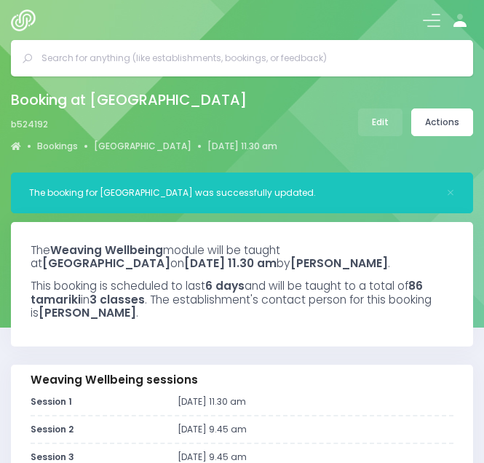
select select "5"
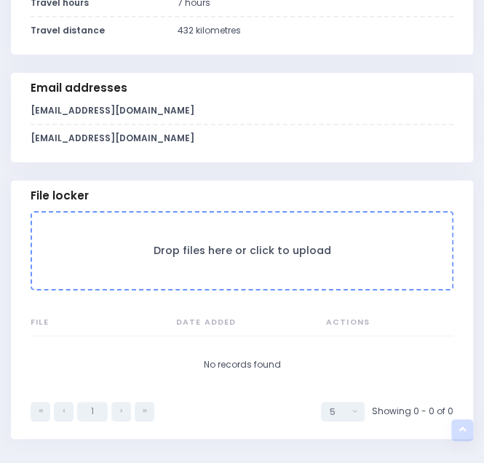
scroll to position [1283, 0]
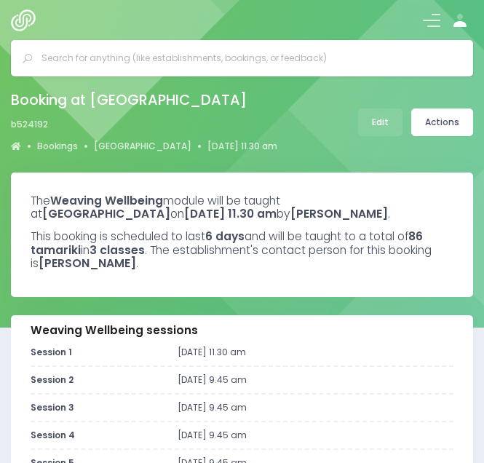
select select "5"
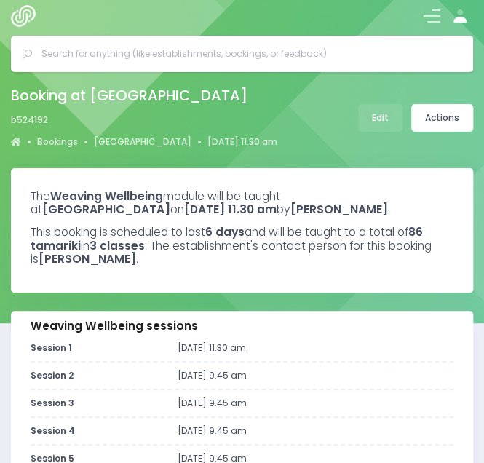
scroll to position [3, 0]
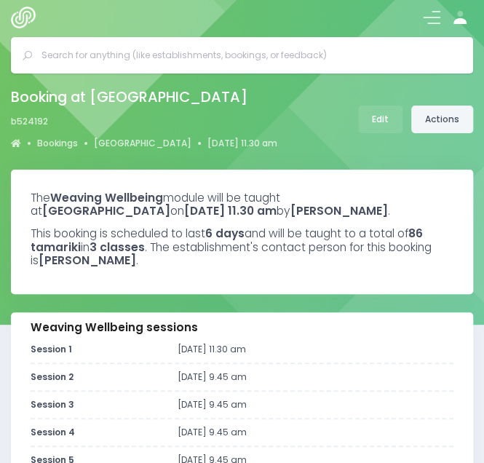
click at [442, 124] on link "Actions" at bounding box center [442, 120] width 62 height 28
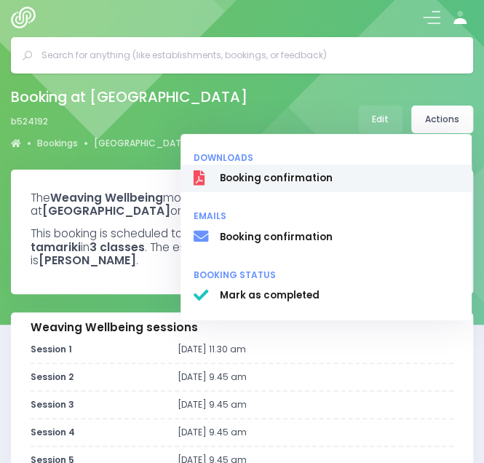
click at [298, 178] on span "Booking confirmation" at bounding box center [339, 179] width 239 height 15
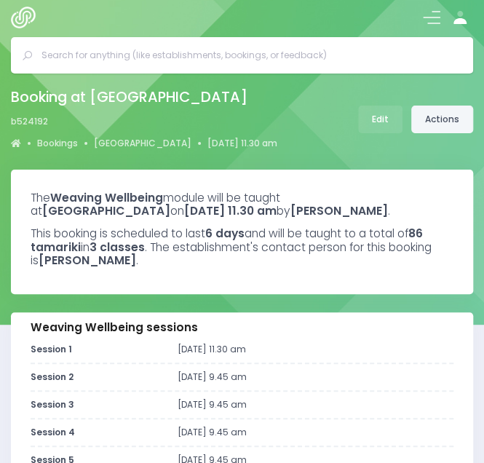
click at [455, 117] on link "Actions" at bounding box center [442, 120] width 62 height 28
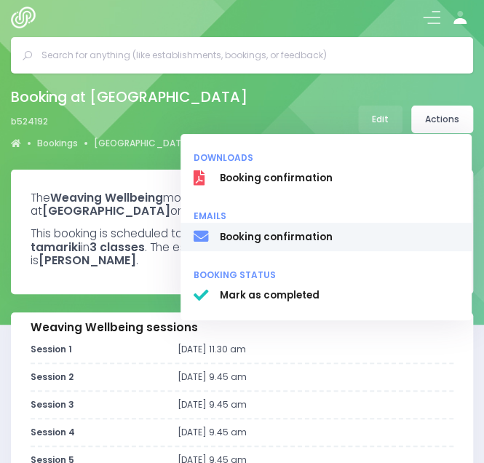
click at [285, 237] on span "Booking confirmation" at bounding box center [339, 237] width 239 height 15
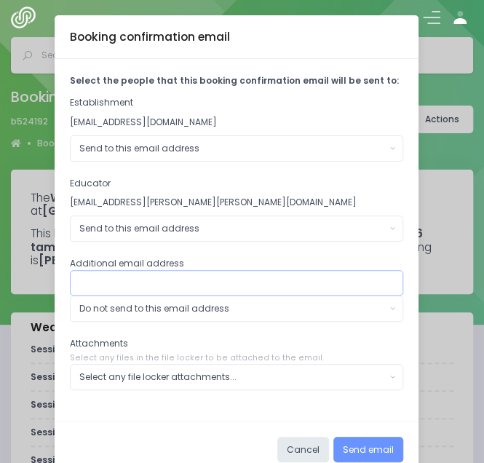
click at [116, 280] on input "text" at bounding box center [236, 283] width 333 height 26
type input "[EMAIL_ADDRESS][DOMAIN_NAME]"
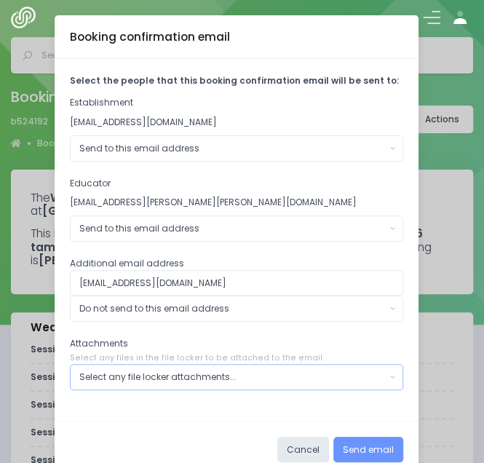
click at [162, 379] on div "Select any file locker attachments..." at bounding box center [232, 377] width 307 height 13
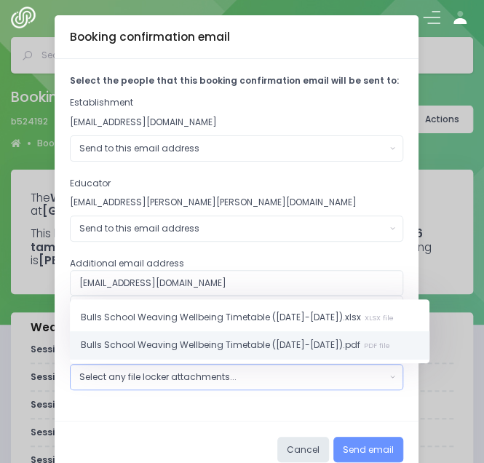
click at [176, 339] on span "Bulls School Weaving Wellbeing Timetable (Oct-Nov 2025).pdf PDF file" at bounding box center [235, 345] width 309 height 13
select select "11289"
click at [177, 424] on div "Cancel Send email" at bounding box center [237, 450] width 364 height 58
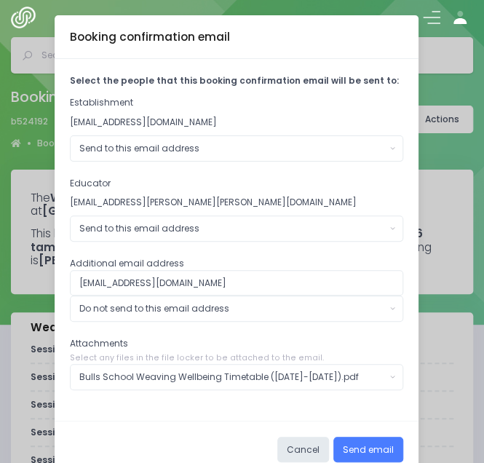
click at [363, 445] on button "Send email" at bounding box center [368, 450] width 70 height 26
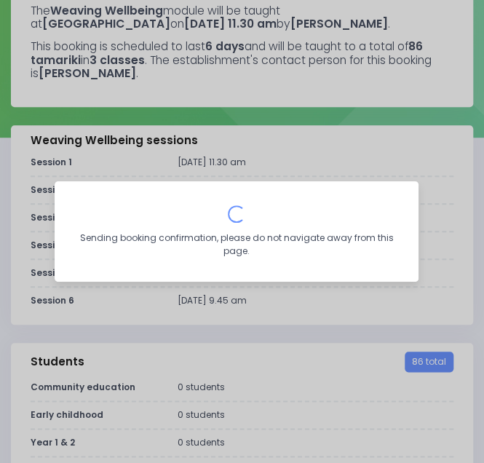
scroll to position [191, 0]
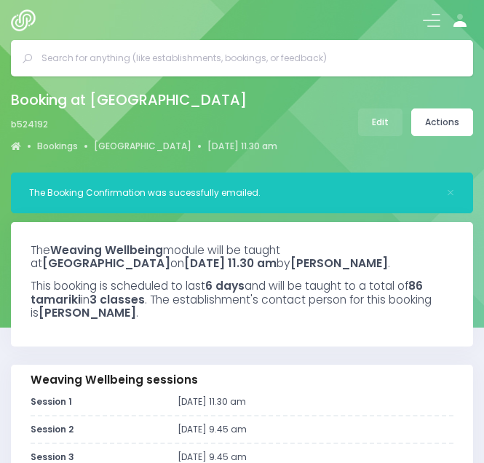
select select "5"
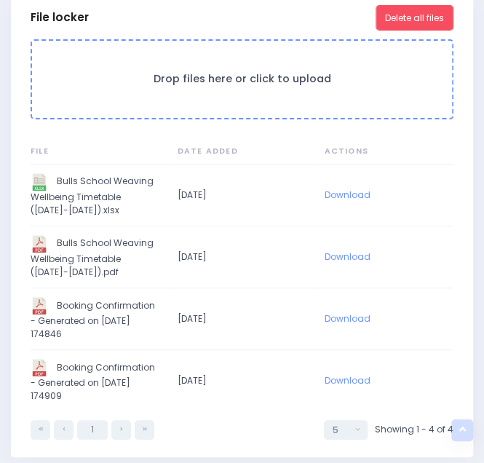
scroll to position [1475, 0]
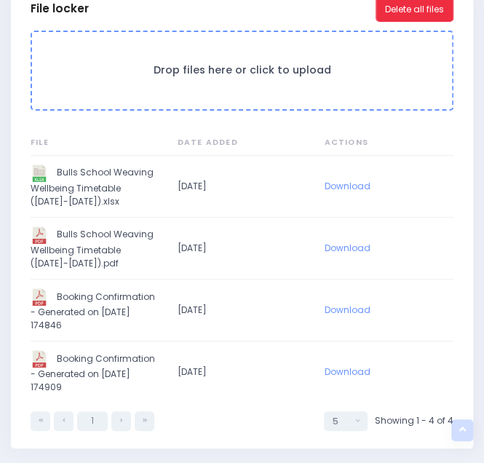
click at [419, 7] on button "Delete all files" at bounding box center [415, 9] width 78 height 26
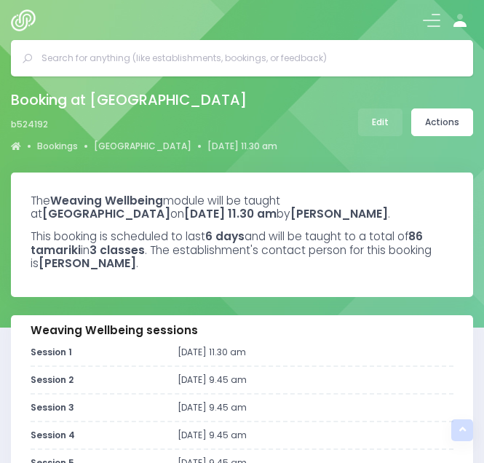
select select "5"
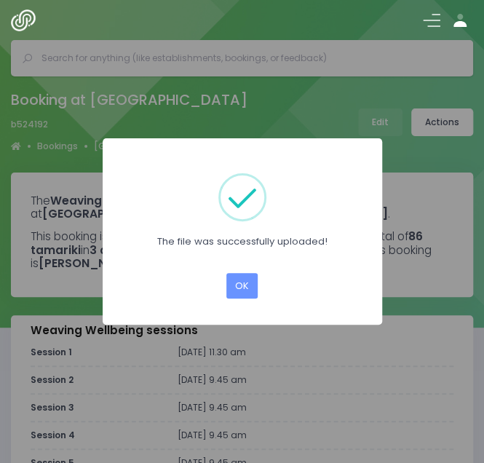
click at [437, 117] on div "× The file was successfully uploaded! OK Cancel" at bounding box center [242, 231] width 484 height 463
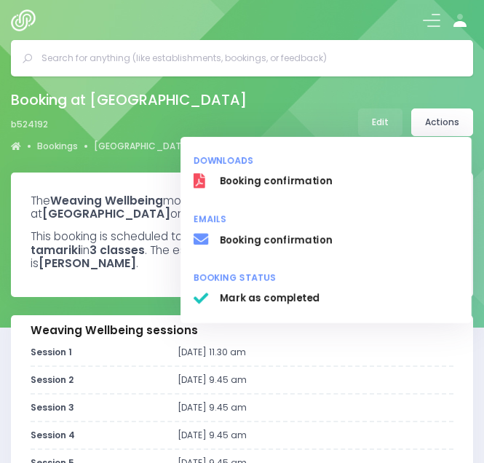
select select "5"
select select
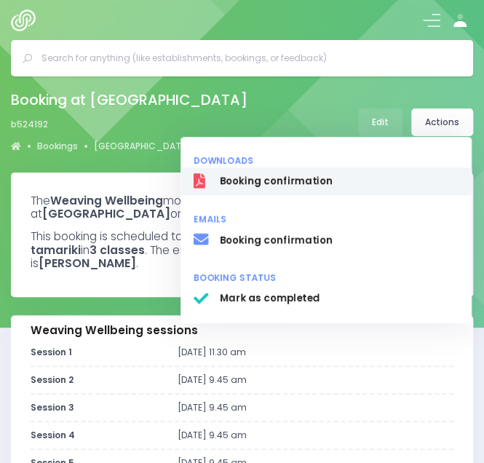
click at [250, 182] on span "Booking confirmation" at bounding box center [339, 182] width 239 height 15
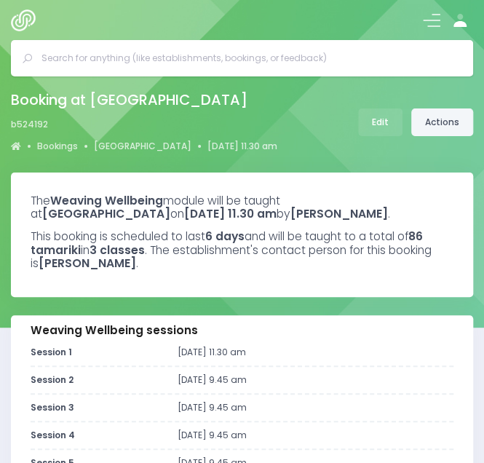
click at [447, 116] on link "Actions" at bounding box center [442, 122] width 62 height 28
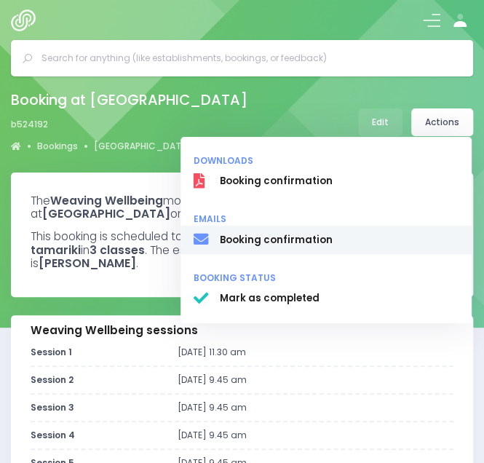
click at [283, 238] on span "Booking confirmation" at bounding box center [339, 240] width 239 height 15
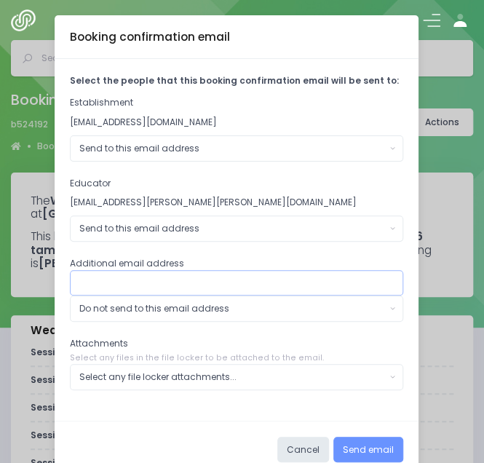
click at [138, 277] on input "text" at bounding box center [236, 283] width 333 height 26
type input "[EMAIL_ADDRESS][DOMAIN_NAME]"
click at [288, 451] on button "Cancel" at bounding box center [303, 450] width 52 height 26
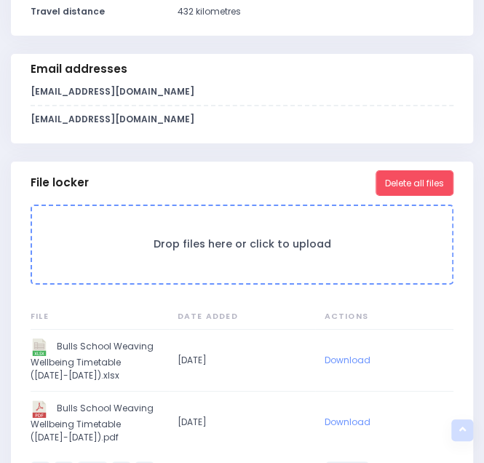
scroll to position [1253, 0]
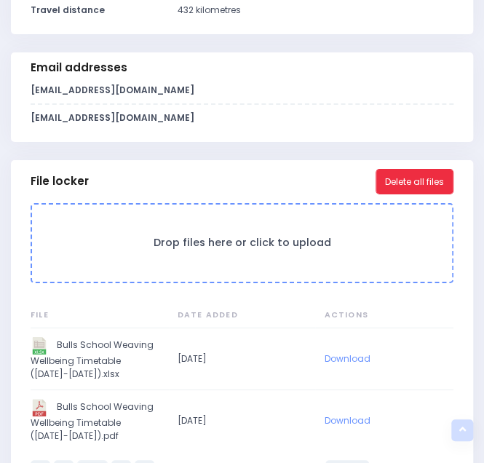
click at [397, 180] on button "Delete all files" at bounding box center [415, 182] width 78 height 26
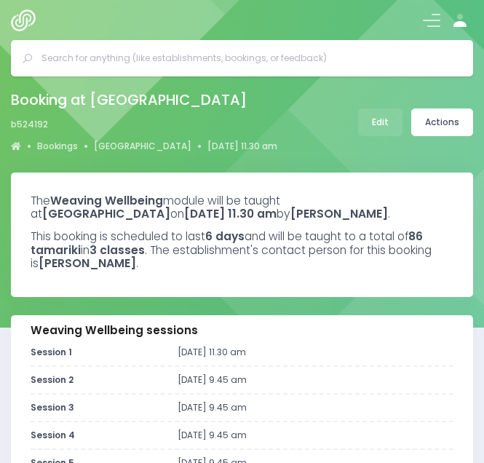
select select "5"
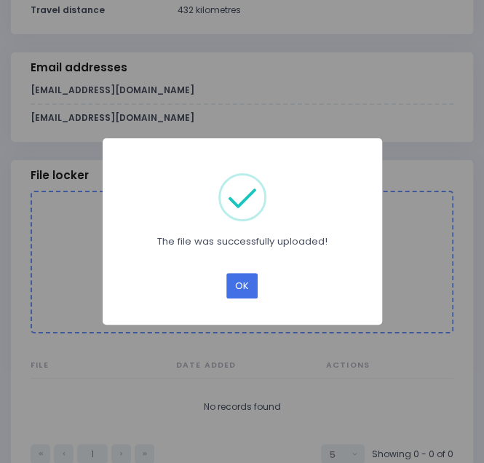
click at [253, 283] on button "OK" at bounding box center [241, 285] width 31 height 25
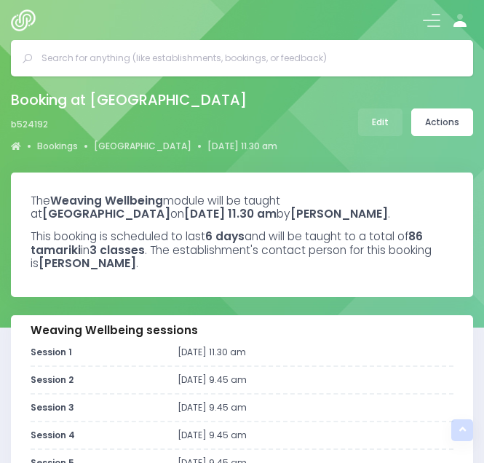
select select "5"
click at [454, 113] on link "Actions" at bounding box center [442, 122] width 62 height 28
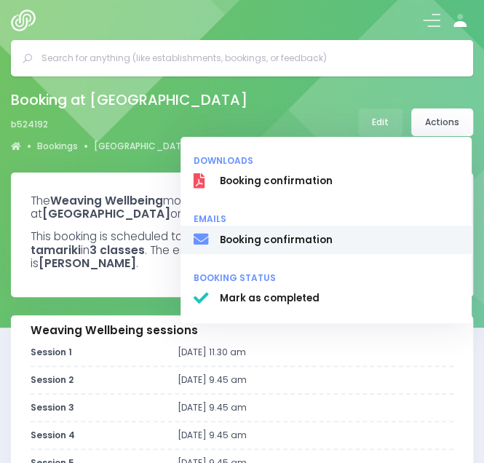
click at [279, 241] on span "Booking confirmation" at bounding box center [339, 240] width 239 height 15
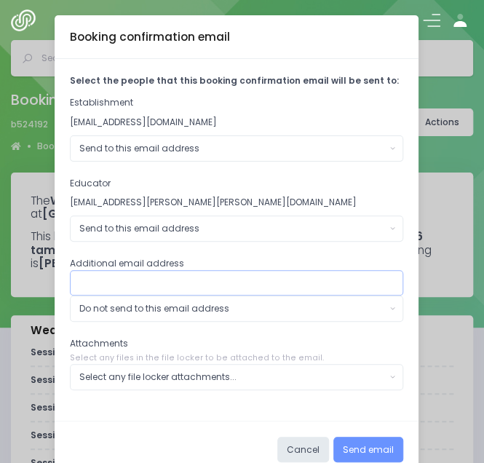
click at [133, 276] on input "text" at bounding box center [236, 283] width 333 height 26
type input "[EMAIL_ADDRESS][DOMAIN_NAME]"
click at [131, 390] on div "Select the people that this booking confirmation email will be sent to: Establi…" at bounding box center [237, 239] width 364 height 361
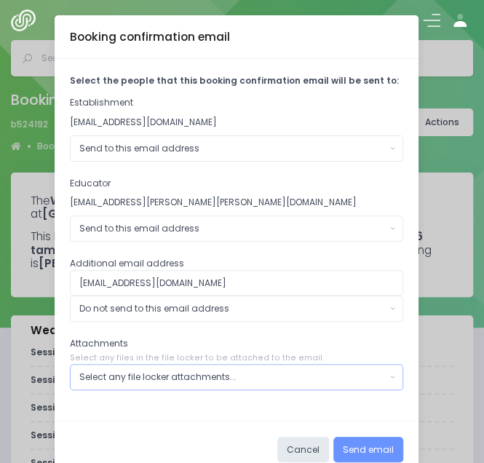
click at [115, 379] on div "Select any file locker attachments..." at bounding box center [232, 377] width 307 height 13
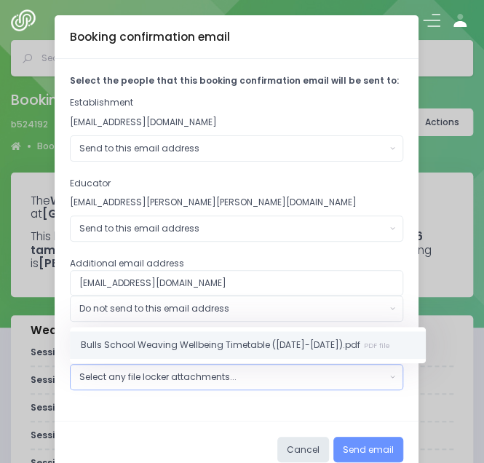
click at [149, 344] on span "Bulls School Weaving Wellbeing Timetable (Oct-Nov 2025).pdf PDF file" at bounding box center [235, 345] width 309 height 13
select select "11295"
click at [243, 340] on span "Bulls School Weaving Wellbeing Timetable (Oct-Nov 2025).pdf PDF file" at bounding box center [235, 345] width 309 height 13
click at [237, 340] on span "Bulls School Weaving Wellbeing Timetable (Oct-Nov 2025).pdf PDF file" at bounding box center [235, 345] width 309 height 13
select select "11295"
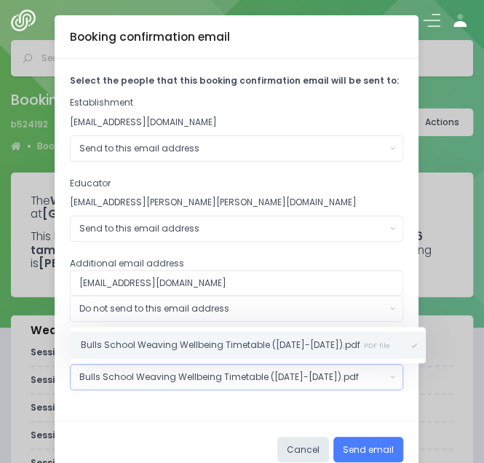
click at [352, 441] on button "Send email" at bounding box center [368, 450] width 70 height 26
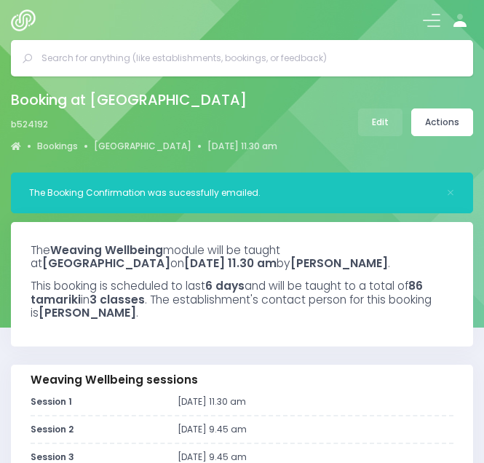
select select "5"
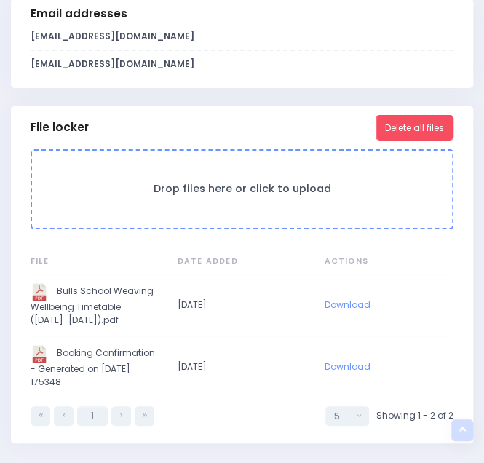
scroll to position [1356, 0]
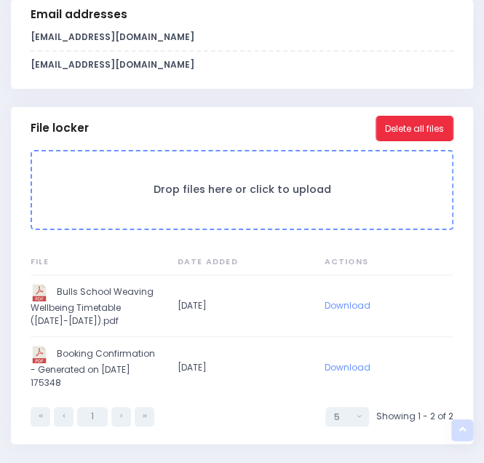
click at [395, 132] on button "Delete all files" at bounding box center [415, 129] width 78 height 26
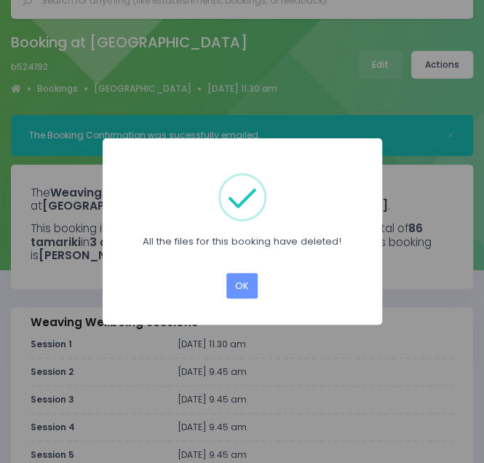
scroll to position [0, 0]
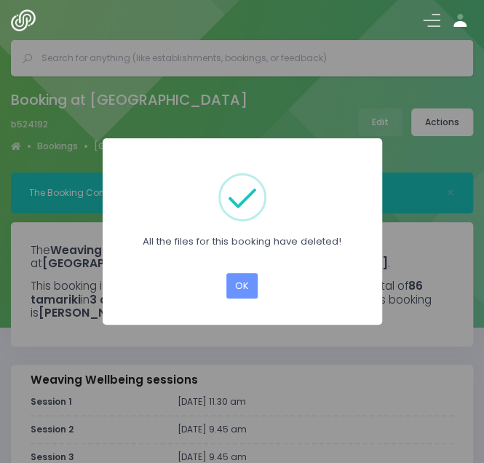
click at [377, 119] on div "× All the files for this booking have deleted! OK Cancel" at bounding box center [242, 231] width 484 height 463
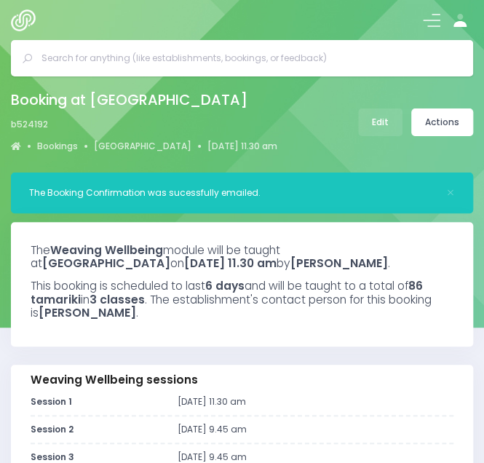
scroll to position [1252, 0]
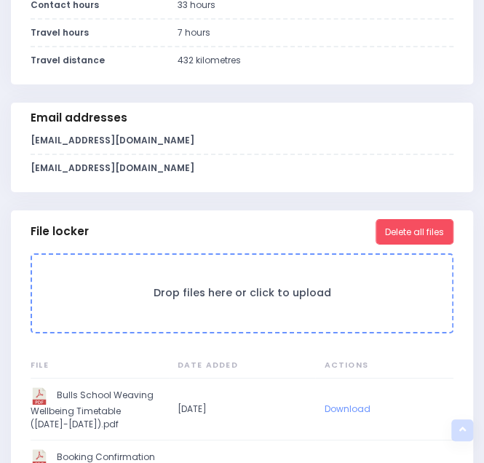
click at [377, 120] on div "Email addresses" at bounding box center [242, 118] width 462 height 31
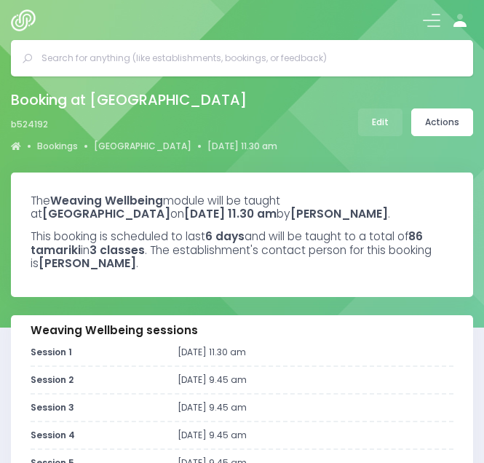
select select "5"
click at [371, 135] on link "Edit" at bounding box center [380, 122] width 44 height 28
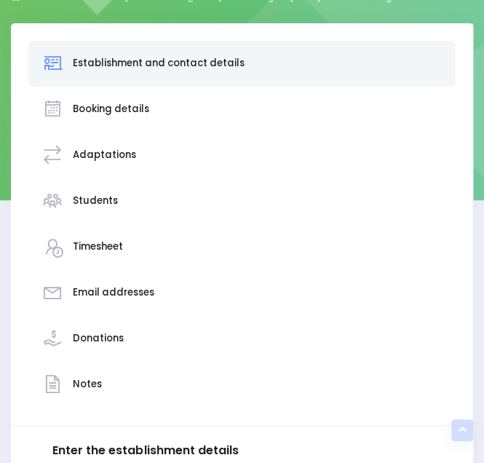
scroll to position [125, 0]
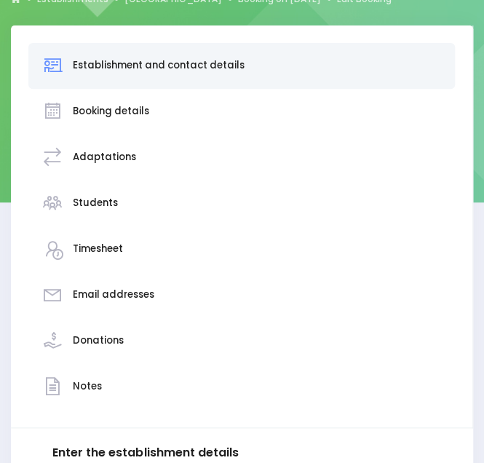
click at [111, 116] on h3 "Booking details" at bounding box center [111, 112] width 76 height 12
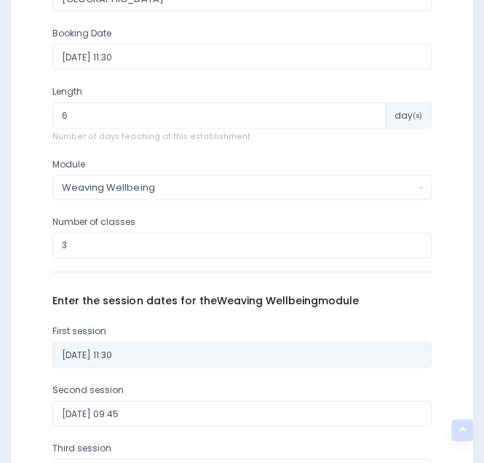
scroll to position [738, 0]
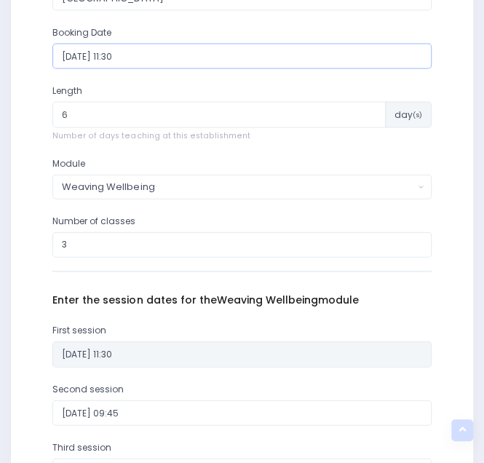
click at [158, 47] on input "2025-10-17 11:30" at bounding box center [241, 57] width 379 height 26
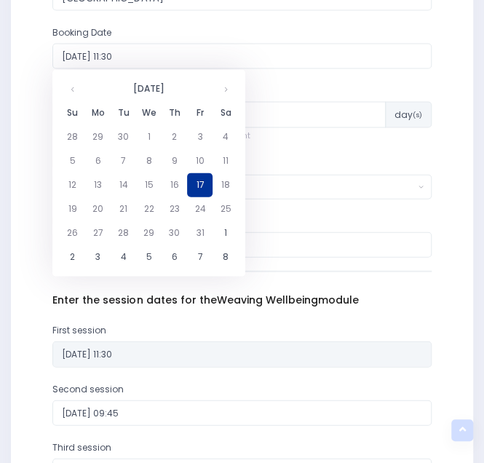
click at [195, 187] on td "17" at bounding box center [199, 185] width 25 height 24
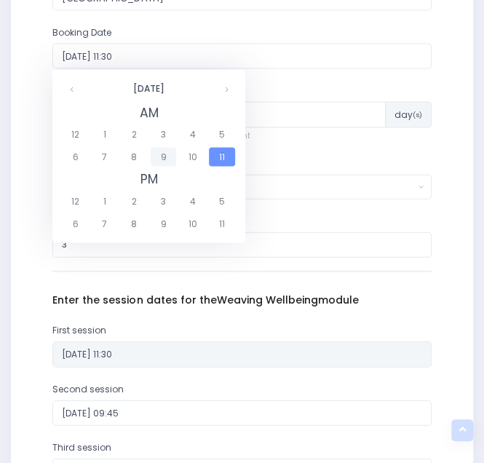
click at [161, 155] on span "9" at bounding box center [163, 157] width 25 height 19
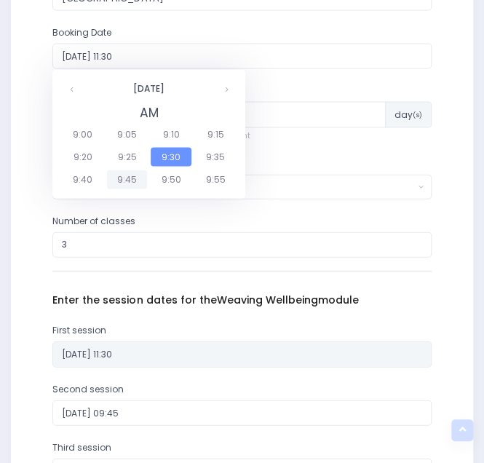
click at [140, 175] on span "9:45" at bounding box center [127, 179] width 41 height 19
type input "2025-10-17 09:45"
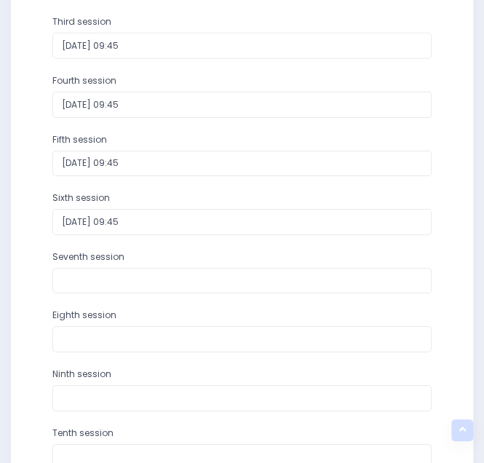
scroll to position [1356, 0]
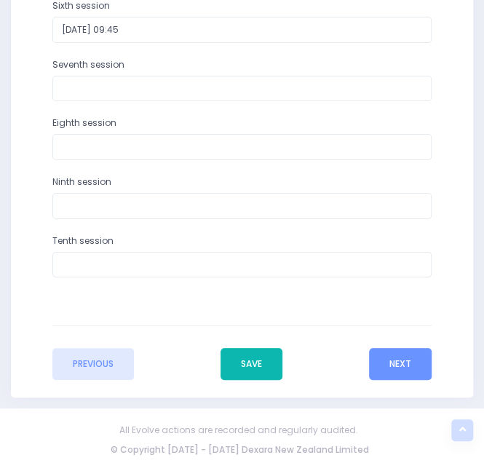
drag, startPoint x: 245, startPoint y: 360, endPoint x: 306, endPoint y: 303, distance: 84.0
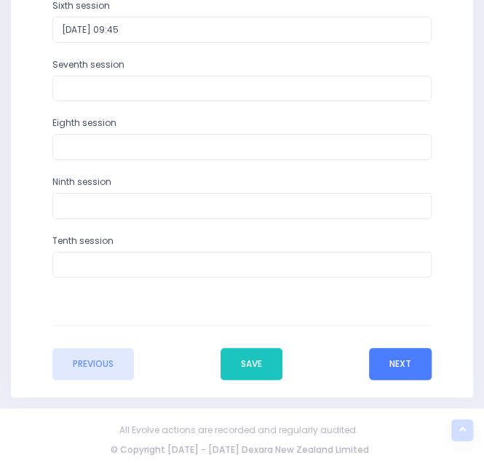
click at [398, 367] on button "Next" at bounding box center [400, 364] width 63 height 32
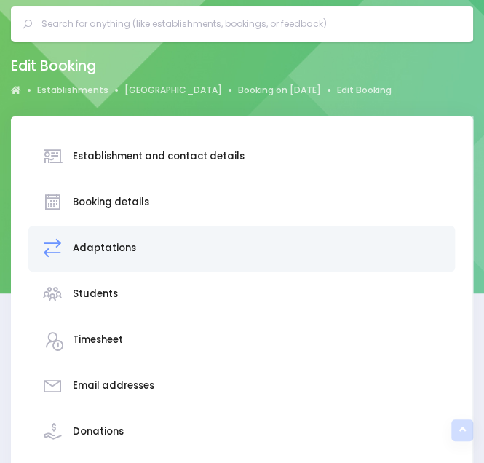
scroll to position [0, 0]
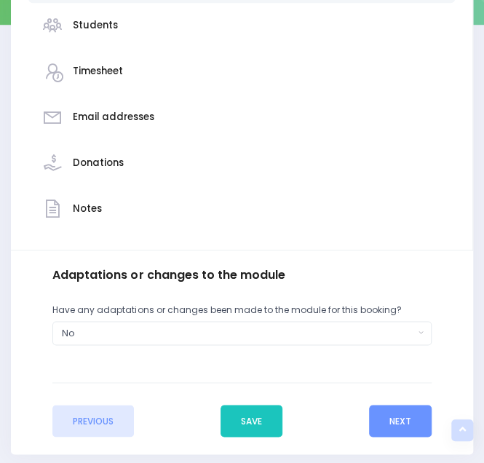
click at [122, 221] on div "Notes" at bounding box center [242, 209] width 400 height 33
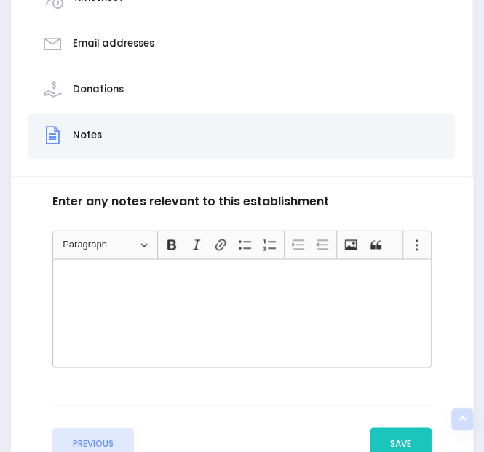
scroll to position [377, 0]
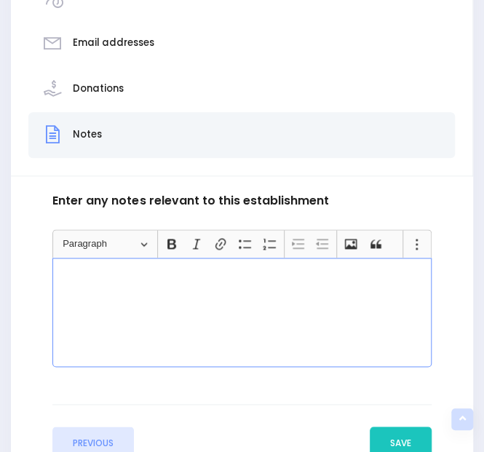
click at [146, 286] on div "Rich Text Editor, main" at bounding box center [241, 312] width 379 height 109
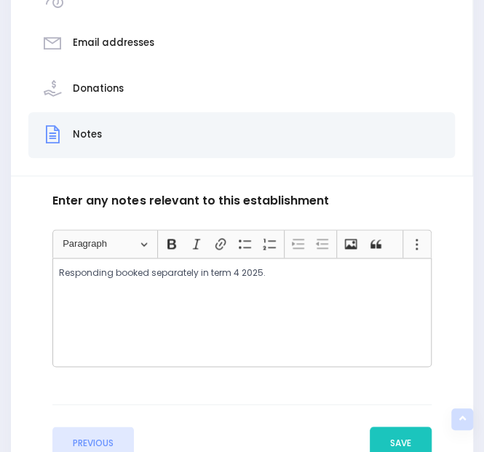
scroll to position [435, 0]
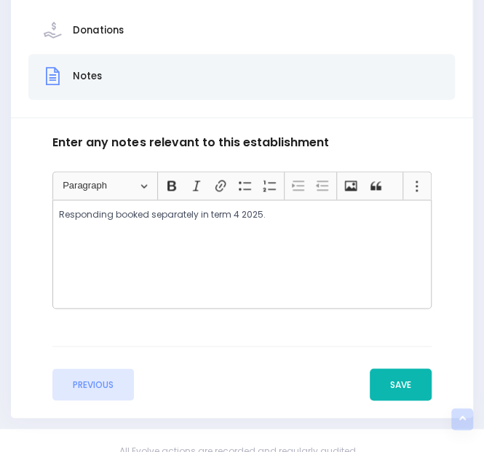
click at [398, 386] on button "Save" at bounding box center [401, 384] width 62 height 32
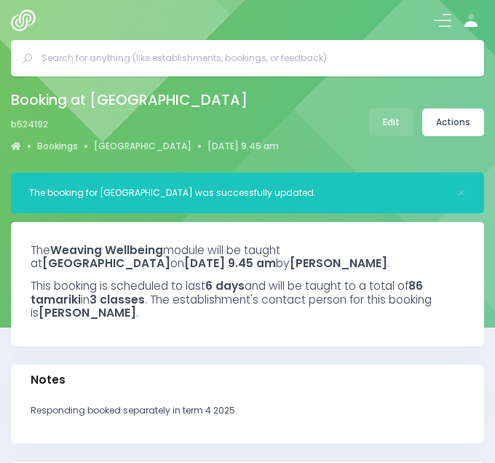
select select "5"
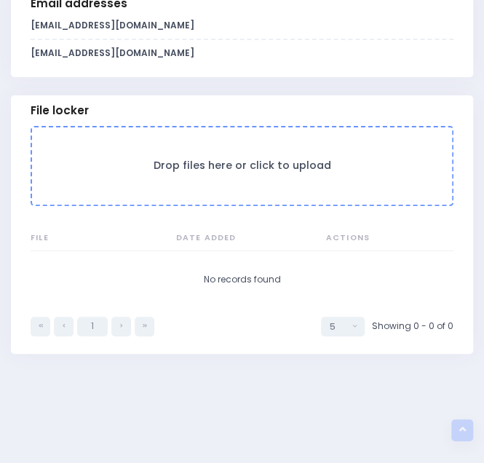
scroll to position [1465, 0]
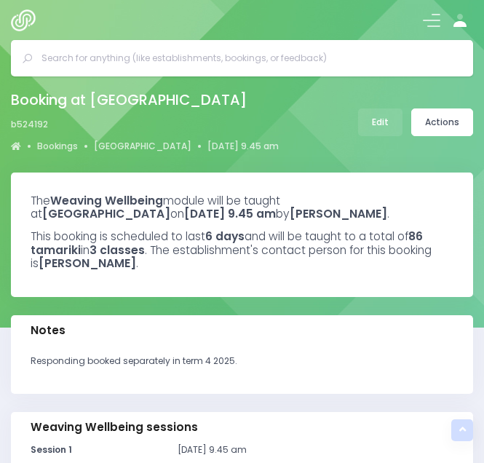
select select "5"
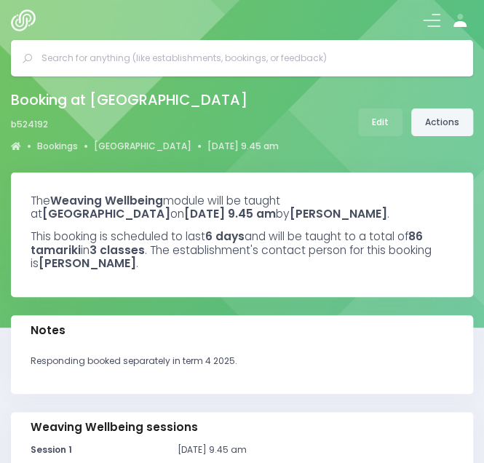
click at [429, 123] on link "Actions" at bounding box center [442, 122] width 62 height 28
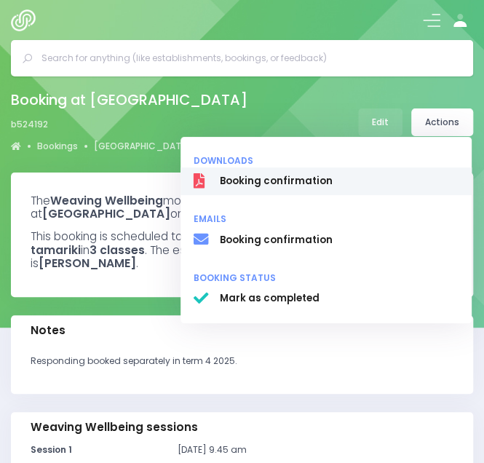
click at [307, 183] on span "Booking confirmation" at bounding box center [339, 182] width 239 height 15
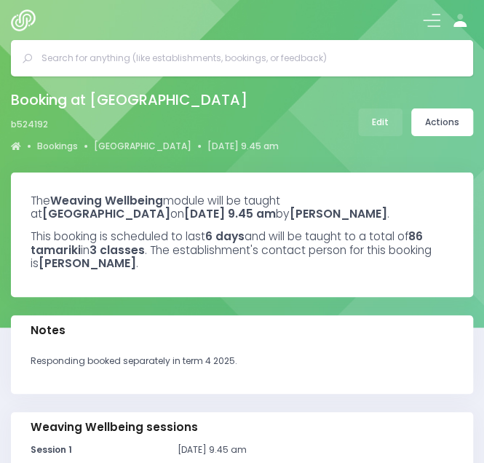
click at [118, 20] on div at bounding box center [242, 20] width 484 height 40
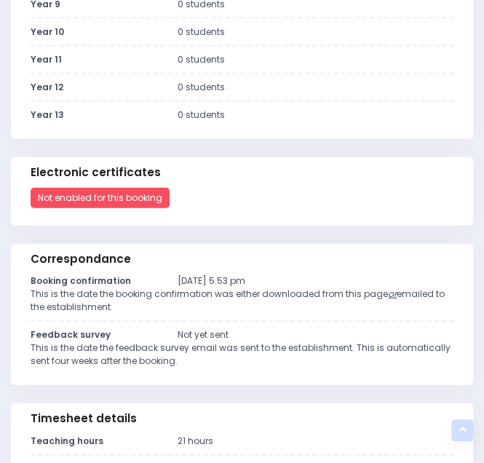
scroll to position [672, 0]
